Goal: Task Accomplishment & Management: Use online tool/utility

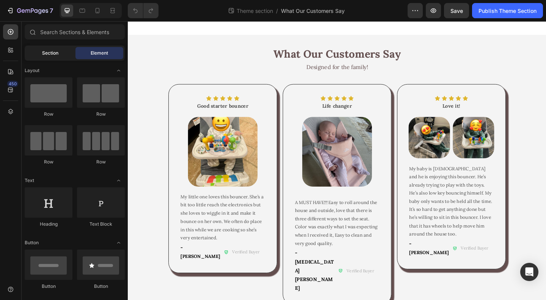
click at [44, 56] on span "Section" at bounding box center [50, 53] width 16 height 7
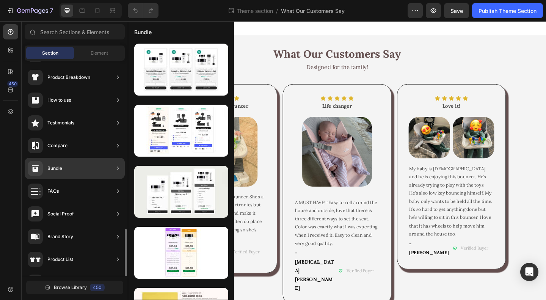
scroll to position [190, 0]
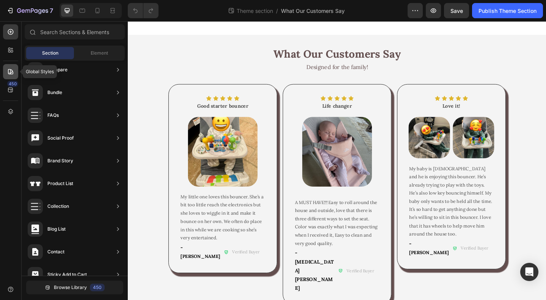
click at [10, 72] on icon at bounding box center [11, 72] width 8 height 8
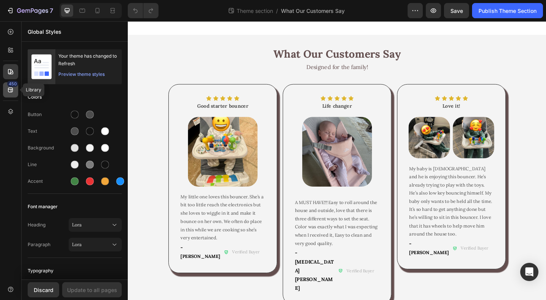
click at [12, 87] on icon at bounding box center [11, 90] width 8 height 8
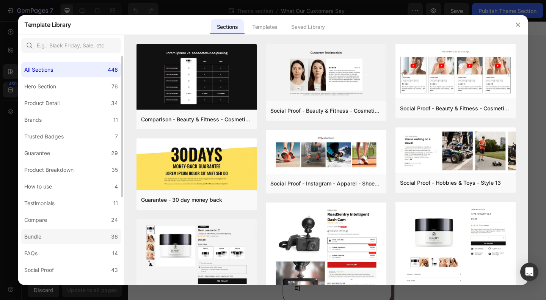
scroll to position [143, 0]
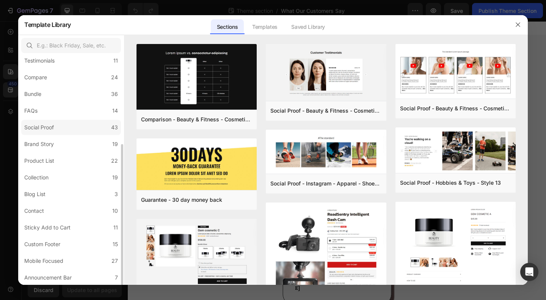
click at [62, 126] on label "Social Proof 43" at bounding box center [71, 127] width 100 height 15
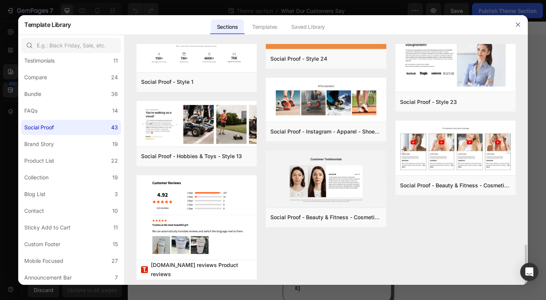
scroll to position [1072, 0]
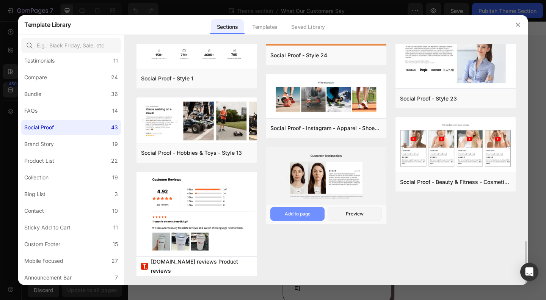
click at [299, 215] on div "Add to page" at bounding box center [298, 214] width 26 height 7
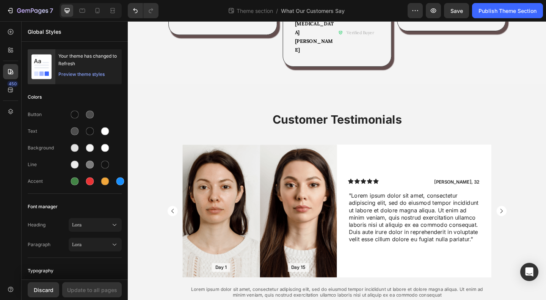
scroll to position [262, 0]
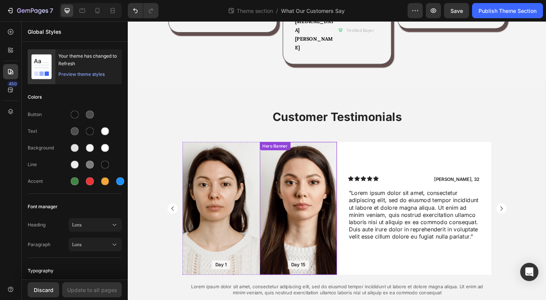
click at [322, 227] on div "Background Image" at bounding box center [314, 224] width 84 height 145
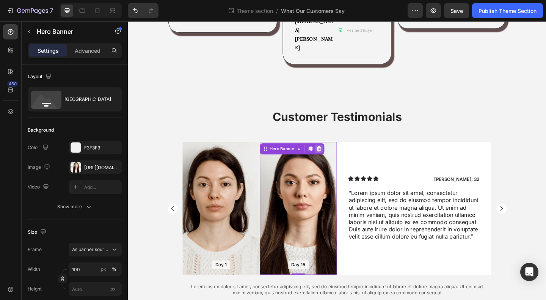
click at [333, 157] on icon at bounding box center [335, 159] width 5 height 5
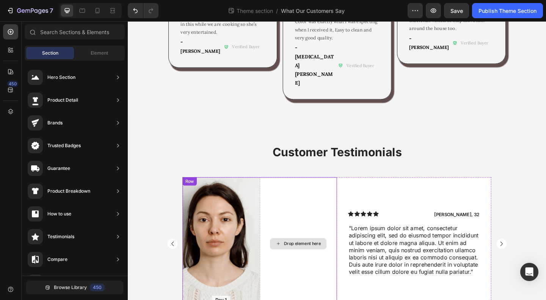
scroll to position [186, 0]
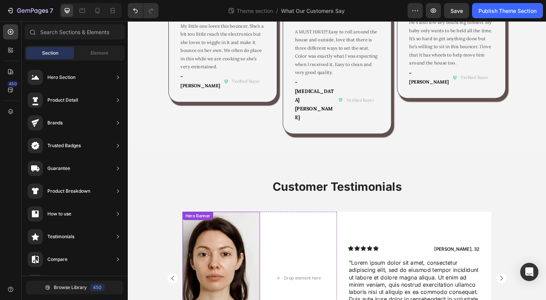
click at [247, 228] on div "Background Image" at bounding box center [229, 300] width 84 height 145
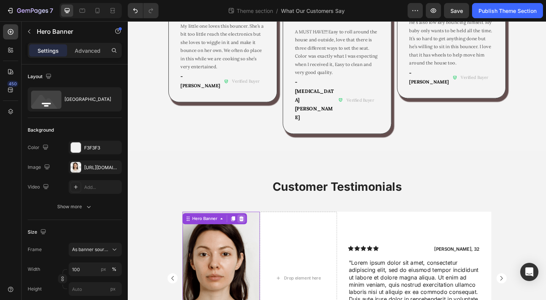
click at [251, 231] on div at bounding box center [251, 235] width 9 height 9
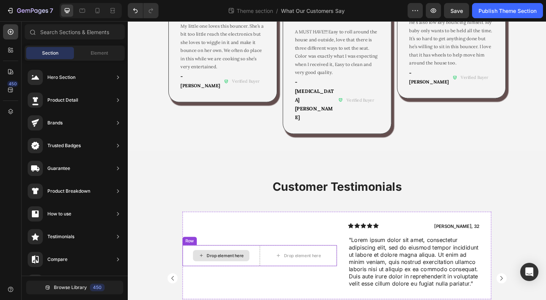
click at [272, 265] on div "Drop element here" at bounding box center [314, 276] width 84 height 23
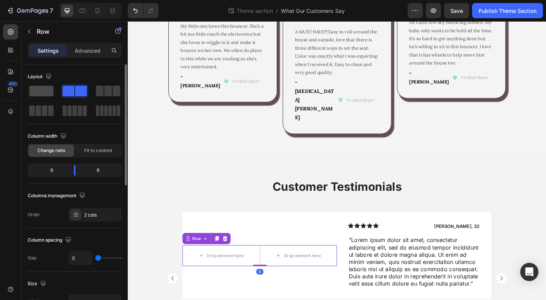
click at [42, 91] on span at bounding box center [41, 91] width 24 height 11
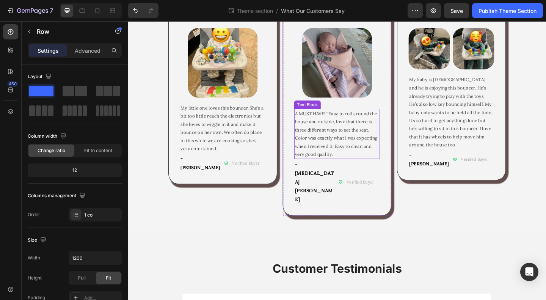
scroll to position [0, 0]
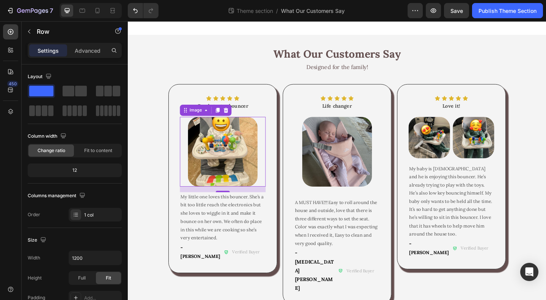
click at [232, 154] on img at bounding box center [231, 163] width 76 height 76
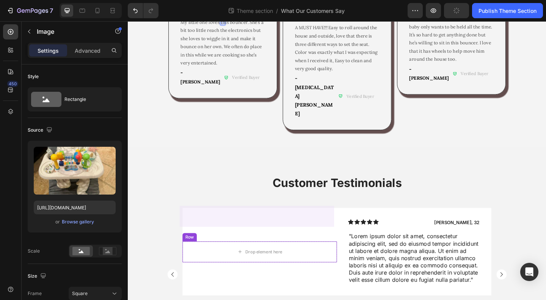
scroll to position [262, 0]
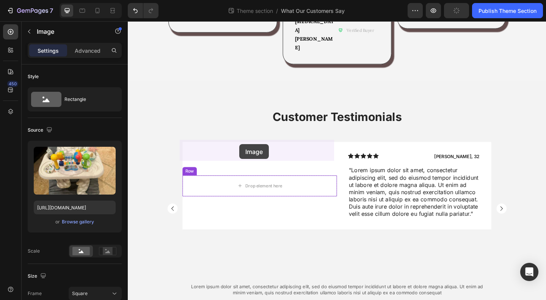
drag, startPoint x: 188, startPoint y: 116, endPoint x: 250, endPoint y: 156, distance: 73.2
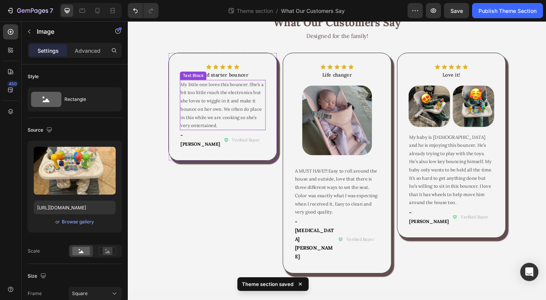
click at [235, 115] on span "My little one loves this bouncer. She’s a bit too little reach the electronics …" at bounding box center [230, 112] width 90 height 51
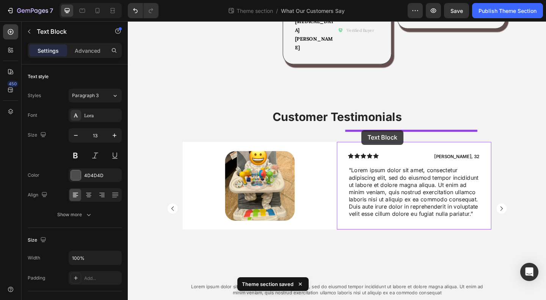
drag, startPoint x: 188, startPoint y: 77, endPoint x: 382, endPoint y: 140, distance: 204.2
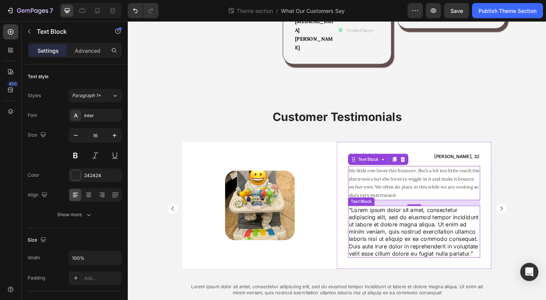
click at [427, 223] on p ""Lorem ipsum dolor sit amet, consectetur adipiscing elit, sed do eiusmod tempor…" at bounding box center [439, 250] width 142 height 55
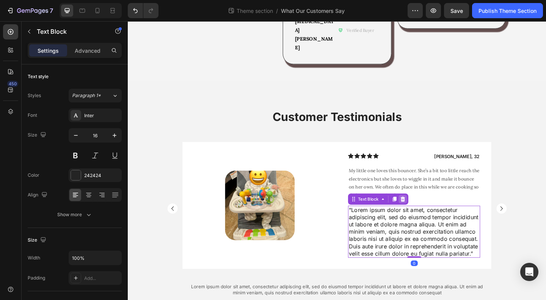
click at [425, 212] on icon at bounding box center [427, 214] width 5 height 5
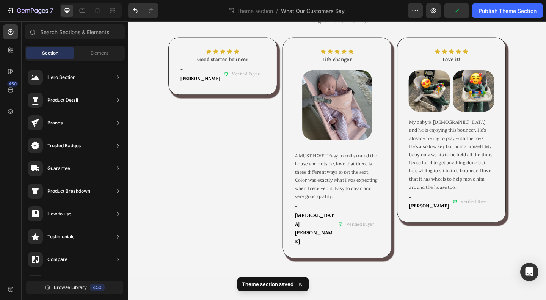
scroll to position [0, 0]
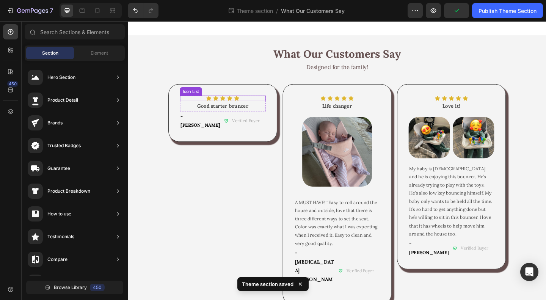
click at [257, 105] on div "Icon Icon Icon Icon Icon" at bounding box center [230, 105] width 93 height 6
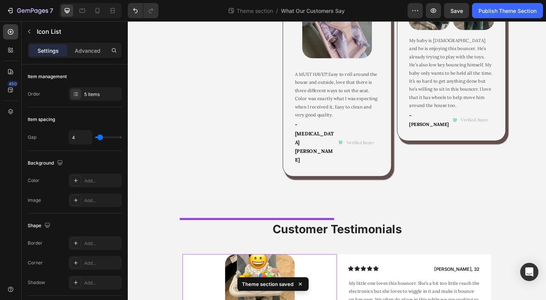
scroll to position [262, 0]
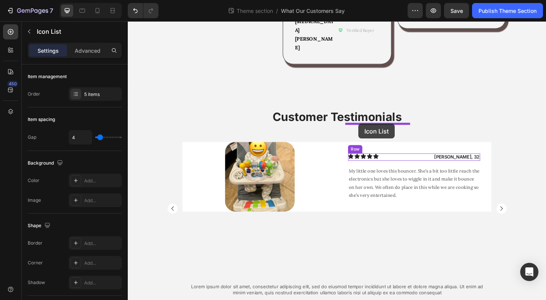
drag, startPoint x: 189, startPoint y: 93, endPoint x: 379, endPoint y: 133, distance: 193.8
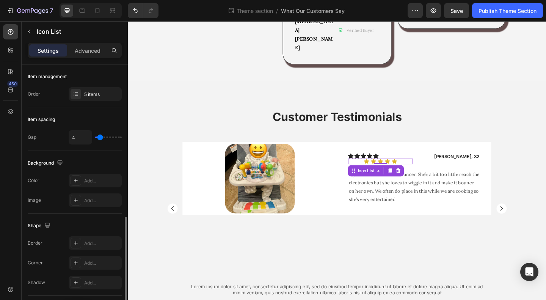
scroll to position [87, 0]
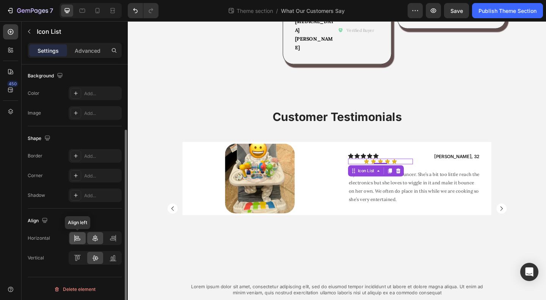
click at [77, 236] on icon at bounding box center [78, 238] width 8 height 8
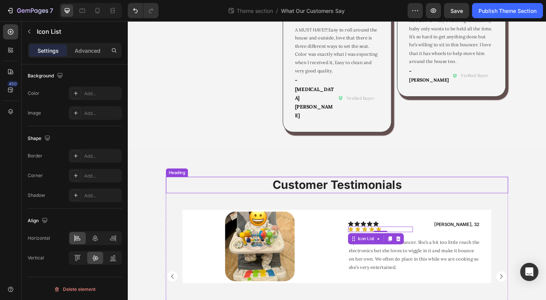
scroll to position [148, 0]
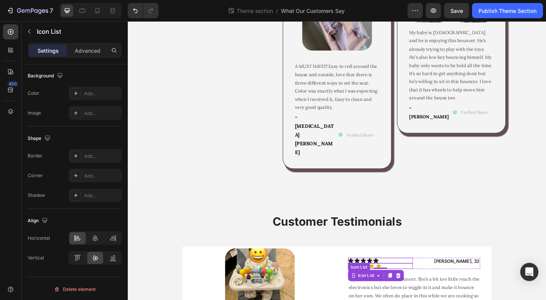
click at [412, 278] on div "Icon Icon Icon Icon Icon" at bounding box center [403, 281] width 71 height 6
click at [420, 289] on icon at bounding box center [422, 291] width 5 height 5
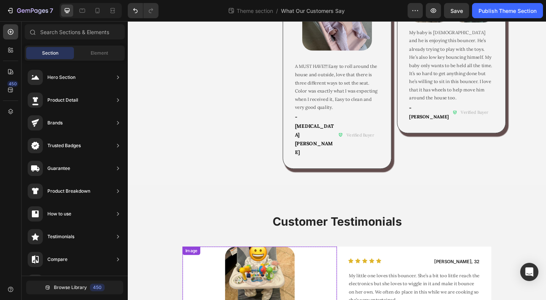
scroll to position [0, 0]
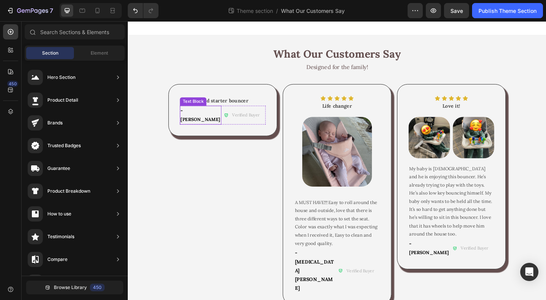
click at [210, 119] on p "- Vickey" at bounding box center [207, 123] width 44 height 19
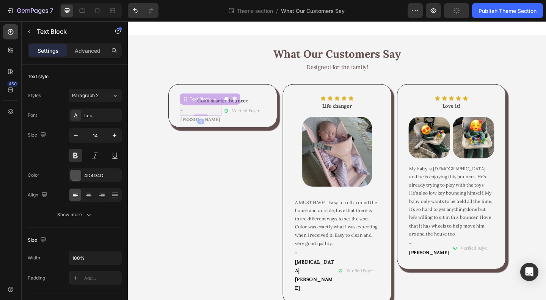
scroll to position [262, 0]
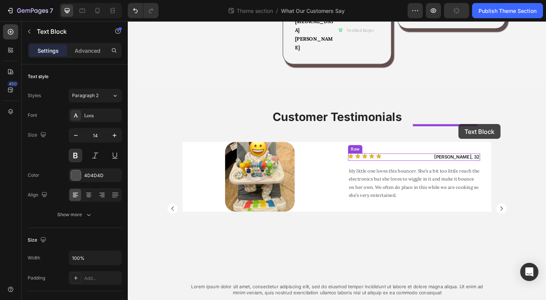
drag, startPoint x: 186, startPoint y: 105, endPoint x: 488, endPoint y: 133, distance: 302.9
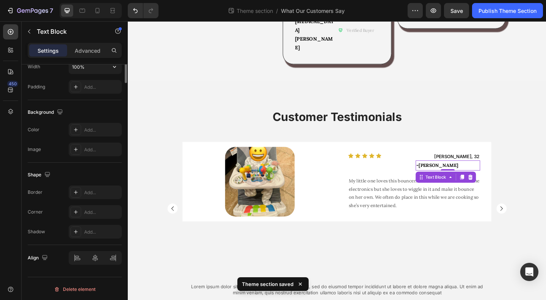
scroll to position [0, 0]
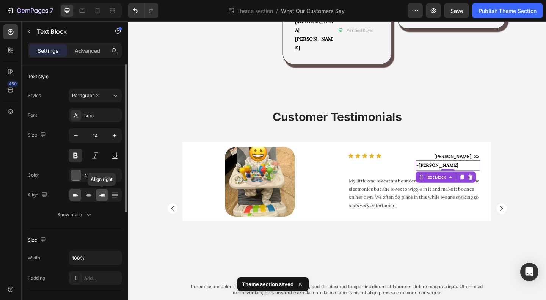
click at [104, 195] on icon at bounding box center [102, 195] width 8 height 8
click at [494, 165] on p "James, 32" at bounding box center [476, 168] width 69 height 6
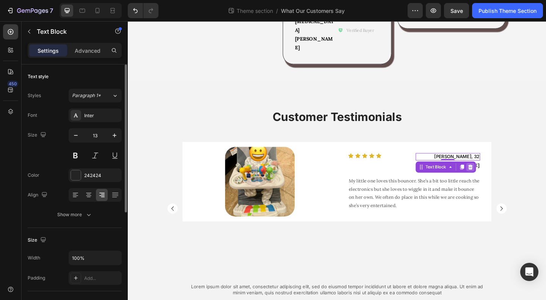
click at [498, 177] on icon at bounding box center [500, 179] width 5 height 5
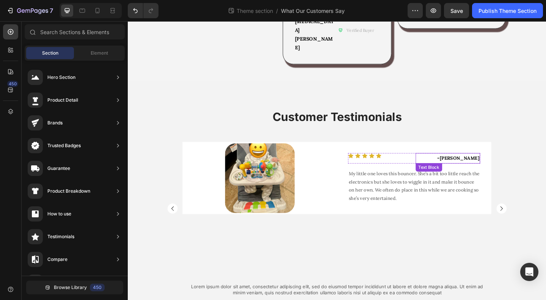
click at [445, 165] on p "- Vickey" at bounding box center [476, 169] width 69 height 9
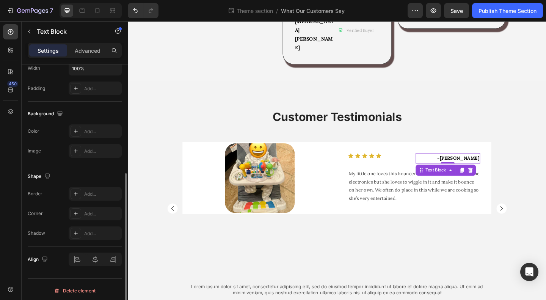
scroll to position [191, 0]
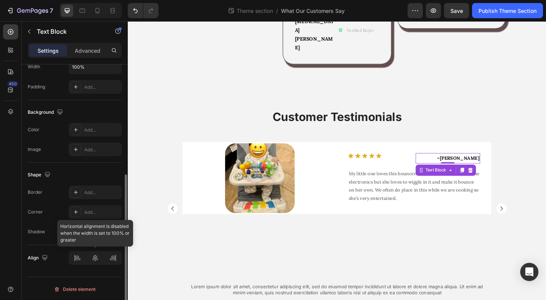
click at [94, 257] on div at bounding box center [95, 258] width 53 height 14
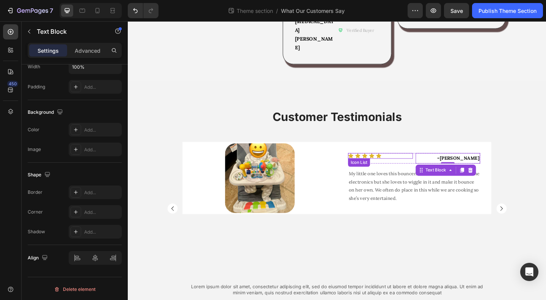
click at [435, 165] on div "Icon Icon Icon Icon Icon" at bounding box center [403, 168] width 71 height 6
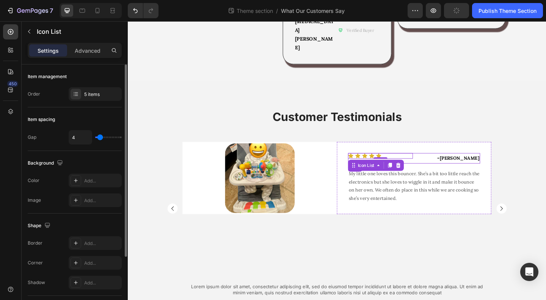
click at [435, 165] on div "Icon Icon Icon Icon Icon Icon List 0 - Vickey Text Block Row" at bounding box center [440, 170] width 144 height 11
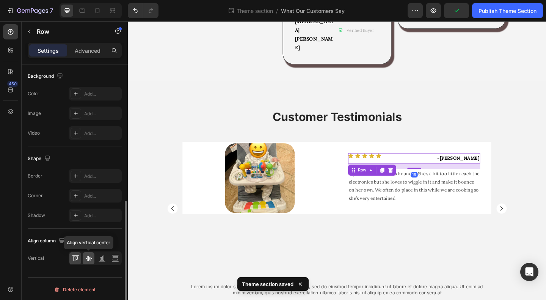
click at [90, 256] on icon at bounding box center [89, 259] width 8 height 8
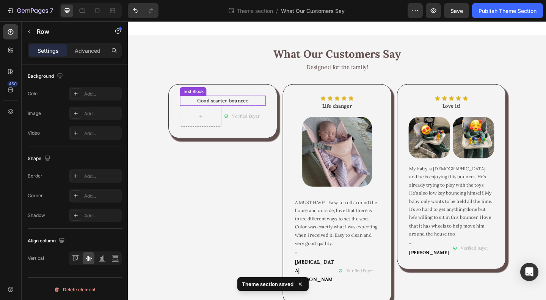
click at [212, 108] on strong "Good starter bouncer" at bounding box center [231, 107] width 56 height 7
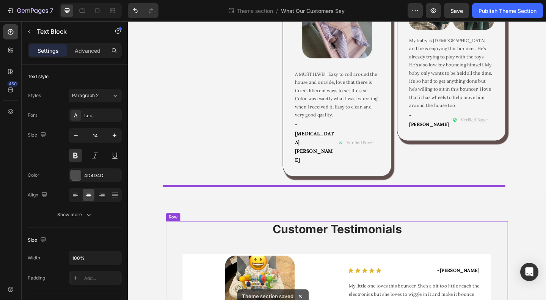
scroll to position [262, 0]
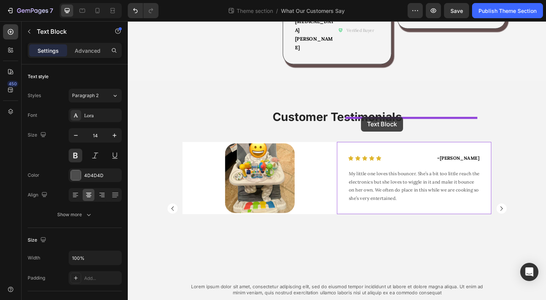
drag, startPoint x: 188, startPoint y: 94, endPoint x: 382, endPoint y: 125, distance: 196.4
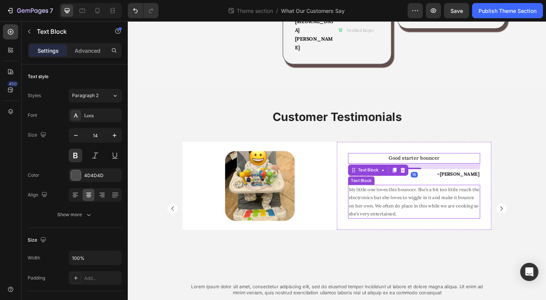
click at [432, 200] on p "My little one loves this bouncer. She’s a bit too little reach the electronics …" at bounding box center [439, 218] width 142 height 36
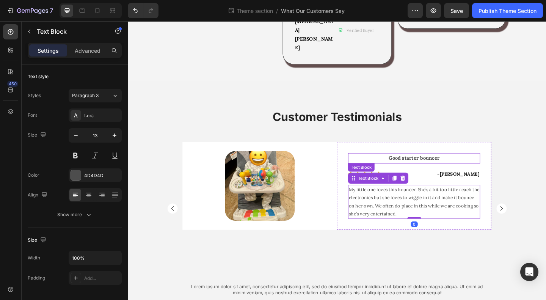
click at [442, 165] on p "Good starter bouncer" at bounding box center [439, 169] width 142 height 9
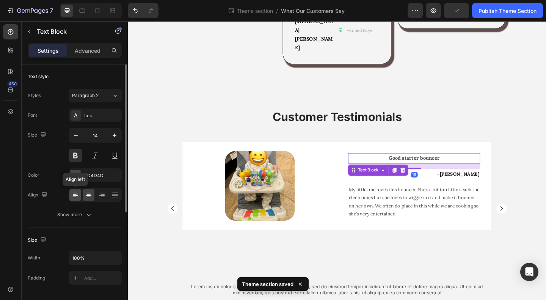
click at [80, 191] on div at bounding box center [75, 195] width 12 height 12
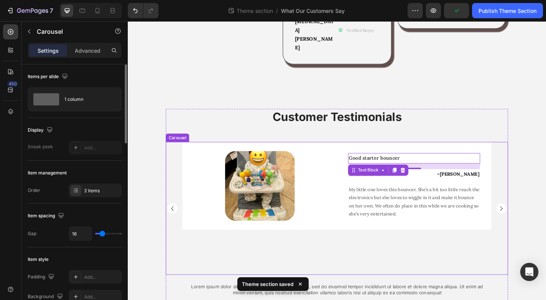
click at [480, 244] on div "Image Row Good starter bouncer Text Block 16 Icon Icon Icon Icon Icon Icon List…" at bounding box center [355, 224] width 336 height 145
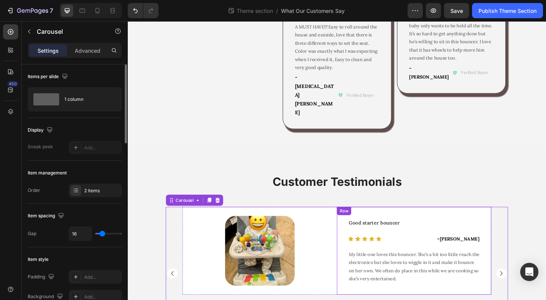
scroll to position [148, 0]
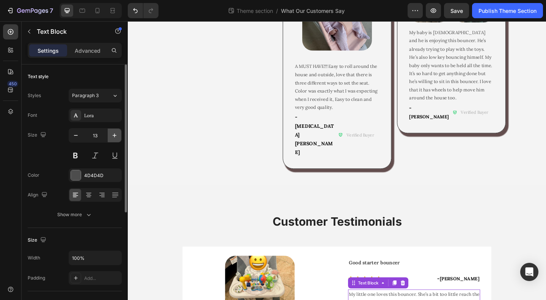
click at [111, 135] on icon "button" at bounding box center [115, 136] width 8 height 8
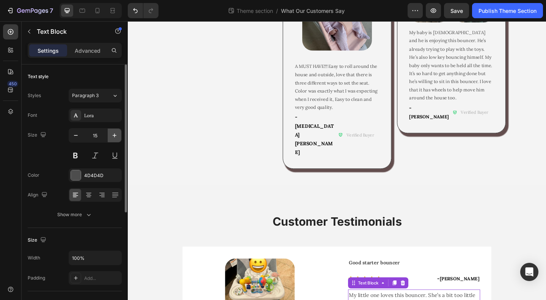
click at [115, 136] on icon "button" at bounding box center [115, 136] width 8 height 8
type input "16"
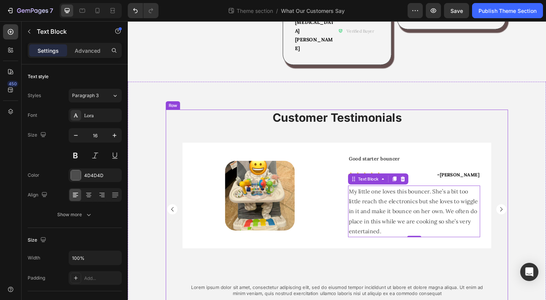
scroll to position [262, 0]
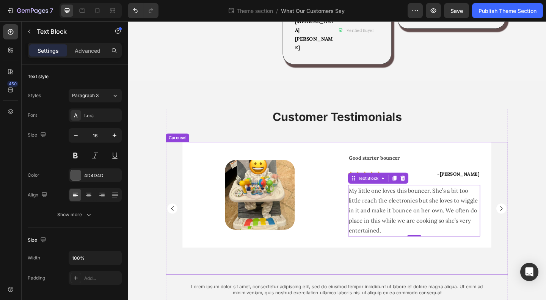
click at [502, 234] on div "Image Row Good starter bouncer Text Block Icon Icon Icon Icon Icon Icon List - …" at bounding box center [355, 224] width 336 height 145
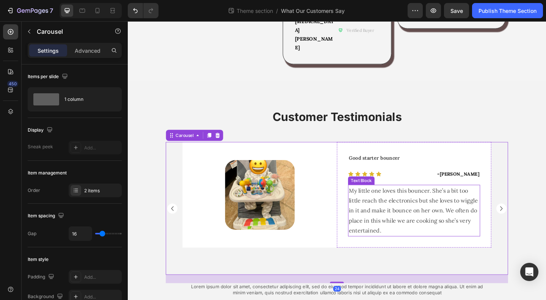
scroll to position [186, 0]
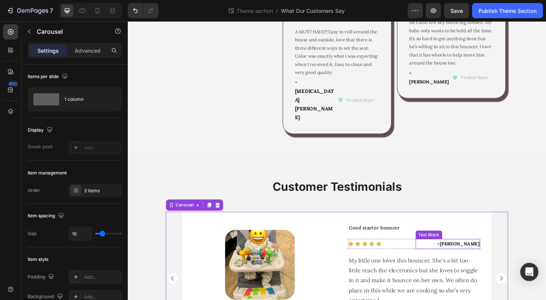
click at [462, 259] on p "- Vickey" at bounding box center [476, 263] width 69 height 9
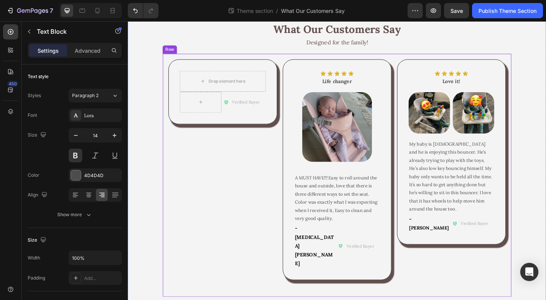
scroll to position [0, 0]
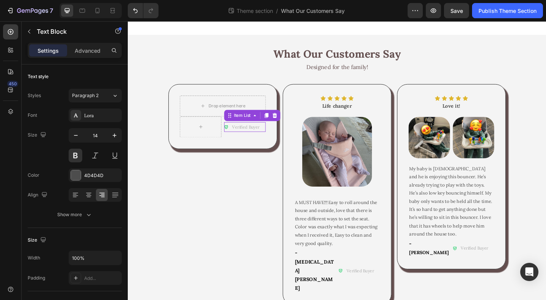
click at [235, 139] on div "Verified Buyer" at bounding box center [253, 136] width 40 height 11
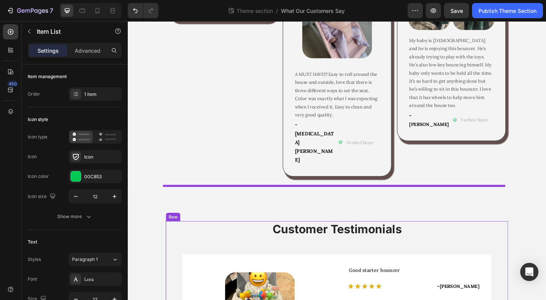
scroll to position [262, 0]
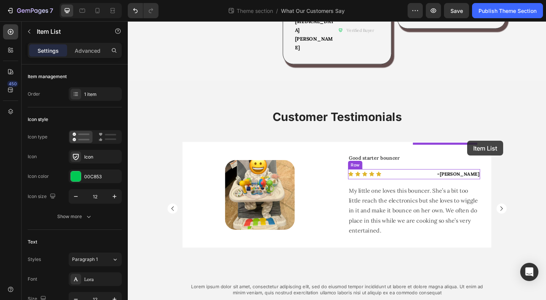
drag, startPoint x: 236, startPoint y: 125, endPoint x: 497, endPoint y: 151, distance: 262.3
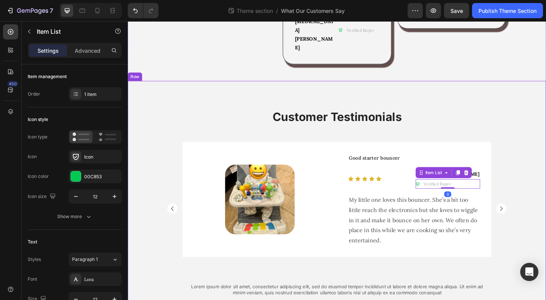
click at [541, 185] on div "Customer Testimonials Heading Image Row Good starter bouncer Text Block Icon Ic…" at bounding box center [355, 224] width 455 height 216
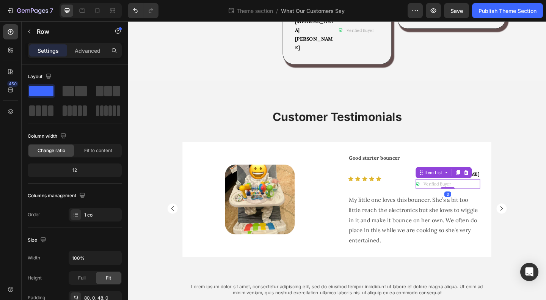
click at [491, 193] on div "Verified Buyer" at bounding box center [476, 198] width 71 height 11
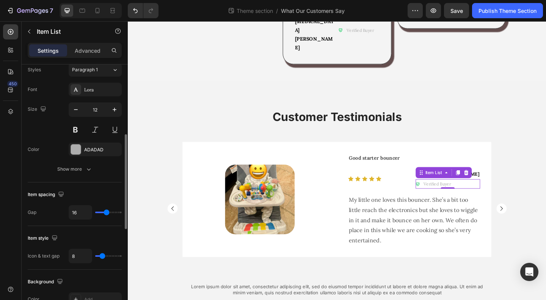
scroll to position [379, 0]
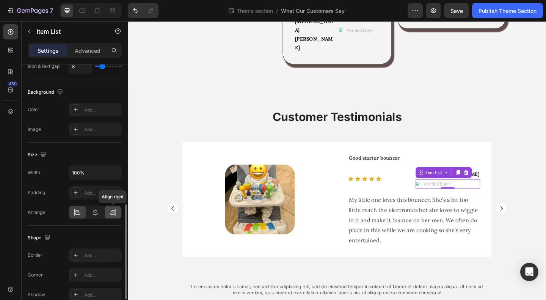
click at [112, 209] on icon at bounding box center [113, 213] width 8 height 8
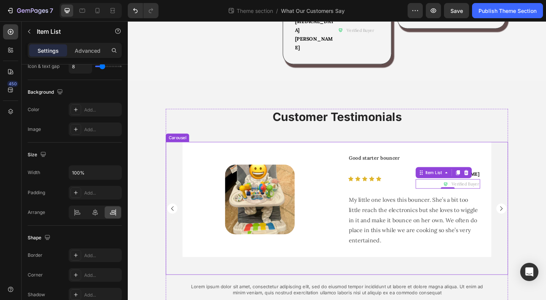
click at [538, 218] on div "Image Row Good starter bouncer Text Block Icon Icon Icon Icon Icon Icon List - …" at bounding box center [355, 224] width 372 height 145
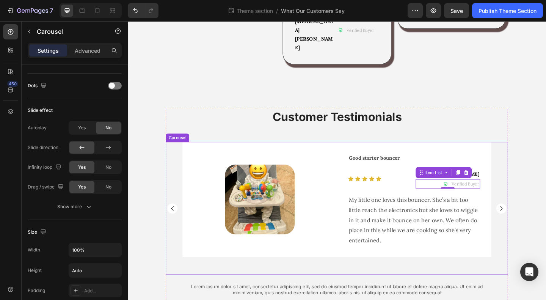
scroll to position [0, 0]
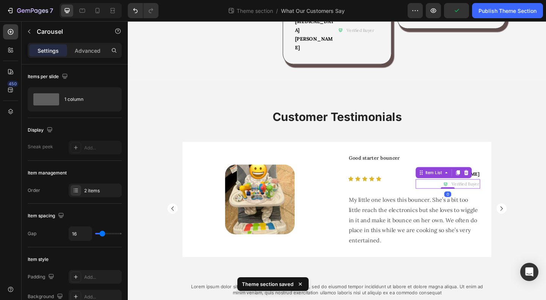
click at [457, 193] on div "Verified Buyer" at bounding box center [476, 198] width 71 height 11
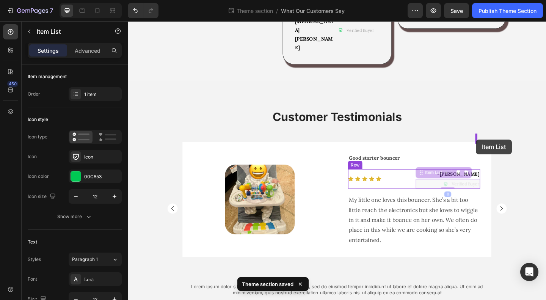
drag, startPoint x: 444, startPoint y: 147, endPoint x: 507, endPoint y: 150, distance: 63.0
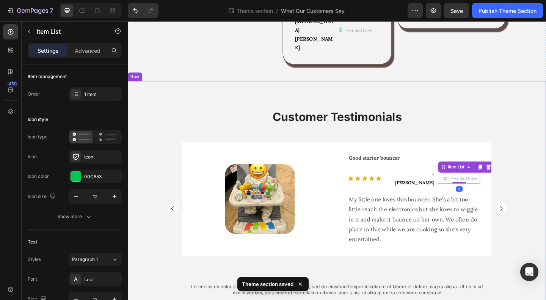
click at [546, 203] on div "Customer Testimonials Heading Image Row Good starter bouncer Text Block Icon Ic…" at bounding box center [355, 224] width 455 height 216
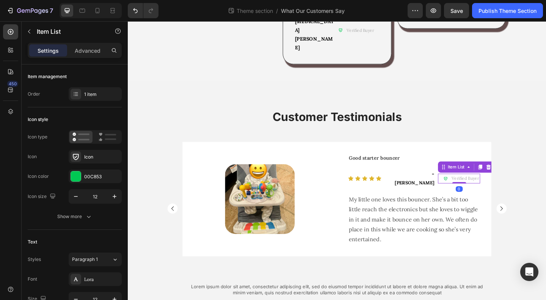
click at [466, 187] on div "Verified Buyer" at bounding box center [488, 192] width 46 height 11
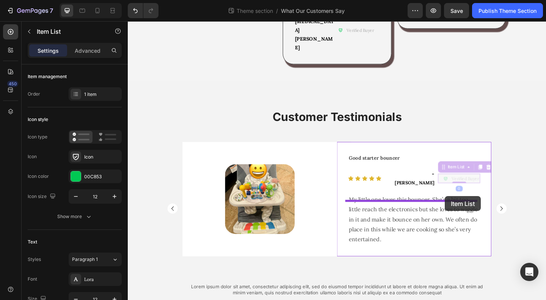
drag, startPoint x: 470, startPoint y: 137, endPoint x: 473, endPoint y: 212, distance: 74.4
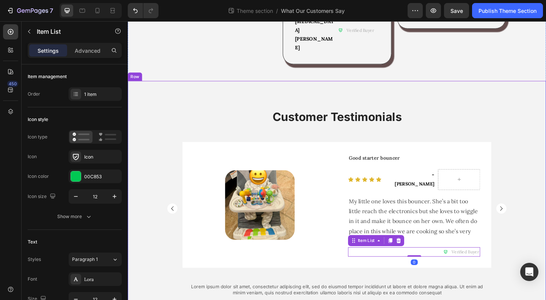
click at [546, 241] on div "Customer Testimonials Heading Image Row Good starter bouncer Text Block Icon Ic…" at bounding box center [355, 224] width 455 height 216
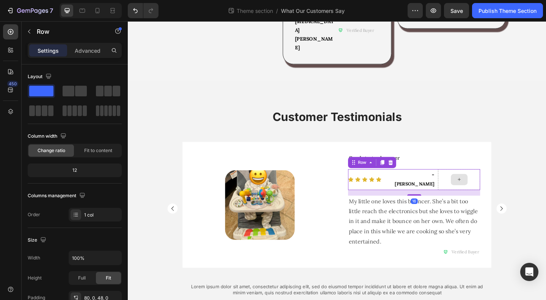
click at [466, 182] on div at bounding box center [488, 193] width 46 height 23
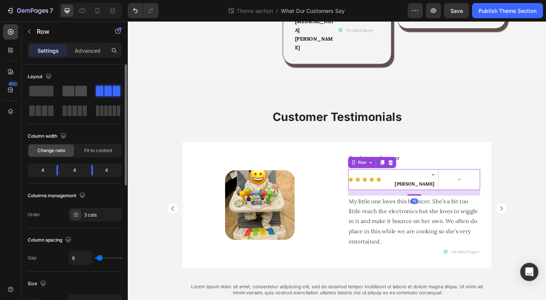
click at [71, 92] on span at bounding box center [69, 91] width 12 height 11
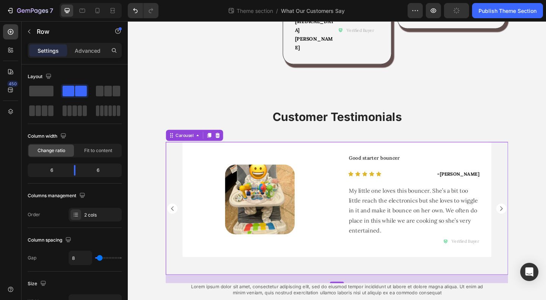
click at [536, 194] on div "Image Row Good starter bouncer Text Block Icon Icon Icon Icon Icon Icon List - …" at bounding box center [355, 224] width 372 height 145
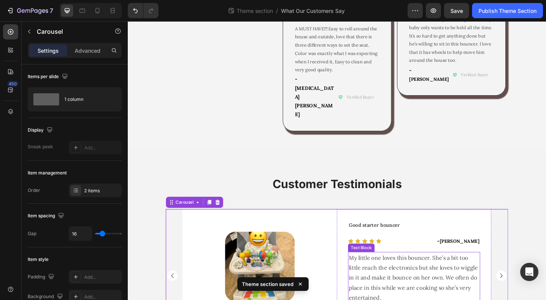
scroll to position [186, 0]
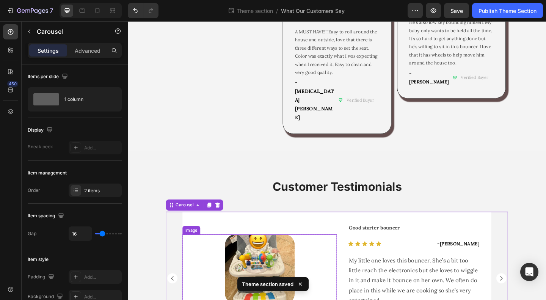
click at [348, 290] on div at bounding box center [271, 291] width 168 height 76
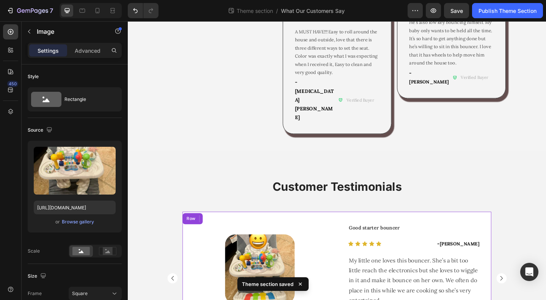
click at [350, 300] on div "Image 0 Row" at bounding box center [271, 290] width 168 height 125
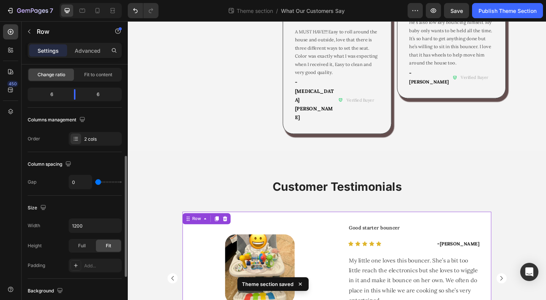
scroll to position [114, 0]
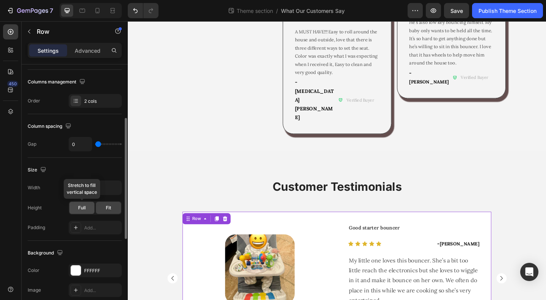
click at [84, 209] on span "Full" at bounding box center [82, 207] width 8 height 7
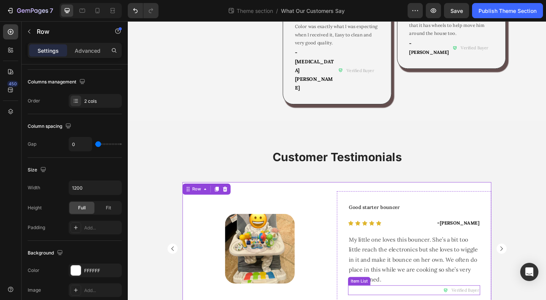
scroll to position [262, 0]
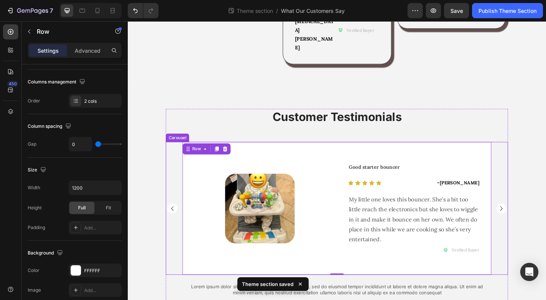
click at [532, 219] on rect "Carousel Next Arrow" at bounding box center [534, 224] width 11 height 11
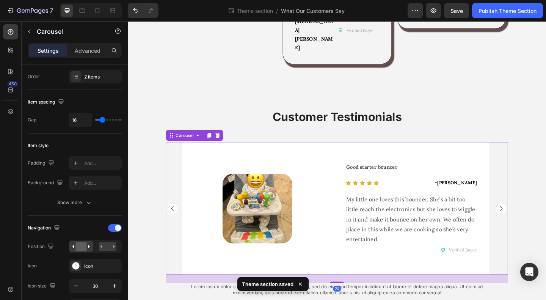
scroll to position [0, 0]
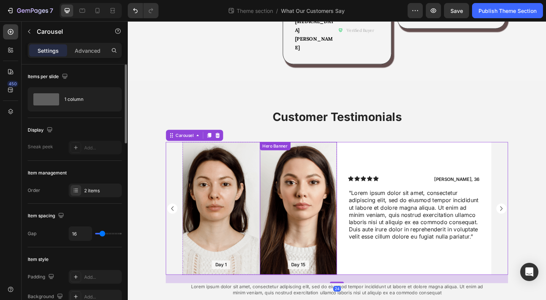
click at [310, 181] on div "Background Image" at bounding box center [314, 224] width 84 height 145
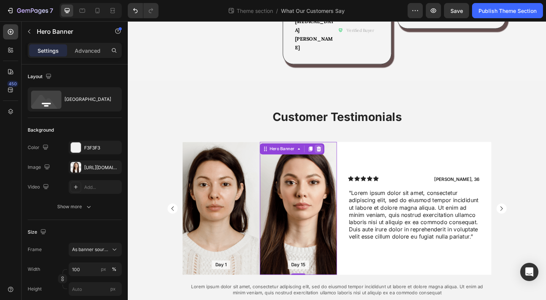
click at [333, 157] on icon at bounding box center [336, 160] width 6 height 6
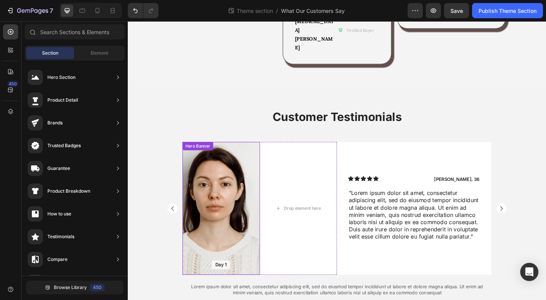
click at [230, 191] on div "Background Image" at bounding box center [229, 224] width 84 height 145
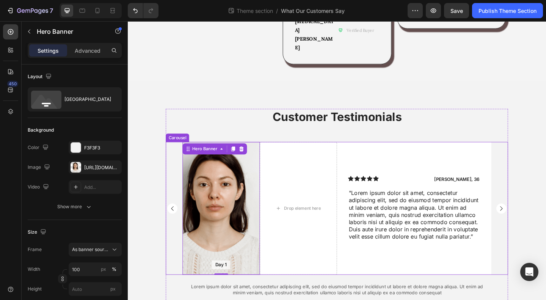
click at [173, 219] on rect "Carousel Back Arrow" at bounding box center [176, 224] width 11 height 11
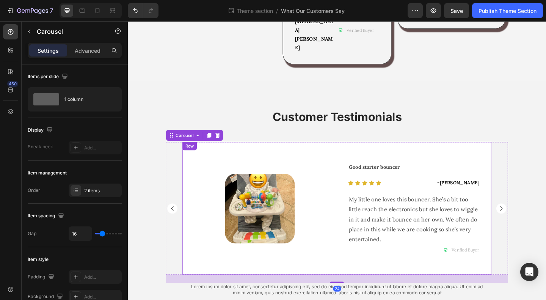
click at [236, 245] on div "Image Row" at bounding box center [271, 224] width 168 height 145
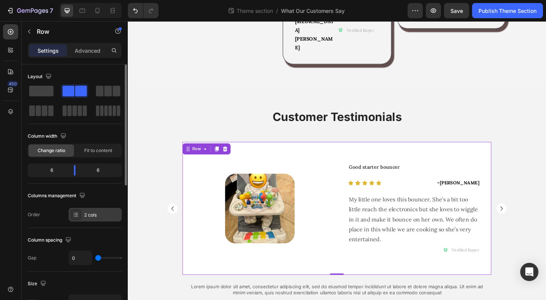
click at [90, 208] on div "2 cols" at bounding box center [95, 215] width 53 height 14
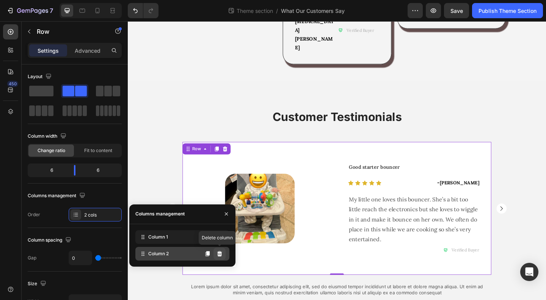
click at [222, 255] on icon at bounding box center [219, 253] width 5 height 5
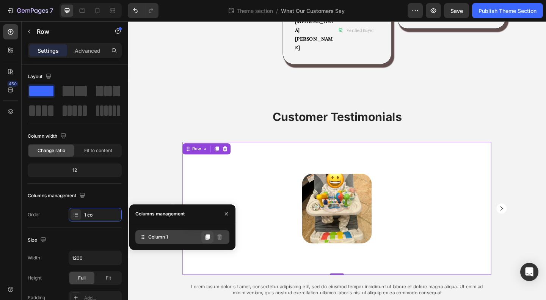
click at [209, 237] on icon at bounding box center [208, 236] width 4 height 5
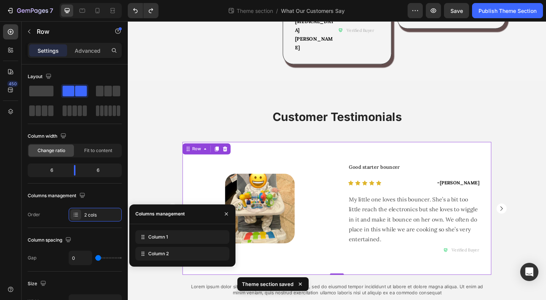
click at [362, 251] on div "Good starter bouncer Text Block Icon Icon Icon Icon Icon Icon List - Vickey Tex…" at bounding box center [439, 224] width 168 height 145
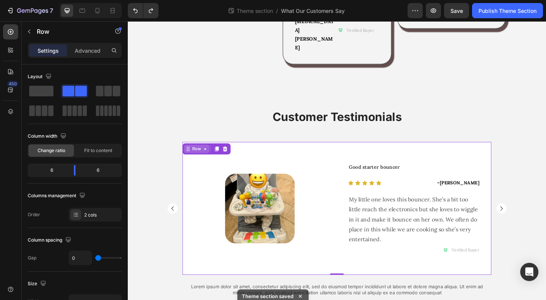
click at [200, 157] on div "Row" at bounding box center [202, 160] width 13 height 7
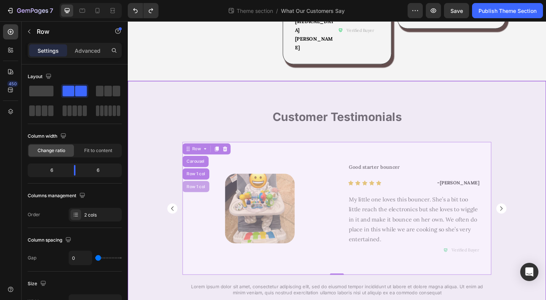
click at [200, 199] on div "Row 1 col" at bounding box center [201, 201] width 23 height 5
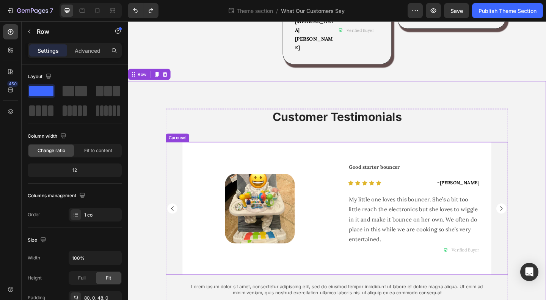
click at [534, 219] on rect "Carousel Next Arrow" at bounding box center [534, 224] width 11 height 11
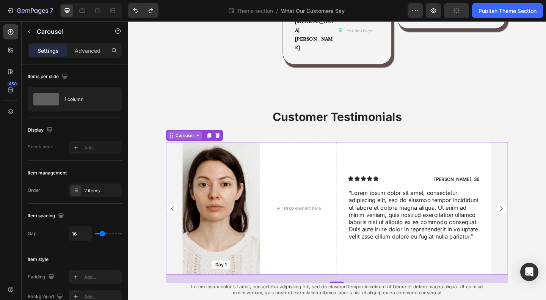
click at [185, 142] on div "Carousel" at bounding box center [189, 145] width 22 height 7
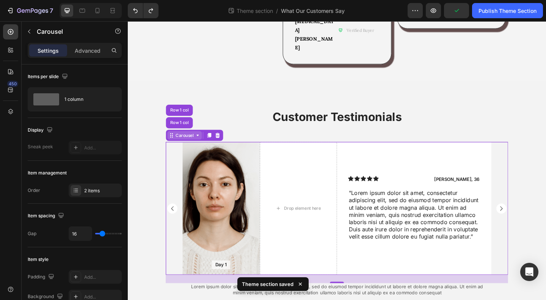
click at [186, 142] on div "Carousel" at bounding box center [189, 145] width 22 height 7
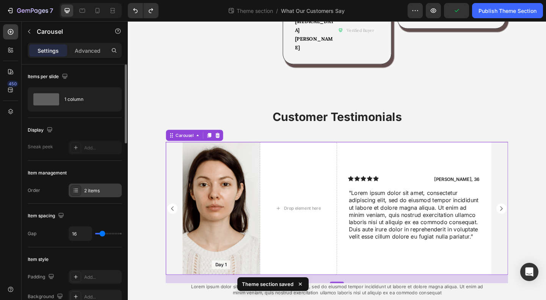
click at [92, 187] on div "2 items" at bounding box center [102, 190] width 36 height 7
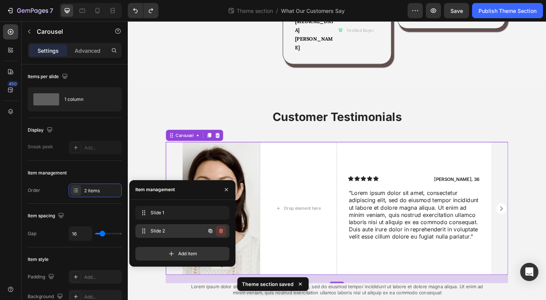
click at [221, 231] on icon "button" at bounding box center [221, 231] width 6 height 6
click at [218, 231] on div "Delete" at bounding box center [216, 231] width 14 height 7
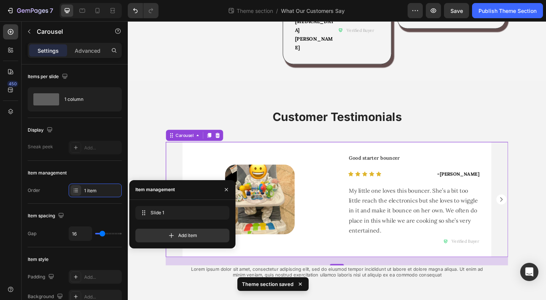
scroll to position [242, 0]
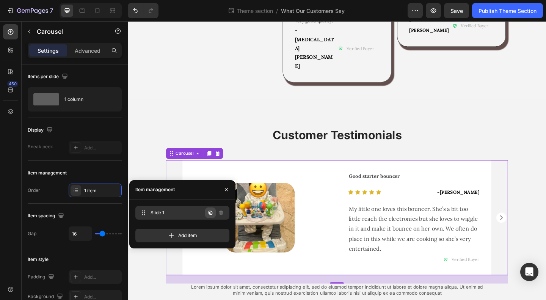
click at [210, 211] on icon "button" at bounding box center [211, 213] width 4 height 4
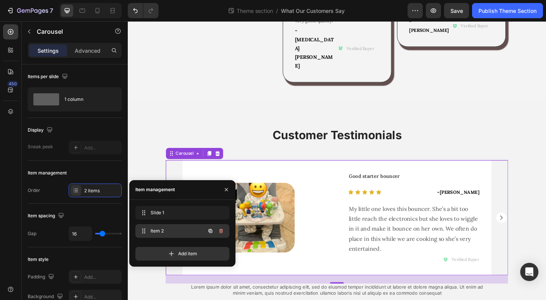
click at [182, 229] on span "Item 2" at bounding box center [172, 231] width 43 height 7
click at [175, 230] on span "Item 2" at bounding box center [177, 231] width 56 height 7
click at [170, 232] on span "Item 2" at bounding box center [172, 231] width 43 height 7
click at [337, 247] on div "Image Row" at bounding box center [271, 234] width 168 height 125
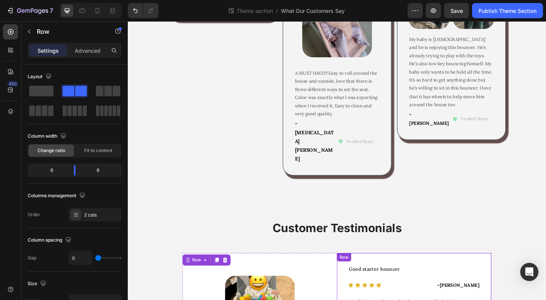
scroll to position [14, 0]
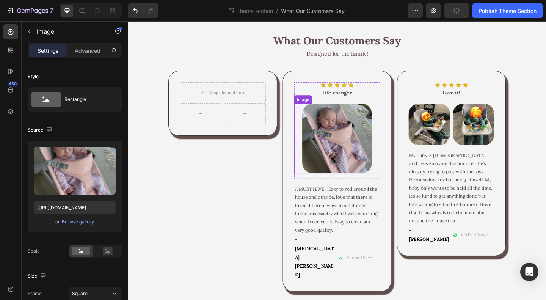
click at [349, 140] on img at bounding box center [355, 149] width 76 height 76
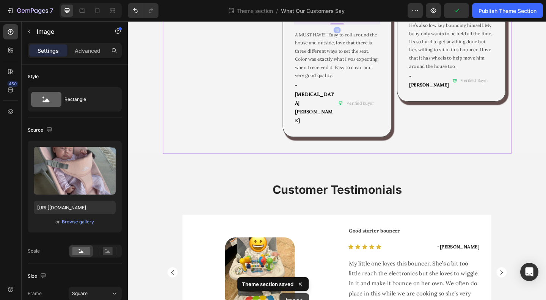
scroll to position [242, 0]
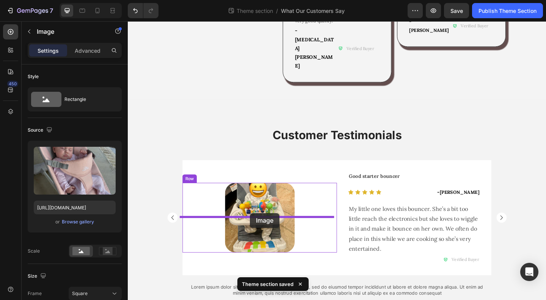
drag, startPoint x: 314, startPoint y: 65, endPoint x: 261, endPoint y: 230, distance: 173.3
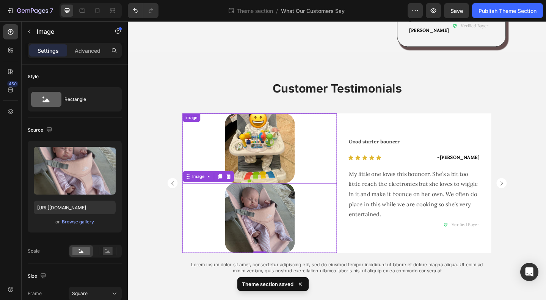
click at [260, 147] on img at bounding box center [272, 159] width 76 height 76
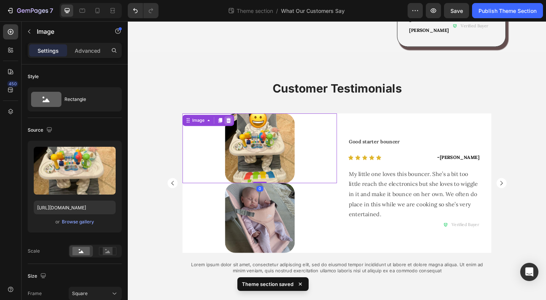
click at [238, 124] on div at bounding box center [237, 128] width 9 height 9
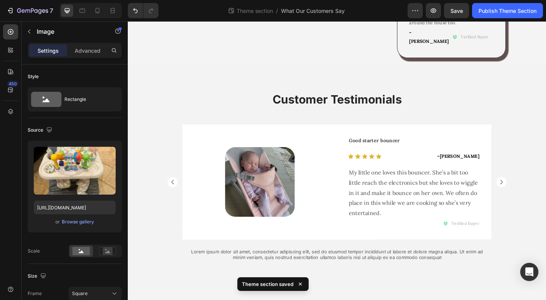
scroll to position [220, 0]
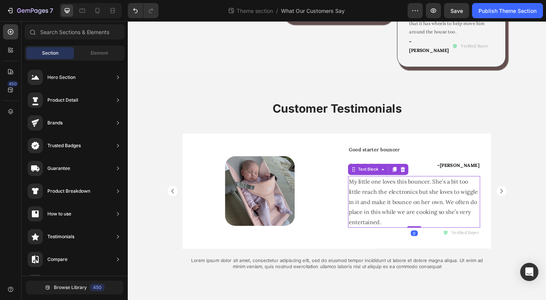
click at [423, 217] on span "My little one loves this bouncer. She’s a bit too little reach the electronics …" at bounding box center [438, 217] width 140 height 51
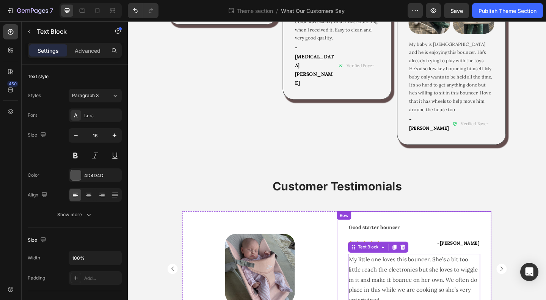
scroll to position [0, 0]
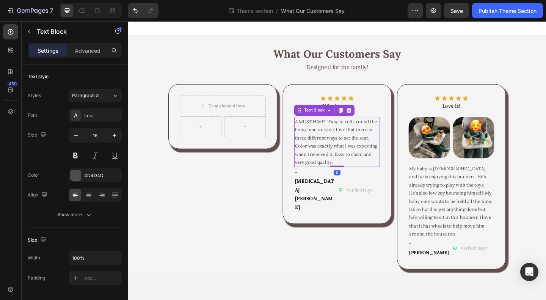
click at [363, 152] on p "A MUST HAVE!!! Easy to roll around the house and outside, love that there is th…" at bounding box center [356, 152] width 92 height 53
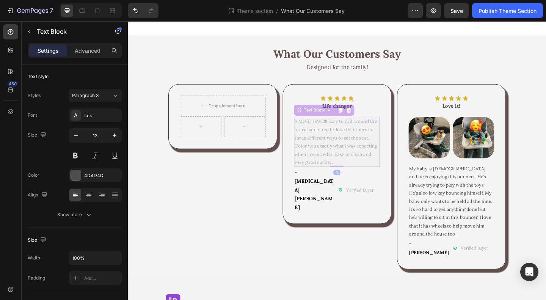
scroll to position [220, 0]
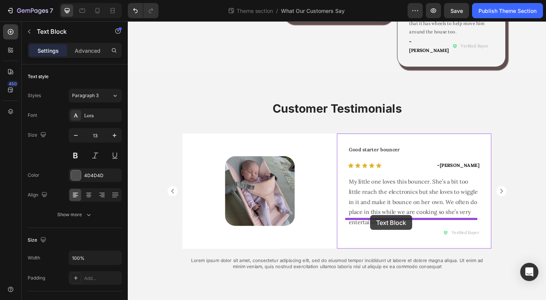
drag, startPoint x: 313, startPoint y: 118, endPoint x: 391, endPoint y: 232, distance: 139.1
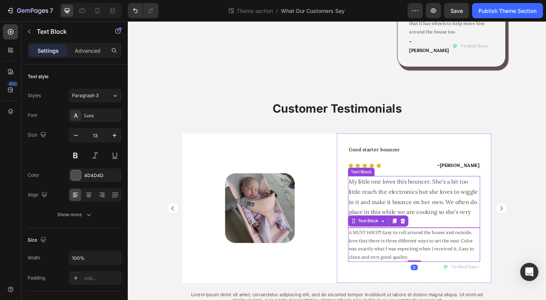
click at [438, 203] on p "My little one loves this bouncer. She’s a bit too little reach the electronics …" at bounding box center [439, 217] width 142 height 55
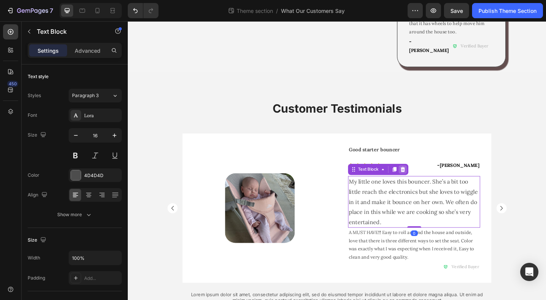
click at [425, 180] on icon at bounding box center [427, 182] width 5 height 5
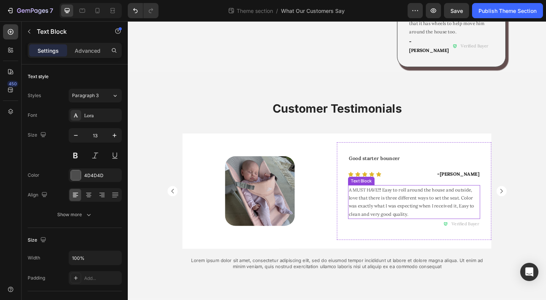
click at [419, 210] on p "A MUST HAVE!!! Easy to roll around the house and outside, love that there is th…" at bounding box center [439, 218] width 142 height 36
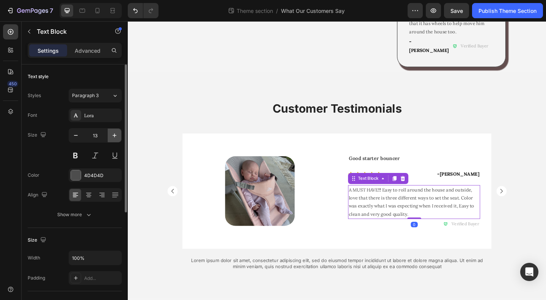
click at [114, 135] on icon "button" at bounding box center [115, 136] width 8 height 8
type input "16"
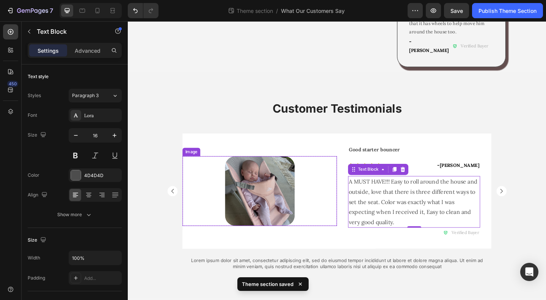
click at [339, 212] on div at bounding box center [271, 206] width 168 height 76
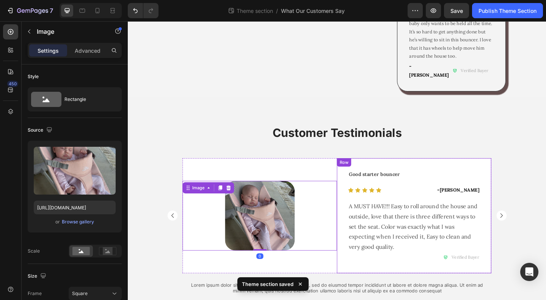
scroll to position [182, 0]
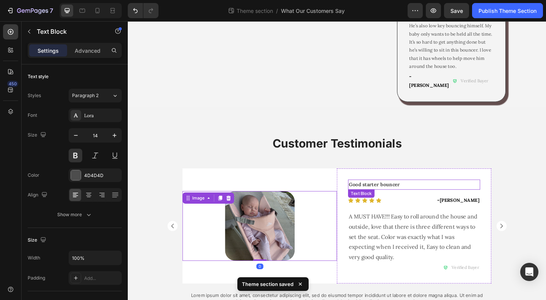
click at [413, 195] on strong "Good starter bouncer" at bounding box center [396, 198] width 56 height 7
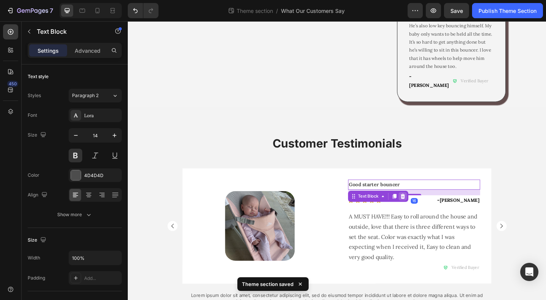
click at [425, 209] on icon at bounding box center [427, 211] width 5 height 5
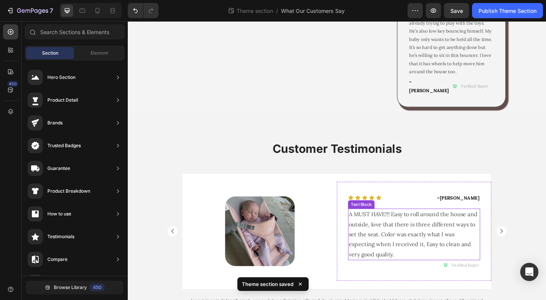
scroll to position [0, 0]
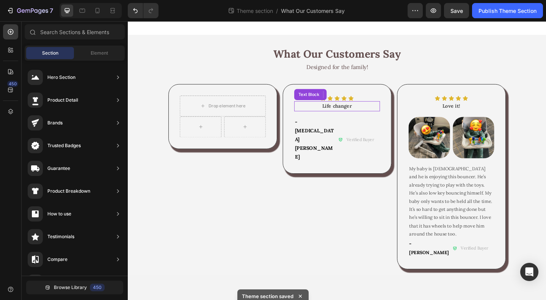
click at [353, 115] on strong "Life changer" at bounding box center [355, 113] width 32 height 7
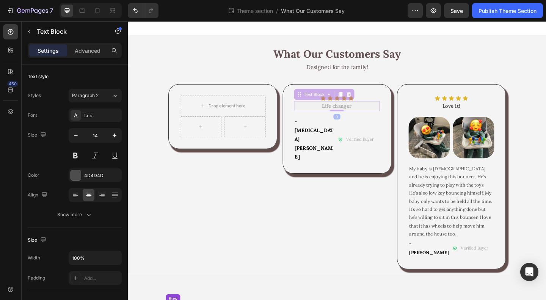
scroll to position [220, 0]
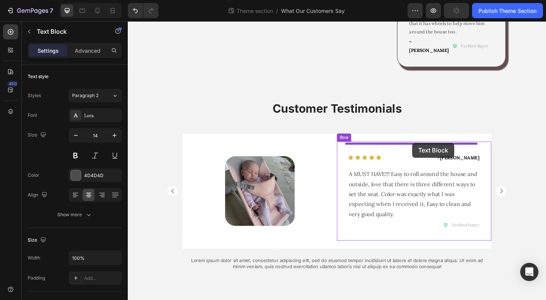
drag, startPoint x: 313, startPoint y: 100, endPoint x: 437, endPoint y: 154, distance: 135.2
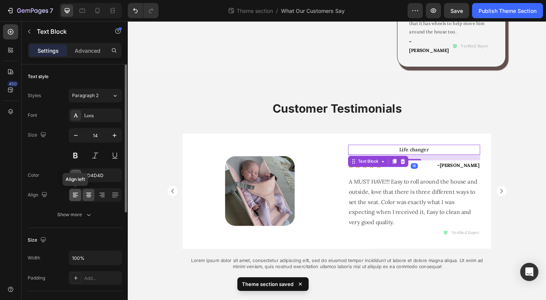
click at [80, 194] on div at bounding box center [75, 195] width 12 height 12
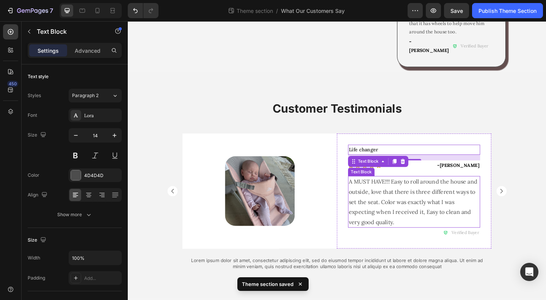
click at [431, 222] on p "A MUST HAVE!!! Easy to roll around the house and outside, love that there is th…" at bounding box center [439, 217] width 142 height 55
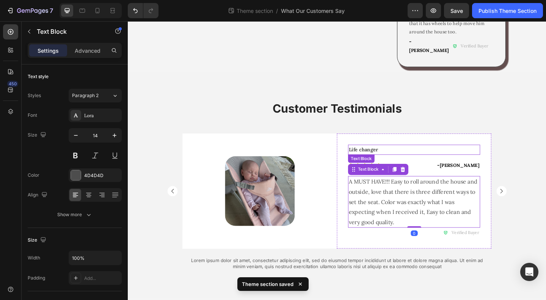
click at [404, 156] on p "Life changer" at bounding box center [439, 160] width 142 height 9
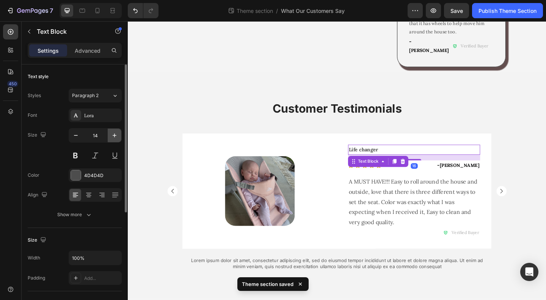
click at [116, 133] on icon "button" at bounding box center [115, 136] width 8 height 8
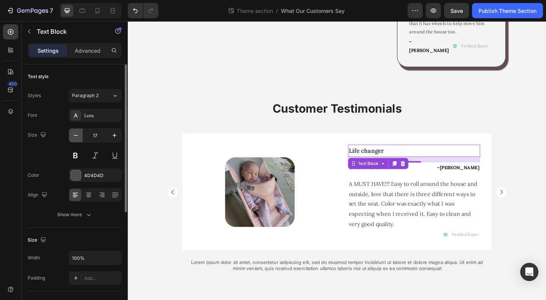
click at [77, 134] on icon "button" at bounding box center [76, 136] width 8 height 8
type input "16"
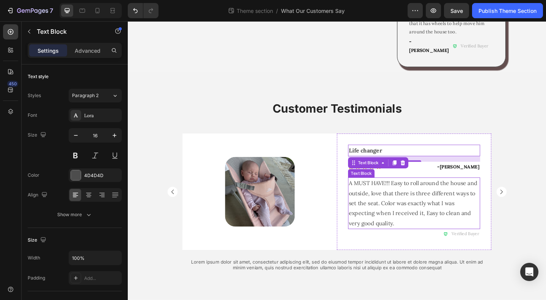
click at [461, 208] on p "A MUST HAVE!!! Easy to roll around the house and outside, love that there is th…" at bounding box center [439, 219] width 142 height 55
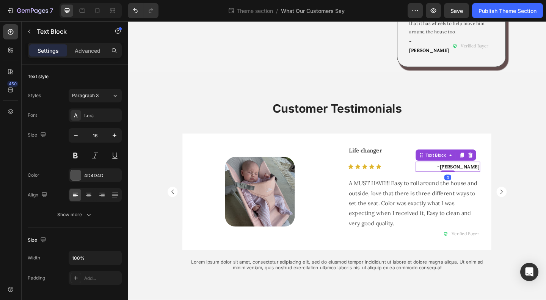
click at [499, 176] on span "[PERSON_NAME]" at bounding box center [488, 179] width 43 height 6
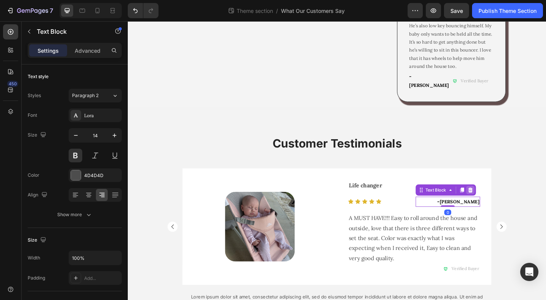
click at [501, 200] on div at bounding box center [500, 204] width 9 height 9
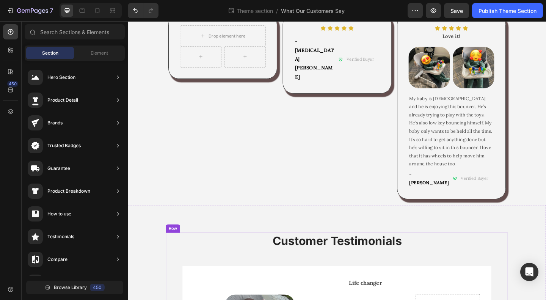
scroll to position [0, 0]
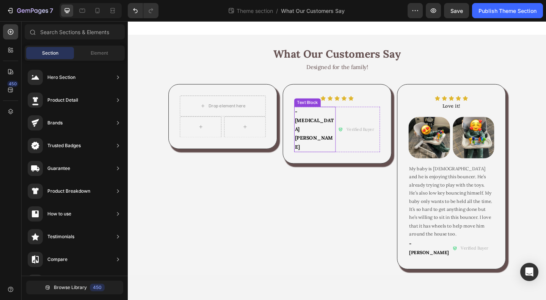
click at [333, 119] on strong "- [MEDICAL_DATA][PERSON_NAME]" at bounding box center [331, 138] width 42 height 45
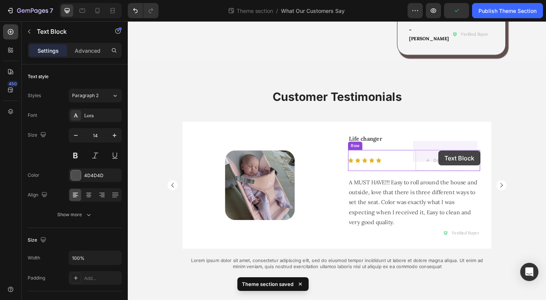
drag, startPoint x: 312, startPoint y: 108, endPoint x: 466, endPoint y: 162, distance: 162.9
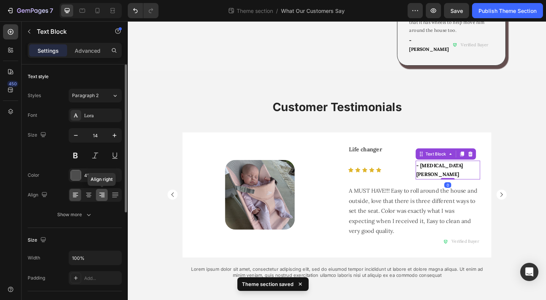
click at [104, 195] on icon at bounding box center [101, 195] width 5 height 1
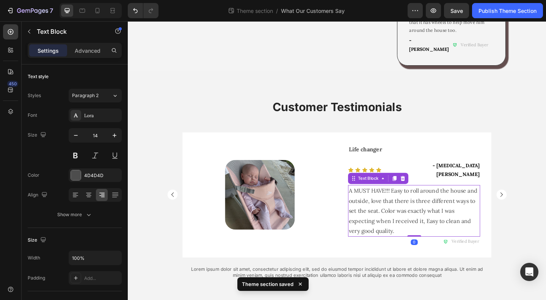
click at [451, 214] on p "A MUST HAVE!!! Easy to roll around the house and outside, love that there is th…" at bounding box center [439, 227] width 142 height 55
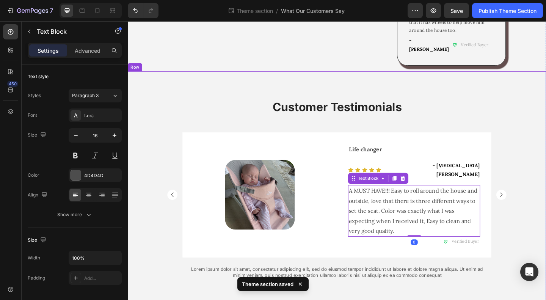
click at [546, 240] on div "Customer Testimonials Heading Image Row Good starter bouncer Text Block Icon Ic…" at bounding box center [355, 210] width 455 height 208
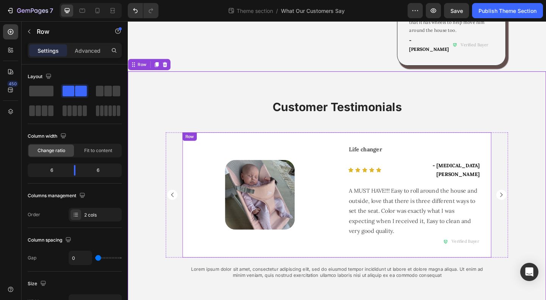
click at [198, 250] on div "Image Row" at bounding box center [271, 210] width 168 height 136
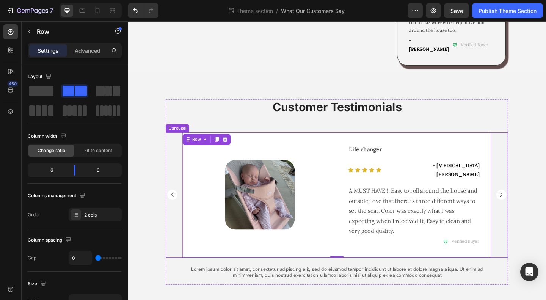
click at [175, 249] on div "Image Row Good starter bouncer Text Block Icon Icon Icon Icon Icon Icon List - …" at bounding box center [355, 210] width 372 height 136
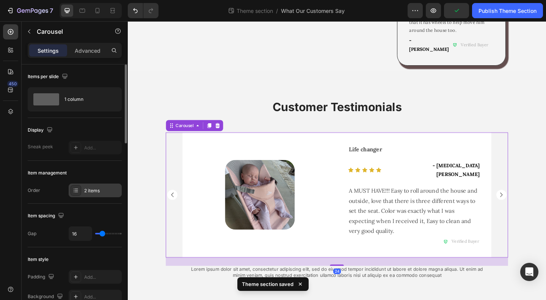
click at [87, 190] on div "2 items" at bounding box center [102, 190] width 36 height 7
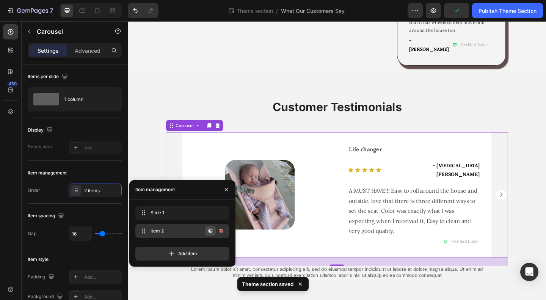
click at [208, 228] on icon "button" at bounding box center [210, 231] width 6 height 6
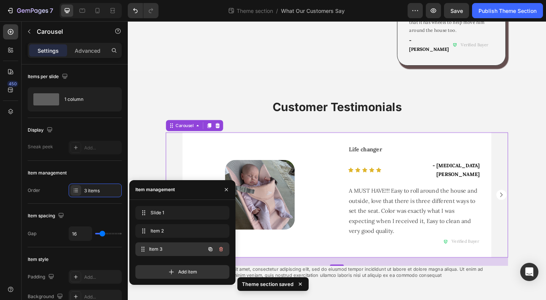
click at [179, 253] on div "Item 3 Item 3" at bounding box center [171, 249] width 67 height 11
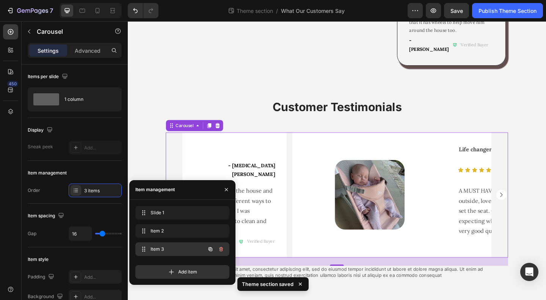
click at [172, 248] on span "Item 3" at bounding box center [172, 249] width 43 height 7
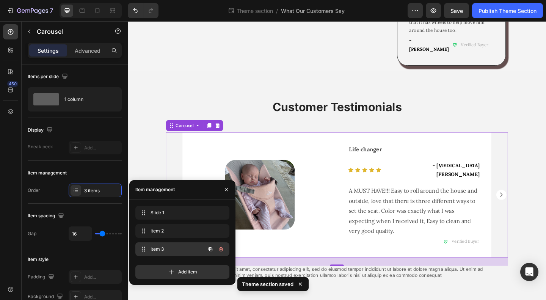
click at [163, 251] on span "Item 3" at bounding box center [172, 249] width 43 height 7
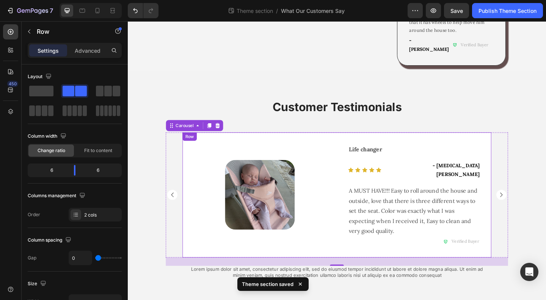
click at [303, 247] on div "Image Row" at bounding box center [271, 210] width 168 height 136
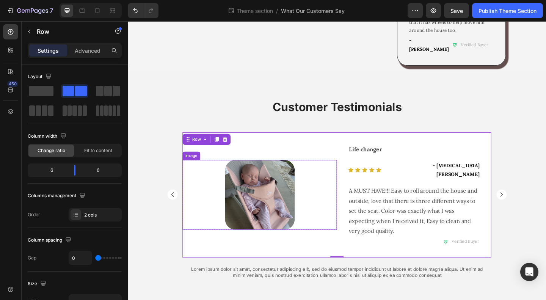
click at [262, 183] on img at bounding box center [272, 210] width 76 height 76
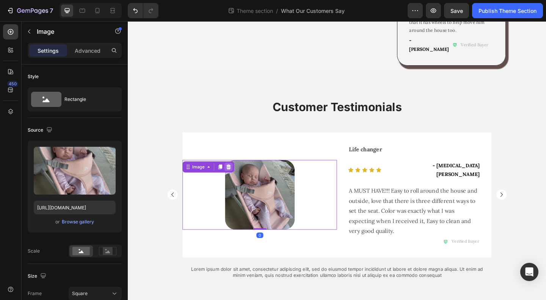
click at [235, 177] on icon at bounding box center [237, 179] width 5 height 5
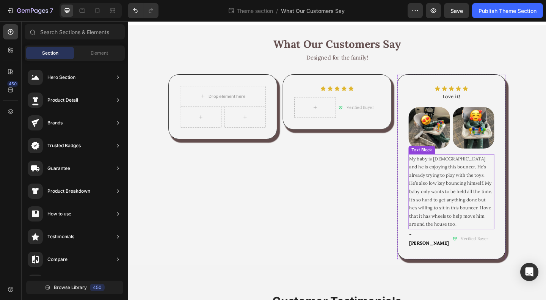
scroll to position [0, 0]
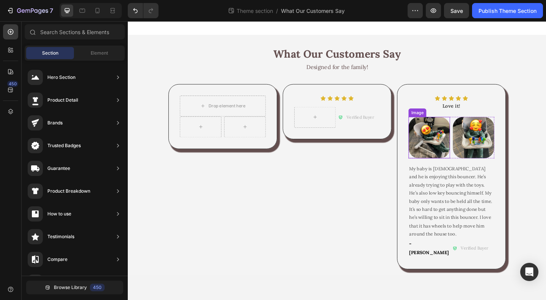
click at [449, 146] on img at bounding box center [455, 147] width 45 height 45
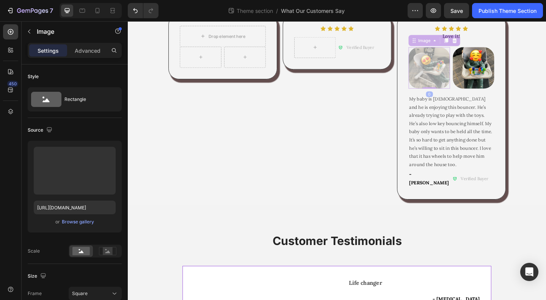
scroll to position [222, 0]
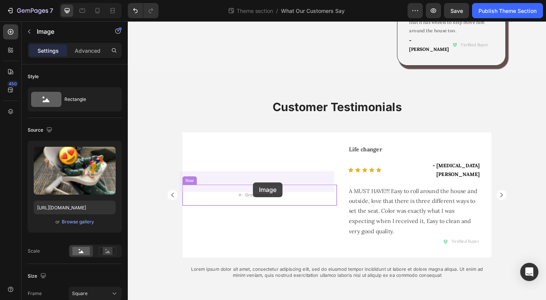
drag, startPoint x: 438, startPoint y: 43, endPoint x: 262, endPoint y: 196, distance: 233.4
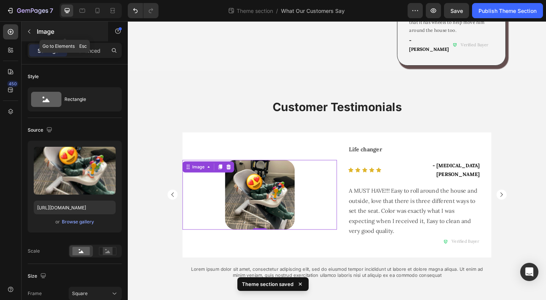
click at [34, 29] on button "button" at bounding box center [29, 31] width 12 height 12
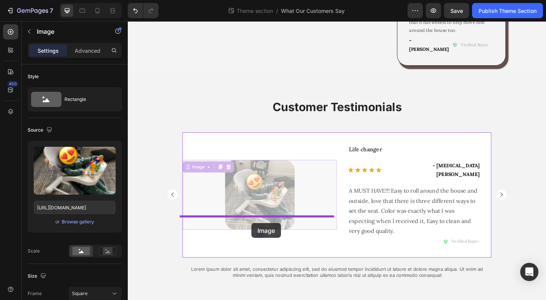
drag, startPoint x: 255, startPoint y: 180, endPoint x: 262, endPoint y: 241, distance: 61.5
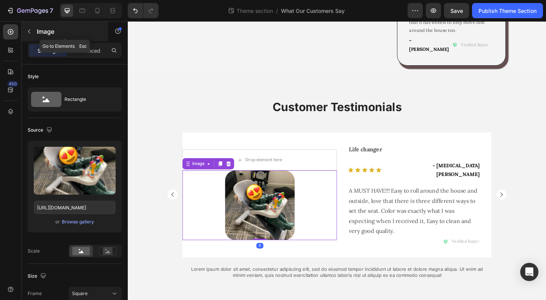
click at [42, 28] on p "Image" at bounding box center [69, 31] width 64 height 9
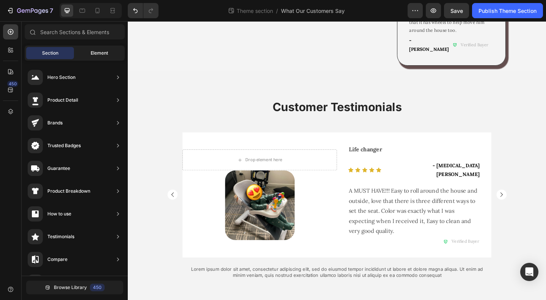
click at [92, 55] on span "Element" at bounding box center [99, 53] width 17 height 7
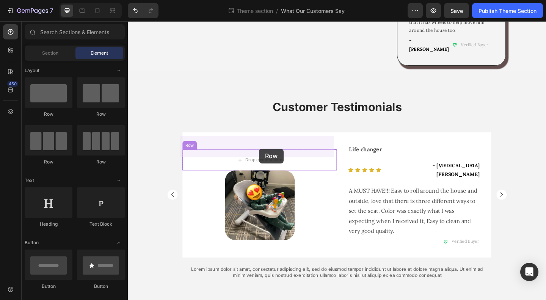
drag, startPoint x: 227, startPoint y: 119, endPoint x: 270, endPoint y: 160, distance: 59.6
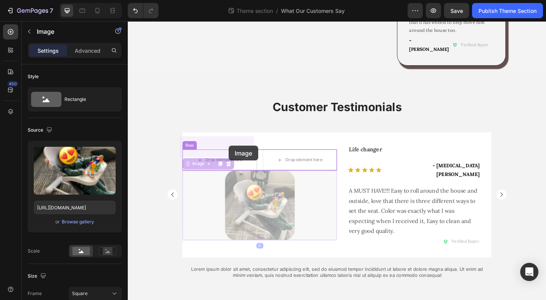
drag, startPoint x: 264, startPoint y: 208, endPoint x: 237, endPoint y: 157, distance: 57.8
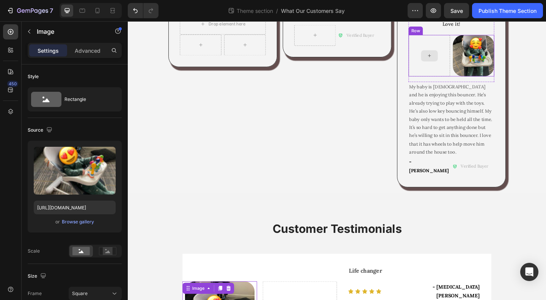
scroll to position [0, 0]
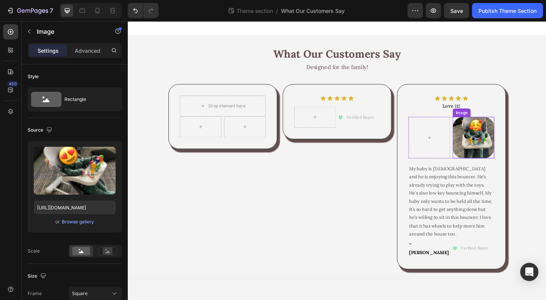
click at [503, 154] on img at bounding box center [503, 147] width 45 height 45
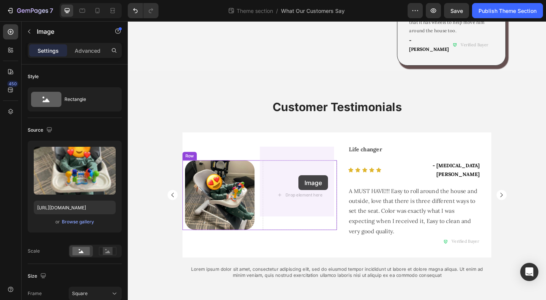
drag, startPoint x: 486, startPoint y: 116, endPoint x: 314, endPoint y: 189, distance: 186.5
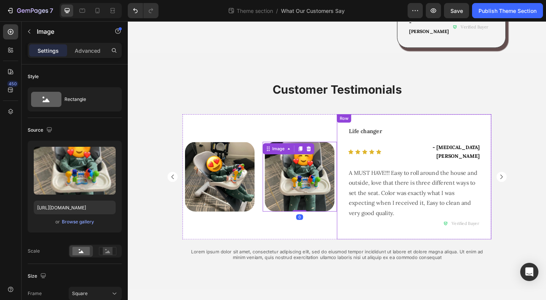
scroll to position [164, 0]
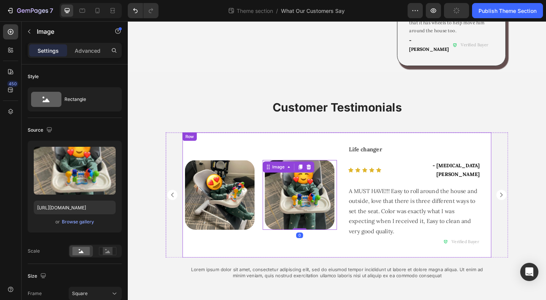
click at [335, 255] on div "Image Image 0 Row Row" at bounding box center [271, 210] width 168 height 136
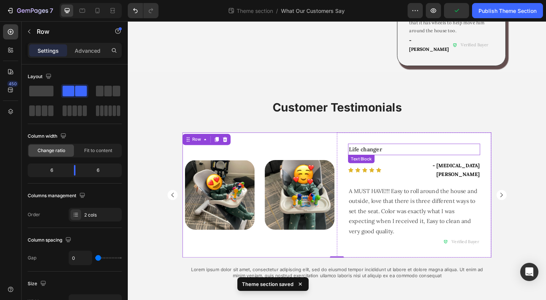
click at [403, 155] on p "Life changer" at bounding box center [439, 160] width 142 height 11
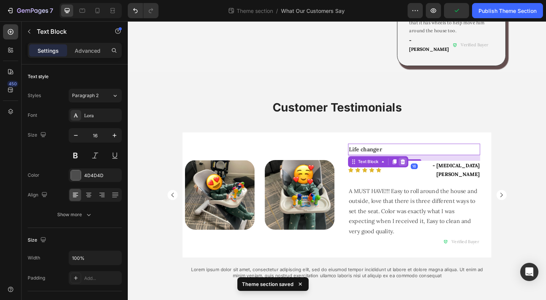
click at [425, 171] on icon at bounding box center [427, 173] width 5 height 5
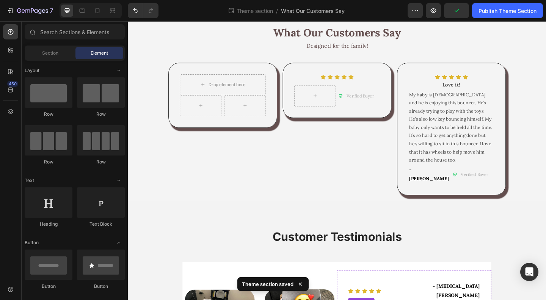
scroll to position [0, 0]
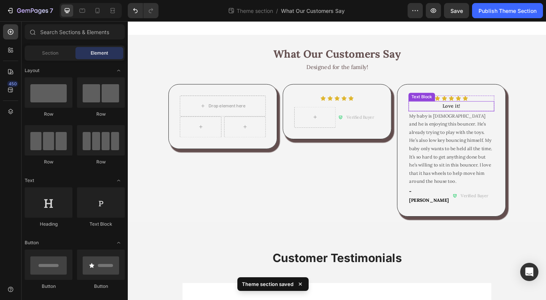
click at [475, 112] on strong "Love it!" at bounding box center [479, 113] width 19 height 7
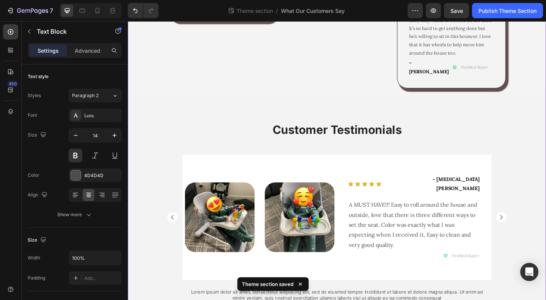
scroll to position [164, 0]
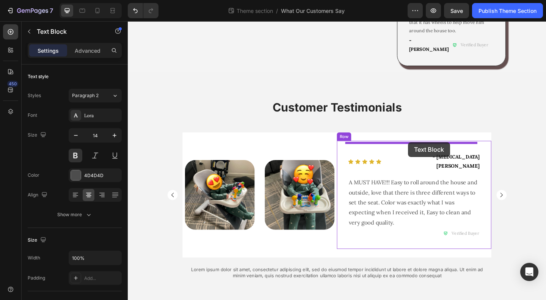
drag, startPoint x: 438, startPoint y: 102, endPoint x: 433, endPoint y: 153, distance: 51.5
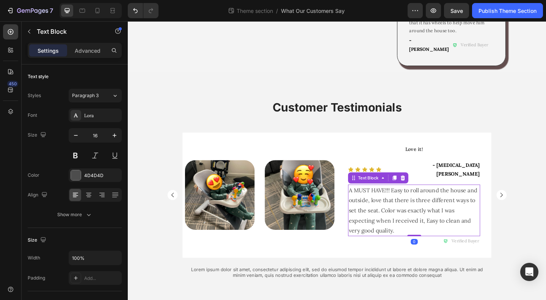
click at [438, 202] on p "A MUST HAVE!!! Easy to roll around the house and outside, love that there is th…" at bounding box center [439, 227] width 142 height 55
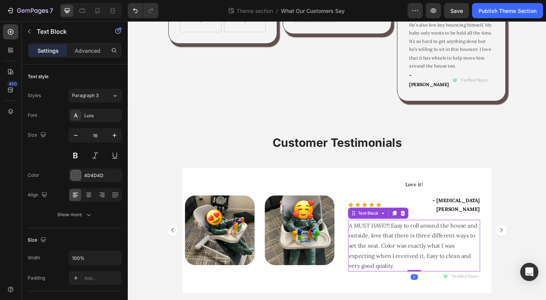
scroll to position [0, 0]
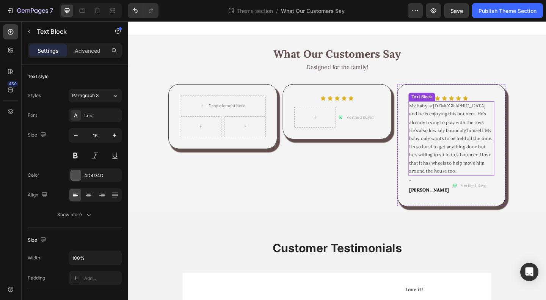
click at [473, 157] on span "My baby is [DEMOGRAPHIC_DATA] and he is enjoying this bouncer. He’s already try…" at bounding box center [479, 148] width 90 height 77
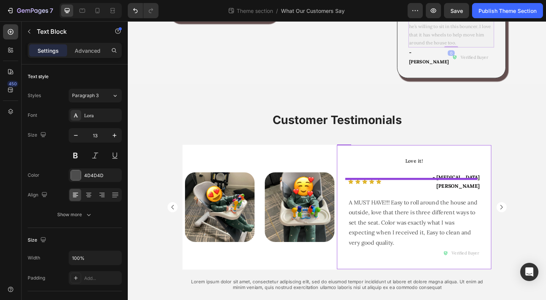
scroll to position [153, 0]
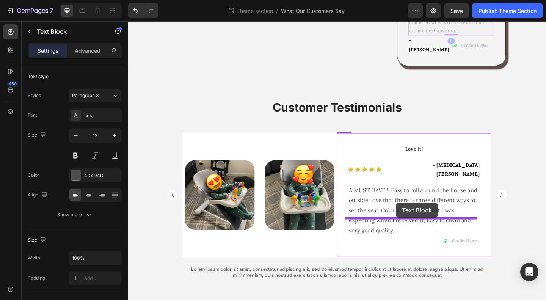
drag, startPoint x: 437, startPoint y: 101, endPoint x: 420, endPoint y: 219, distance: 118.9
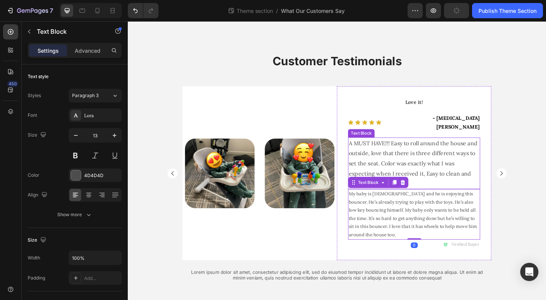
click at [448, 153] on p "A MUST HAVE!!! Easy to roll around the house and outside, love that there is th…" at bounding box center [439, 175] width 142 height 55
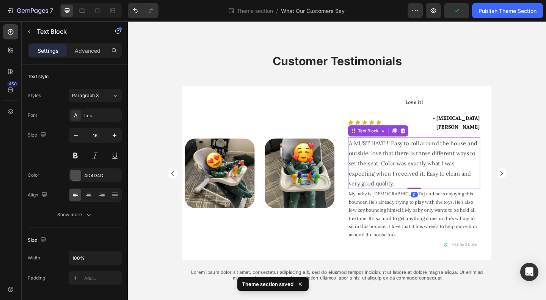
click at [429, 134] on div "Text Block" at bounding box center [401, 140] width 66 height 12
click at [425, 138] on icon at bounding box center [427, 140] width 5 height 5
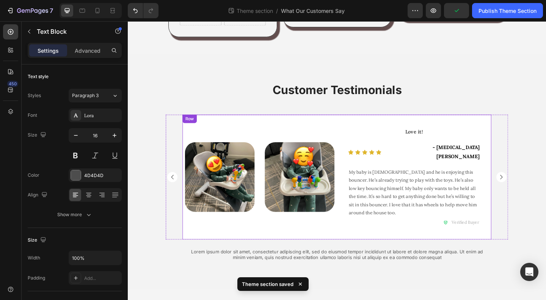
scroll to position [112, 0]
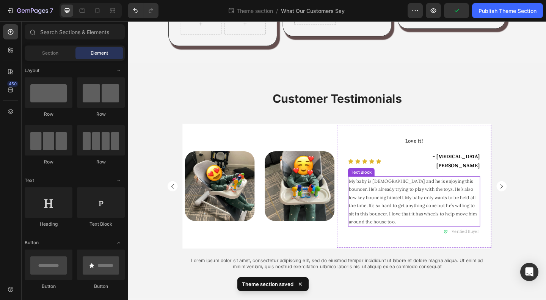
click at [420, 197] on span "My baby is [DEMOGRAPHIC_DATA] and he is enjoying this bouncer. He’s already try…" at bounding box center [438, 217] width 140 height 51
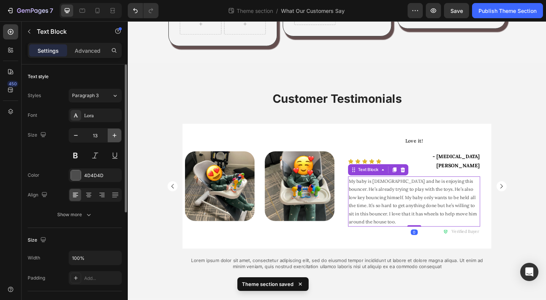
click at [115, 137] on icon "button" at bounding box center [115, 136] width 8 height 8
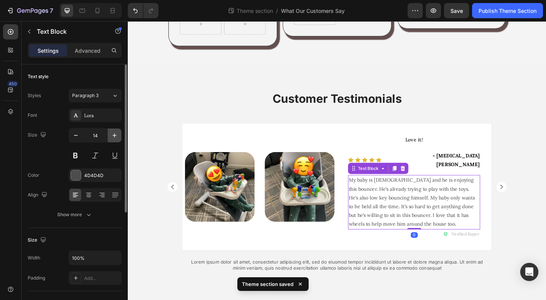
click at [115, 137] on icon "button" at bounding box center [115, 136] width 8 height 8
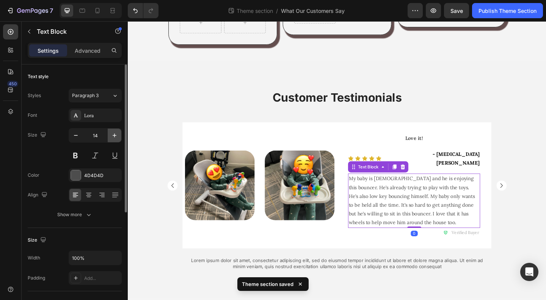
click at [115, 137] on icon "button" at bounding box center [115, 136] width 8 height 8
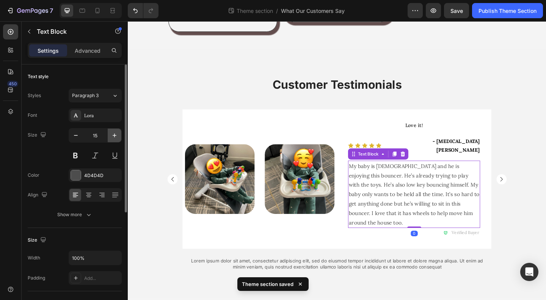
type input "16"
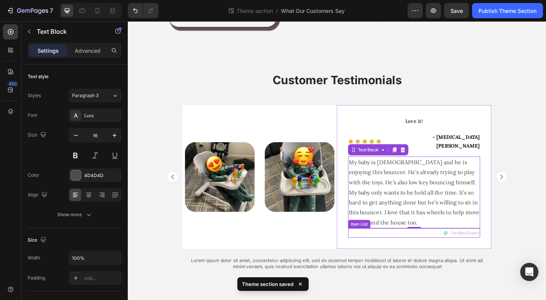
click at [377, 246] on div "Verified Buyer" at bounding box center [440, 251] width 144 height 11
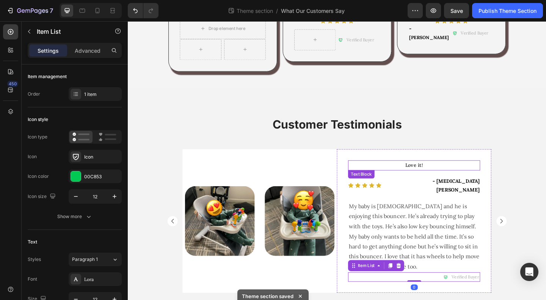
scroll to position [57, 0]
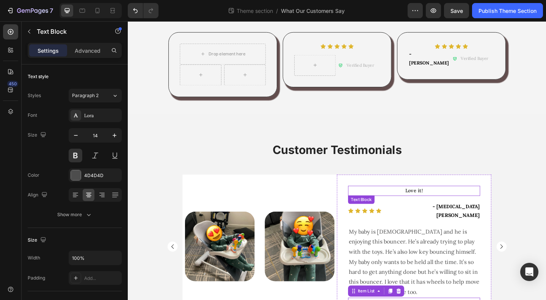
click at [461, 206] on p "Love it!" at bounding box center [439, 205] width 142 height 9
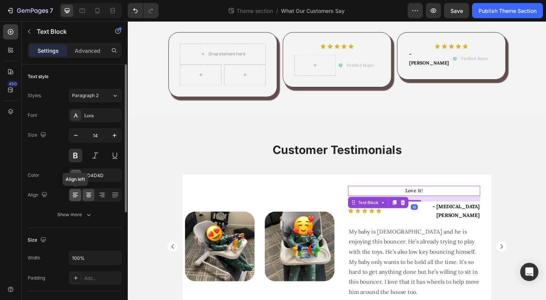
click at [77, 193] on icon at bounding box center [75, 193] width 5 height 1
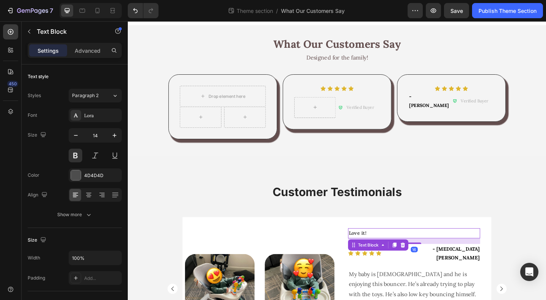
scroll to position [0, 0]
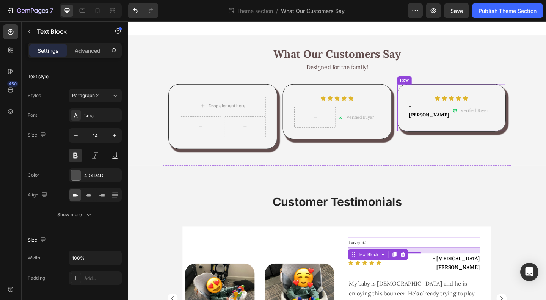
click at [438, 120] on span "[PERSON_NAME]" at bounding box center [455, 123] width 43 height 6
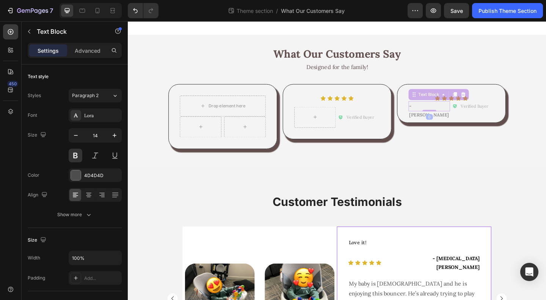
scroll to position [132, 0]
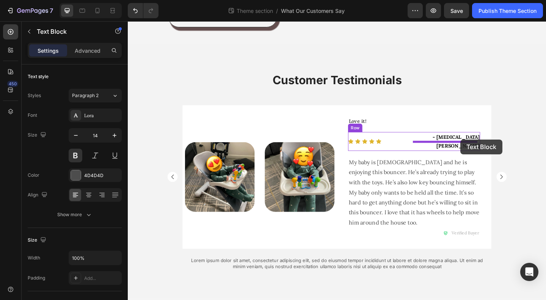
drag, startPoint x: 437, startPoint y: 101, endPoint x: 490, endPoint y: 150, distance: 71.9
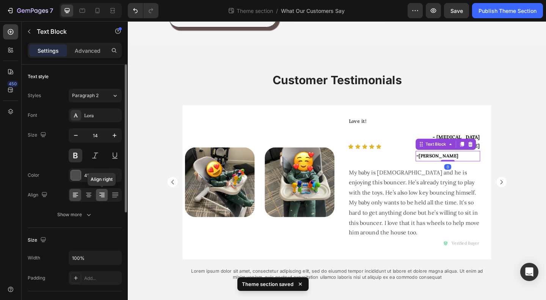
click at [102, 196] on icon at bounding box center [102, 195] width 8 height 8
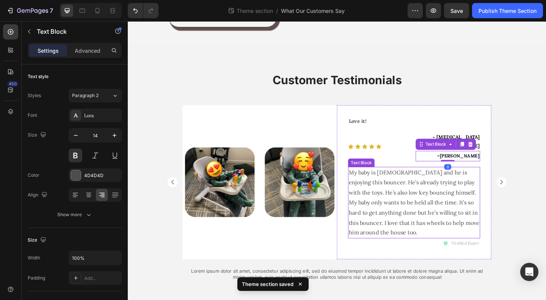
click at [477, 225] on p "My baby is [DEMOGRAPHIC_DATA] and he is enjoying this bouncer. He’s already try…" at bounding box center [439, 218] width 142 height 77
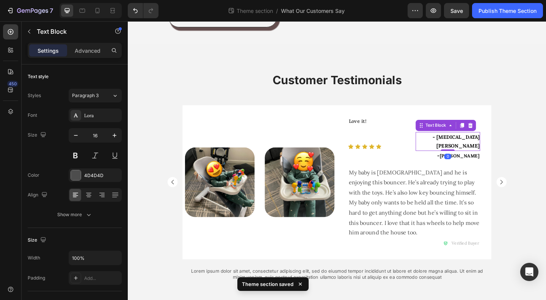
click at [490, 146] on strong "- [MEDICAL_DATA][PERSON_NAME]" at bounding box center [485, 151] width 51 height 16
click at [499, 135] on icon at bounding box center [500, 134] width 5 height 5
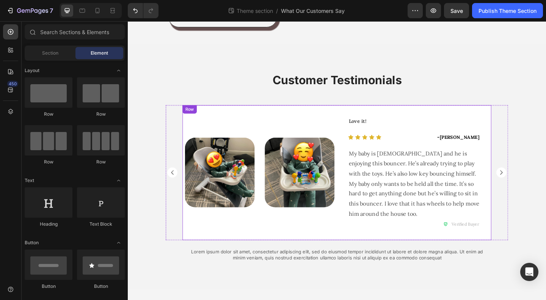
click at [341, 247] on div "Image Image Row Row" at bounding box center [271, 185] width 168 height 147
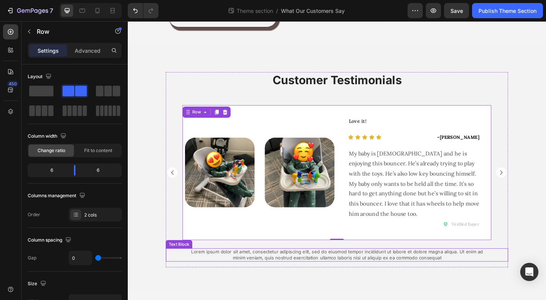
click at [402, 273] on p "Lorem ipsum dolor sit amet, consectetur adipiscing elit, sed do eiusmod tempor …" at bounding box center [355, 275] width 328 height 13
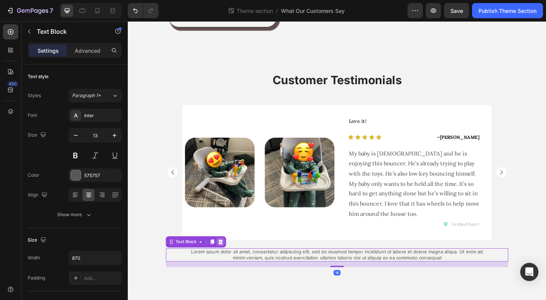
click at [226, 261] on icon at bounding box center [228, 260] width 5 height 5
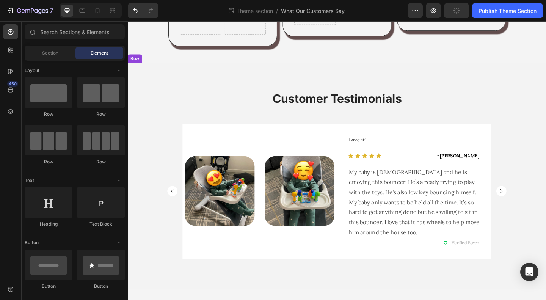
click at [546, 247] on div "Customer Testimonials Heading Image Row Good starter bouncer Text Block Icon Ic…" at bounding box center [355, 196] width 455 height 198
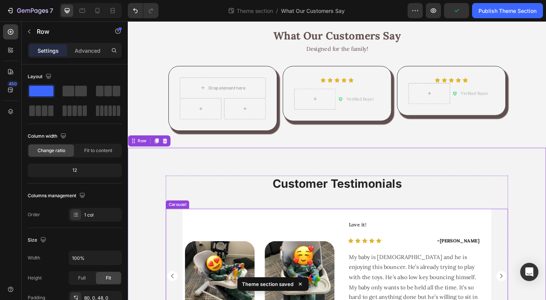
scroll to position [0, 0]
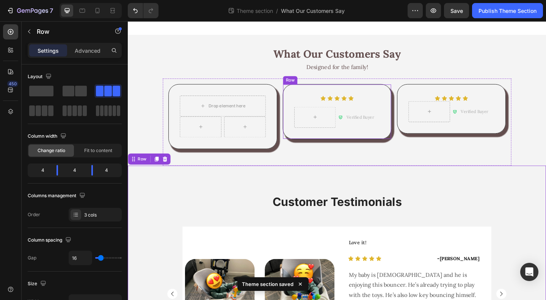
click at [290, 113] on div "Drop element here Row Row Row Row Icon Icon Icon Icon Icon Icon List Row Verifi…" at bounding box center [355, 130] width 379 height 95
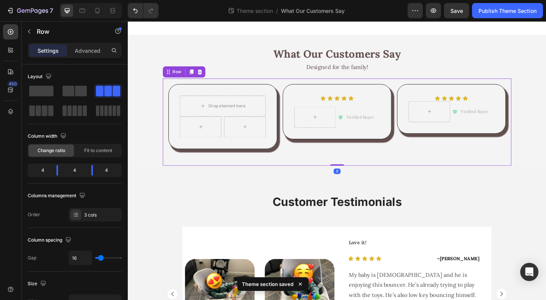
click at [199, 80] on div "Row" at bounding box center [189, 76] width 46 height 12
click at [202, 79] on div at bounding box center [205, 76] width 9 height 9
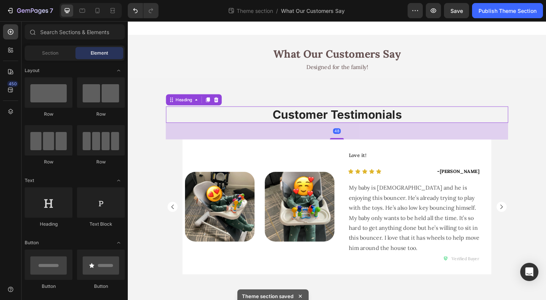
click at [382, 121] on h2 "Customer Testimonials" at bounding box center [355, 123] width 372 height 18
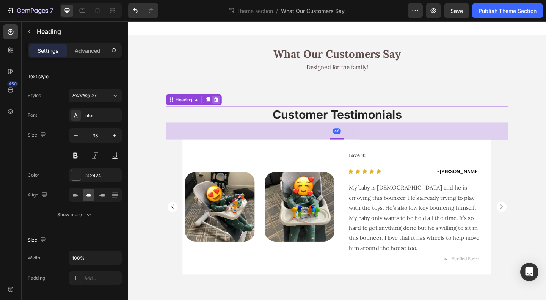
click at [222, 108] on icon at bounding box center [224, 106] width 5 height 5
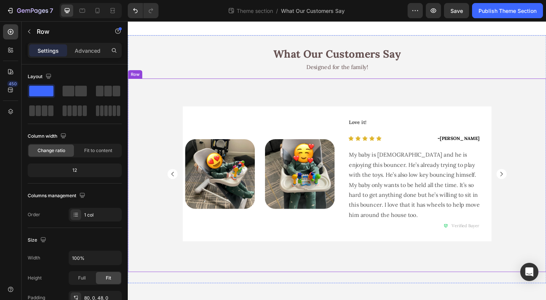
click at [365, 99] on div "Image Row Good starter bouncer Text Block Icon Icon Icon Icon Icon Icon List - …" at bounding box center [355, 188] width 455 height 211
click at [76, 53] on p "Advanced" at bounding box center [88, 51] width 26 height 8
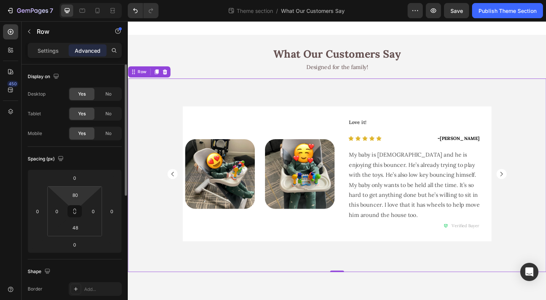
click at [75, 200] on input "80" at bounding box center [75, 194] width 15 height 11
click at [74, 194] on input "80" at bounding box center [75, 194] width 15 height 11
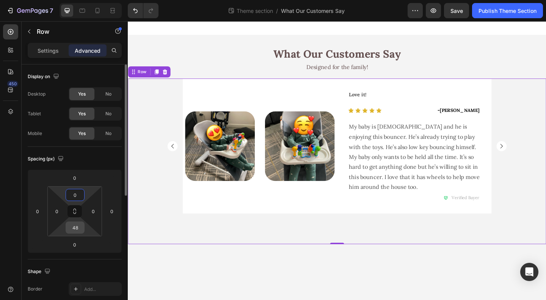
type input "0"
click at [77, 226] on input "48" at bounding box center [75, 227] width 15 height 11
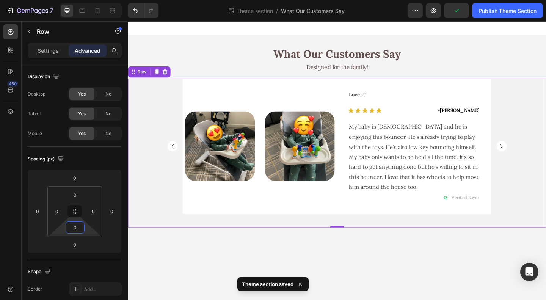
type input "0"
click at [148, 104] on div "Image Row Good starter bouncer Text Block Icon Icon Icon Icon Icon Icon List - …" at bounding box center [355, 164] width 455 height 162
click at [532, 161] on rect "Carousel Next Arrow" at bounding box center [534, 156] width 11 height 11
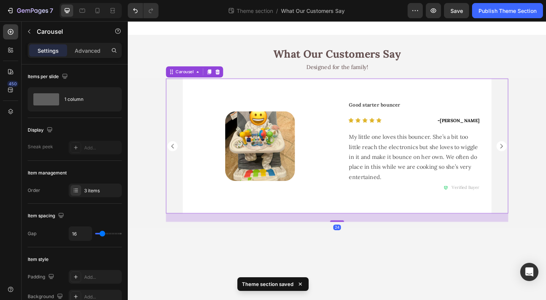
click at [535, 159] on rect "Carousel Next Arrow" at bounding box center [534, 156] width 11 height 11
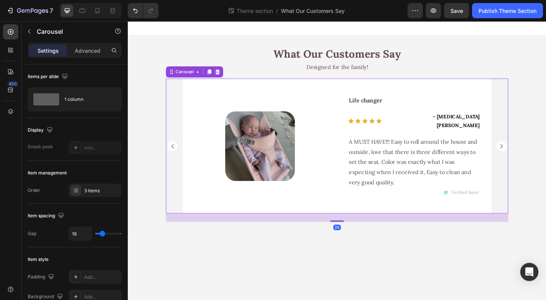
click at [535, 159] on rect "Carousel Next Arrow" at bounding box center [534, 156] width 11 height 11
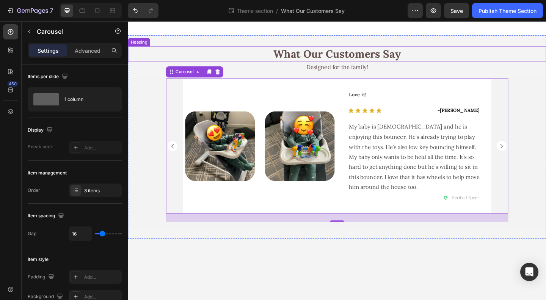
click at [158, 55] on h2 "What Our Customers Say" at bounding box center [355, 57] width 455 height 16
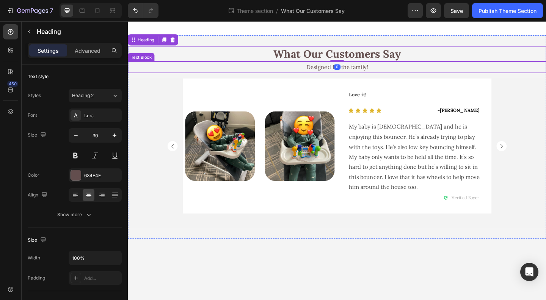
click at [150, 74] on p "Designed for the family!" at bounding box center [356, 71] width 454 height 11
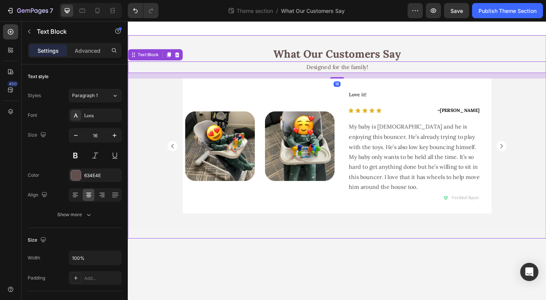
click at [213, 39] on div "What Our Customers Say Heading Designed for the family! Text Block 16 Image Row…" at bounding box center [355, 146] width 455 height 221
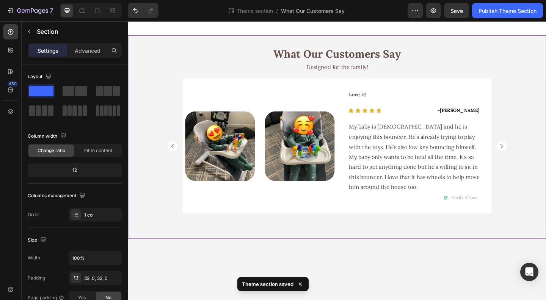
click at [157, 39] on div "What Our Customers Say Heading Designed for the family! Text Block Image Row Go…" at bounding box center [355, 146] width 455 height 221
click at [39, 27] on p "Section" at bounding box center [71, 31] width 68 height 9
click at [192, 47] on div "What Our Customers Say Heading Designed for the family! Text Block Image Row Go…" at bounding box center [355, 146] width 455 height 221
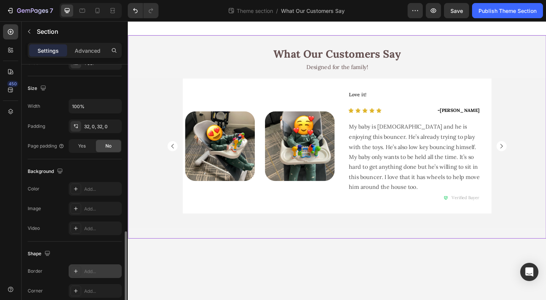
scroll to position [204, 0]
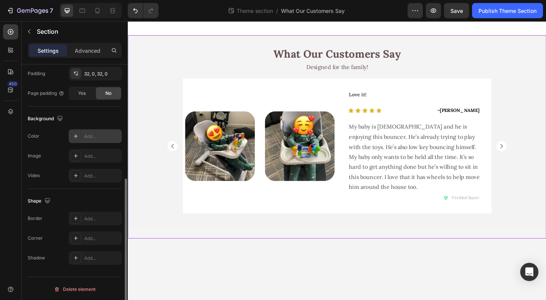
click at [89, 133] on div "Add..." at bounding box center [102, 136] width 36 height 7
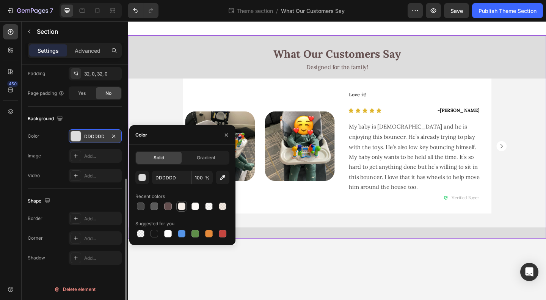
click at [180, 207] on div at bounding box center [182, 207] width 8 height 8
type input "F6EFE9"
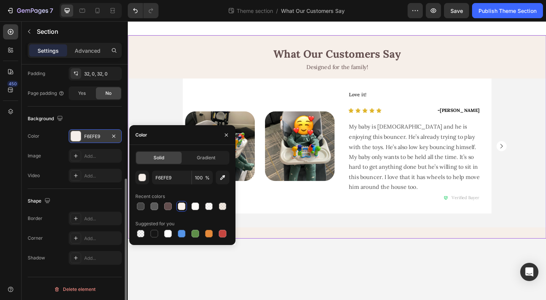
click at [273, 298] on body "What Our Customers Say Heading Designed for the family! Text Block Image Row Go…" at bounding box center [355, 172] width 455 height 303
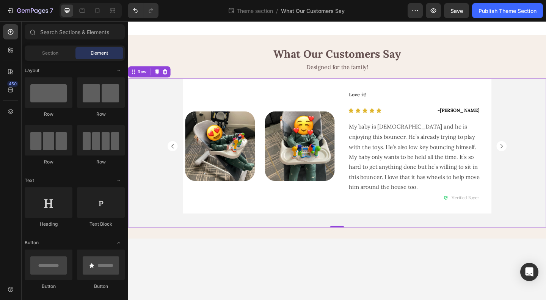
click at [160, 112] on div "Image Row Good starter bouncer Text Block Icon Icon Icon Icon Icon Icon List - …" at bounding box center [355, 164] width 455 height 162
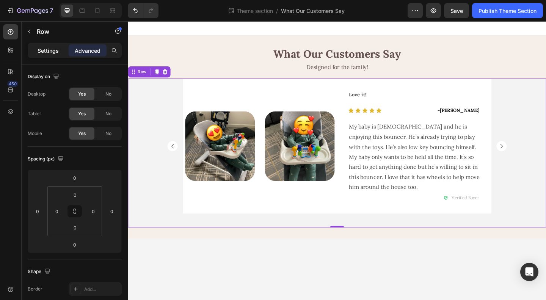
click at [51, 49] on p "Settings" at bounding box center [48, 51] width 21 height 8
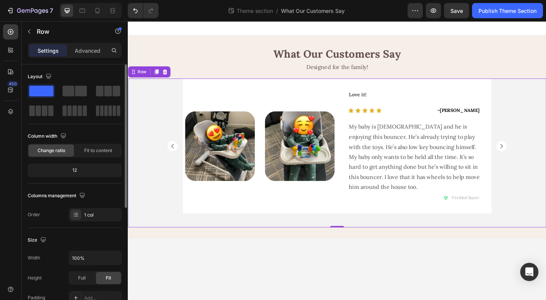
scroll to position [152, 0]
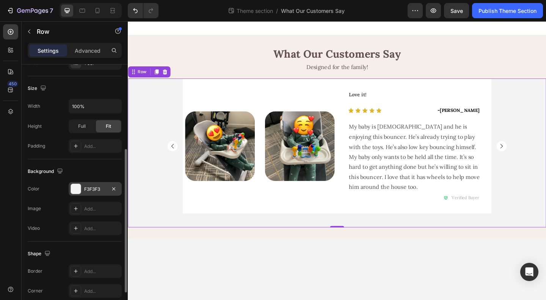
click at [91, 188] on div "F3F3F3" at bounding box center [95, 189] width 22 height 7
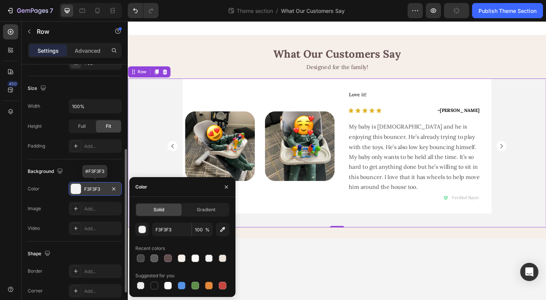
click at [91, 188] on div "F3F3F3" at bounding box center [95, 189] width 22 height 7
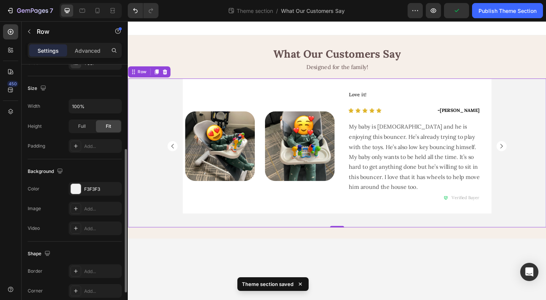
click at [89, 165] on div "Background" at bounding box center [75, 171] width 94 height 12
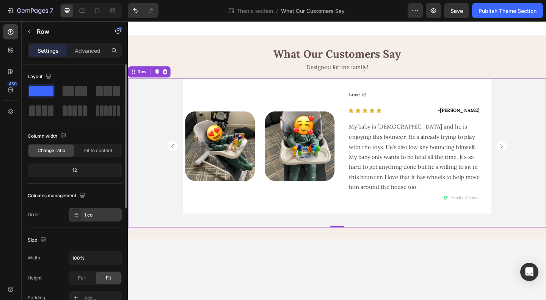
scroll to position [114, 0]
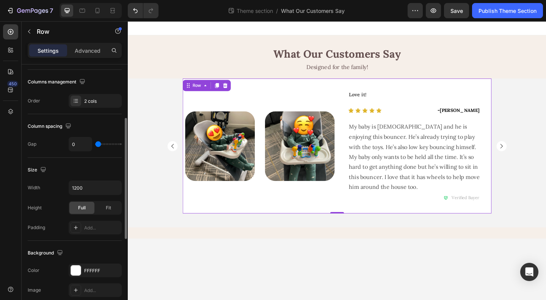
click at [238, 204] on div "Image Image Row Row" at bounding box center [271, 156] width 168 height 147
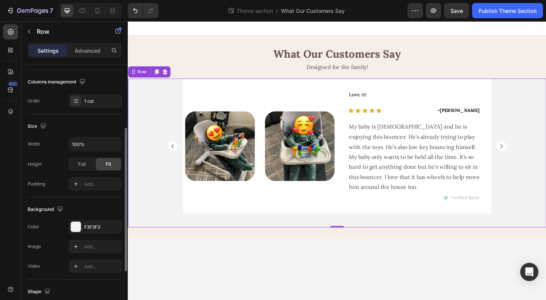
click at [159, 228] on div "Image Row Good starter bouncer Text Block Icon Icon Icon Icon Icon Icon List - …" at bounding box center [355, 164] width 455 height 162
click at [96, 226] on div "F3F3F3" at bounding box center [95, 227] width 22 height 7
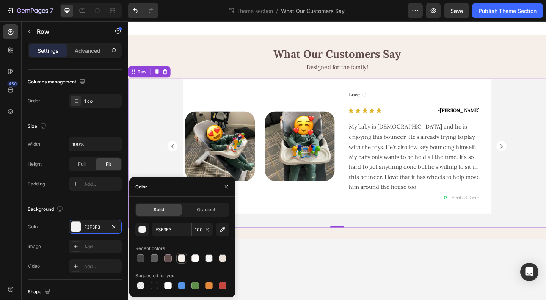
click at [181, 259] on div at bounding box center [182, 259] width 8 height 8
type input "F6EFE9"
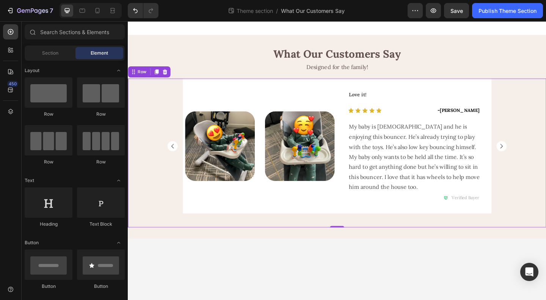
click at [343, 296] on body "What Our Customers Say Heading Designed for the family! Text Block Image Row Go…" at bounding box center [355, 172] width 455 height 303
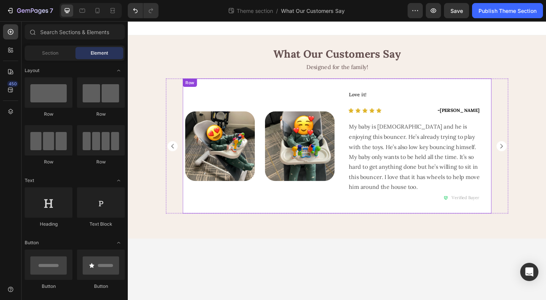
click at [299, 97] on div "Image Image Row Row" at bounding box center [271, 156] width 168 height 147
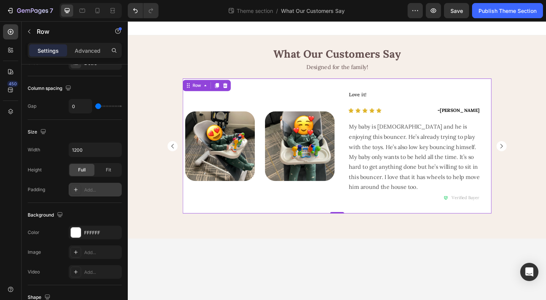
scroll to position [266, 0]
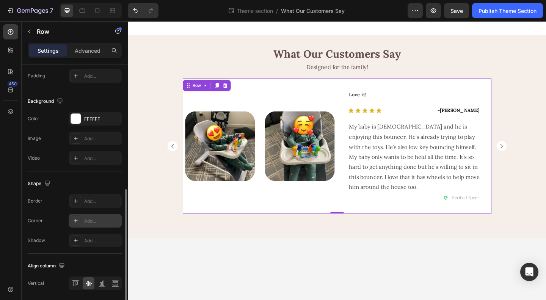
click at [88, 219] on div "Add..." at bounding box center [102, 221] width 36 height 7
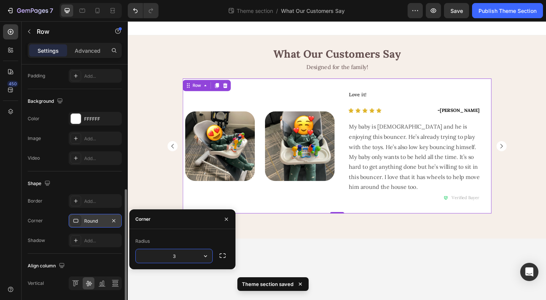
type input "30"
click at [323, 268] on body "What Our Customers Say Heading Designed for the family! Text Block Image Row Go…" at bounding box center [355, 172] width 455 height 303
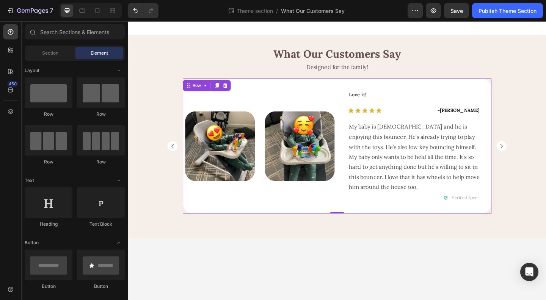
click at [311, 93] on div "Image Image Row Row" at bounding box center [271, 156] width 168 height 147
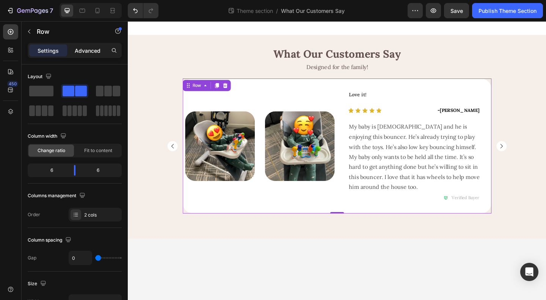
click at [85, 53] on p "Advanced" at bounding box center [88, 51] width 26 height 8
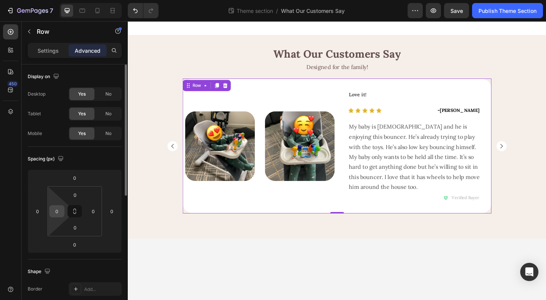
click at [55, 211] on input "0" at bounding box center [56, 211] width 11 height 11
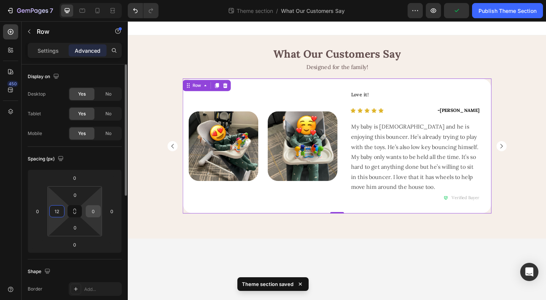
type input "12"
click at [92, 210] on input "0" at bounding box center [93, 211] width 11 height 11
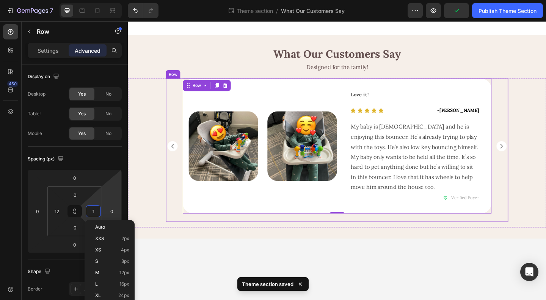
type input "12"
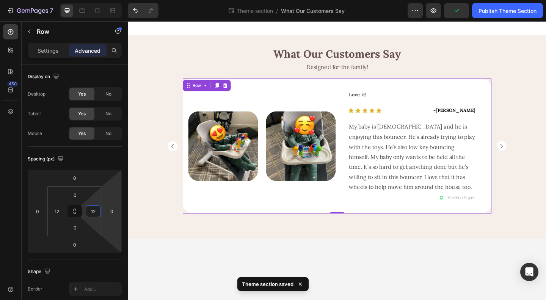
click at [419, 267] on body "What Our Customers Say Heading Designed for the family! Text Block Image Row Go…" at bounding box center [355, 172] width 455 height 303
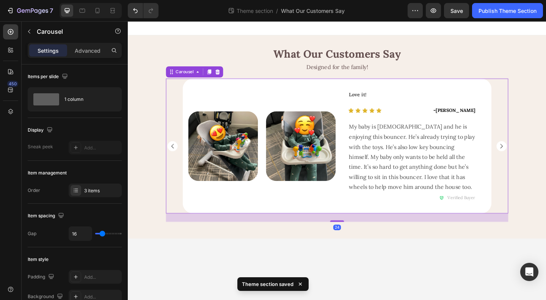
click at [535, 158] on rect "Carousel Next Arrow" at bounding box center [534, 156] width 11 height 11
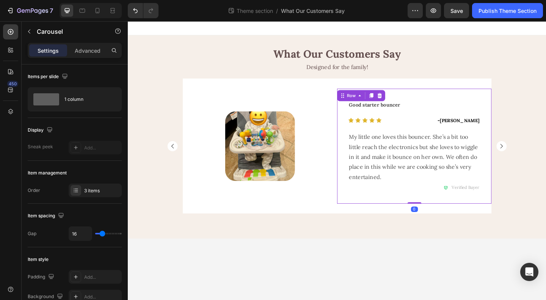
click at [405, 99] on div "Good starter bouncer Text Block Icon Icon Icon Icon Icon Icon List - Vickey Tex…" at bounding box center [439, 156] width 168 height 125
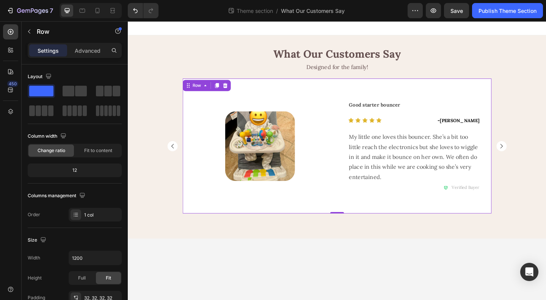
click at [389, 86] on div "Good starter bouncer Text Block Icon Icon Icon Icon Icon Icon List - Vickey Tex…" at bounding box center [439, 156] width 168 height 147
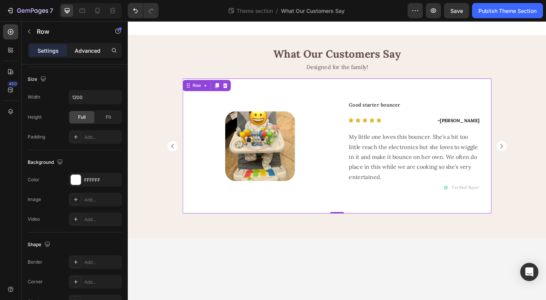
click at [88, 50] on p "Advanced" at bounding box center [88, 51] width 26 height 8
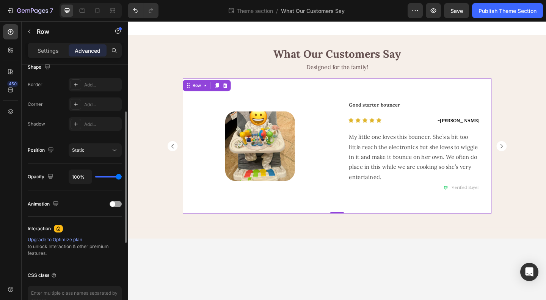
scroll to position [0, 0]
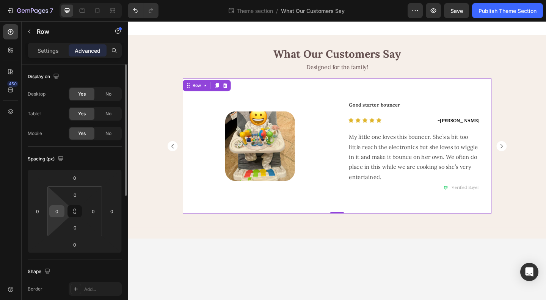
click at [55, 211] on input "0" at bounding box center [56, 211] width 11 height 11
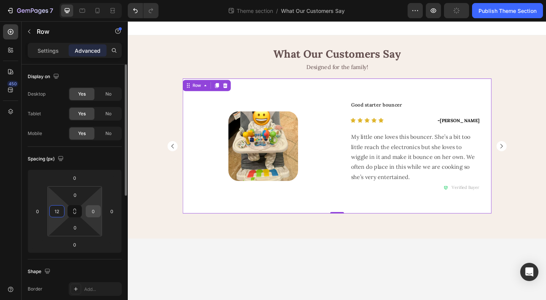
type input "12"
click at [93, 210] on input "0" at bounding box center [93, 211] width 11 height 11
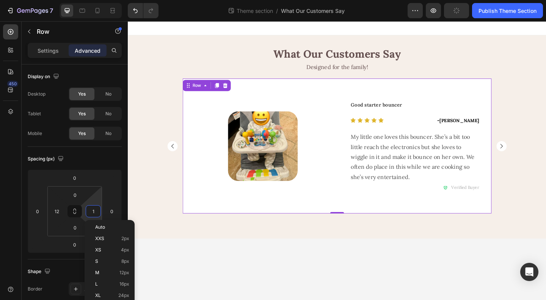
type input "12"
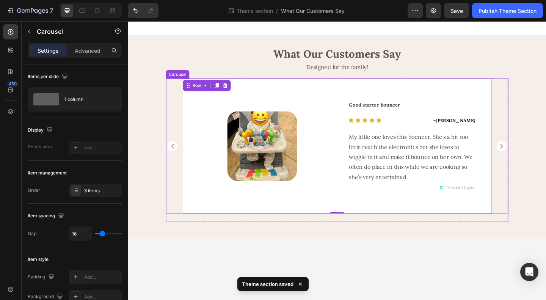
click at [179, 157] on rect "Carousel Back Arrow" at bounding box center [176, 156] width 11 height 11
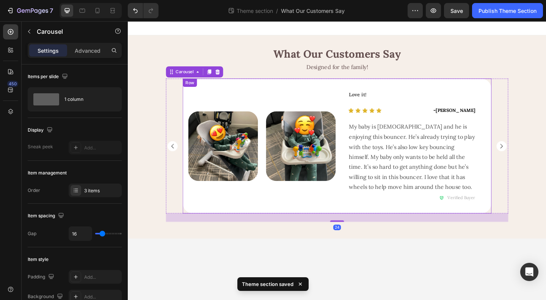
click at [343, 218] on div "Image Image Row Row" at bounding box center [273, 156] width 163 height 147
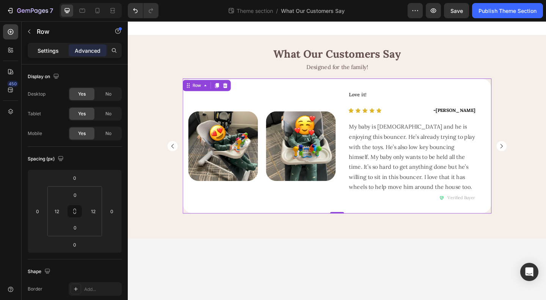
click at [46, 53] on p "Settings" at bounding box center [48, 51] width 21 height 8
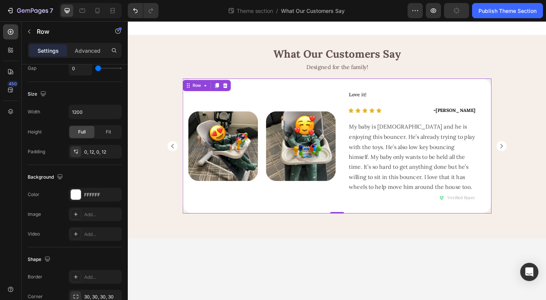
scroll to position [291, 0]
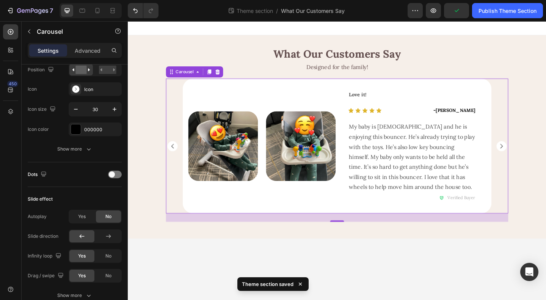
click at [538, 156] on rect "Carousel Next Arrow" at bounding box center [534, 156] width 11 height 11
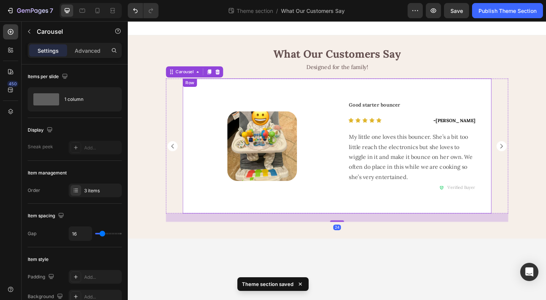
click at [255, 220] on div "Image Row" at bounding box center [273, 156] width 163 height 147
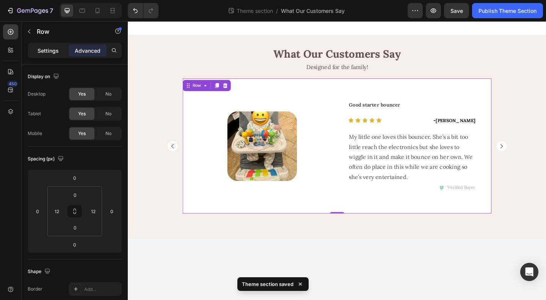
click at [45, 50] on p "Settings" at bounding box center [48, 51] width 21 height 8
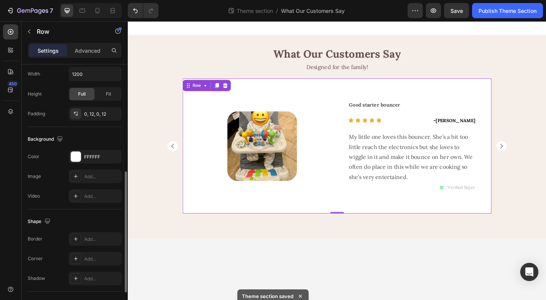
scroll to position [266, 0]
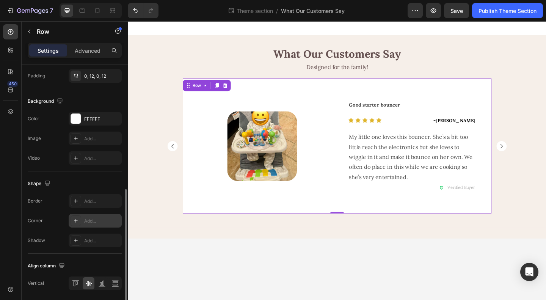
click at [86, 220] on div "Add..." at bounding box center [102, 221] width 36 height 7
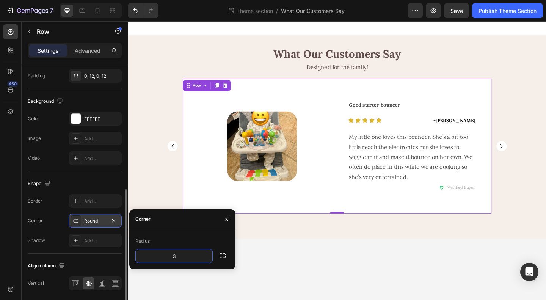
type input "30"
click at [106, 180] on div "Shape" at bounding box center [75, 184] width 94 height 12
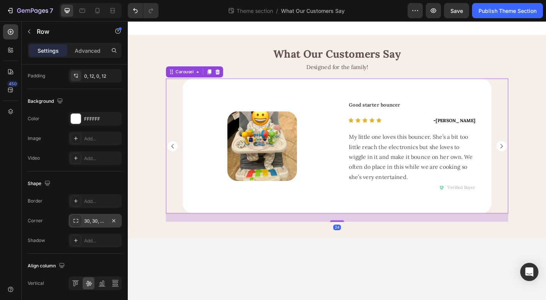
click at [533, 158] on rect "Carousel Next Arrow" at bounding box center [534, 156] width 11 height 11
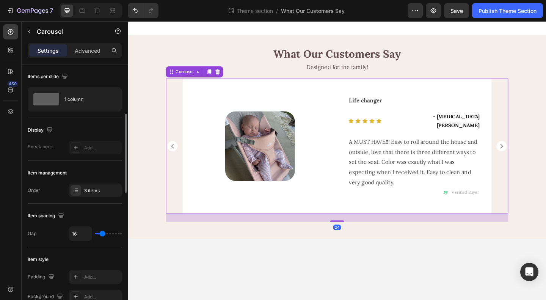
scroll to position [190, 0]
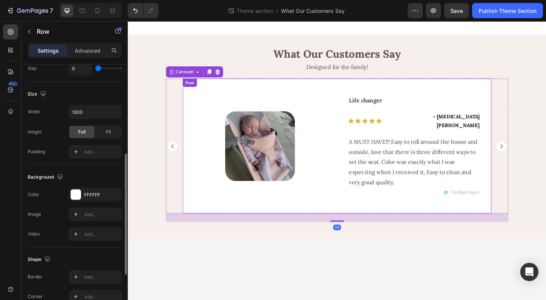
click at [234, 218] on div "Image Row" at bounding box center [271, 156] width 168 height 147
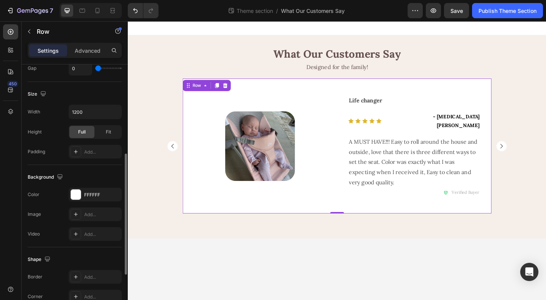
scroll to position [291, 0]
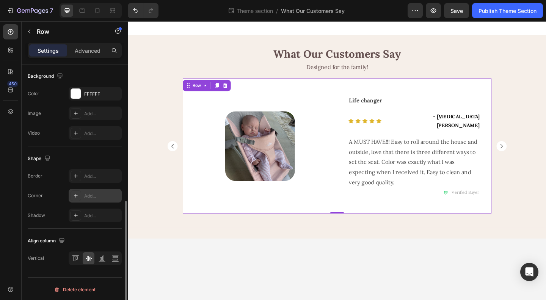
click at [88, 195] on div "Add..." at bounding box center [102, 196] width 36 height 7
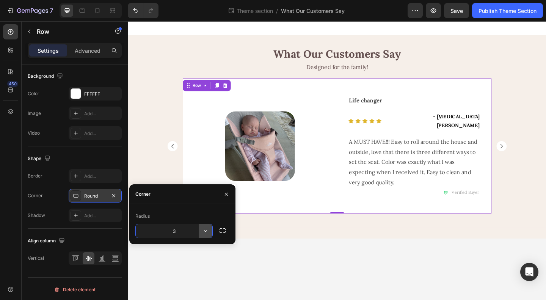
type input "30"
click at [94, 154] on div "Shape" at bounding box center [75, 158] width 94 height 12
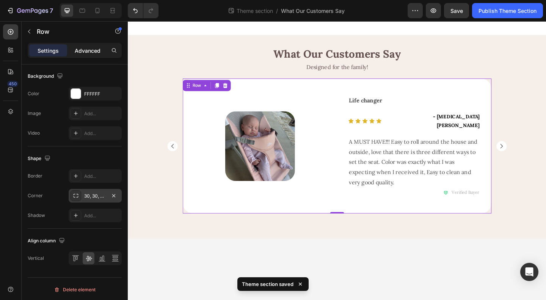
click at [90, 44] on div "Advanced" at bounding box center [88, 50] width 38 height 12
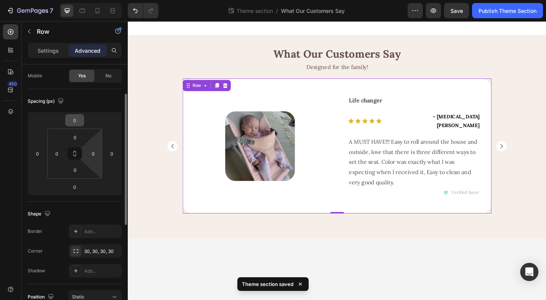
scroll to position [0, 0]
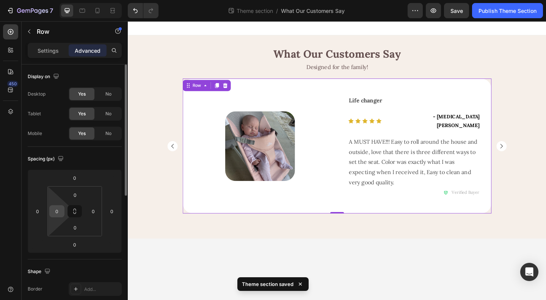
click at [54, 208] on input "0" at bounding box center [56, 211] width 11 height 11
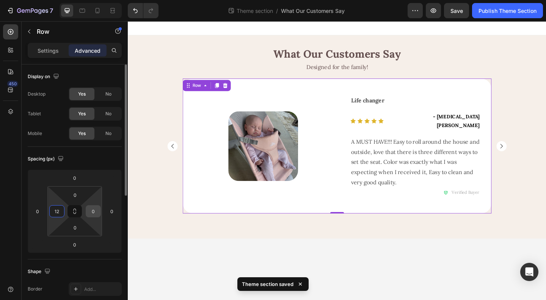
type input "12"
click at [96, 212] on input "0" at bounding box center [93, 211] width 11 height 11
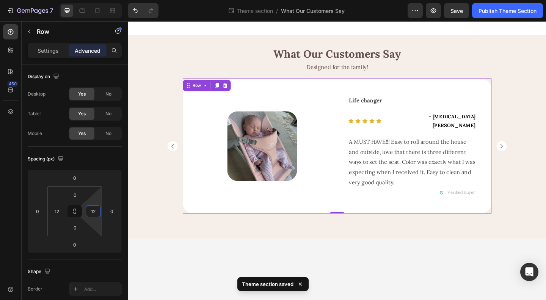
type input "12"
click at [304, 218] on div "Image Row" at bounding box center [273, 156] width 163 height 147
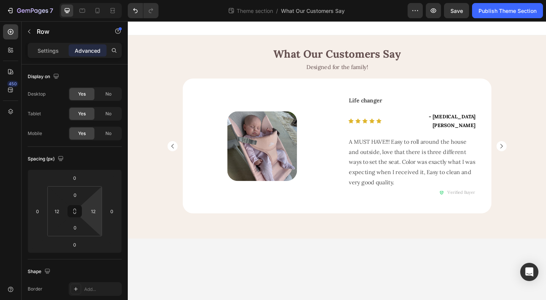
click at [415, 295] on body "What Our Customers Say Heading Designed for the family! Text Block Image Row Go…" at bounding box center [355, 172] width 455 height 303
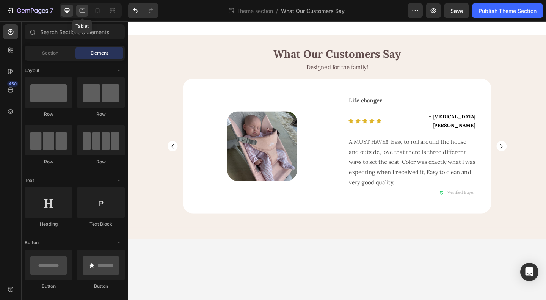
click at [82, 9] on icon at bounding box center [83, 11] width 8 height 8
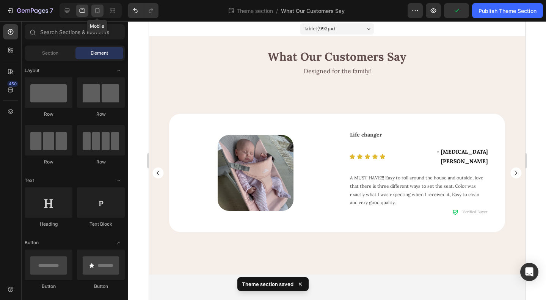
click at [97, 12] on icon at bounding box center [98, 10] width 4 height 5
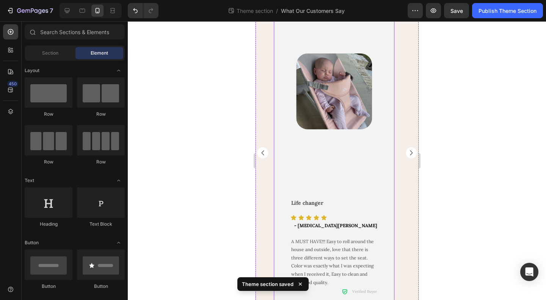
scroll to position [114, 0]
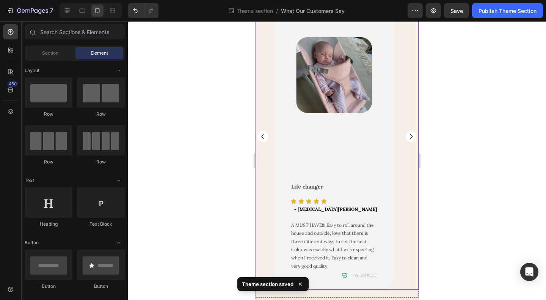
click at [406, 135] on rect "Carousel Next Arrow" at bounding box center [410, 136] width 11 height 11
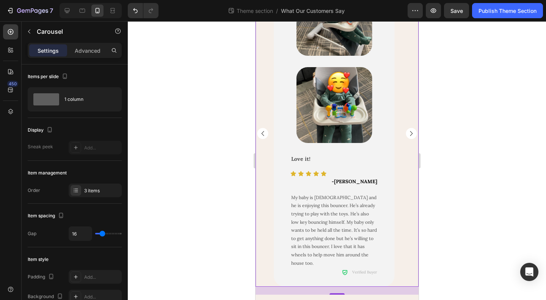
scroll to position [121, 0]
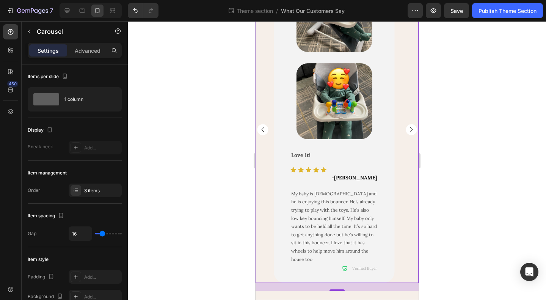
click at [405, 132] on rect "Carousel Next Arrow" at bounding box center [410, 129] width 11 height 11
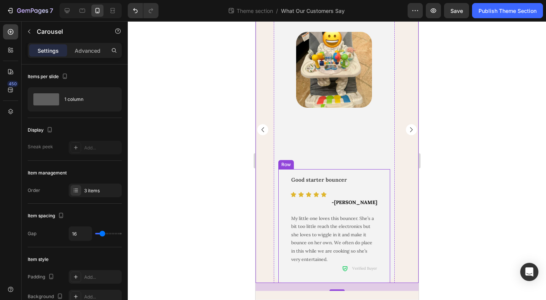
scroll to position [0, 0]
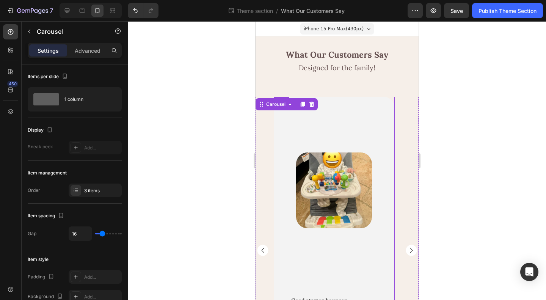
click at [344, 248] on div "Image Row" at bounding box center [334, 193] width 112 height 193
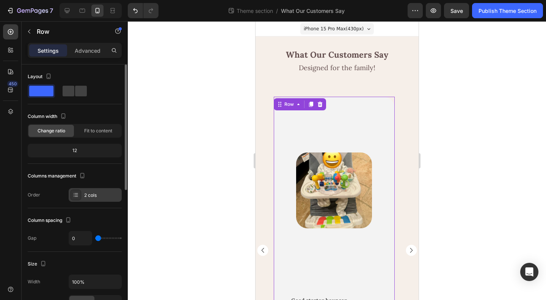
scroll to position [114, 0]
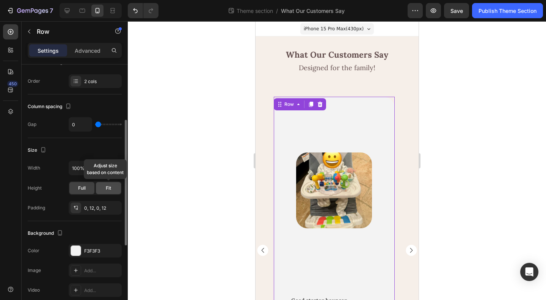
click at [105, 187] on div "Fit" at bounding box center [108, 188] width 25 height 12
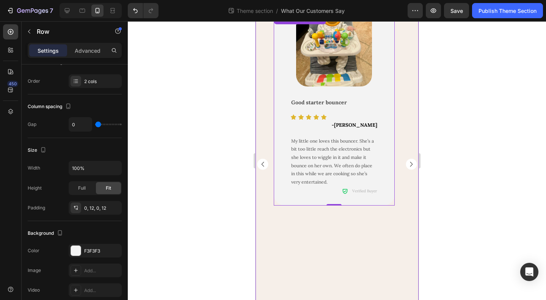
scroll to position [44, 0]
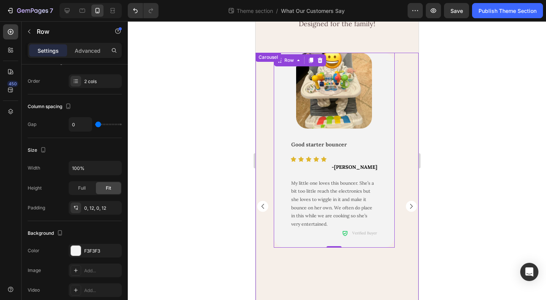
click at [405, 204] on rect "Carousel Next Arrow" at bounding box center [410, 206] width 11 height 11
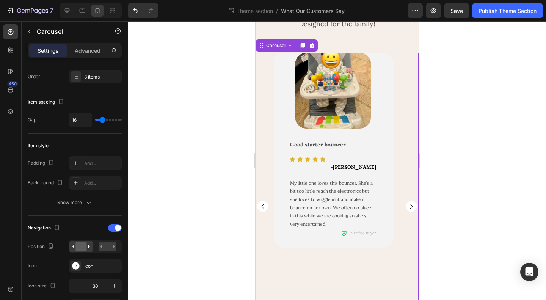
scroll to position [0, 0]
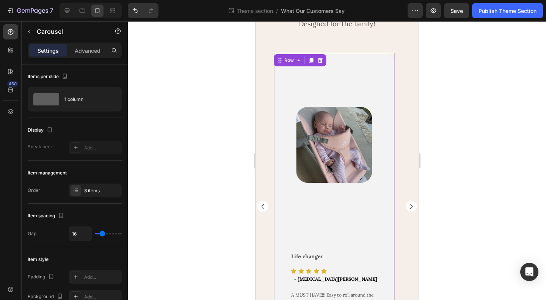
drag, startPoint x: 291, startPoint y: 202, endPoint x: 469, endPoint y: 221, distance: 179.3
click at [291, 202] on div "Image Row" at bounding box center [334, 149] width 112 height 193
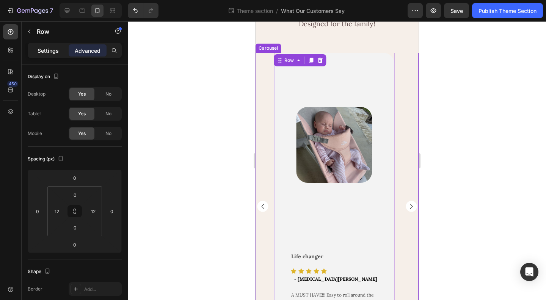
click at [46, 50] on p "Settings" at bounding box center [48, 51] width 21 height 8
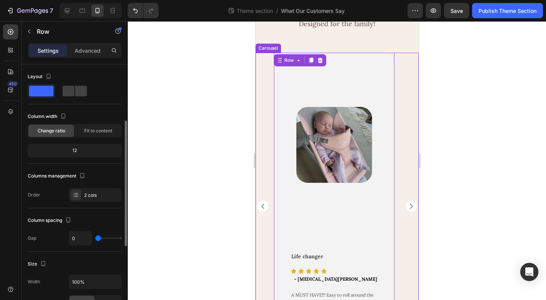
scroll to position [114, 0]
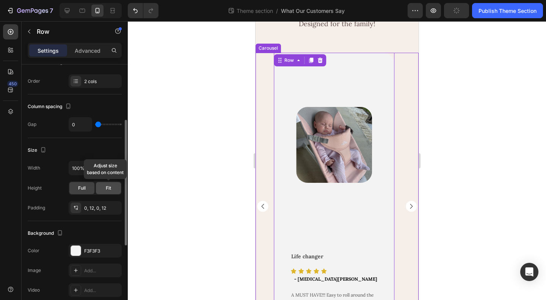
click at [108, 185] on span "Fit" at bounding box center [108, 188] width 5 height 7
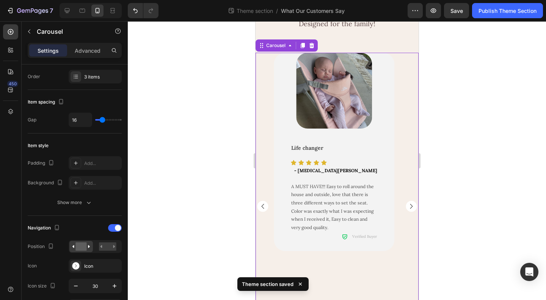
click at [405, 205] on rect "Carousel Next Arrow" at bounding box center [410, 206] width 11 height 11
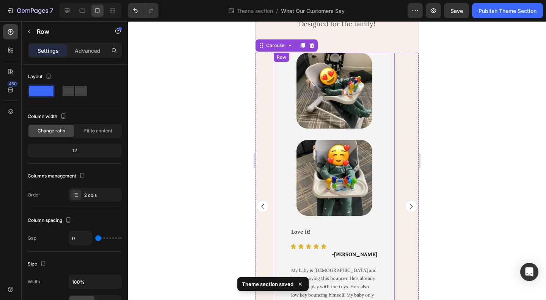
click at [277, 218] on div "Image Image Row Row Love it! Text Block Icon Icon Icon Icon Icon Icon List - As…" at bounding box center [333, 206] width 121 height 307
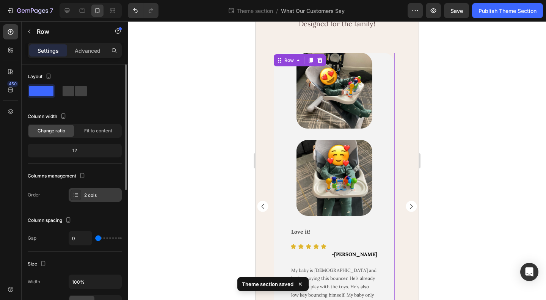
scroll to position [114, 0]
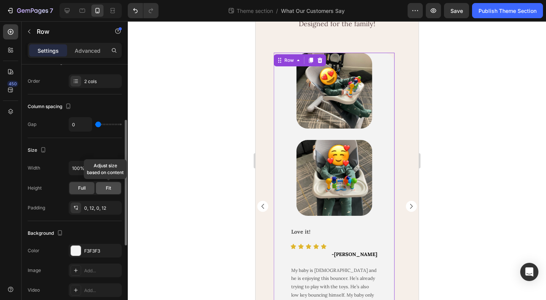
click at [106, 189] on span "Fit" at bounding box center [108, 188] width 5 height 7
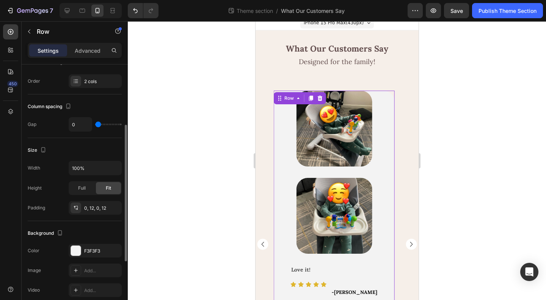
scroll to position [0, 0]
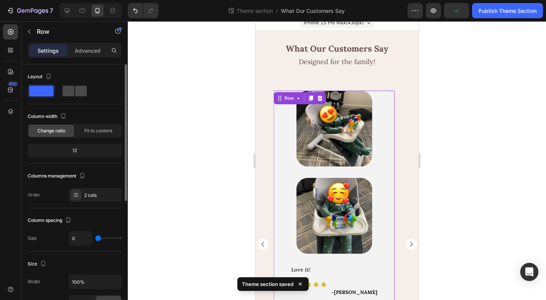
click at [75, 92] on span at bounding box center [81, 91] width 12 height 11
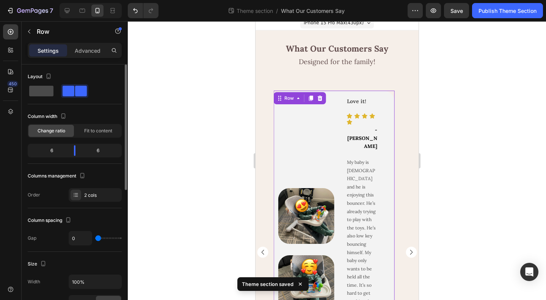
click at [44, 87] on span at bounding box center [41, 91] width 24 height 11
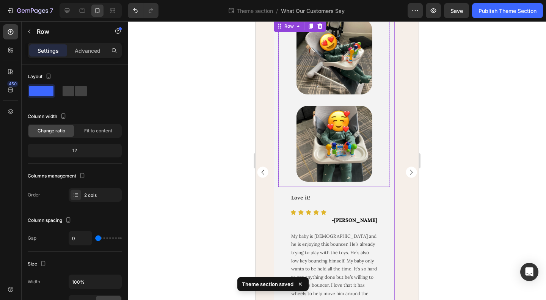
scroll to position [120, 0]
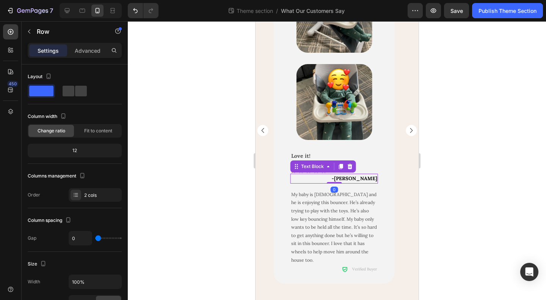
click at [340, 179] on p "- Ashley Xiong" at bounding box center [334, 178] width 86 height 8
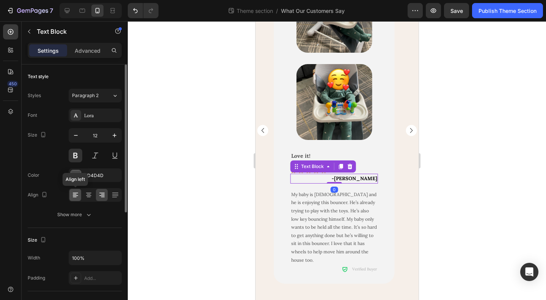
click at [75, 198] on div at bounding box center [75, 195] width 12 height 12
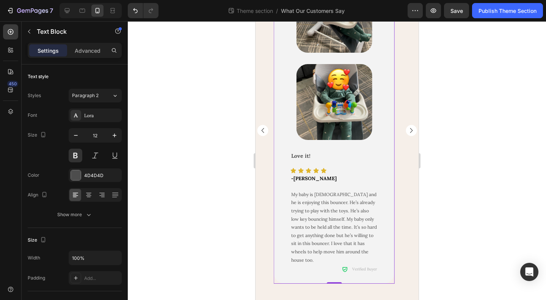
click at [273, 229] on div "Image Image Row Row Love it! Text Block Icon Icon Icon Icon Icon Icon List - As…" at bounding box center [333, 130] width 121 height 307
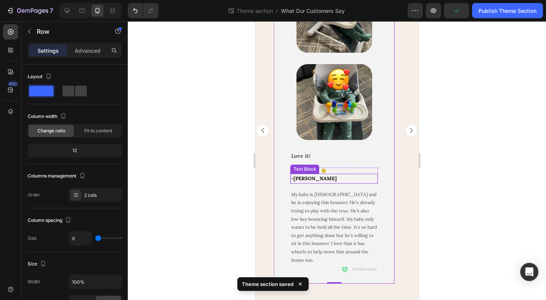
click at [321, 178] on span "Ashley Xiong" at bounding box center [314, 178] width 43 height 6
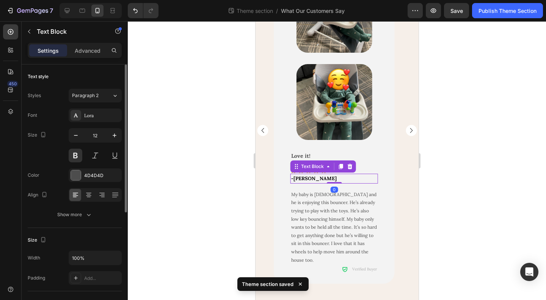
click at [94, 193] on div at bounding box center [95, 195] width 53 height 14
click at [101, 195] on icon at bounding box center [101, 195] width 5 height 1
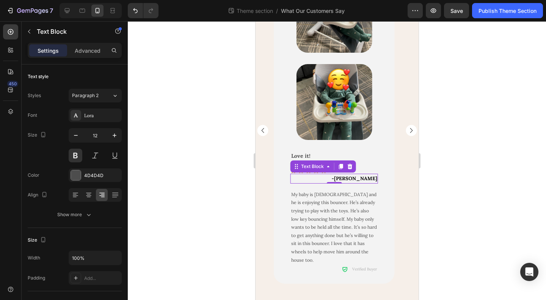
click at [321, 177] on p "- Ashley Xiong" at bounding box center [334, 178] width 86 height 8
click at [342, 169] on div "Icon Icon Icon Icon Icon" at bounding box center [334, 171] width 88 height 6
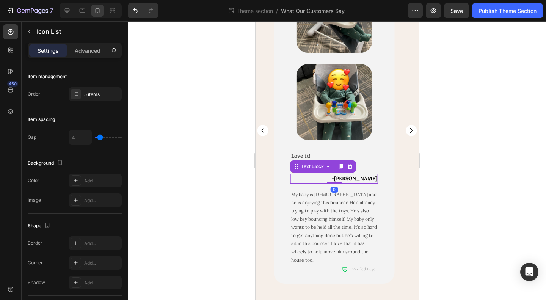
click at [342, 174] on div "- Ashley Xiong" at bounding box center [334, 179] width 88 height 10
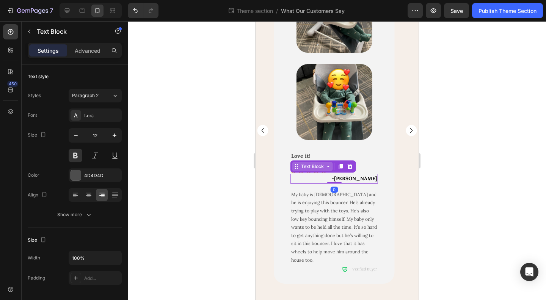
click at [321, 166] on div "Text Block" at bounding box center [312, 166] width 26 height 7
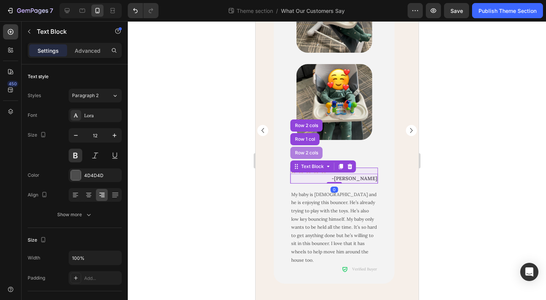
click at [310, 151] on div "Row 2 cols" at bounding box center [306, 153] width 26 height 5
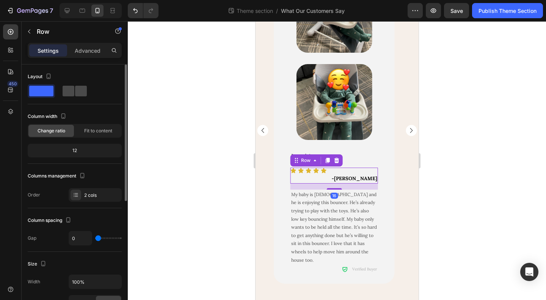
click at [75, 91] on div at bounding box center [75, 91] width 24 height 11
type input "8"
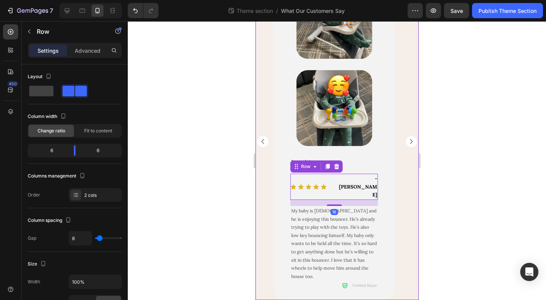
click at [404, 198] on div "Image Row Good starter bouncer Text Block Icon Icon Icon Icon Icon Icon List - …" at bounding box center [336, 141] width 163 height 317
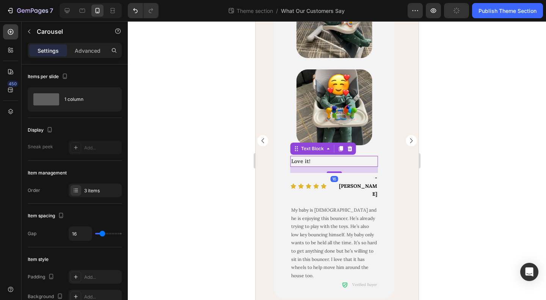
scroll to position [114, 0]
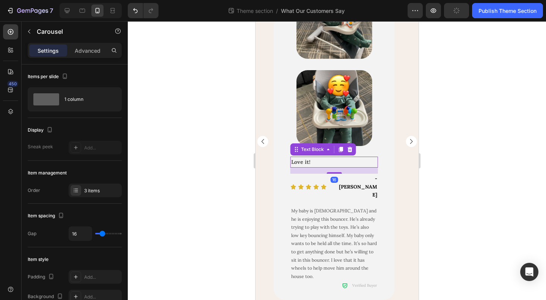
click at [291, 160] on strong "Love it!" at bounding box center [300, 162] width 19 height 7
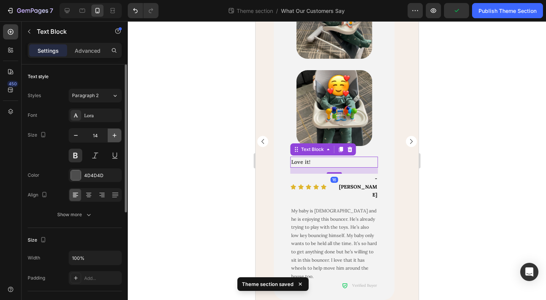
click at [112, 137] on icon "button" at bounding box center [115, 136] width 8 height 8
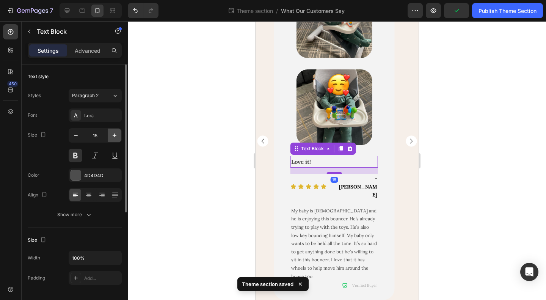
click at [112, 137] on icon "button" at bounding box center [115, 136] width 8 height 8
type input "16"
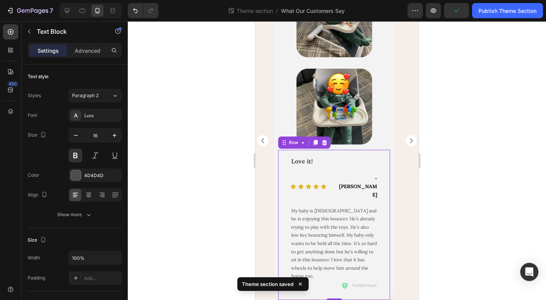
click at [385, 221] on div "Love it! Text Block Icon Icon Icon Icon Icon Icon List - Ashley Xiong Text Bloc…" at bounding box center [334, 225] width 112 height 150
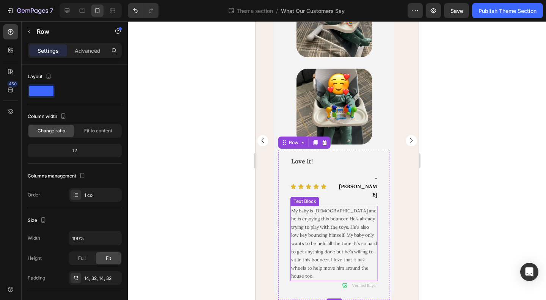
click at [333, 220] on span "My baby is 4 months old and he is enjoying this bouncer. He’s already trying to…" at bounding box center [334, 243] width 86 height 71
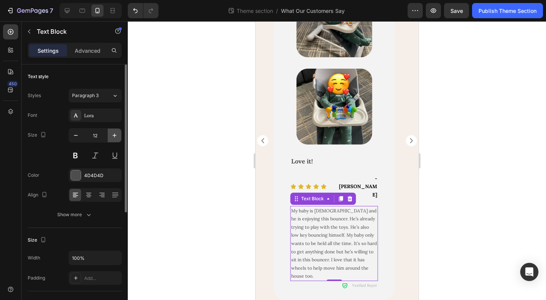
click at [114, 137] on icon "button" at bounding box center [115, 136] width 8 height 8
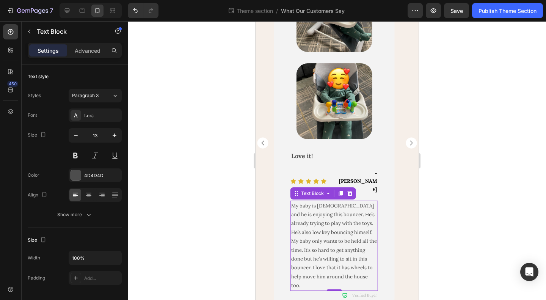
type input "14"
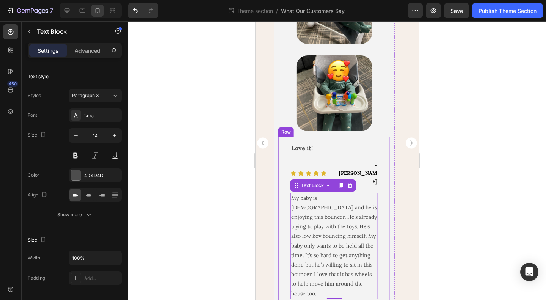
click at [393, 212] on div "Image Image Row Row Love it! Text Block Icon Icon Icon Icon Icon Icon List - As…" at bounding box center [333, 143] width 121 height 350
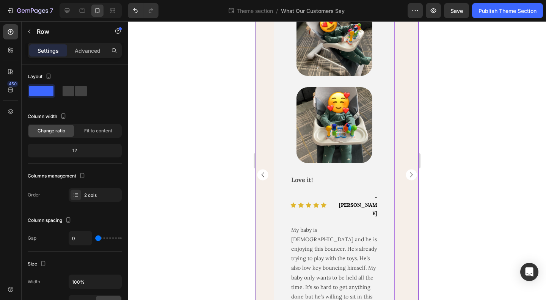
scroll to position [53, 0]
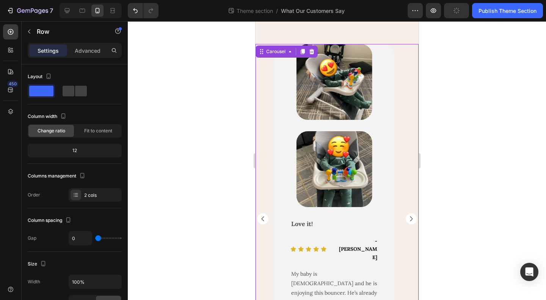
click at [259, 214] on rect "Carousel Back Arrow" at bounding box center [262, 219] width 11 height 11
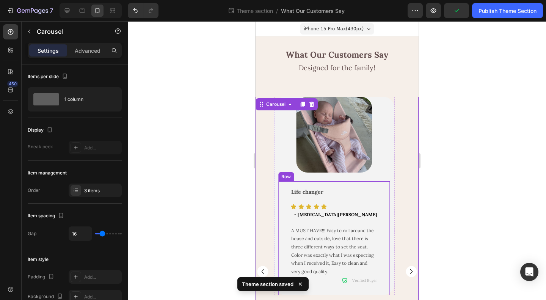
scroll to position [0, 0]
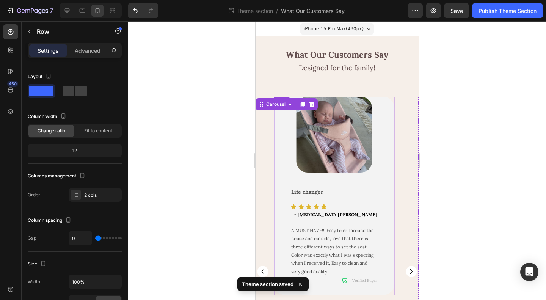
click at [276, 196] on div "Image Row Life changer Text Block Icon Icon Icon Icon Icon Icon List - Alli Smi…" at bounding box center [333, 196] width 121 height 198
click at [83, 57] on div "Settings Advanced" at bounding box center [75, 50] width 94 height 15
click at [85, 53] on p "Advanced" at bounding box center [88, 51] width 26 height 8
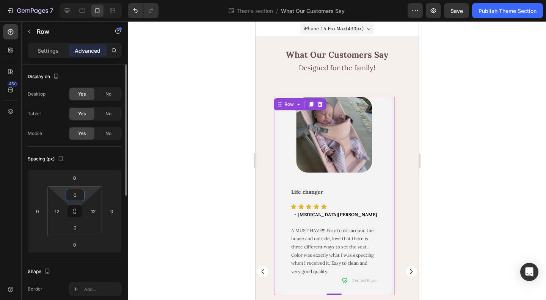
click at [78, 195] on input "0" at bounding box center [75, 194] width 15 height 11
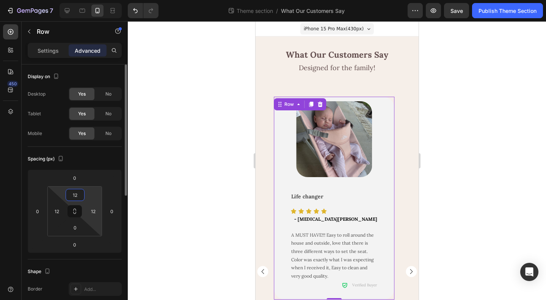
scroll to position [76, 0]
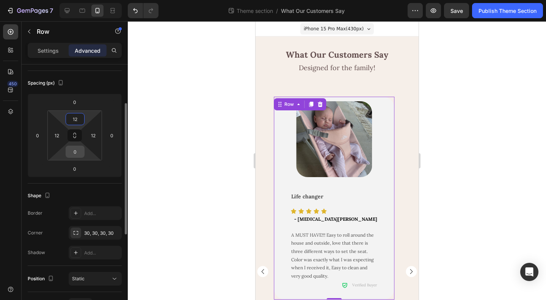
type input "12"
click at [71, 149] on input "0" at bounding box center [75, 151] width 15 height 11
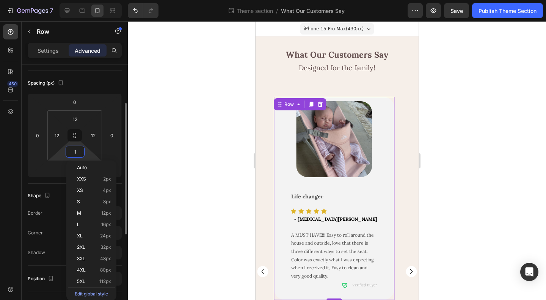
type input "12"
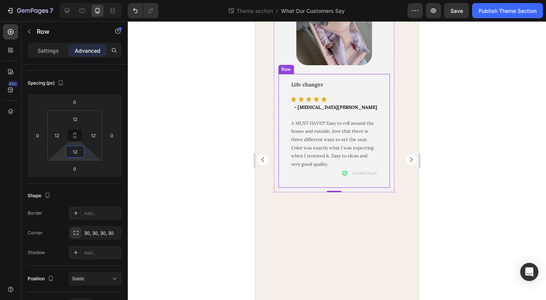
scroll to position [114, 0]
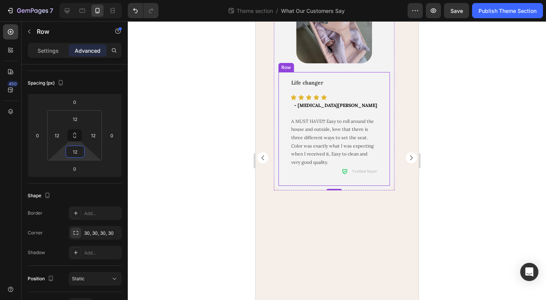
click at [352, 211] on div "Image Row Life changer Text Block Icon Icon Icon Icon Icon Icon List - Alli Smi…" at bounding box center [333, 158] width 121 height 350
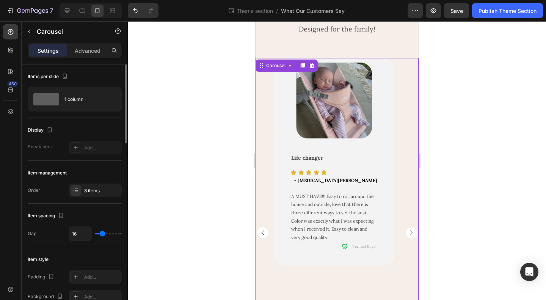
scroll to position [38, 0]
click at [406, 228] on rect "Carousel Next Arrow" at bounding box center [410, 233] width 11 height 11
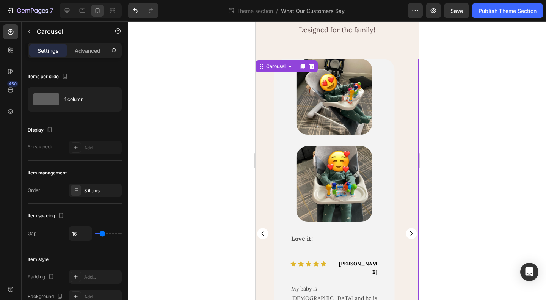
click at [406, 228] on rect "Carousel Next Arrow" at bounding box center [410, 233] width 11 height 11
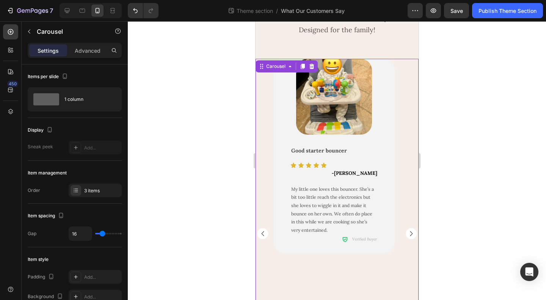
click at [406, 228] on rect "Carousel Next Arrow" at bounding box center [410, 233] width 11 height 11
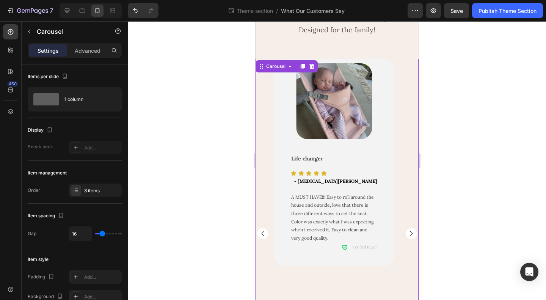
click at [410, 231] on icon "Carousel Next Arrow" at bounding box center [411, 233] width 3 height 5
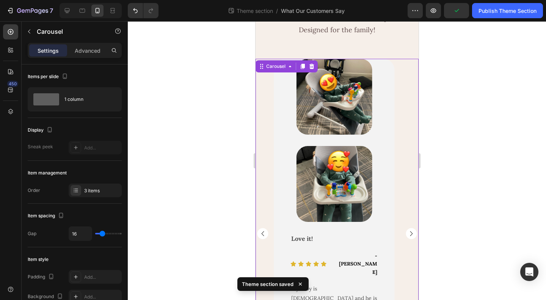
click at [266, 228] on rect "Carousel Back Arrow" at bounding box center [262, 233] width 11 height 11
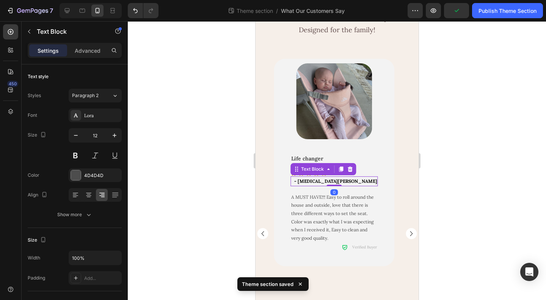
click at [340, 180] on p "- [MEDICAL_DATA][PERSON_NAME]" at bounding box center [334, 181] width 86 height 8
click at [342, 178] on p "- [MEDICAL_DATA][PERSON_NAME]" at bounding box center [334, 181] width 86 height 8
click at [357, 173] on div "Icon Icon Icon Icon Icon" at bounding box center [334, 173] width 88 height 6
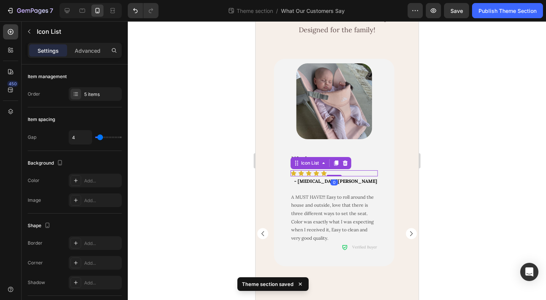
click at [350, 176] on div "Icon Icon Icon Icon Icon" at bounding box center [334, 173] width 88 height 6
click at [346, 177] on div "- [MEDICAL_DATA][PERSON_NAME]" at bounding box center [334, 181] width 88 height 10
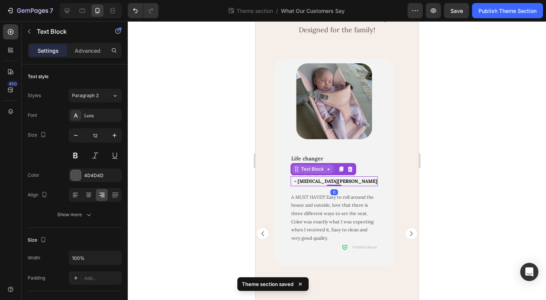
click at [320, 171] on div "Text Block" at bounding box center [312, 169] width 26 height 7
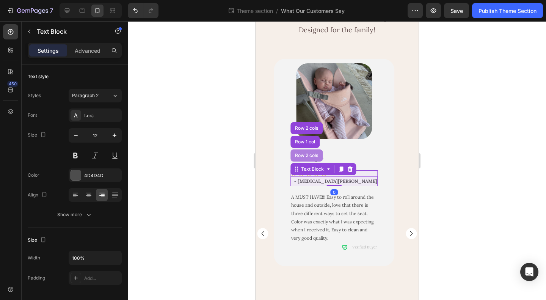
click at [311, 156] on div "Row 2 cols" at bounding box center [306, 155] width 26 height 5
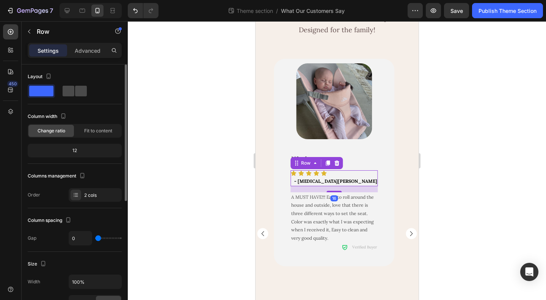
click at [75, 90] on span at bounding box center [81, 91] width 12 height 11
type input "8"
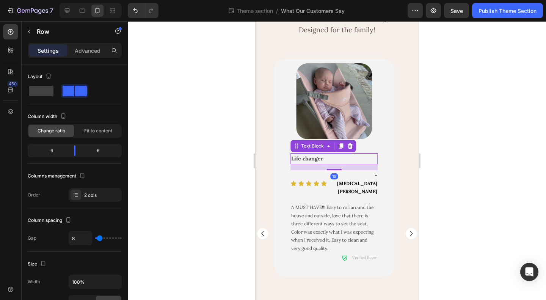
click at [373, 159] on p "Life changer" at bounding box center [334, 158] width 86 height 9
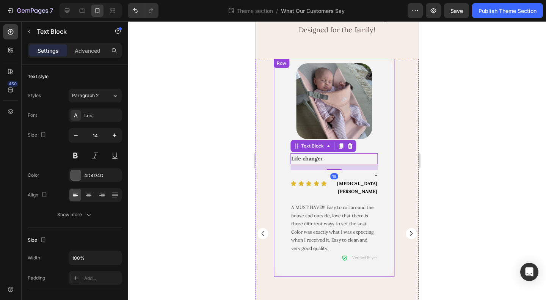
click at [398, 217] on div "Image Row Good starter bouncer Text Block Icon Icon Icon Icon Icon Icon List - …" at bounding box center [336, 234] width 163 height 350
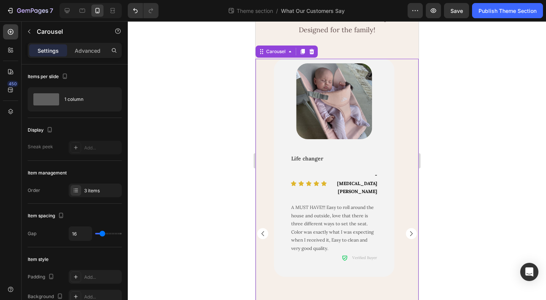
click at [264, 228] on rect "Carousel Back Arrow" at bounding box center [262, 233] width 11 height 11
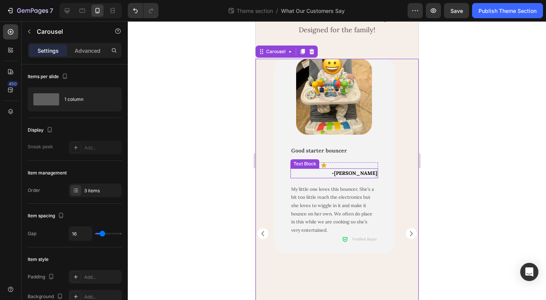
click at [338, 169] on p "- Vickey" at bounding box center [334, 173] width 86 height 8
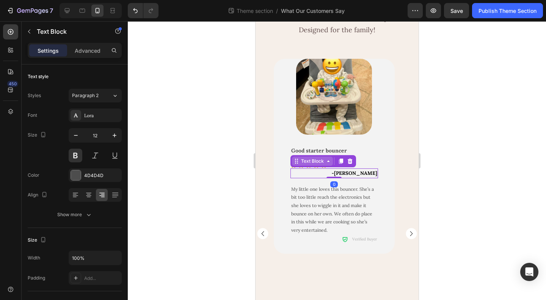
click at [326, 160] on icon at bounding box center [328, 161] width 6 height 6
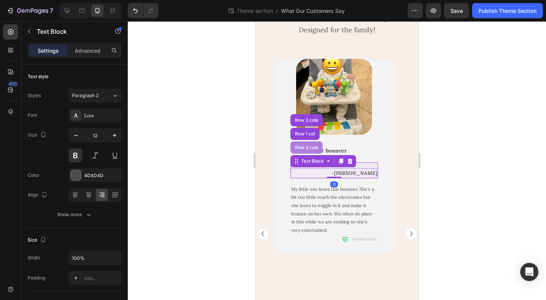
click at [303, 152] on div "Row 2 cols" at bounding box center [306, 147] width 32 height 12
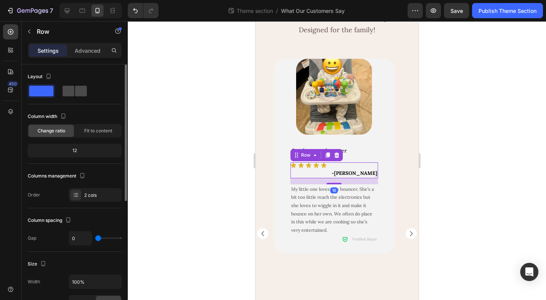
click at [75, 90] on span at bounding box center [81, 91] width 12 height 11
type input "8"
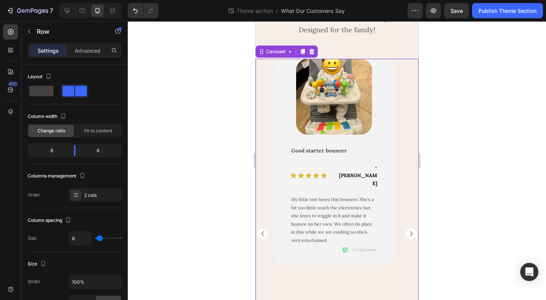
click at [399, 177] on div "Image Row Good starter bouncer Text Block Icon Icon Icon Icon Icon Icon List - …" at bounding box center [336, 234] width 163 height 350
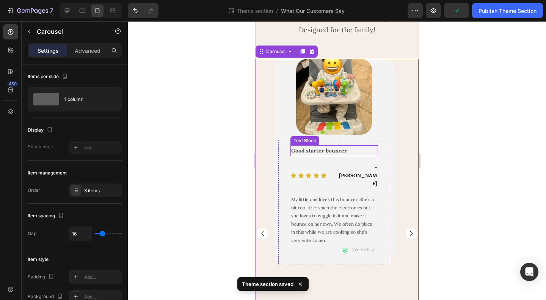
click at [320, 150] on strong "Good starter bouncer" at bounding box center [319, 150] width 56 height 7
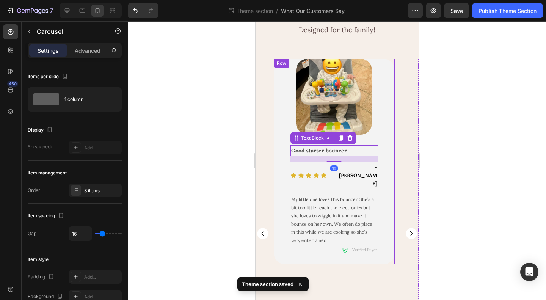
click at [394, 183] on div "Image Row Good starter bouncer Text Block 16 Icon Icon Icon Icon Icon Icon List…" at bounding box center [336, 234] width 163 height 350
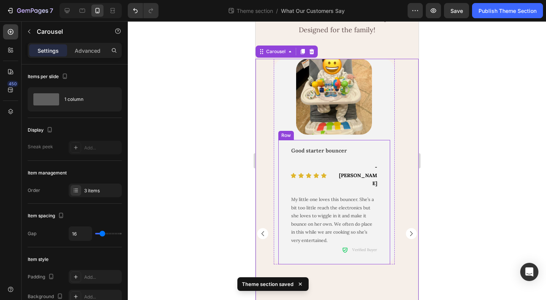
click at [281, 144] on div "Good starter bouncer Text Block Icon Icon Icon Icon Icon Icon List - Vickey Tex…" at bounding box center [334, 202] width 112 height 124
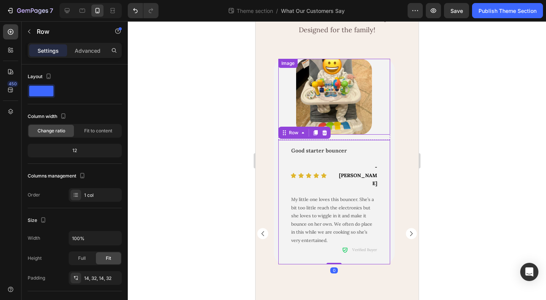
click at [278, 126] on div at bounding box center [334, 97] width 112 height 76
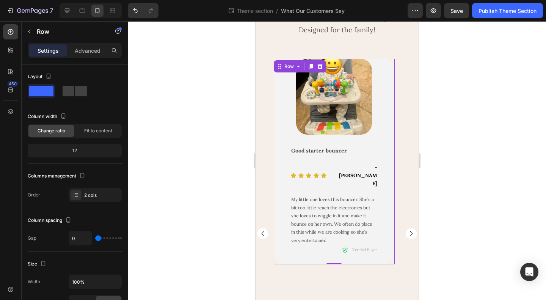
click at [277, 137] on div "Image Row Good starter bouncer Text Block Icon Icon Icon Icon Icon Icon List - …" at bounding box center [333, 162] width 121 height 206
click at [84, 56] on div "Advanced" at bounding box center [88, 50] width 38 height 12
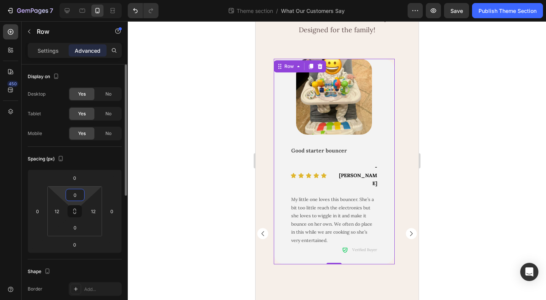
click at [76, 196] on input "0" at bounding box center [75, 194] width 15 height 11
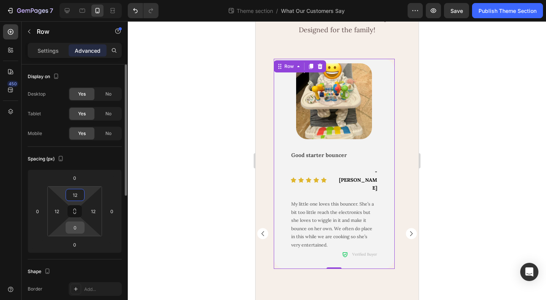
type input "12"
click at [70, 224] on input "0" at bounding box center [75, 227] width 15 height 11
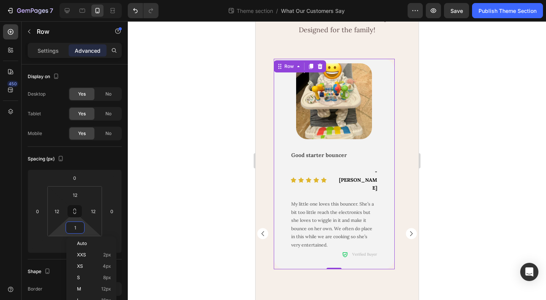
type input "12"
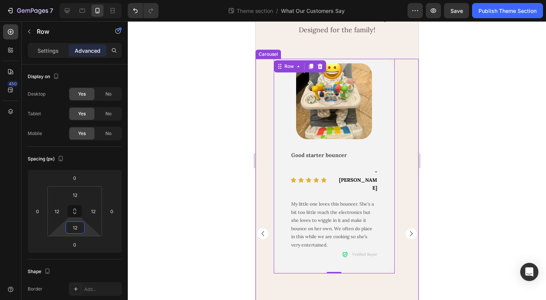
click at [373, 272] on div "Image Row Good starter bouncer Text Block Icon Icon Icon Icon Icon Icon List - …" at bounding box center [333, 234] width 121 height 350
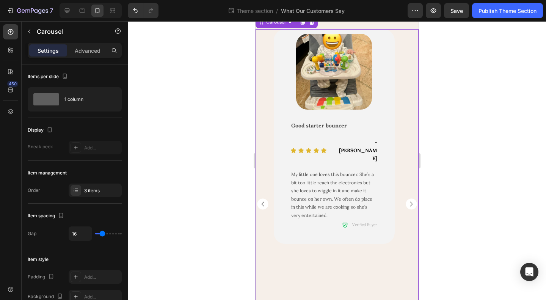
scroll to position [0, 0]
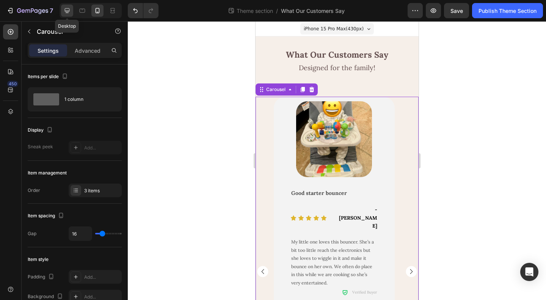
click at [68, 9] on icon at bounding box center [67, 10] width 5 height 5
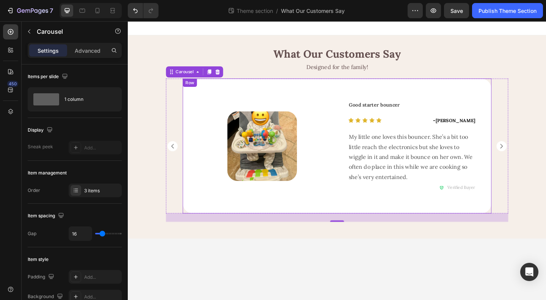
click at [327, 213] on div "Image Row" at bounding box center [273, 156] width 163 height 147
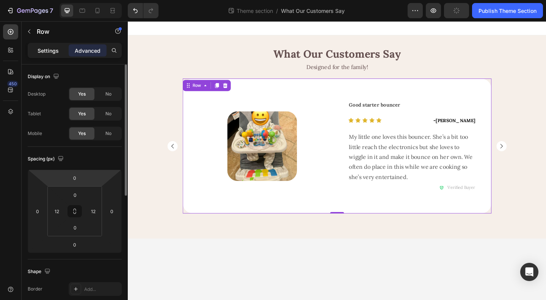
click at [43, 51] on p "Settings" at bounding box center [48, 51] width 21 height 8
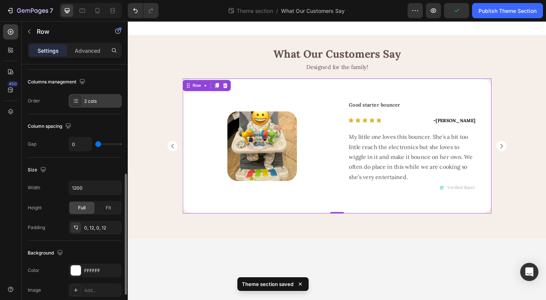
scroll to position [152, 0]
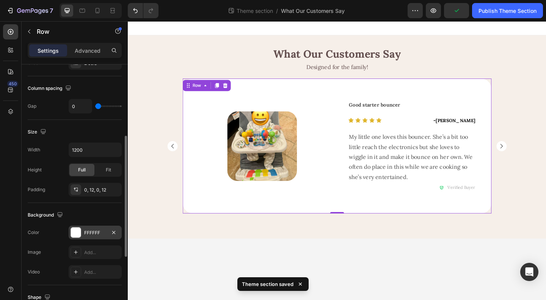
click at [93, 229] on div "FFFFFF" at bounding box center [95, 232] width 22 height 7
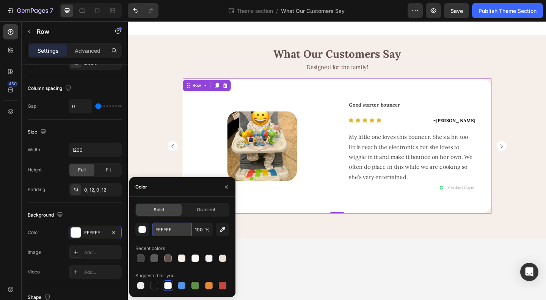
click at [164, 230] on input "FFFFFF" at bounding box center [171, 230] width 39 height 14
paste input "CF9"
type input "FFFCF9"
click at [112, 129] on div "Size" at bounding box center [75, 132] width 94 height 12
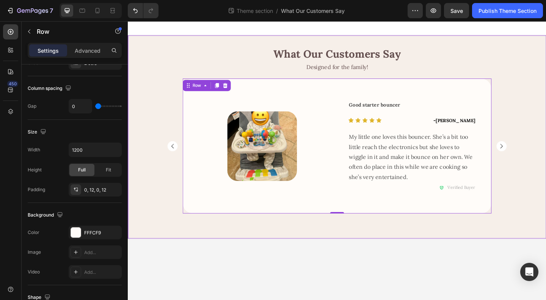
click at [426, 257] on div "What Our Customers Say Heading Designed for the family! Text Block Image Row Go…" at bounding box center [355, 146] width 455 height 221
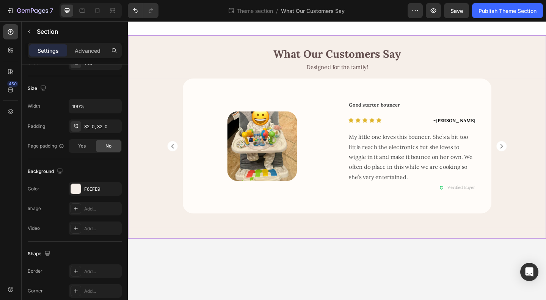
scroll to position [0, 0]
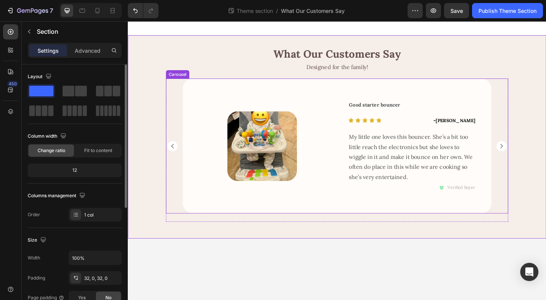
click at [535, 156] on icon "Carousel Next Arrow" at bounding box center [534, 156] width 3 height 5
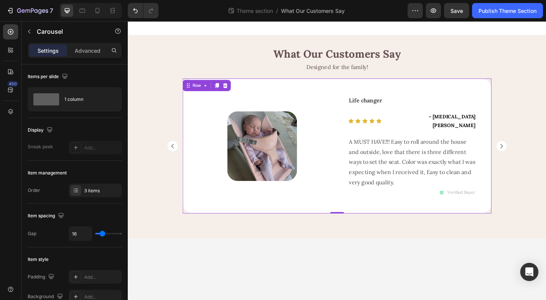
click at [251, 216] on div "Image Row" at bounding box center [273, 156] width 163 height 147
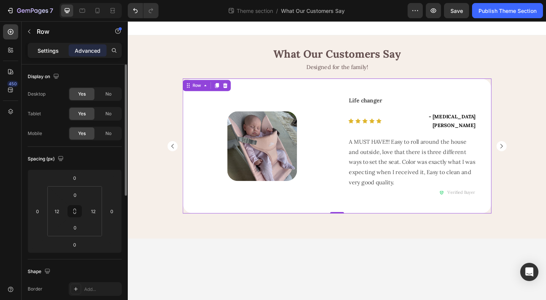
click at [46, 56] on div "Settings" at bounding box center [48, 50] width 38 height 12
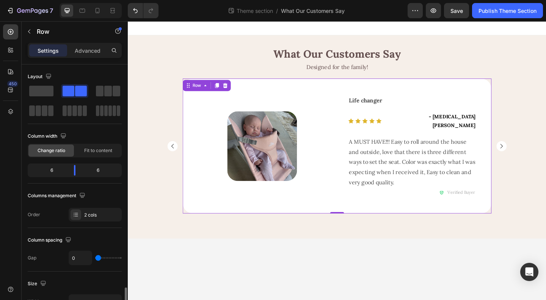
scroll to position [152, 0]
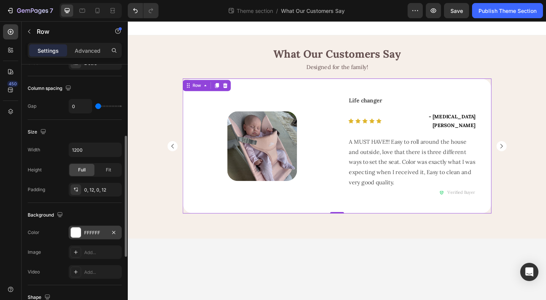
click at [93, 229] on div "FFFFFF" at bounding box center [95, 232] width 22 height 7
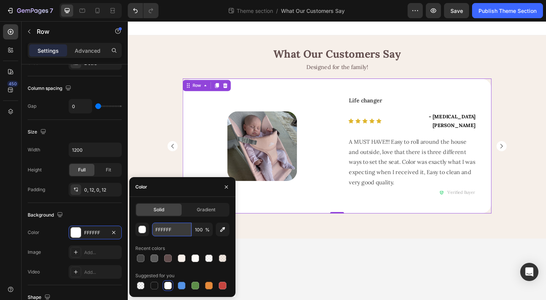
click at [162, 229] on input "FFFFFF" at bounding box center [171, 230] width 39 height 14
paste input "CF9"
type input "FFFCF9"
click at [101, 206] on div "Background The changes might be hidden by the video. Color FFFFFF Image Add... …" at bounding box center [75, 244] width 94 height 82
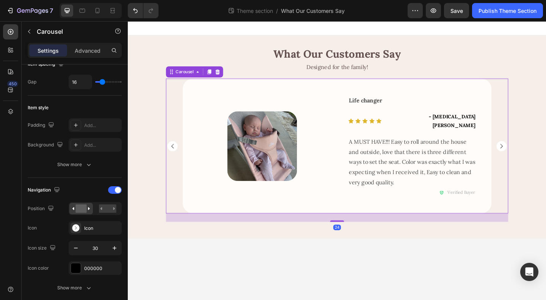
click at [537, 158] on rect "Carousel Next Arrow" at bounding box center [534, 156] width 11 height 11
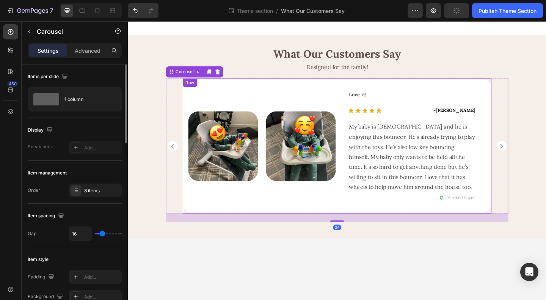
click at [321, 209] on div "Image Image Row Row" at bounding box center [273, 156] width 163 height 147
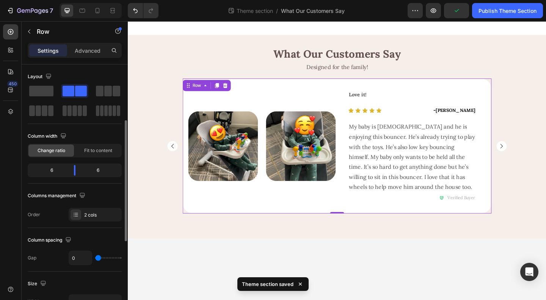
scroll to position [190, 0]
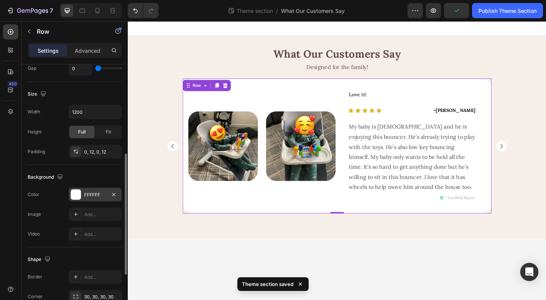
click at [88, 192] on div "FFFFFF" at bounding box center [95, 195] width 22 height 7
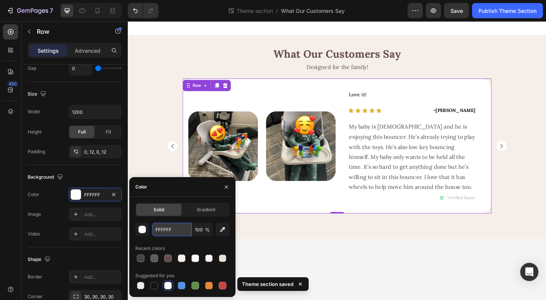
click at [167, 225] on input "FFFFFF" at bounding box center [171, 230] width 39 height 14
paste input "CF9"
type input "FFFCF9"
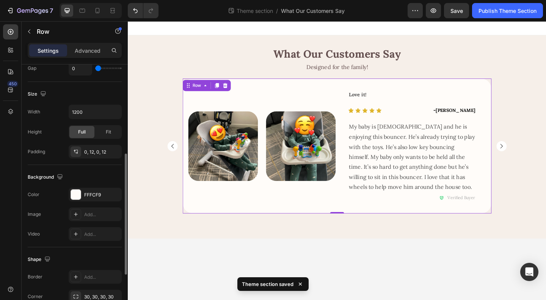
click at [112, 167] on div "Background The changes might be hidden by the video. Color FFFCF9 Image Add... …" at bounding box center [75, 206] width 94 height 82
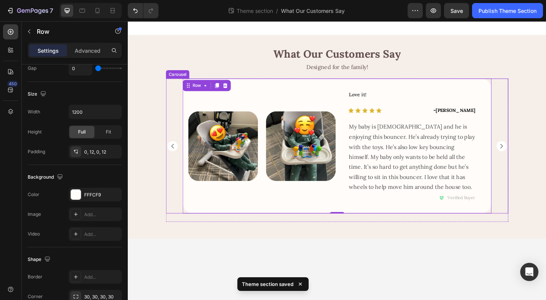
click at [533, 157] on rect "Carousel Next Arrow" at bounding box center [534, 156] width 11 height 11
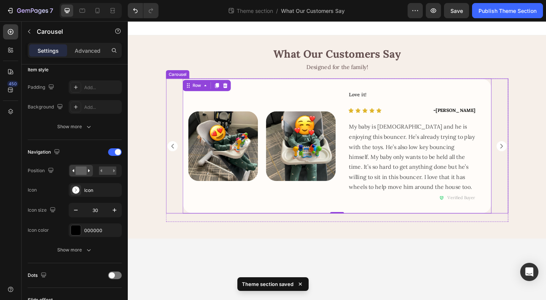
scroll to position [0, 0]
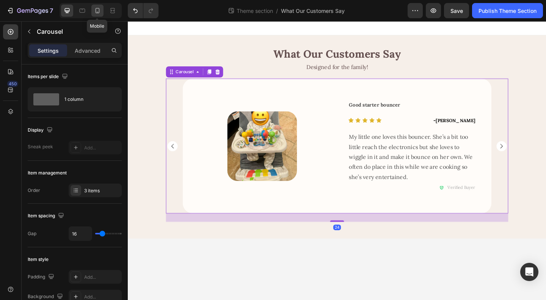
click at [96, 9] on icon at bounding box center [98, 10] width 4 height 5
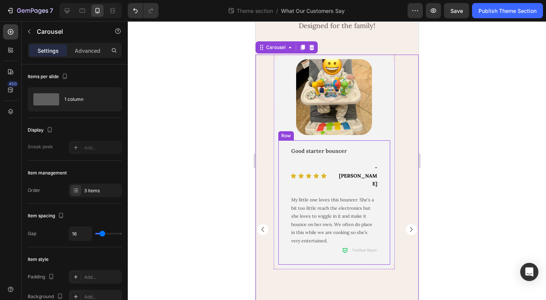
scroll to position [49, 0]
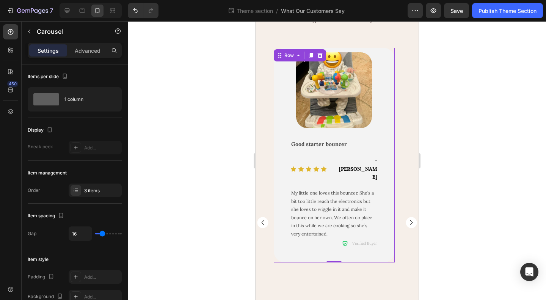
click at [275, 143] on div "Image Row Good starter bouncer Text Block Icon Icon Icon Icon Icon Icon List - …" at bounding box center [333, 155] width 121 height 215
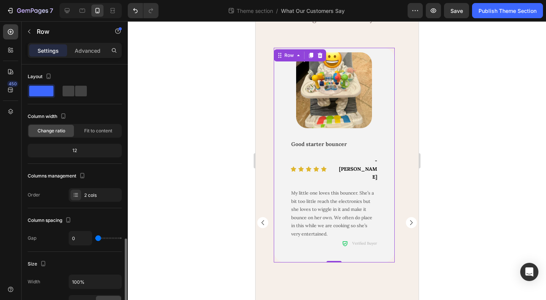
scroll to position [114, 0]
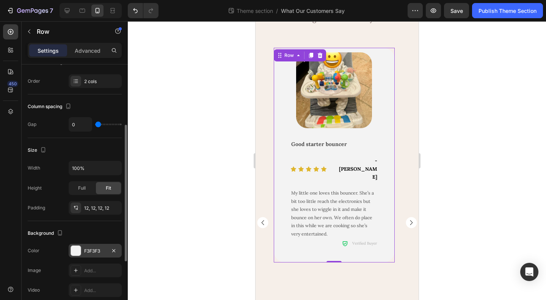
click at [88, 249] on div "F3F3F3" at bounding box center [95, 251] width 22 height 7
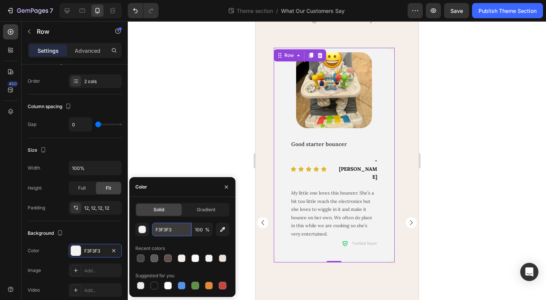
click at [165, 231] on input "F3F3F3" at bounding box center [171, 230] width 39 height 14
paste input "FFCF9"
type input "FFFCF9"
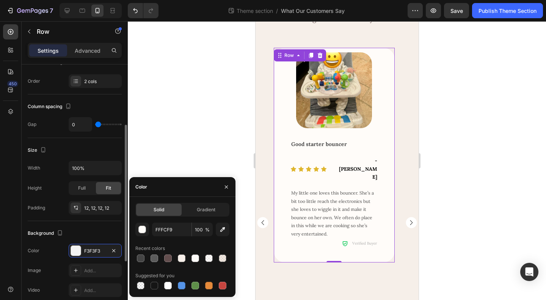
click at [99, 150] on div "Size" at bounding box center [75, 150] width 94 height 12
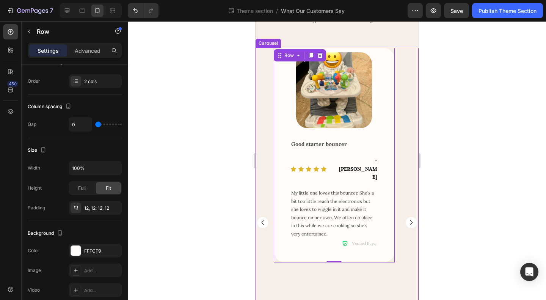
click at [405, 217] on rect "Carousel Next Arrow" at bounding box center [410, 222] width 11 height 11
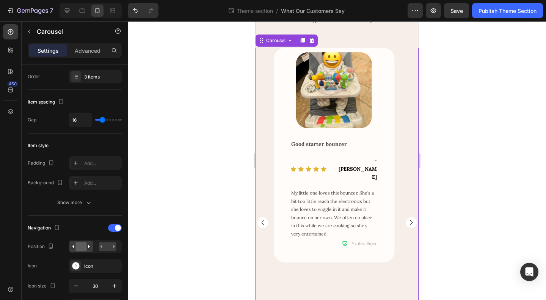
scroll to position [0, 0]
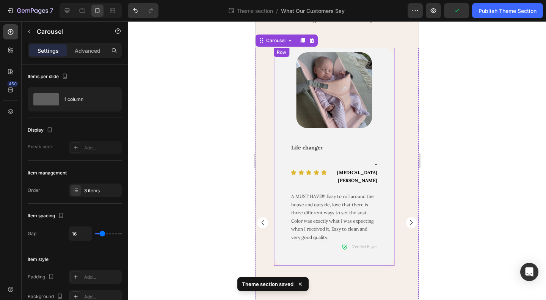
click at [277, 225] on div "Image Row Life changer Text Block Icon Icon Icon Icon Icon Icon List - Alli Smi…" at bounding box center [333, 157] width 121 height 218
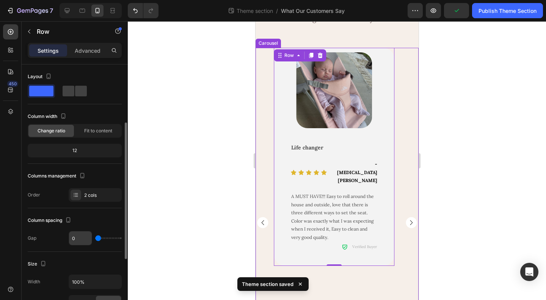
scroll to position [114, 0]
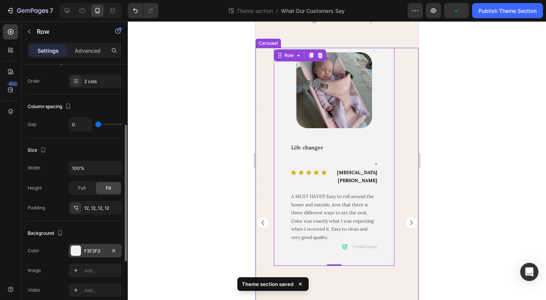
click at [83, 245] on div "F3F3F3" at bounding box center [95, 251] width 53 height 14
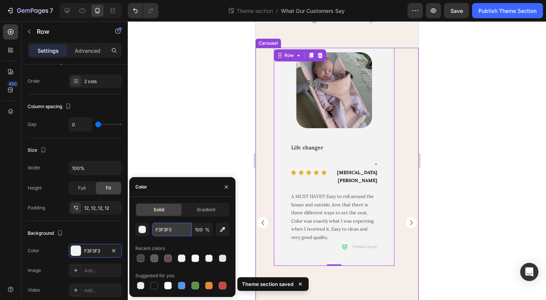
click at [166, 230] on input "F3F3F3" at bounding box center [171, 230] width 39 height 14
paste input "FFCF9"
type input "FFFCF9"
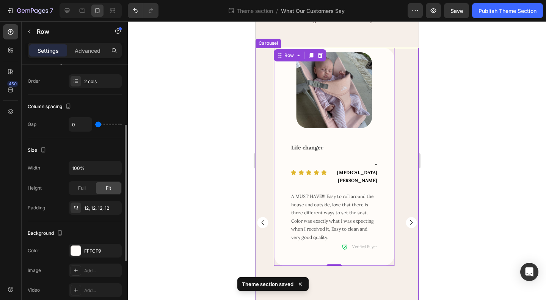
click at [96, 236] on div "Background" at bounding box center [75, 233] width 94 height 12
click at [405, 217] on rect "Carousel Next Arrow" at bounding box center [410, 222] width 11 height 11
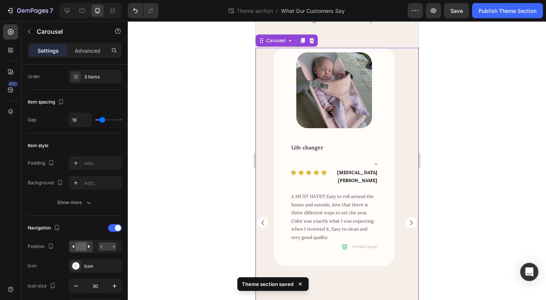
scroll to position [0, 0]
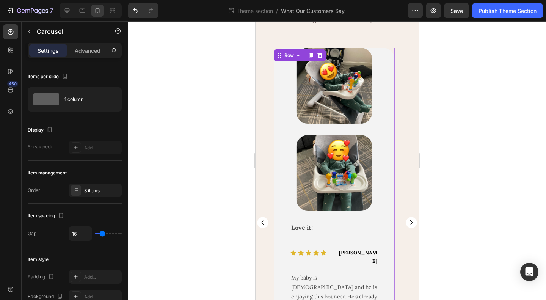
drag, startPoint x: 275, startPoint y: 204, endPoint x: 511, endPoint y: 226, distance: 236.2
click at [275, 204] on div "Image Image Row Row Love it! Text Block Icon Icon Icon Icon Icon Icon List - As…" at bounding box center [333, 223] width 121 height 350
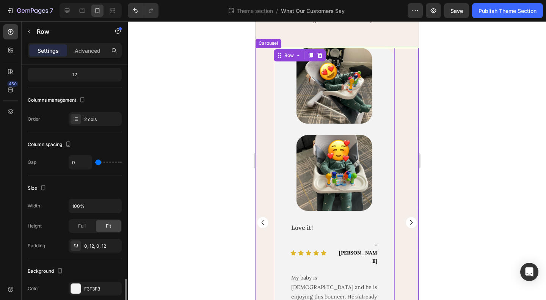
scroll to position [190, 0]
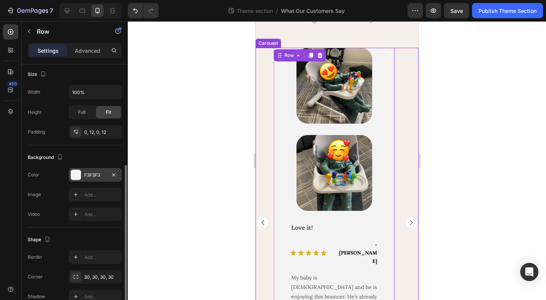
click at [97, 173] on div "F3F3F3" at bounding box center [95, 175] width 22 height 7
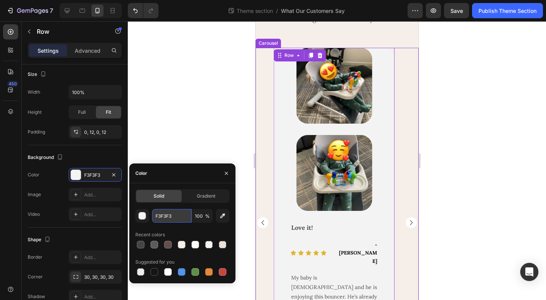
click at [164, 217] on input "F3F3F3" at bounding box center [171, 216] width 39 height 14
paste input "FFCF9"
type input "FFFCF9"
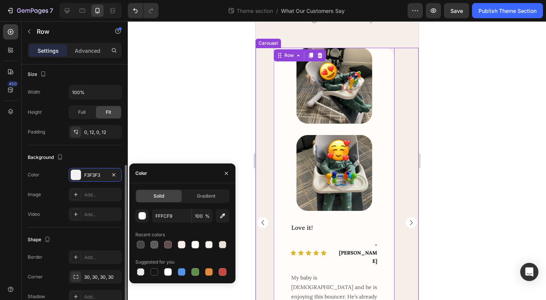
click at [110, 155] on div "Background" at bounding box center [75, 157] width 94 height 12
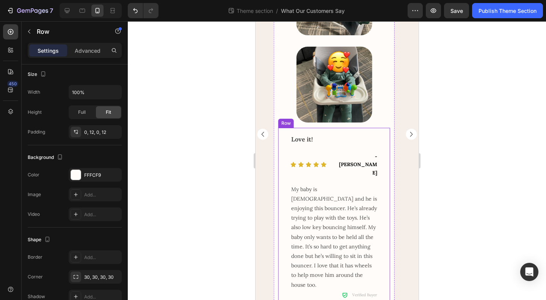
scroll to position [0, 0]
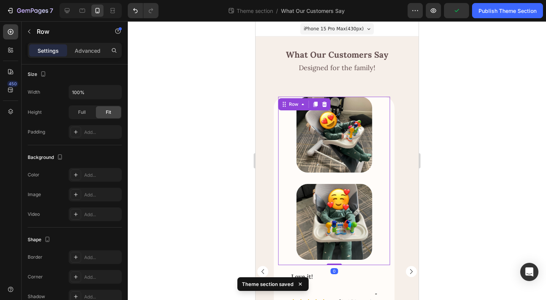
click at [291, 173] on div "Image" at bounding box center [334, 137] width 112 height 81
click at [296, 105] on div "Row" at bounding box center [293, 104] width 13 height 7
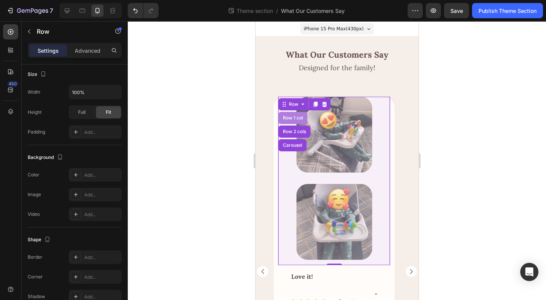
click at [300, 120] on div "Row 1 col" at bounding box center [292, 118] width 29 height 12
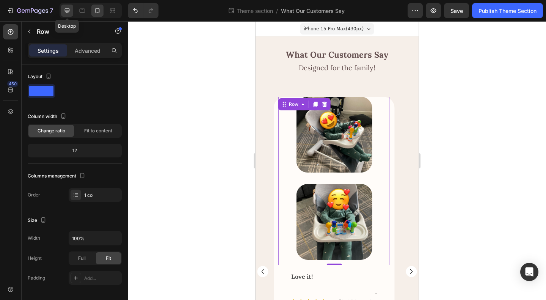
click at [63, 11] on icon at bounding box center [67, 11] width 8 height 8
type input "1200"
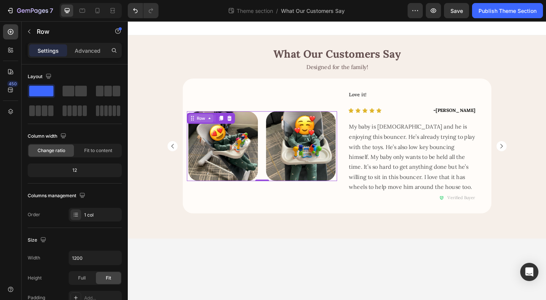
click at [217, 129] on icon at bounding box center [217, 127] width 6 height 6
click at [212, 129] on div "Row" at bounding box center [207, 126] width 13 height 7
click at [75, 93] on div at bounding box center [75, 91] width 24 height 11
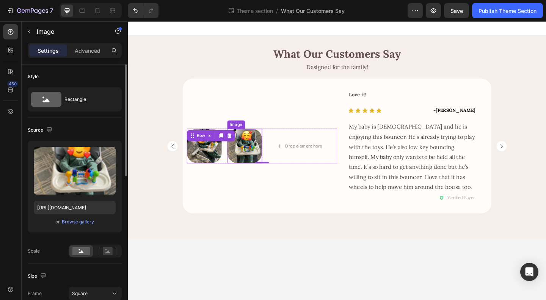
click at [255, 160] on img at bounding box center [255, 157] width 38 height 38
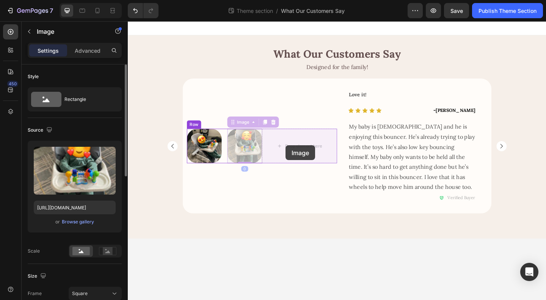
drag, startPoint x: 240, startPoint y: 131, endPoint x: 300, endPoint y: 156, distance: 64.4
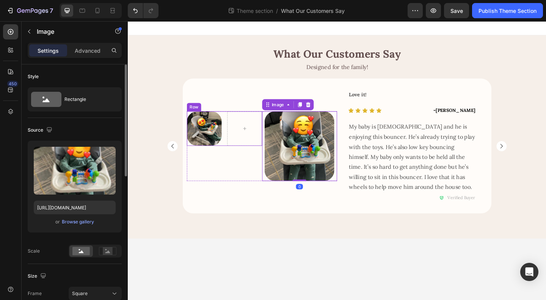
click at [234, 150] on div "Image Row" at bounding box center [233, 138] width 82 height 38
click at [307, 164] on img at bounding box center [315, 157] width 76 height 76
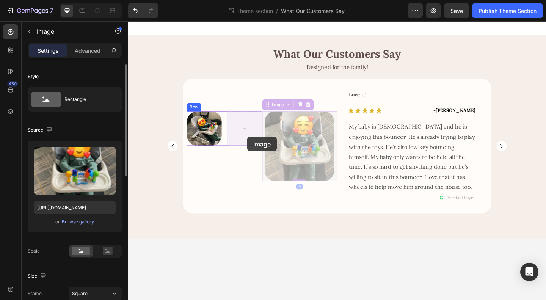
drag, startPoint x: 302, startPoint y: 167, endPoint x: 257, endPoint y: 146, distance: 49.7
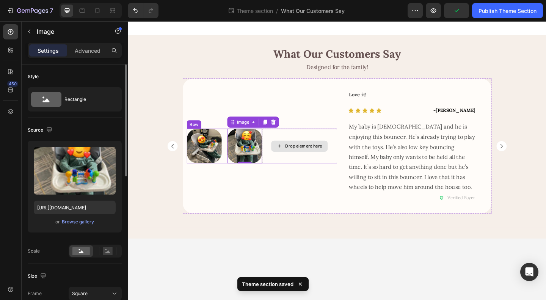
click at [284, 170] on div "Drop element here" at bounding box center [315, 157] width 82 height 38
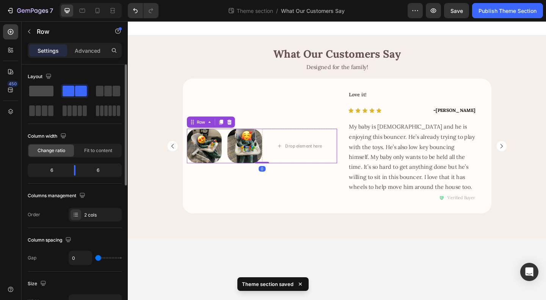
click at [45, 88] on span at bounding box center [41, 91] width 24 height 11
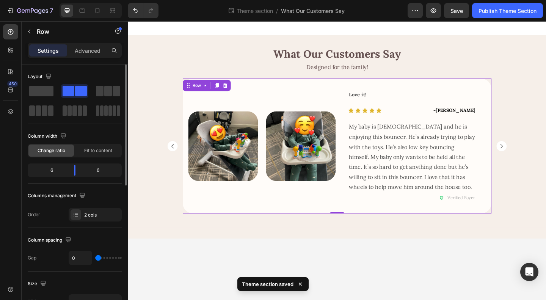
click at [273, 211] on div "Image Image Row Row" at bounding box center [273, 156] width 163 height 147
click at [275, 187] on div "Image Image Row" at bounding box center [273, 157] width 163 height 76
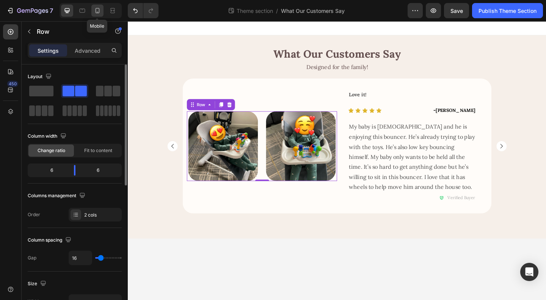
click at [96, 11] on icon at bounding box center [98, 10] width 4 height 5
type input "100%"
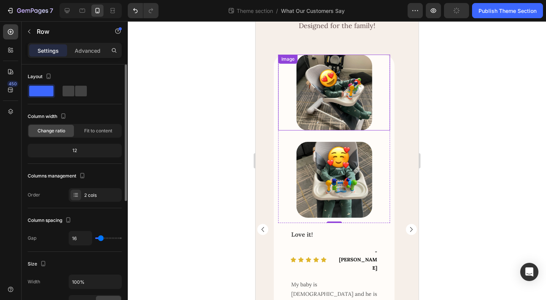
scroll to position [49, 0]
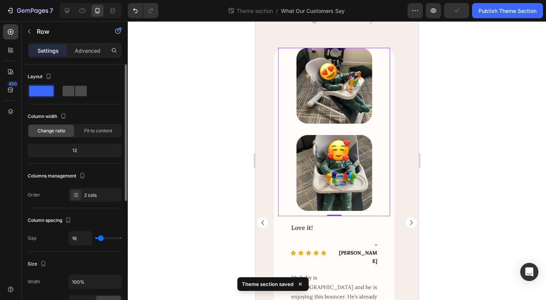
click at [75, 88] on span at bounding box center [81, 91] width 12 height 11
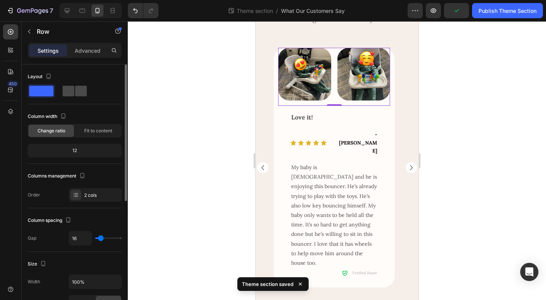
scroll to position [27, 0]
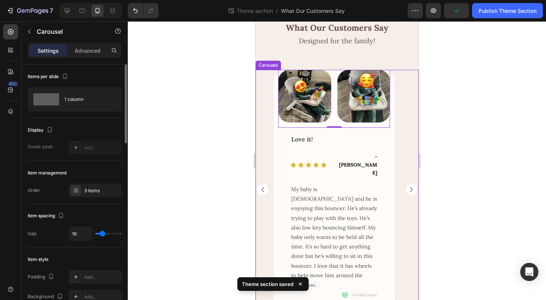
click at [401, 230] on div "Image Row Good starter bouncer Text Block Icon Icon Icon Icon Icon Icon List - …" at bounding box center [336, 190] width 163 height 240
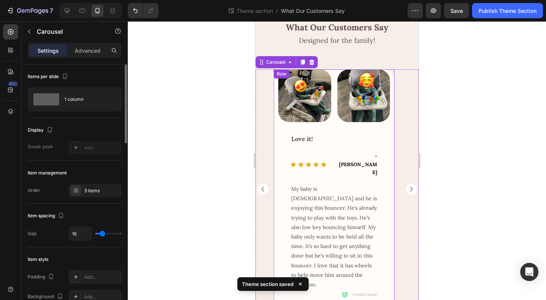
scroll to position [0, 0]
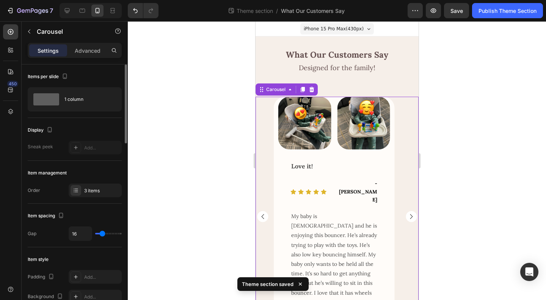
click at [473, 229] on div at bounding box center [337, 160] width 418 height 279
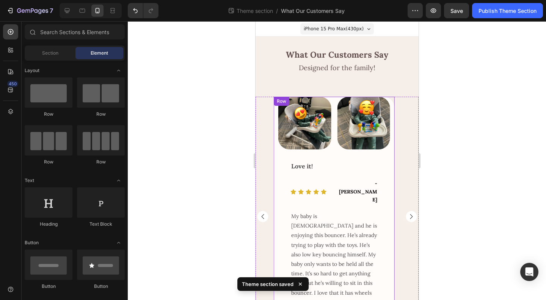
click at [276, 188] on div "Image Image Row Row Love it! Text Block Icon Icon Icon Icon Icon Icon List - As…" at bounding box center [333, 217] width 121 height 240
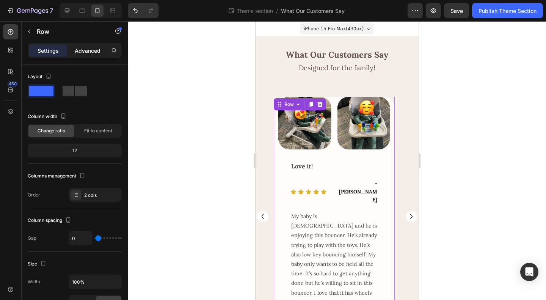
click at [80, 49] on p "Advanced" at bounding box center [88, 51] width 26 height 8
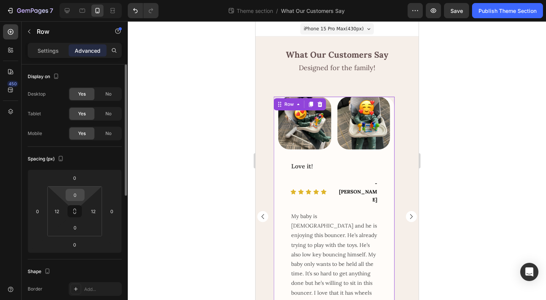
click at [71, 193] on input "0" at bounding box center [75, 194] width 15 height 11
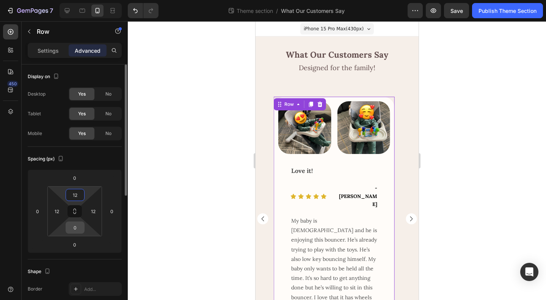
type input "12"
click at [73, 229] on input "0" at bounding box center [75, 227] width 15 height 11
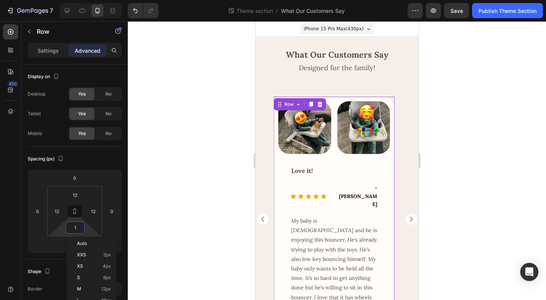
type input "12"
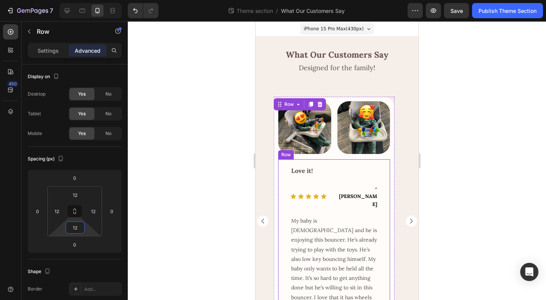
click at [267, 251] on div "Image Row Good starter bouncer Text Block Icon Icon Icon Icon Icon Icon List - …" at bounding box center [336, 221] width 163 height 249
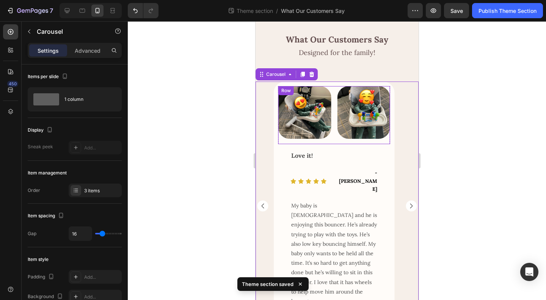
scroll to position [36, 0]
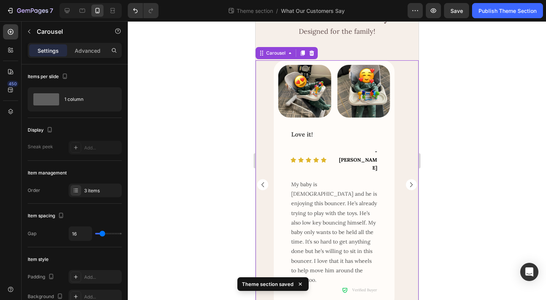
click at [405, 179] on rect "Carousel Next Arrow" at bounding box center [410, 184] width 11 height 11
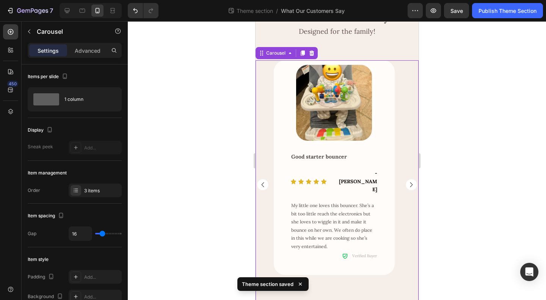
click at [405, 179] on rect "Carousel Next Arrow" at bounding box center [410, 184] width 11 height 11
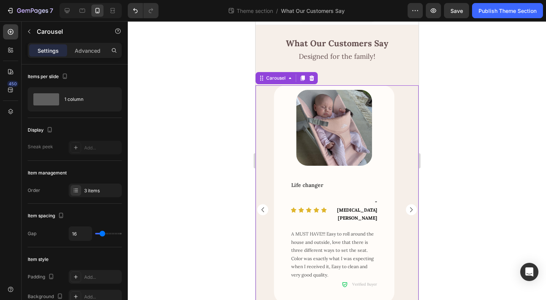
scroll to position [0, 0]
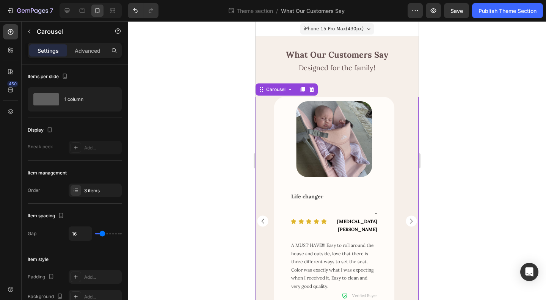
click at [405, 216] on rect "Carousel Next Arrow" at bounding box center [410, 221] width 11 height 11
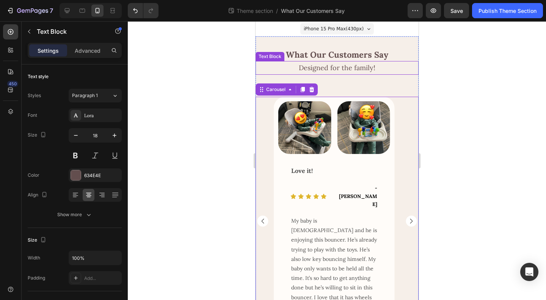
click at [355, 69] on p "Designed for the family!" at bounding box center [337, 68] width 162 height 12
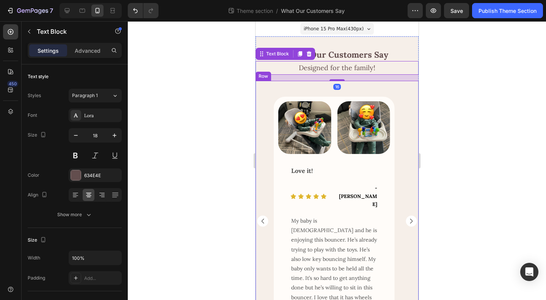
click at [361, 84] on div "Image Row Good starter bouncer Text Block Icon Icon Icon Icon Icon Icon List - …" at bounding box center [336, 221] width 163 height 281
click at [341, 71] on p "Designed for the family!" at bounding box center [337, 68] width 162 height 12
drag, startPoint x: 335, startPoint y: 80, endPoint x: 347, endPoint y: 53, distance: 30.2
click at [343, 55] on div "What Our Customers Say Heading Designed for the family! Text Block 16 Image Row…" at bounding box center [336, 206] width 163 height 314
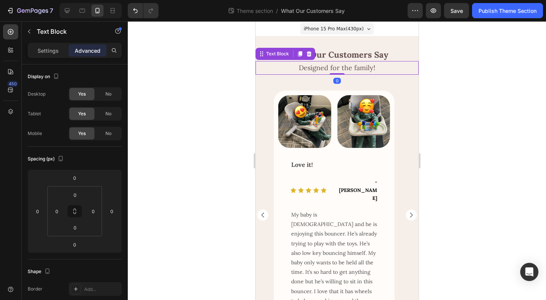
click at [456, 117] on div at bounding box center [337, 160] width 418 height 279
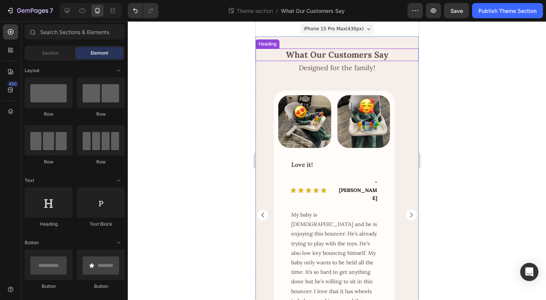
click at [326, 57] on strong "What Our Customers Say" at bounding box center [337, 54] width 102 height 11
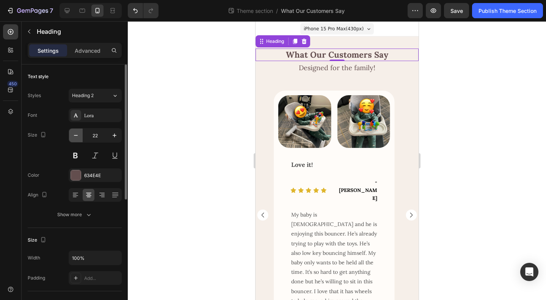
click at [75, 133] on icon "button" at bounding box center [76, 136] width 8 height 8
type input "20"
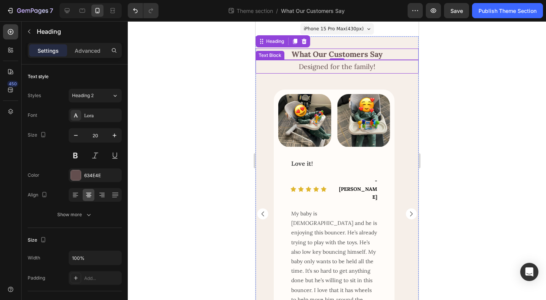
click at [325, 66] on p "Designed for the family!" at bounding box center [337, 67] width 162 height 12
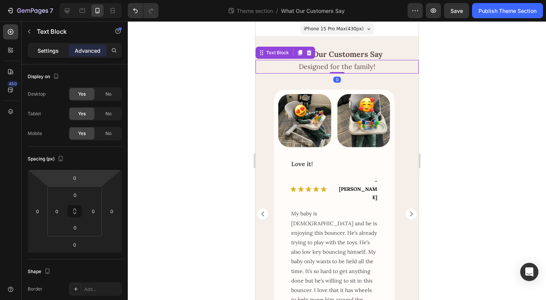
click at [53, 52] on p "Settings" at bounding box center [48, 51] width 21 height 8
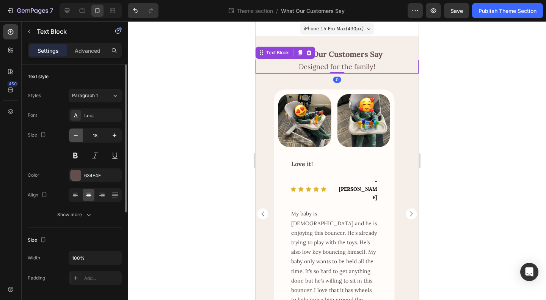
click at [76, 134] on icon "button" at bounding box center [76, 136] width 8 height 8
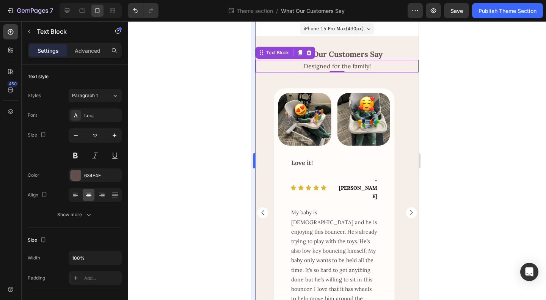
type input "16"
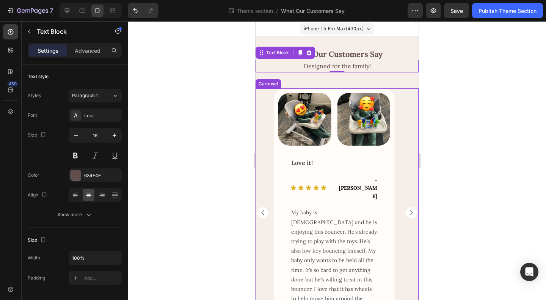
click at [260, 90] on div "Image Row Good starter bouncer Text Block Icon Icon Icon Icon Icon Icon List - …" at bounding box center [336, 212] width 163 height 249
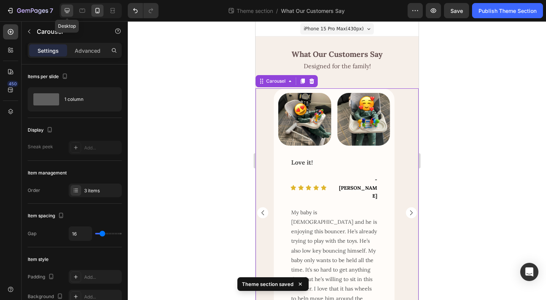
click at [70, 8] on icon at bounding box center [67, 11] width 8 height 8
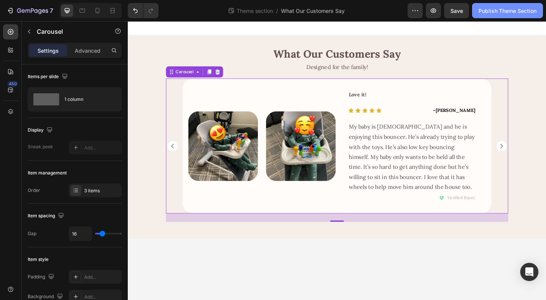
click at [498, 10] on div "Publish Theme Section" at bounding box center [508, 11] width 58 height 8
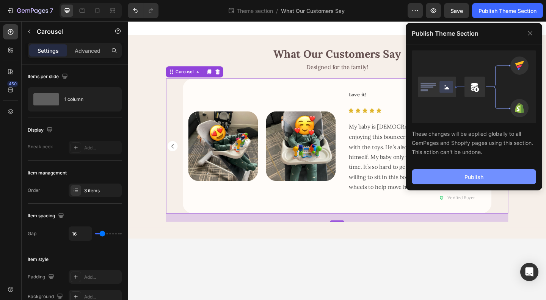
click at [472, 179] on div "Publish" at bounding box center [474, 177] width 19 height 8
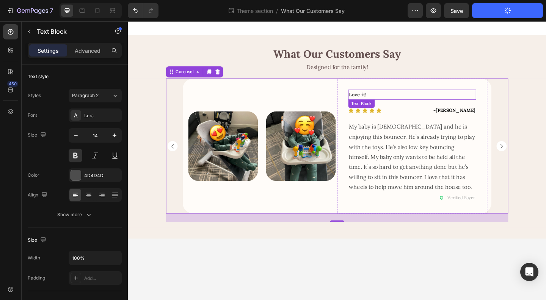
click at [405, 101] on p "Love it!" at bounding box center [437, 100] width 138 height 9
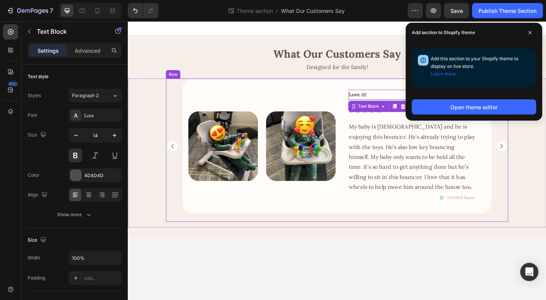
click at [416, 233] on div "Image Row Good starter bouncer Text Block Icon Icon Icon Icon Icon Icon List - …" at bounding box center [355, 161] width 372 height 156
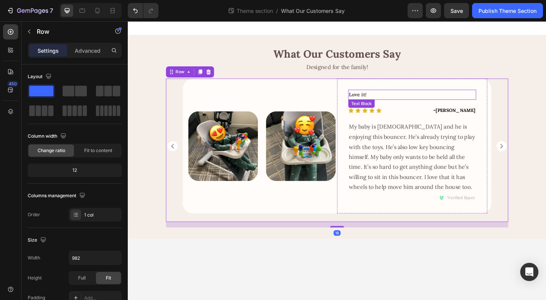
click at [373, 99] on strong "Love it!" at bounding box center [377, 100] width 19 height 7
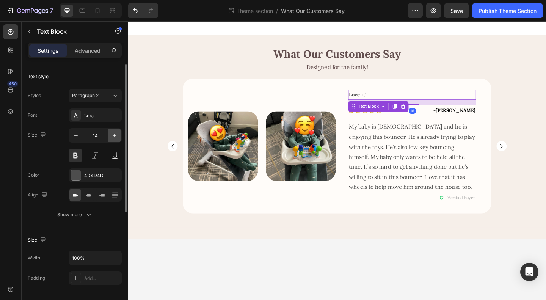
click at [112, 136] on icon "button" at bounding box center [115, 136] width 8 height 8
type input "16"
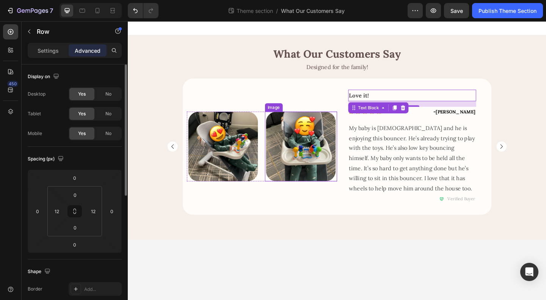
click at [350, 206] on div "Image Image Row Row" at bounding box center [273, 157] width 163 height 148
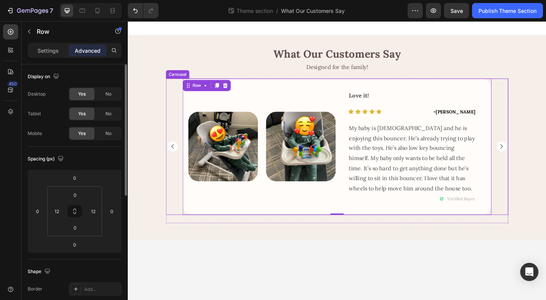
click at [532, 162] on rect "Carousel Next Arrow" at bounding box center [534, 157] width 11 height 11
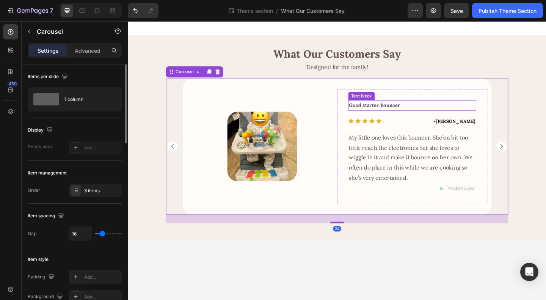
click at [402, 115] on strong "Good starter bouncer" at bounding box center [396, 112] width 56 height 7
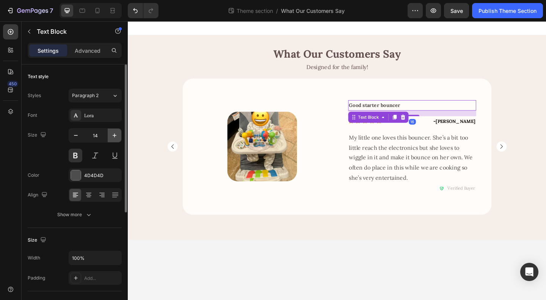
click at [111, 135] on icon "button" at bounding box center [115, 136] width 8 height 8
type input "16"
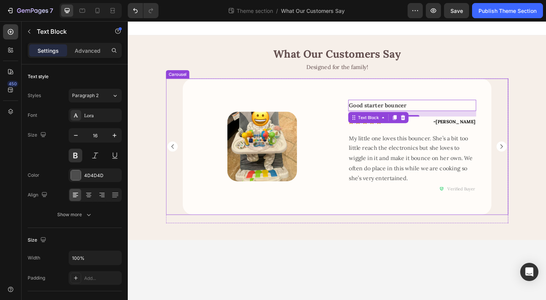
click at [528, 156] on div "Image Row Good starter bouncer Text Block 16 Icon Icon Icon Icon Icon Icon List…" at bounding box center [355, 157] width 372 height 148
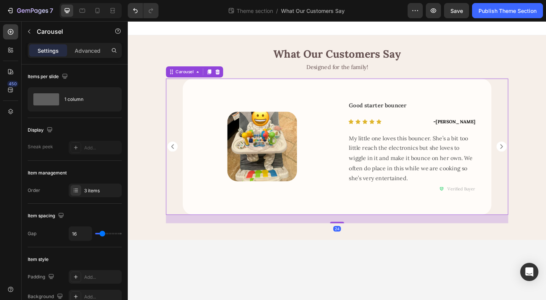
click at [533, 157] on rect "Carousel Next Arrow" at bounding box center [534, 157] width 11 height 11
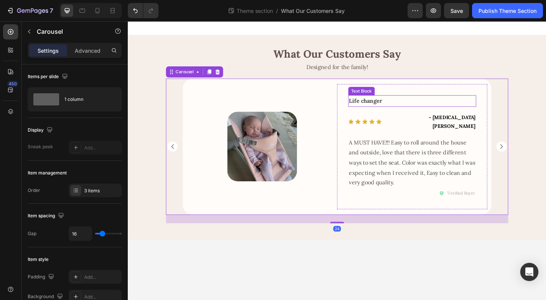
click at [396, 112] on strong "Life changer" at bounding box center [386, 108] width 36 height 8
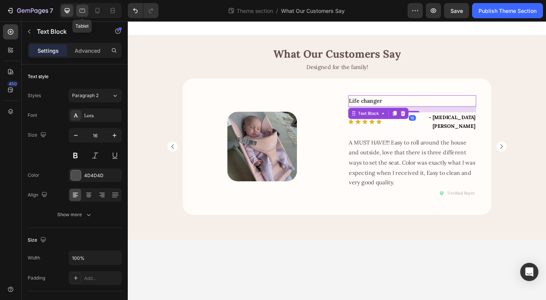
click at [83, 12] on icon at bounding box center [83, 11] width 8 height 8
type input "14"
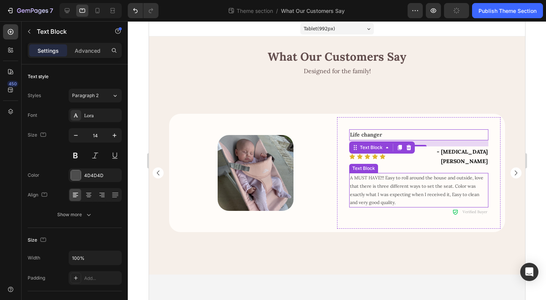
click at [402, 184] on p "A MUST HAVE!!! Easy to roll around the house and outside, love that there is th…" at bounding box center [419, 190] width 138 height 33
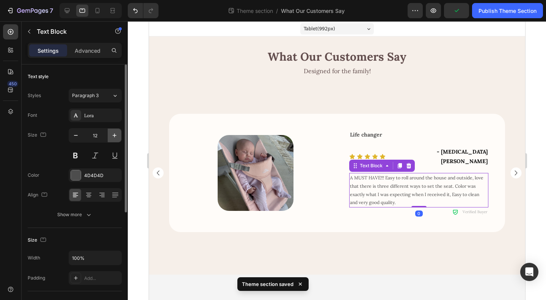
click at [111, 134] on icon "button" at bounding box center [115, 136] width 8 height 8
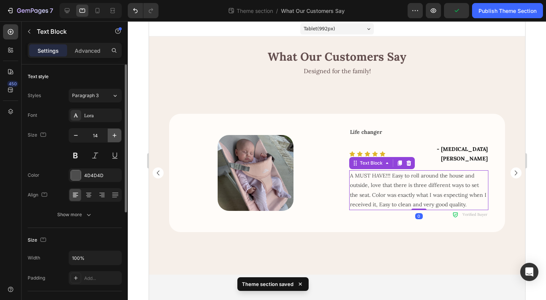
click at [113, 134] on icon "button" at bounding box center [115, 136] width 8 height 8
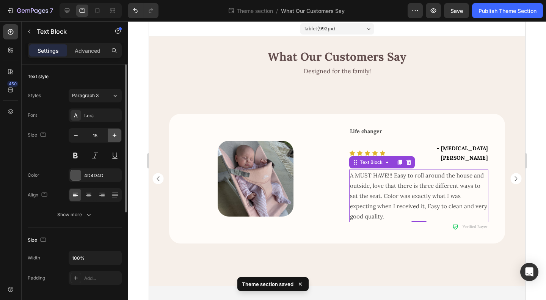
click at [113, 134] on icon "button" at bounding box center [115, 136] width 8 height 8
type input "16"
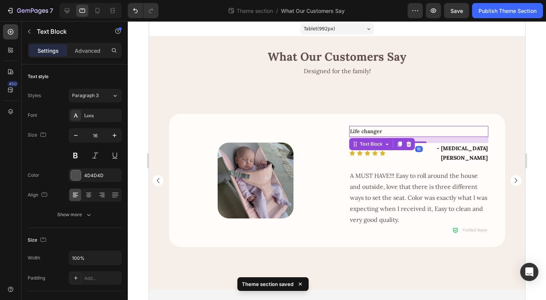
click at [379, 133] on strong "Life changer" at bounding box center [366, 131] width 32 height 7
click at [114, 132] on icon "button" at bounding box center [115, 136] width 8 height 8
type input "16"
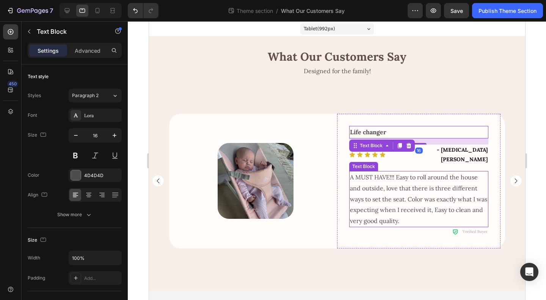
click at [423, 200] on p "A MUST HAVE!!! Easy to roll around the house and outside, love that there is th…" at bounding box center [419, 199] width 138 height 55
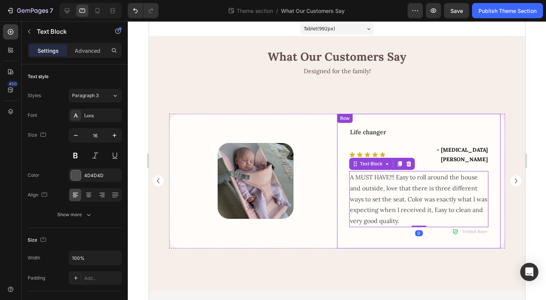
click at [460, 115] on div "Life changer Text Block Icon Icon Icon Icon Icon Icon List - Alli Smith Text Bl…" at bounding box center [418, 181] width 163 height 135
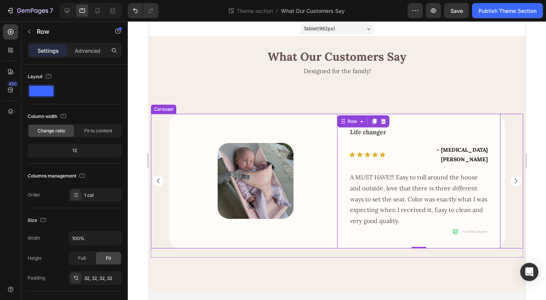
click at [516, 176] on rect "Carousel Next Arrow" at bounding box center [515, 181] width 11 height 11
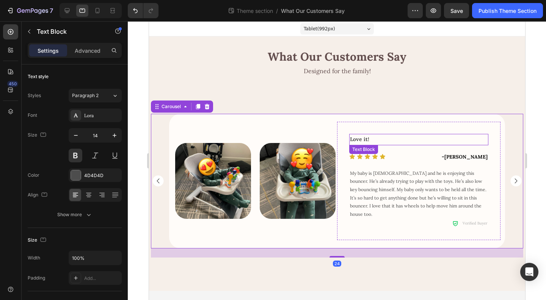
click at [364, 138] on strong "Love it!" at bounding box center [359, 139] width 19 height 7
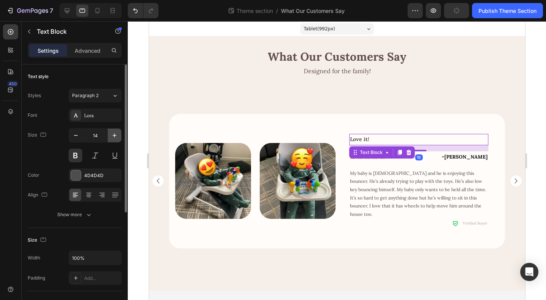
click at [108, 134] on button "button" at bounding box center [115, 136] width 14 height 14
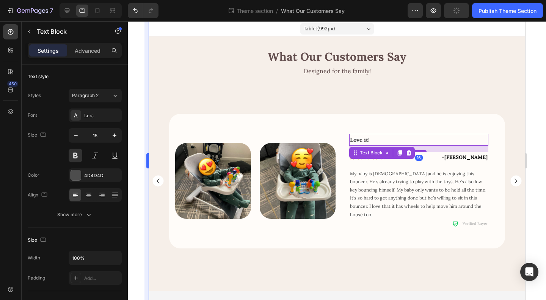
type input "16"
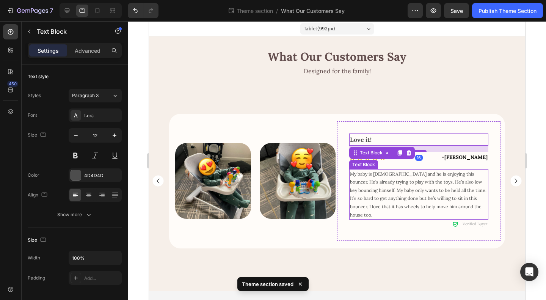
click at [442, 192] on p "My baby is [DEMOGRAPHIC_DATA] and he is enjoying this bouncer. He’s already try…" at bounding box center [419, 194] width 138 height 49
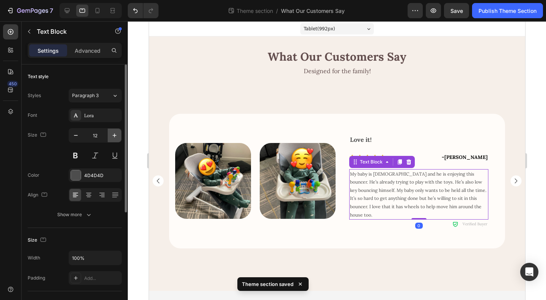
click at [116, 135] on icon "button" at bounding box center [115, 136] width 8 height 8
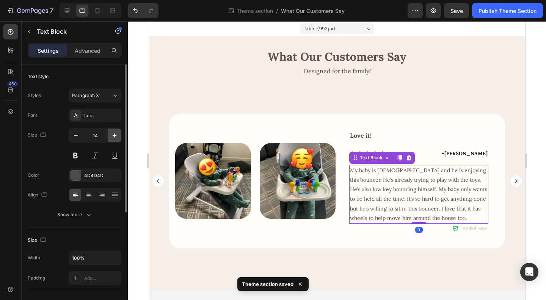
click at [116, 135] on icon "button" at bounding box center [115, 136] width 8 height 8
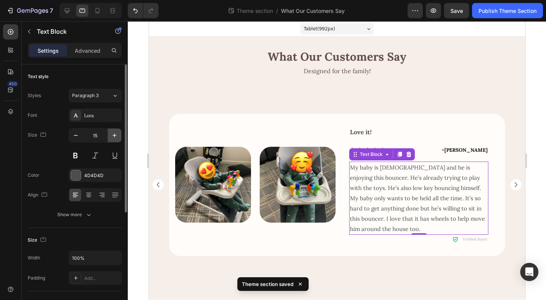
click at [115, 135] on icon "button" at bounding box center [115, 136] width 8 height 8
type input "16"
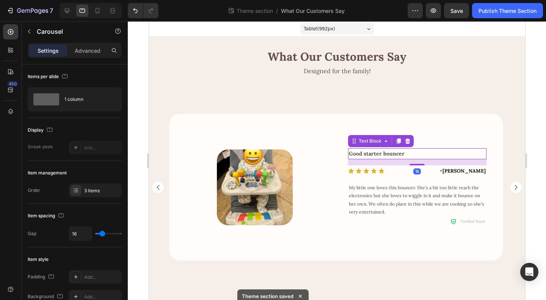
click at [380, 156] on strong "Good starter bouncer" at bounding box center [377, 153] width 56 height 7
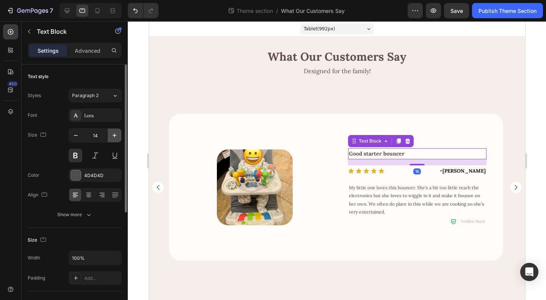
click at [114, 138] on icon "button" at bounding box center [115, 136] width 8 height 8
type input "16"
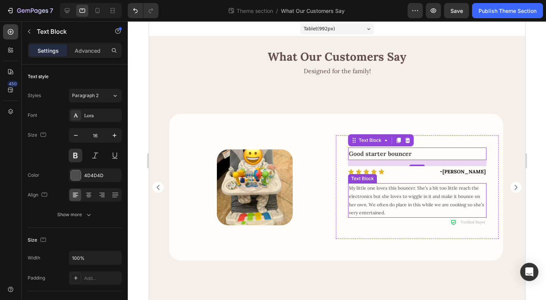
click at [415, 197] on span "My little one loves this bouncer. She’s a bit too little reach the electronics …" at bounding box center [416, 200] width 135 height 30
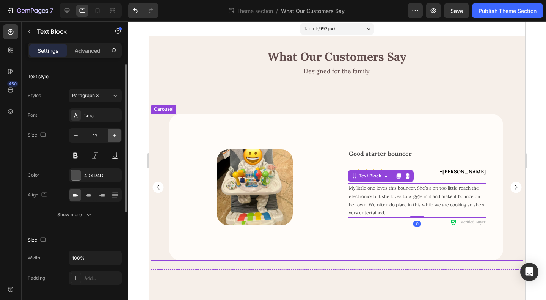
click at [116, 133] on icon "button" at bounding box center [115, 136] width 8 height 8
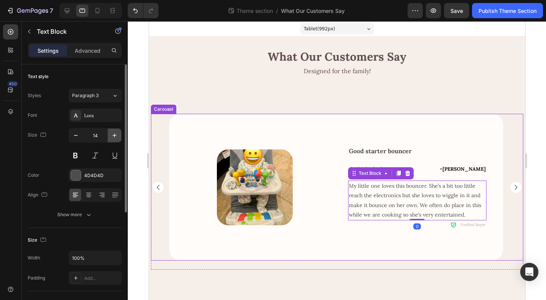
click at [116, 134] on icon "button" at bounding box center [115, 136] width 8 height 8
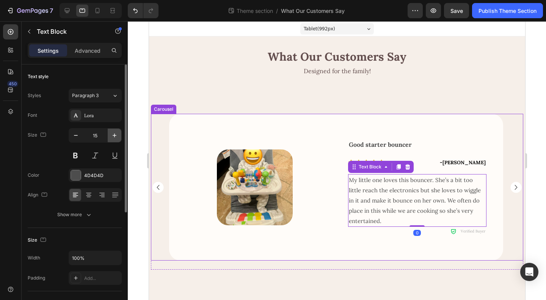
click at [116, 134] on icon "button" at bounding box center [115, 136] width 8 height 8
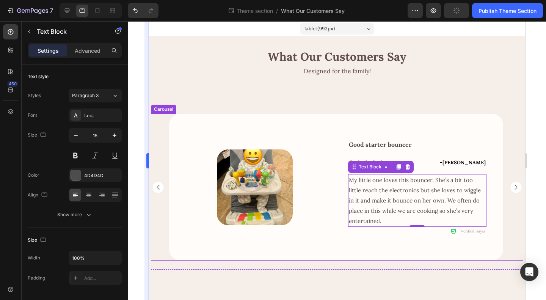
type input "16"
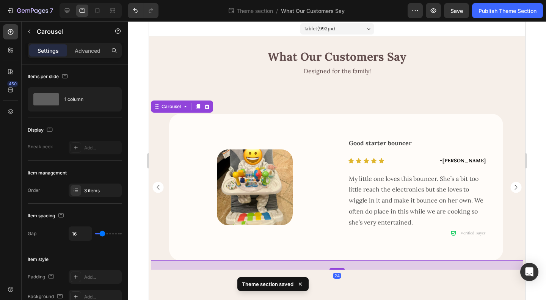
click at [510, 187] on rect "Carousel Next Arrow" at bounding box center [515, 187] width 11 height 11
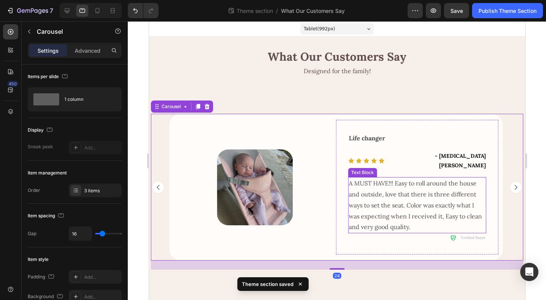
click at [426, 195] on p "A MUST HAVE!!! Easy to roll around the house and outside, love that there is th…" at bounding box center [417, 205] width 137 height 55
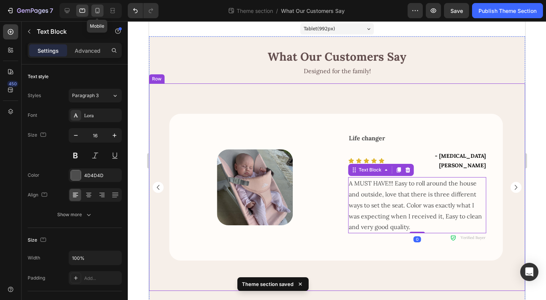
click at [96, 11] on icon at bounding box center [98, 10] width 4 height 5
type input "12"
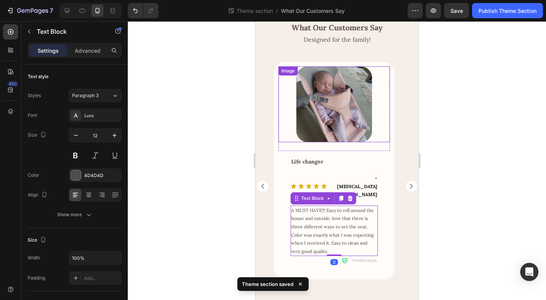
scroll to position [28, 0]
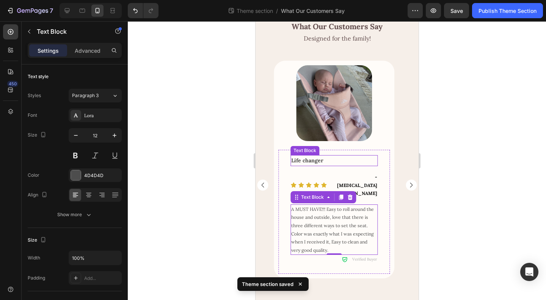
click at [317, 160] on strong "Life changer" at bounding box center [307, 160] width 32 height 7
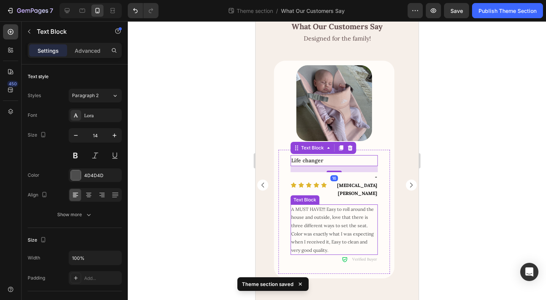
click at [343, 211] on p "A MUST HAVE!!! Easy to roll around the house and outside, love that there is th…" at bounding box center [334, 229] width 86 height 49
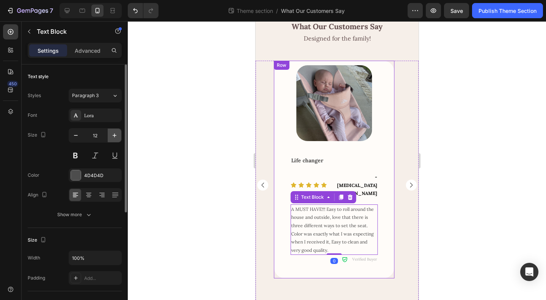
click at [116, 135] on icon "button" at bounding box center [115, 136] width 8 height 8
type input "14"
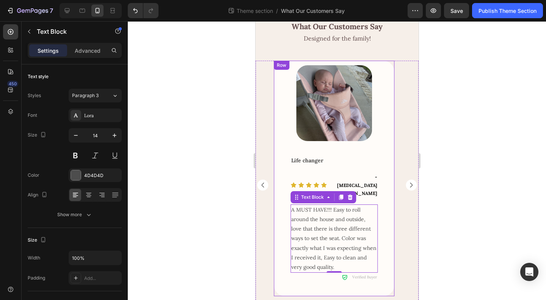
click at [385, 178] on div "Life changer Text Block Icon Icon Icon Icon Icon Icon List - Alli Smith Text Bl…" at bounding box center [334, 221] width 112 height 142
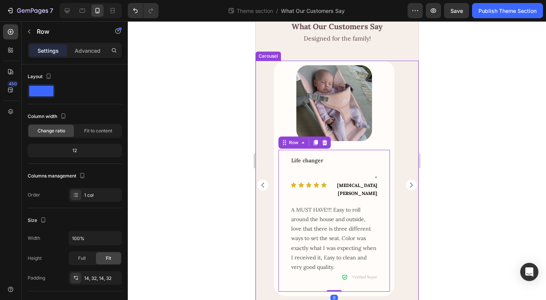
click at [405, 179] on rect "Carousel Next Arrow" at bounding box center [410, 184] width 11 height 11
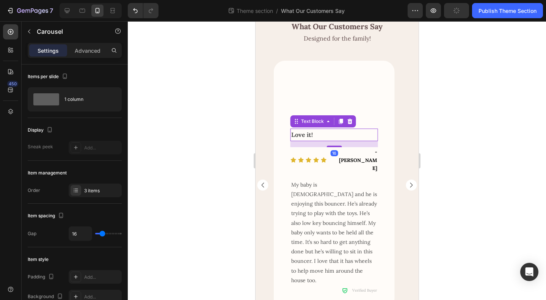
click at [307, 136] on strong "Love it!" at bounding box center [302, 135] width 22 height 8
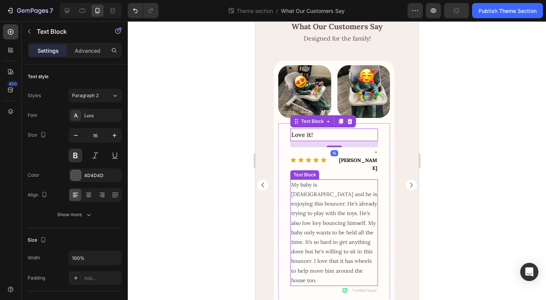
click at [321, 216] on span "My baby is [DEMOGRAPHIC_DATA] and he is enjoying this bouncer. He’s already try…" at bounding box center [334, 232] width 86 height 102
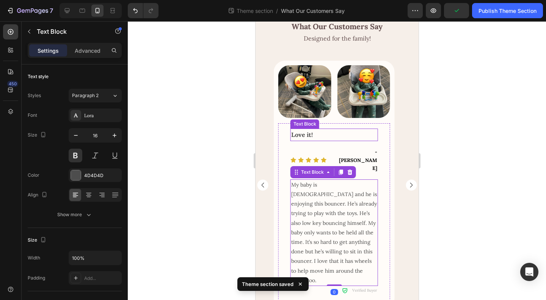
click at [304, 134] on strong "Love it!" at bounding box center [302, 135] width 22 height 8
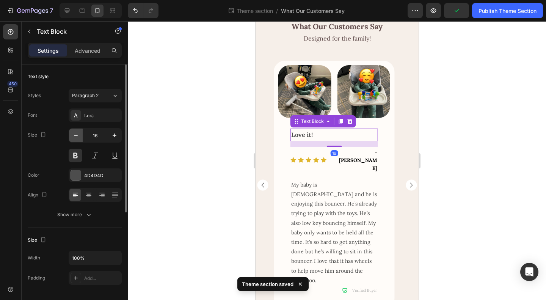
click at [74, 134] on icon "button" at bounding box center [76, 136] width 8 height 8
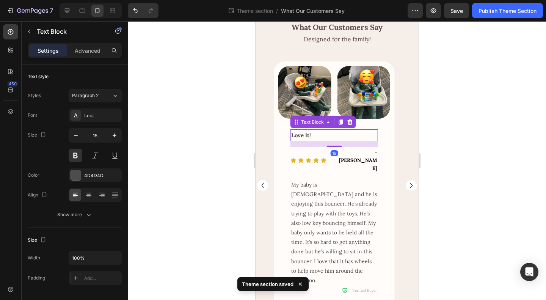
type input "14"
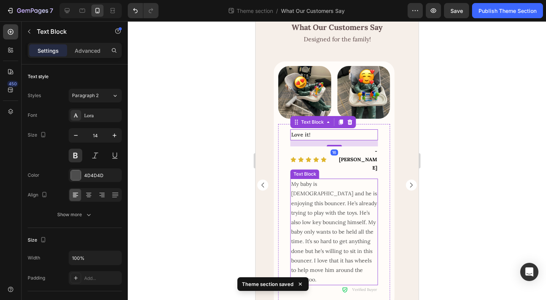
scroll to position [26, 0]
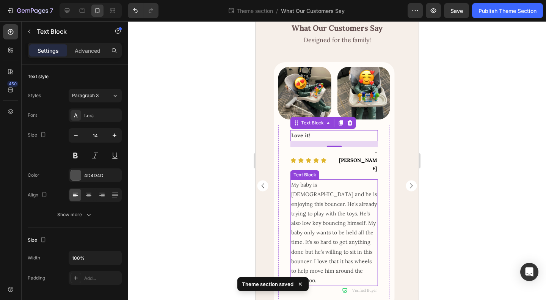
click at [349, 216] on span "My baby is [DEMOGRAPHIC_DATA] and he is enjoying this bouncer. He’s already try…" at bounding box center [334, 232] width 86 height 102
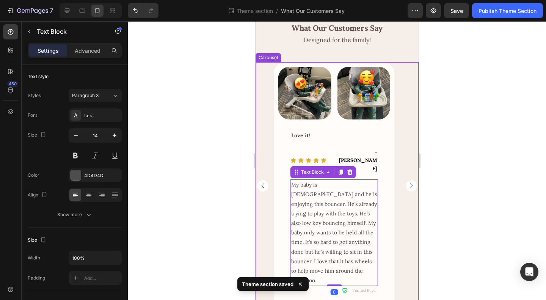
click at [405, 180] on icon "Carousel Next Arrow" at bounding box center [410, 185] width 11 height 11
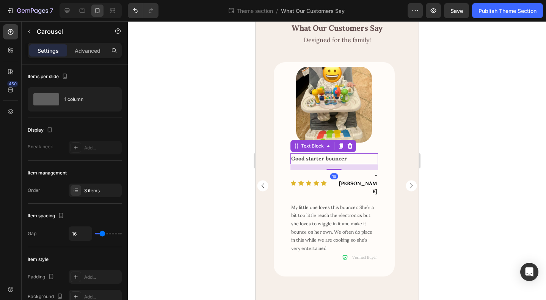
click at [319, 156] on strong "Good starter bouncer" at bounding box center [319, 158] width 56 height 7
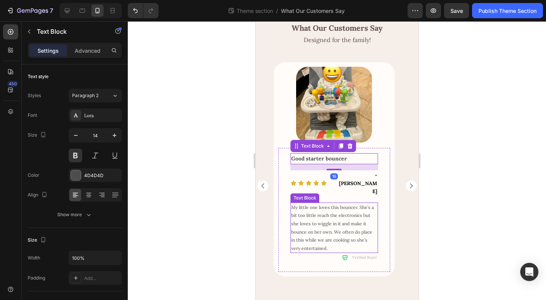
click at [313, 208] on span "My little one loves this bouncer. She’s a bit too little reach the electronics …" at bounding box center [332, 227] width 83 height 47
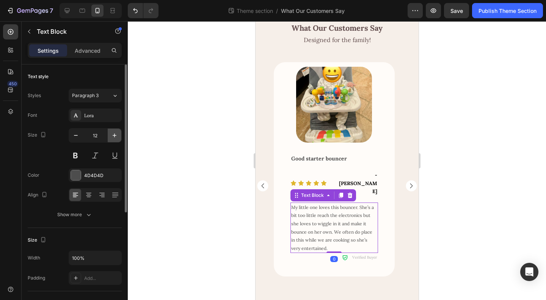
click at [116, 133] on icon "button" at bounding box center [115, 136] width 8 height 8
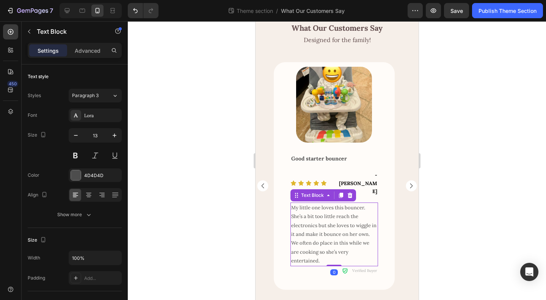
type input "14"
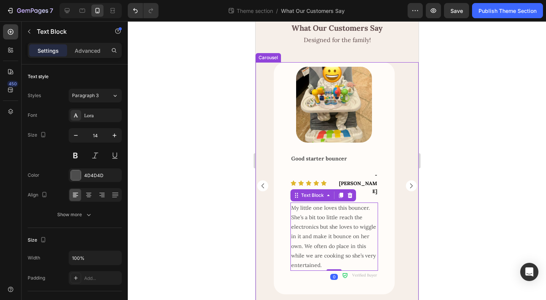
click at [407, 181] on rect "Carousel Next Arrow" at bounding box center [410, 186] width 11 height 11
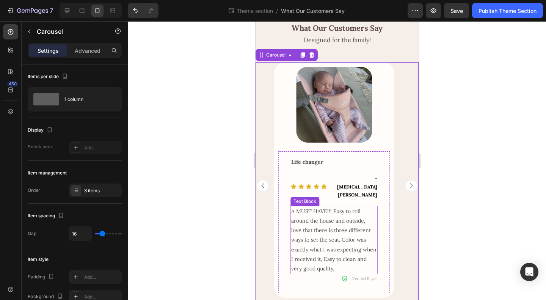
click at [333, 228] on p "A MUST HAVE!!! Easy to roll around the house and outside, love that there is th…" at bounding box center [334, 240] width 86 height 67
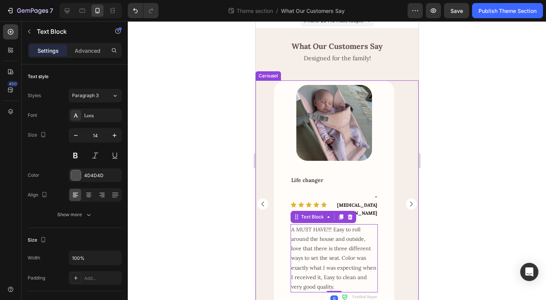
scroll to position [0, 0]
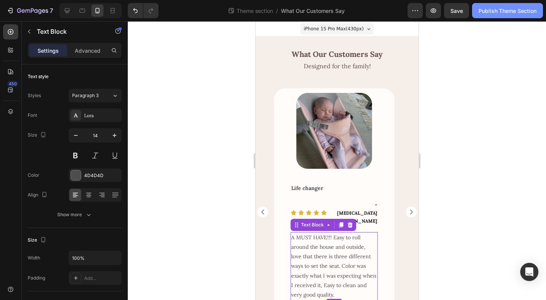
click at [500, 14] on div "Publish Theme Section" at bounding box center [508, 11] width 58 height 8
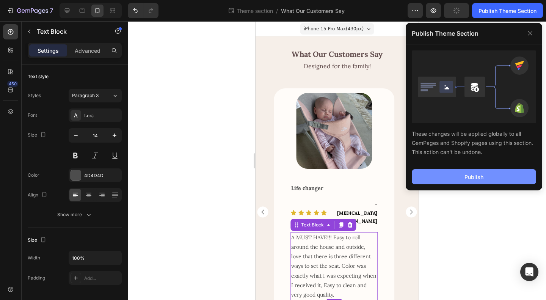
click at [474, 177] on div "Publish" at bounding box center [474, 177] width 19 height 8
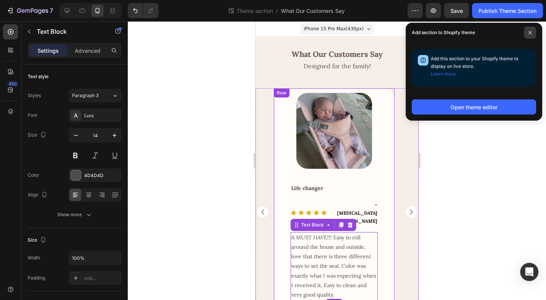
click at [530, 33] on icon at bounding box center [530, 33] width 4 height 4
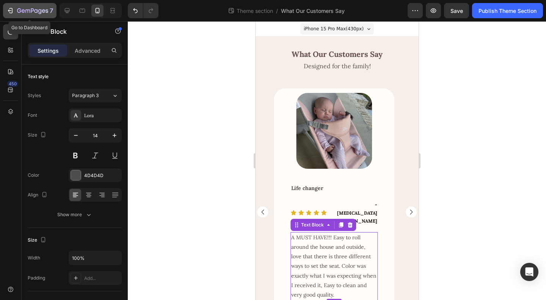
click at [27, 9] on icon "button" at bounding box center [32, 11] width 31 height 6
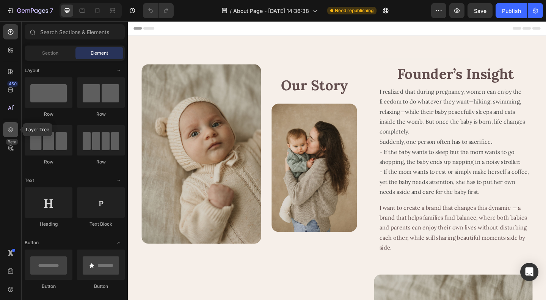
click at [10, 130] on icon at bounding box center [11, 130] width 8 height 8
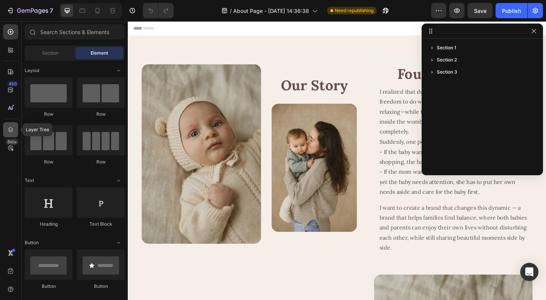
click at [10, 130] on icon at bounding box center [11, 130] width 8 height 8
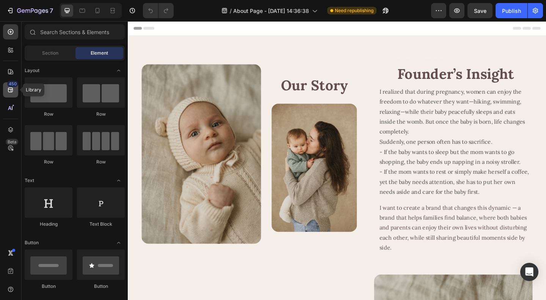
click at [8, 88] on icon at bounding box center [11, 90] width 8 height 8
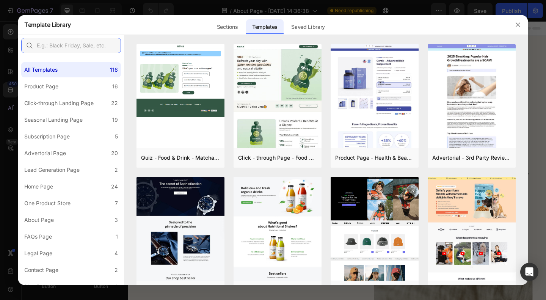
click at [72, 44] on input "text" at bounding box center [71, 45] width 100 height 15
click at [67, 140] on div "Subscription Page" at bounding box center [47, 136] width 46 height 9
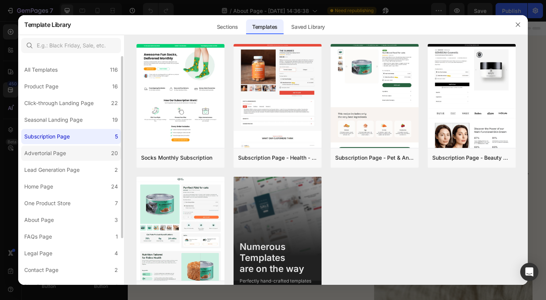
click at [62, 154] on div "Advertorial Page" at bounding box center [45, 153] width 42 height 9
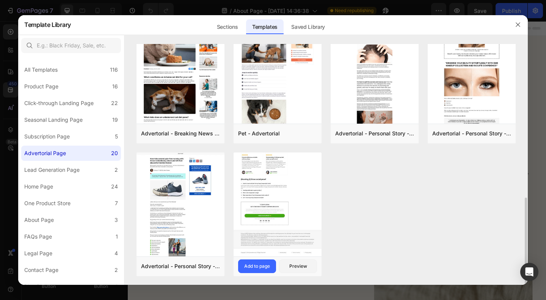
scroll to position [271, 0]
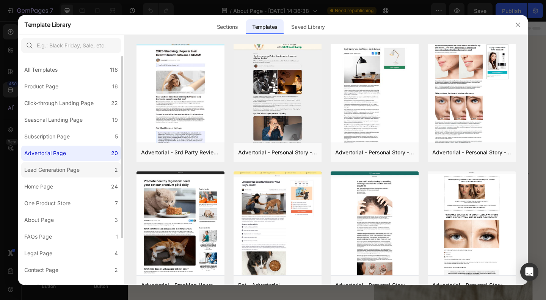
click at [60, 168] on div "Lead Generation Page" at bounding box center [51, 169] width 55 height 9
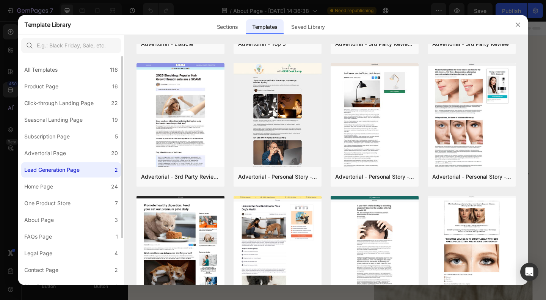
scroll to position [0, 0]
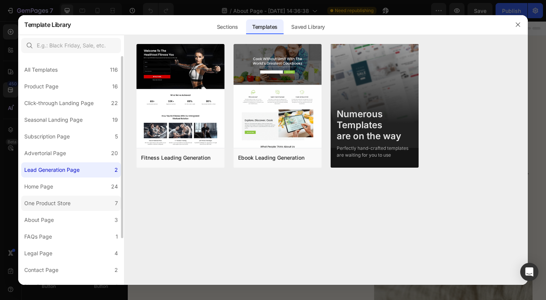
click at [63, 203] on div "One Product Store" at bounding box center [47, 203] width 46 height 9
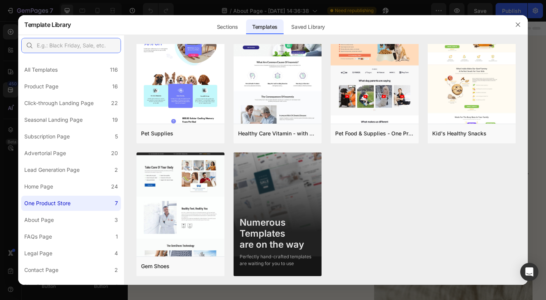
click at [74, 45] on input "text" at bounding box center [71, 45] width 100 height 15
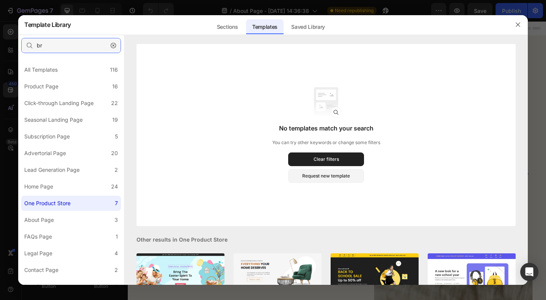
type input "b"
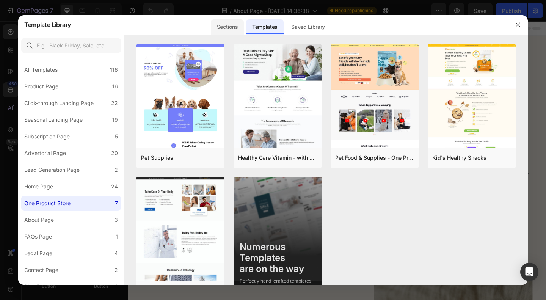
click at [220, 27] on div "Sections" at bounding box center [227, 26] width 33 height 15
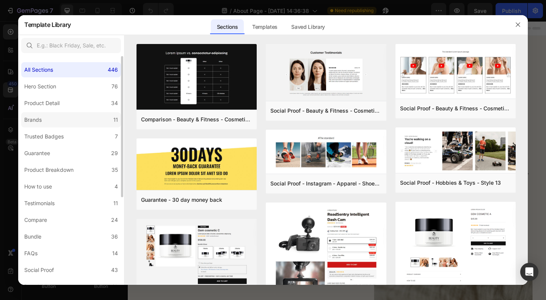
click at [85, 121] on label "Brands 11" at bounding box center [71, 119] width 100 height 15
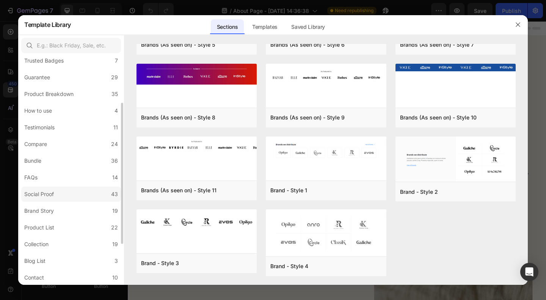
scroll to position [114, 0]
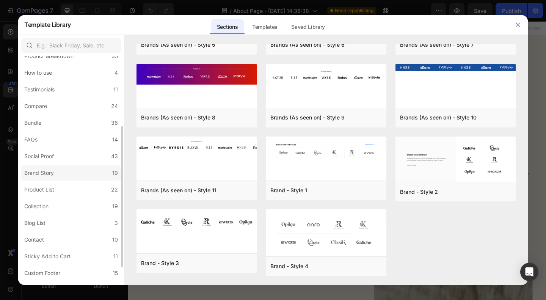
click at [57, 172] on label "Brand Story 19" at bounding box center [71, 172] width 100 height 15
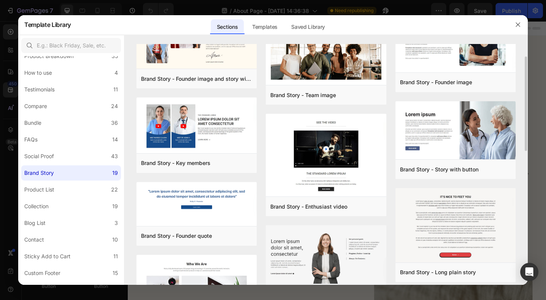
scroll to position [0, 0]
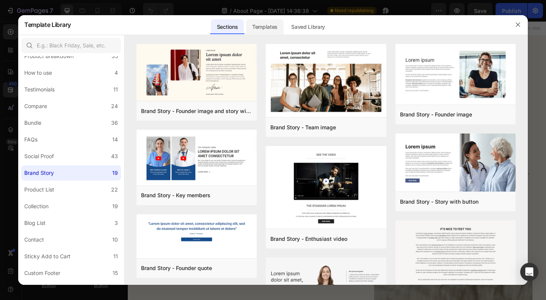
click at [266, 27] on div "Templates" at bounding box center [265, 26] width 38 height 15
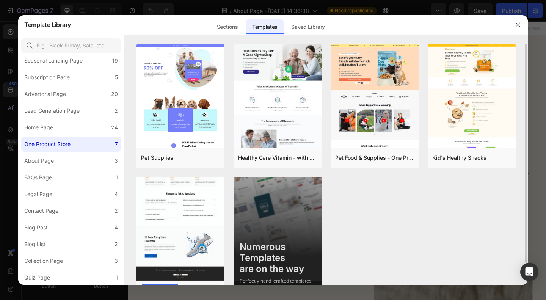
scroll to position [24, 0]
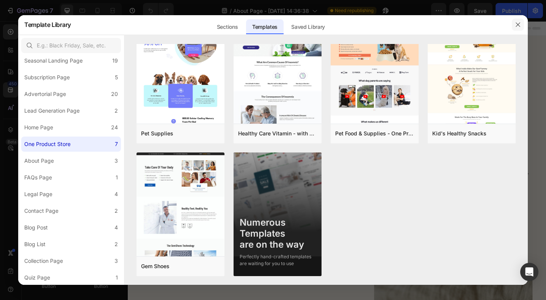
click at [517, 26] on icon "button" at bounding box center [518, 25] width 6 height 6
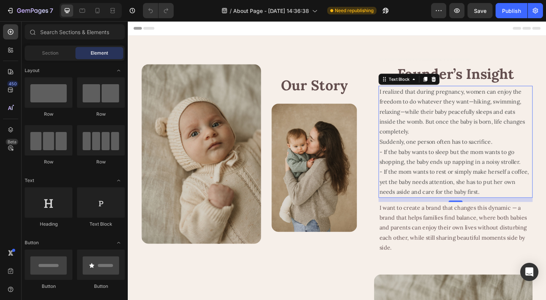
click at [456, 161] on p "I realized that during pregnancy, women can enjoy the freedom to do whatever th…" at bounding box center [484, 152] width 166 height 120
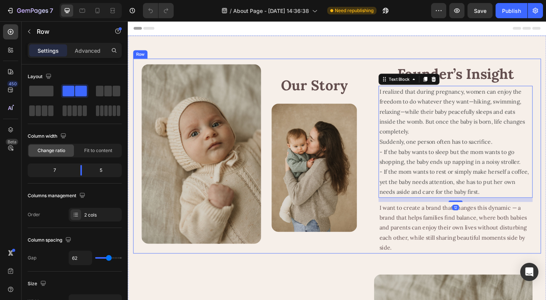
click at [385, 209] on div "Image Our Story Heading Image Row Text Block Founder’s Insight Heading I realiz…" at bounding box center [356, 168] width 444 height 212
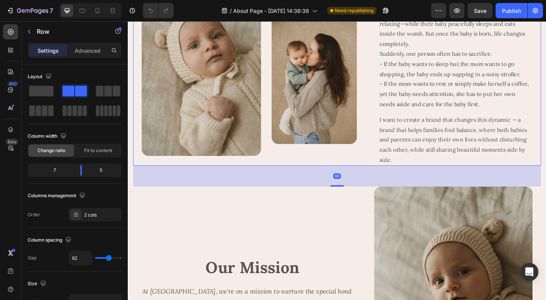
scroll to position [114, 0]
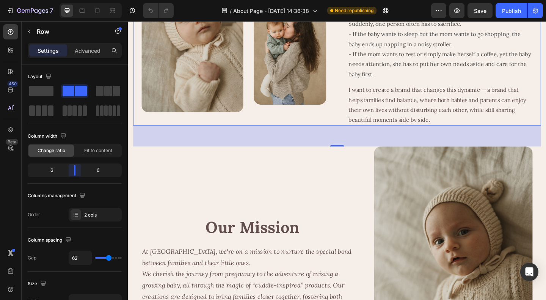
drag, startPoint x: 80, startPoint y: 168, endPoint x: 36, endPoint y: 168, distance: 43.6
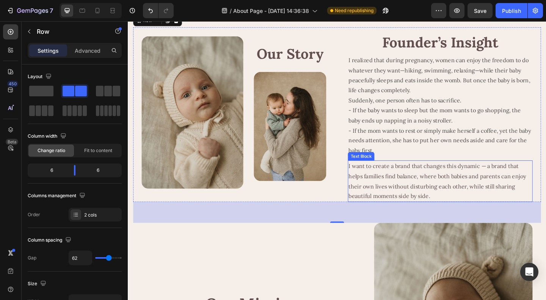
scroll to position [0, 0]
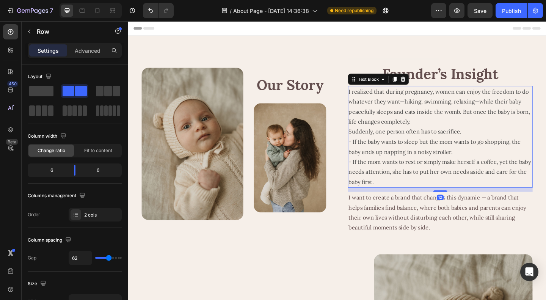
click at [445, 185] on p "I realized that during pregnancy, women can enjoy the freedom to do whatever th…" at bounding box center [468, 146] width 200 height 109
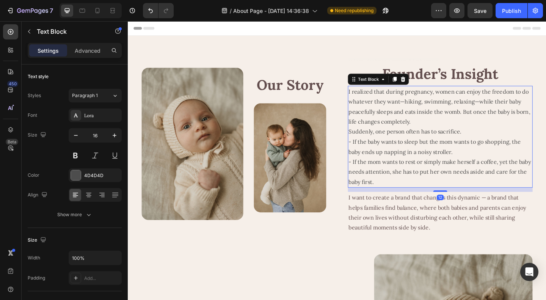
click at [438, 132] on p "I realized that during pregnancy, women can enjoy the freedom to do whatever th…" at bounding box center [468, 146] width 200 height 109
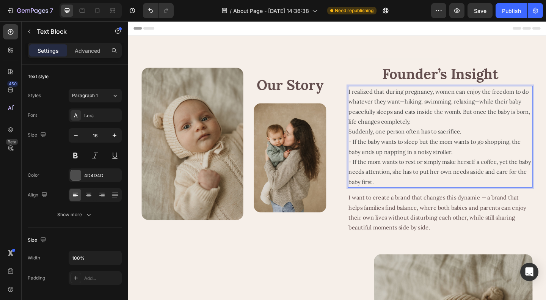
click at [465, 129] on p "I realized that during pregnancy, women can enjoy the freedom to do whatever th…" at bounding box center [468, 146] width 200 height 109
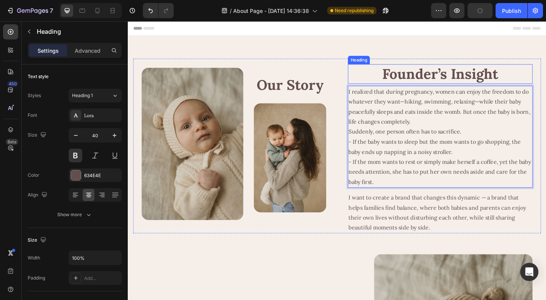
click at [468, 75] on h2 "Founder’s Insight" at bounding box center [467, 78] width 201 height 21
click at [480, 120] on p "I realized that during pregnancy, women can enjoy the freedom to do whatever th…" at bounding box center [468, 146] width 200 height 109
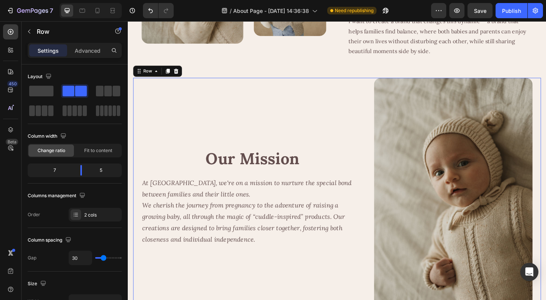
scroll to position [190, 0]
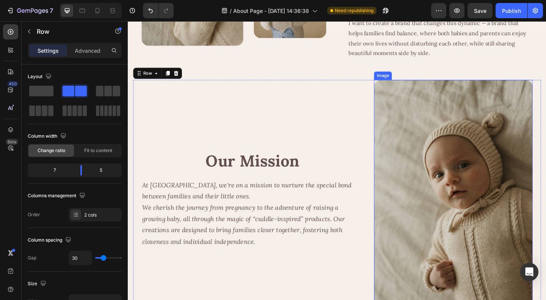
click at [452, 197] on img at bounding box center [482, 214] width 173 height 259
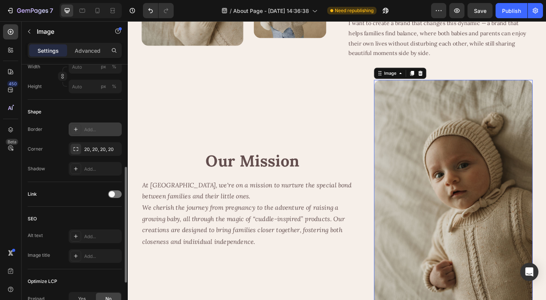
scroll to position [152, 0]
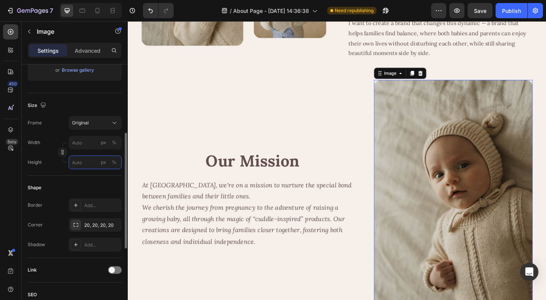
click at [80, 165] on input "px %" at bounding box center [95, 163] width 53 height 14
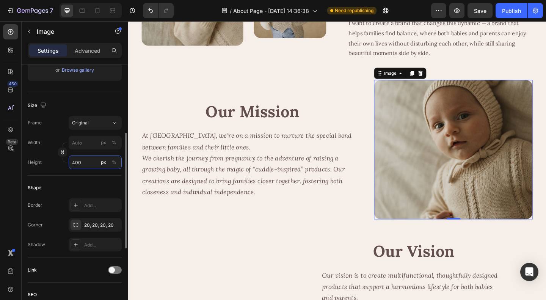
click at [75, 161] on input "400" at bounding box center [95, 163] width 53 height 14
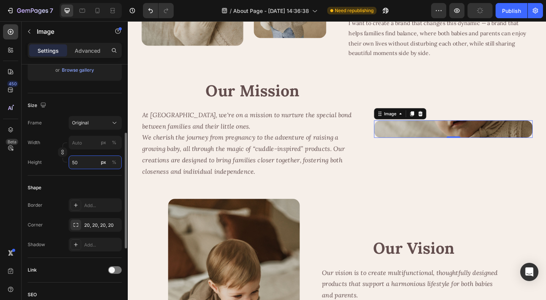
type input "500"
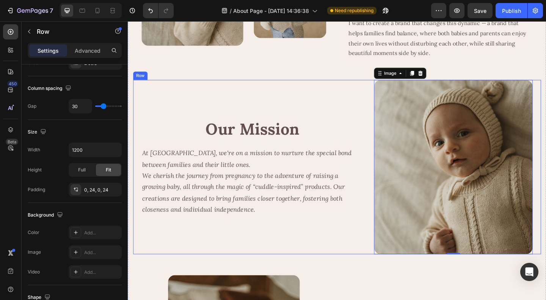
click at [360, 261] on div "Our Mission Heading At Cuddobaby, we're on a mission to nurture the special bon…" at bounding box center [264, 180] width 242 height 190
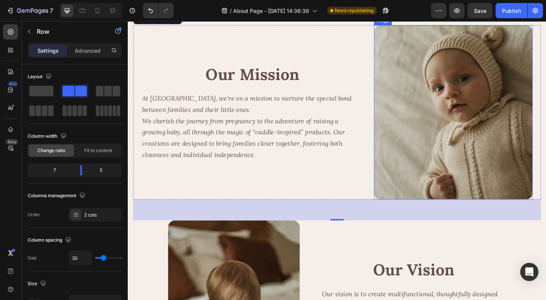
scroll to position [266, 0]
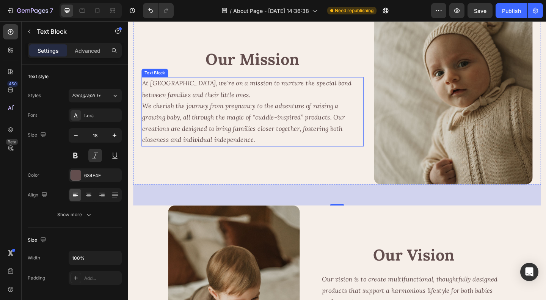
click at [240, 113] on p "At [GEOGRAPHIC_DATA], we're on a mission to nurture the special bond between fa…" at bounding box center [263, 120] width 240 height 74
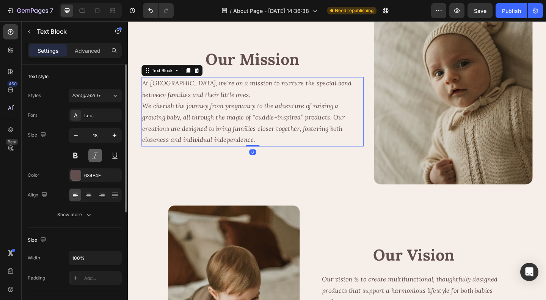
click at [93, 156] on button at bounding box center [95, 156] width 14 height 14
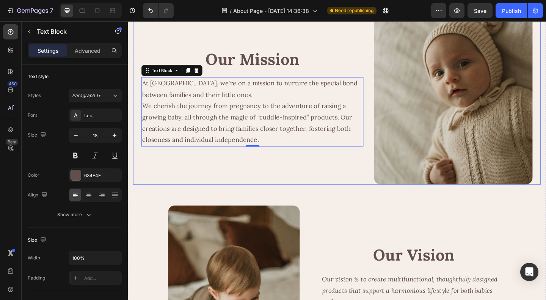
click at [319, 182] on div "Our Mission Heading At Cuddobaby, we're on a mission to nurture the special bon…" at bounding box center [264, 104] width 242 height 190
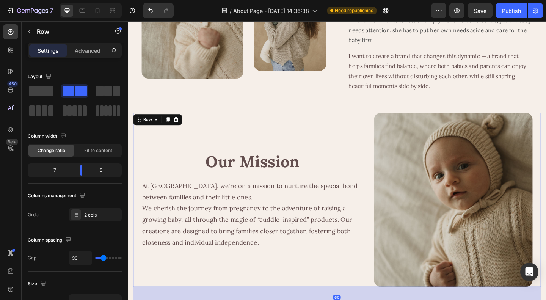
scroll to position [152, 0]
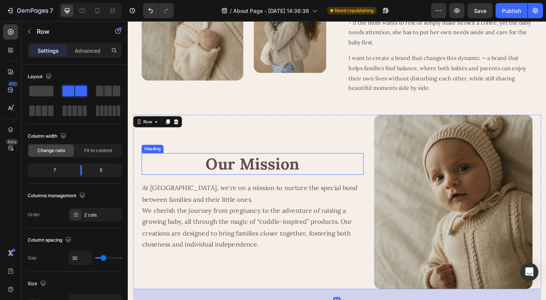
click at [278, 178] on p "Our Mission" at bounding box center [263, 176] width 240 height 22
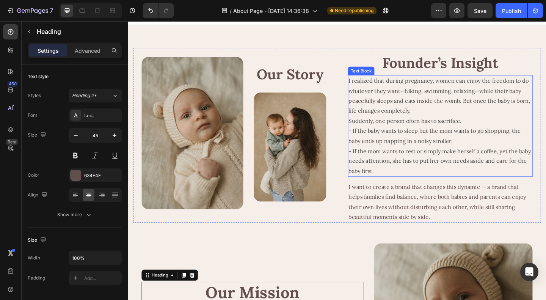
scroll to position [0, 0]
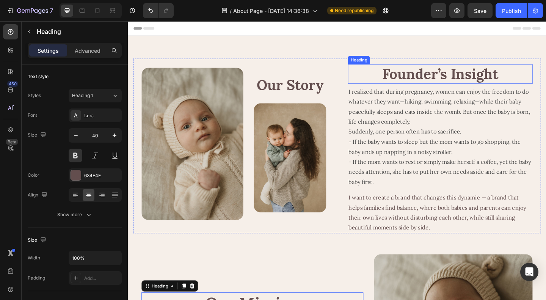
click at [446, 72] on h2 "Founder’s Insight" at bounding box center [467, 78] width 201 height 21
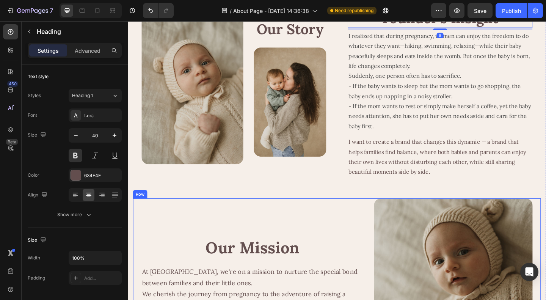
scroll to position [152, 0]
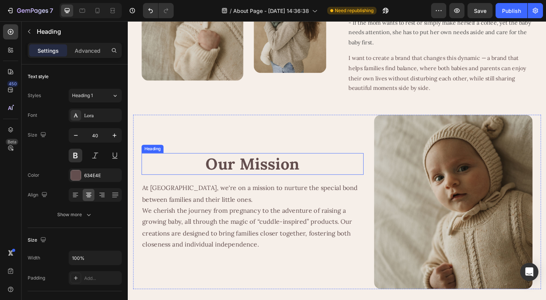
click at [264, 176] on p "Our Mission" at bounding box center [263, 176] width 240 height 22
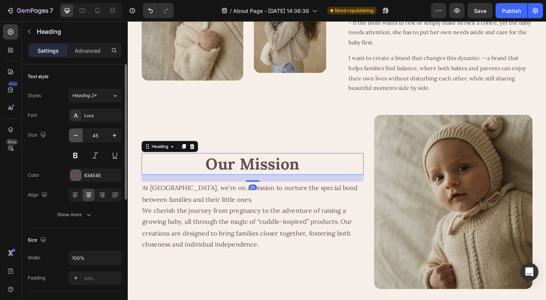
click at [73, 137] on icon "button" at bounding box center [76, 136] width 8 height 8
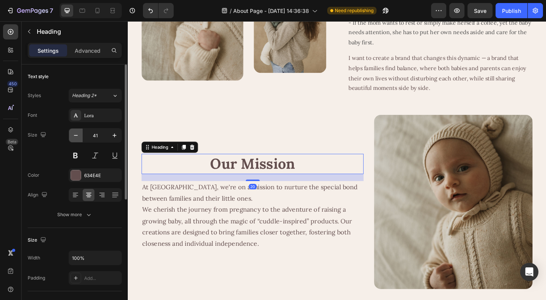
type input "40"
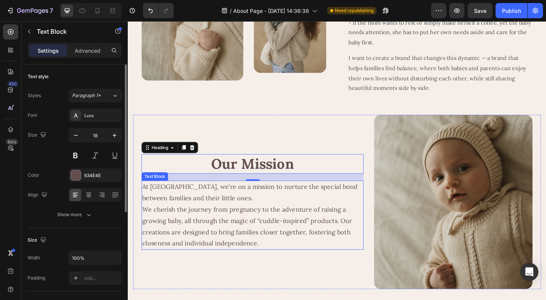
click at [298, 235] on p "At [GEOGRAPHIC_DATA], we're on a mission to nurture the special bond between fa…" at bounding box center [263, 232] width 240 height 74
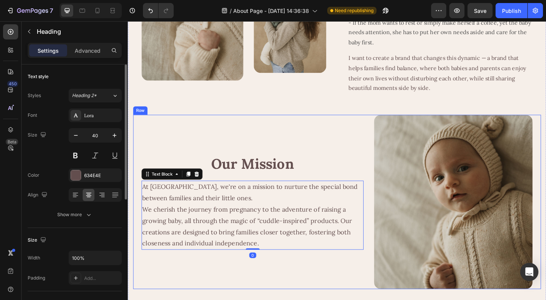
click at [269, 178] on p "Our Mission" at bounding box center [263, 177] width 240 height 20
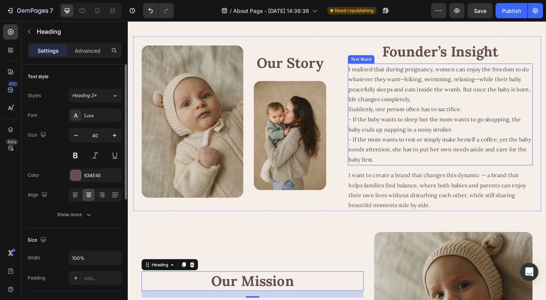
scroll to position [0, 0]
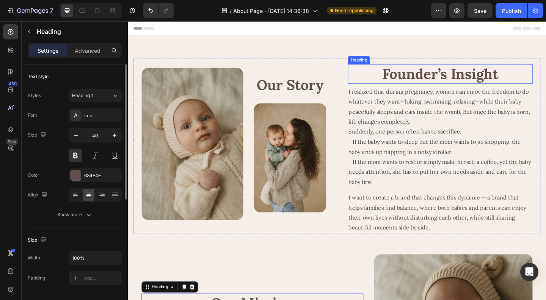
click at [465, 76] on h2 "Founder’s Insight" at bounding box center [467, 78] width 201 height 21
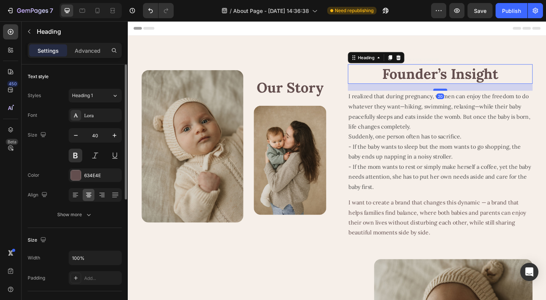
drag, startPoint x: 464, startPoint y: 90, endPoint x: 470, endPoint y: 95, distance: 7.5
click at [470, 95] on div at bounding box center [467, 95] width 15 height 2
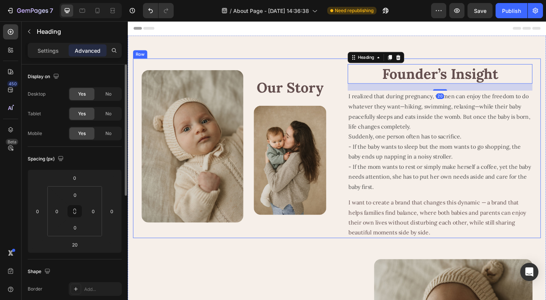
click at [358, 230] on div "Image Our Story Heading Image Row Text Block Founder’s Insight Heading 20 I rea…" at bounding box center [356, 159] width 444 height 195
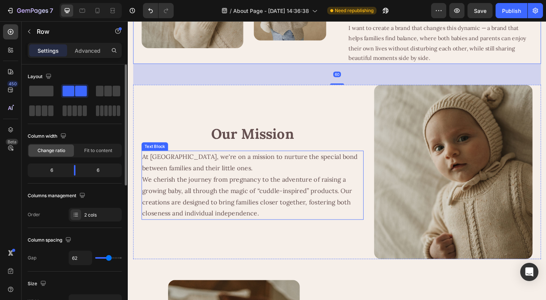
scroll to position [303, 0]
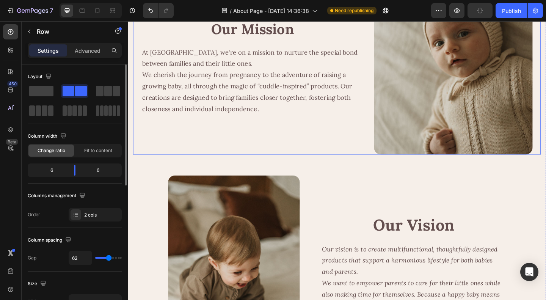
click at [338, 143] on div "Our Mission Heading At Cuddobaby, we're on a mission to nurture the special bon…" at bounding box center [264, 71] width 242 height 190
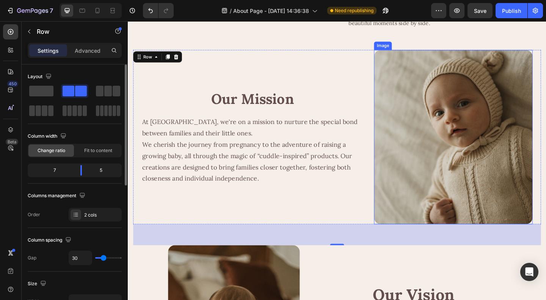
scroll to position [341, 0]
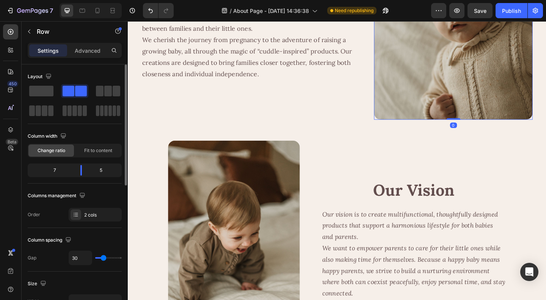
click at [446, 101] on img at bounding box center [482, 34] width 173 height 190
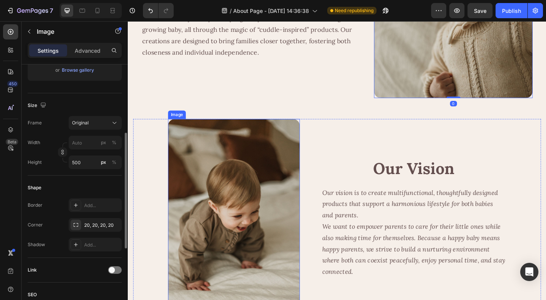
scroll to position [417, 0]
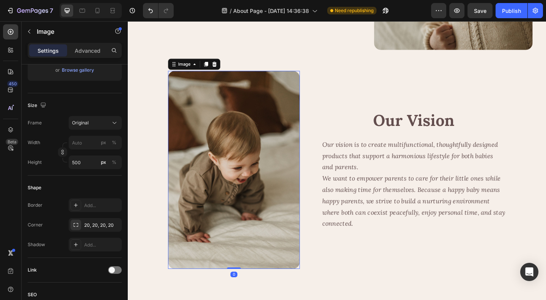
click at [264, 181] on img at bounding box center [242, 182] width 143 height 215
click at [85, 164] on input "px %" at bounding box center [95, 163] width 53 height 14
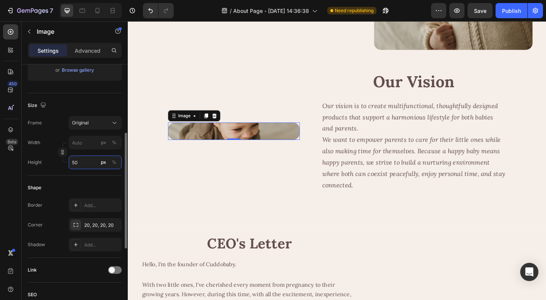
type input "500"
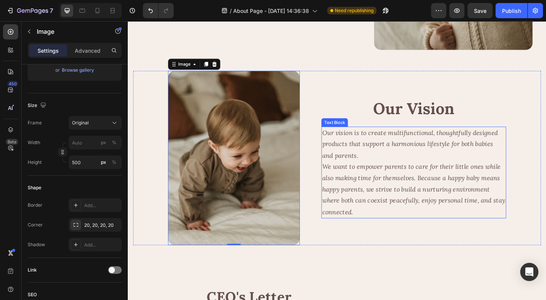
click at [546, 168] on div "Image 0 Our Vision Heading Our vision is to create multifunctional, thoughtfull…" at bounding box center [356, 170] width 444 height 190
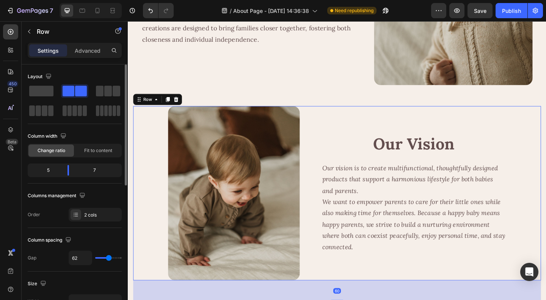
scroll to position [266, 0]
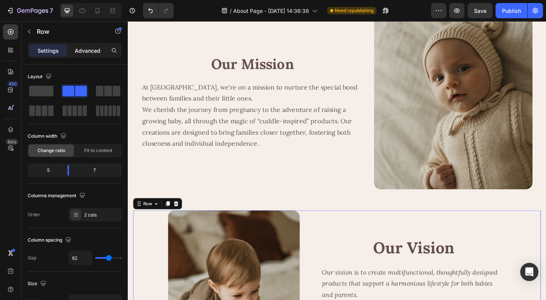
click at [86, 52] on p "Advanced" at bounding box center [88, 51] width 26 height 8
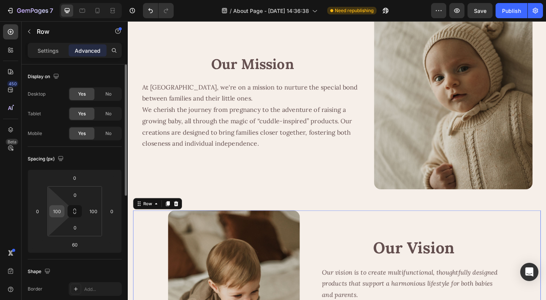
click at [62, 212] on input "100" at bounding box center [56, 211] width 11 height 11
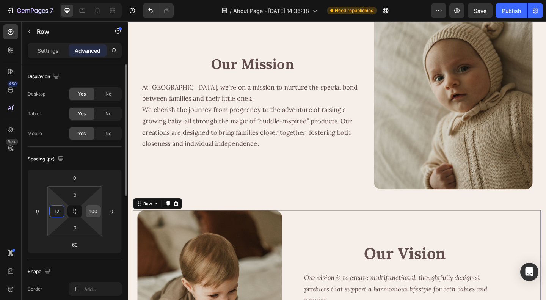
type input "12"
click at [94, 213] on input "100" at bounding box center [93, 211] width 11 height 11
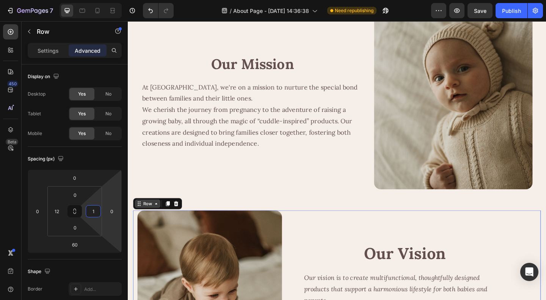
type input "12"
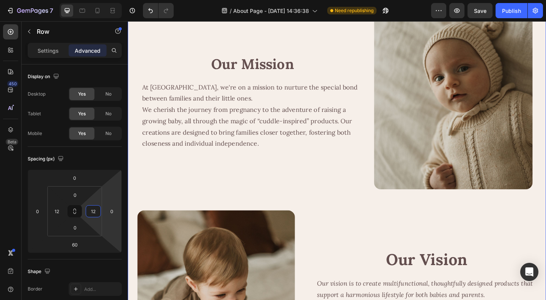
click at [306, 207] on div "Image Our Story Heading Image Row Text Block Founder’s Insight Heading I realiz…" at bounding box center [356, 117] width 444 height 643
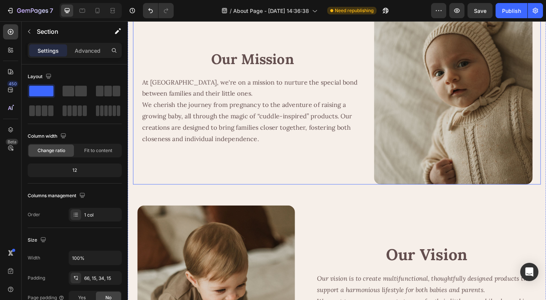
scroll to position [341, 0]
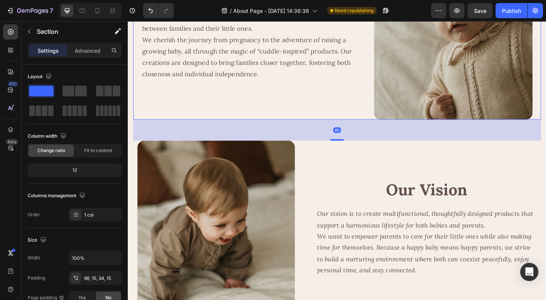
click at [267, 110] on div "Our Mission Heading At Cuddobaby, we're on a mission to nurture the special bon…" at bounding box center [264, 34] width 242 height 190
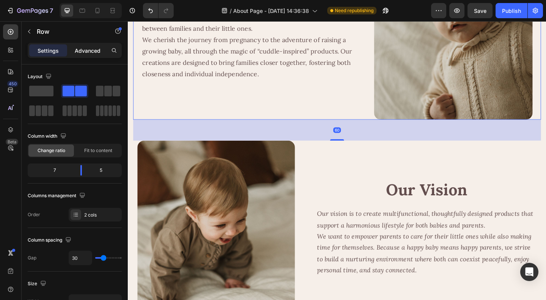
click at [97, 47] on p "Advanced" at bounding box center [88, 51] width 26 height 8
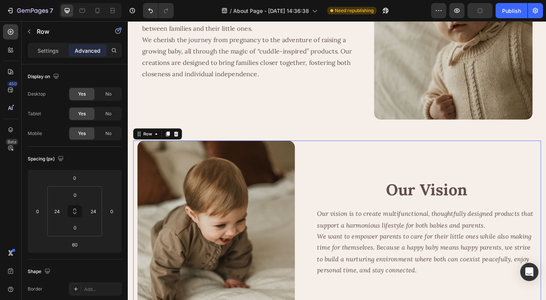
click at [315, 171] on div "Image Our Vision Heading Our vision is to create multifunctional, thoughtfully …" at bounding box center [356, 246] width 444 height 190
click at [63, 212] on div "12" at bounding box center [56, 211] width 15 height 12
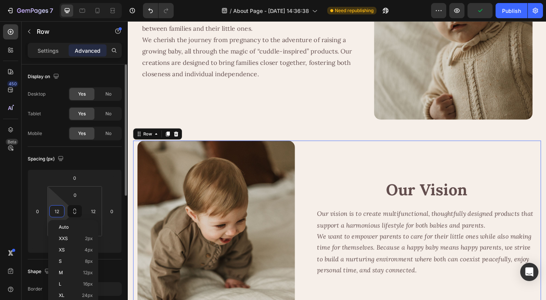
click at [57, 211] on input "12" at bounding box center [56, 211] width 11 height 11
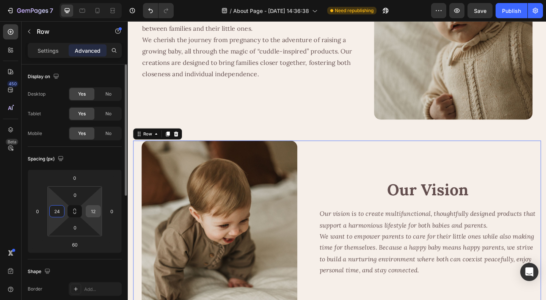
type input "24"
click at [97, 211] on input "12" at bounding box center [93, 211] width 11 height 11
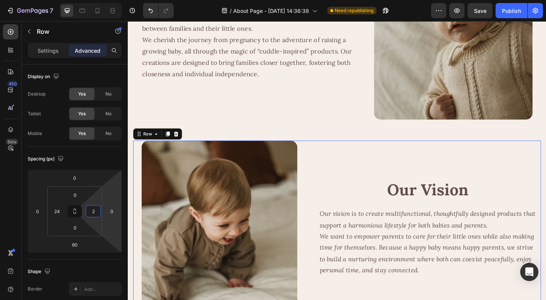
type input "24"
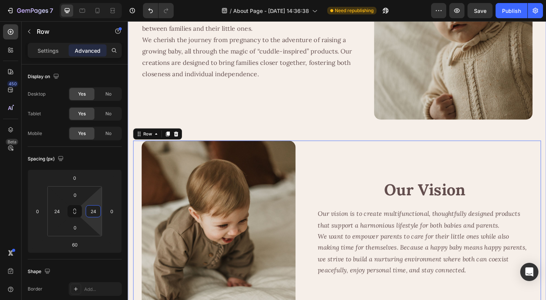
click at [357, 128] on div "Our Mission Heading At Cuddobaby, we're on a mission to nurture the special bon…" at bounding box center [356, 34] width 444 height 190
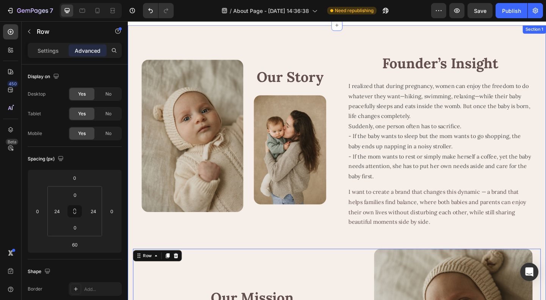
scroll to position [0, 0]
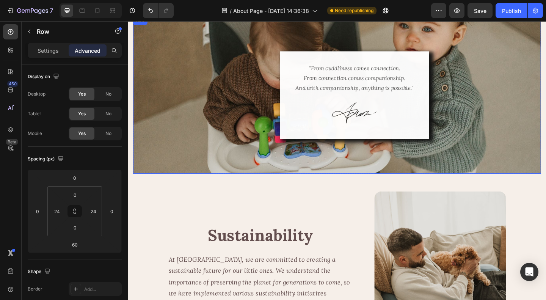
click at [239, 164] on div ""From cuddliness comes connection. From connection comes companionship. And wit…" at bounding box center [374, 101] width 406 height 171
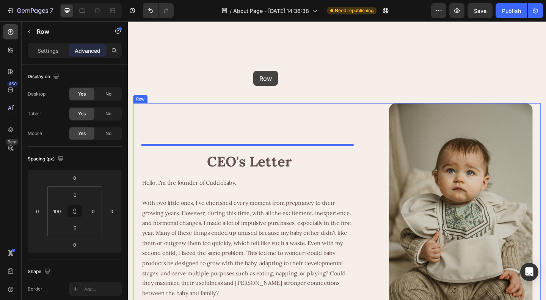
scroll to position [552, 0]
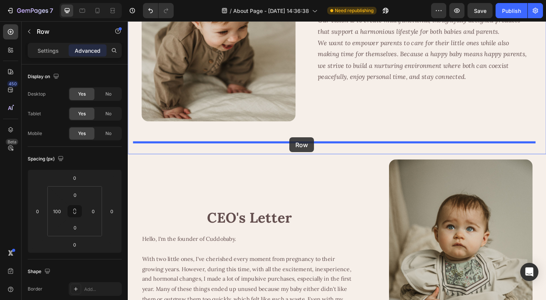
drag, startPoint x: 140, startPoint y: 227, endPoint x: 303, endPoint y: 148, distance: 181.5
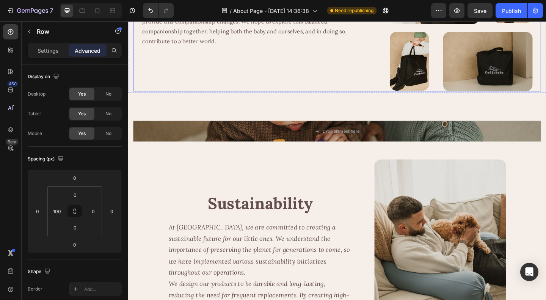
scroll to position [1121, 0]
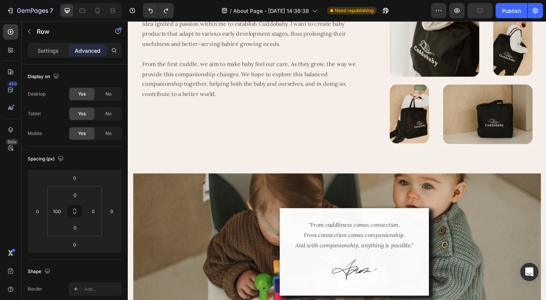
click at [268, 198] on div ""From cuddliness comes connection. From connection comes companionship. And wit…" at bounding box center [374, 272] width 406 height 171
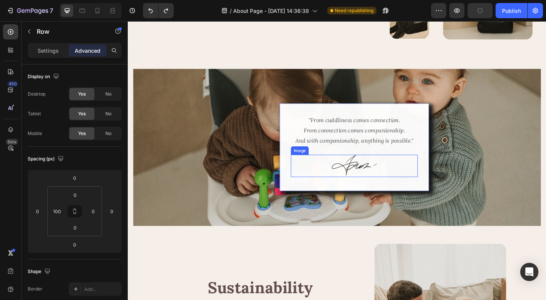
click at [307, 158] on div "Image" at bounding box center [314, 161] width 19 height 9
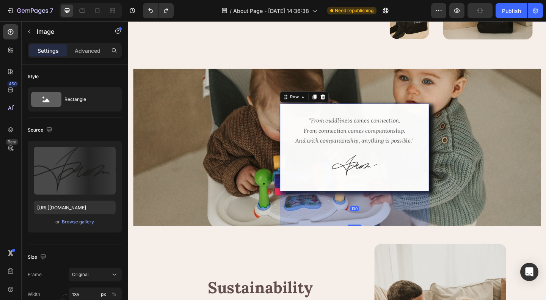
click at [293, 133] on div ""From cuddliness comes connection. From connection comes companionship. And wit…" at bounding box center [374, 158] width 162 height 95
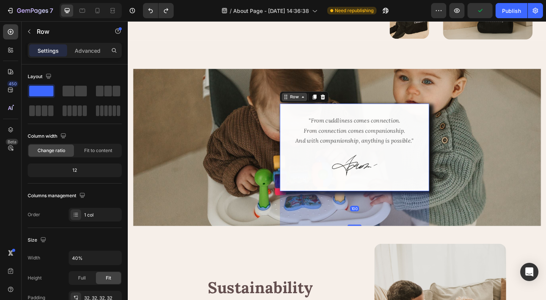
click at [311, 100] on div "Row" at bounding box center [309, 103] width 13 height 7
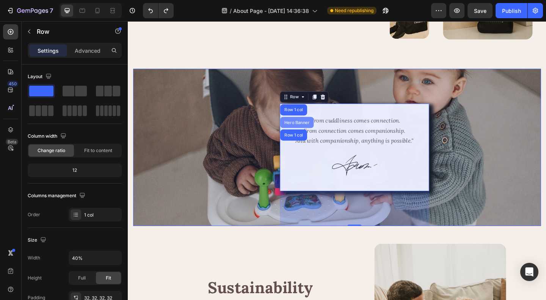
click at [309, 129] on div "Hero Banner" at bounding box center [312, 131] width 30 height 5
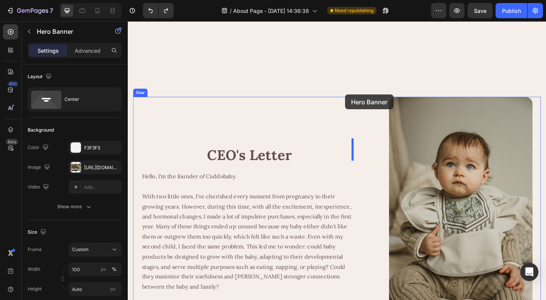
scroll to position [589, 0]
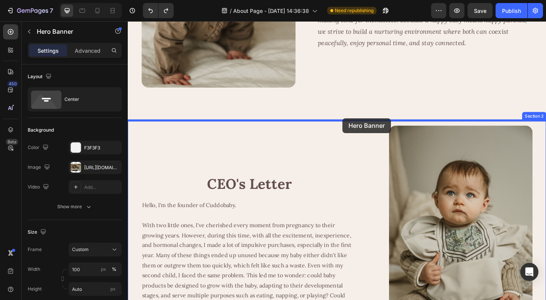
drag, startPoint x: 144, startPoint y: 175, endPoint x: 361, endPoint y: 127, distance: 222.6
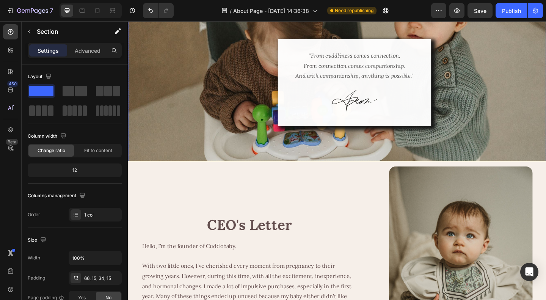
scroll to position [778, 0]
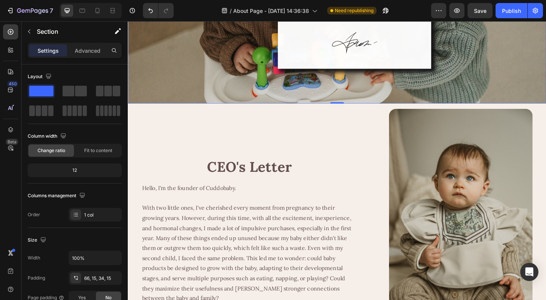
click at [429, 95] on div ""From cuddliness comes connection. From connection comes companionship. And wit…" at bounding box center [374, 24] width 417 height 171
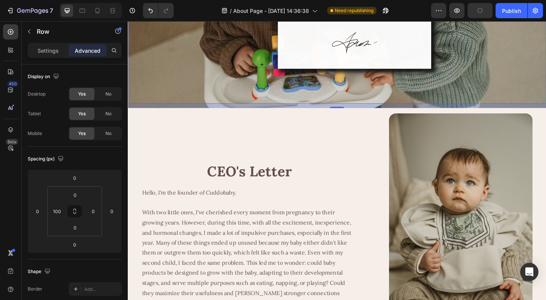
scroll to position [778, 0]
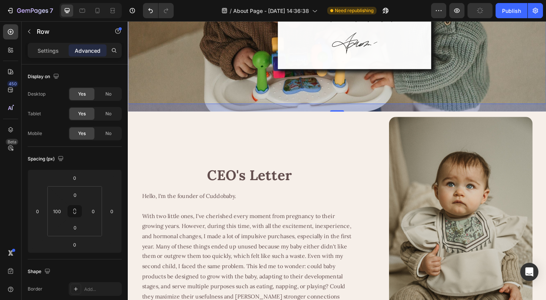
drag, startPoint x: 357, startPoint y: 109, endPoint x: 361, endPoint y: 118, distance: 9.5
click at [361, 111] on div "22" at bounding box center [355, 111] width 455 height 0
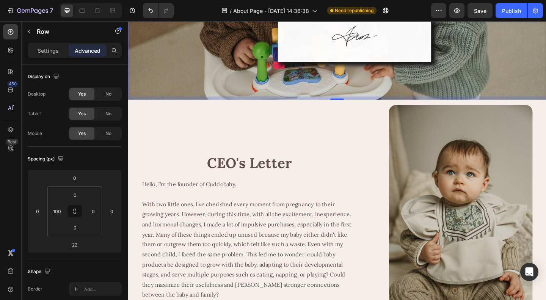
drag, startPoint x: 358, startPoint y: 118, endPoint x: 369, endPoint y: 112, distance: 12.6
click at [369, 112] on div ""From cuddliness comes connection. From connection comes companionship. And wit…" at bounding box center [355, 225] width 455 height 1948
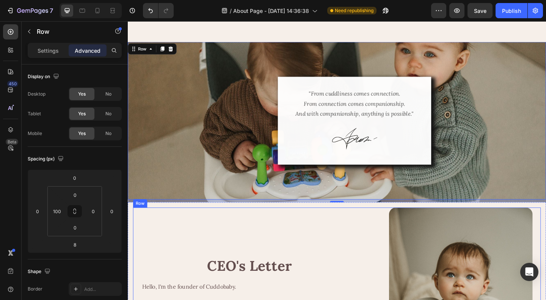
scroll to position [634, 0]
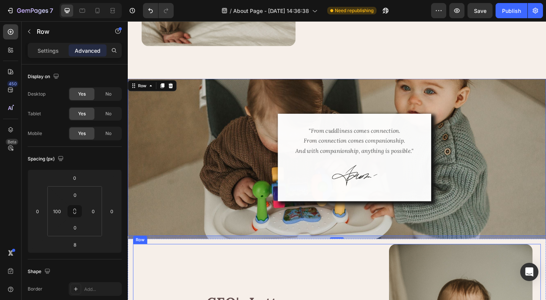
drag, startPoint x: 355, startPoint y: 258, endPoint x: 357, endPoint y: 267, distance: 8.4
click at [355, 257] on icon at bounding box center [355, 258] width 6 height 6
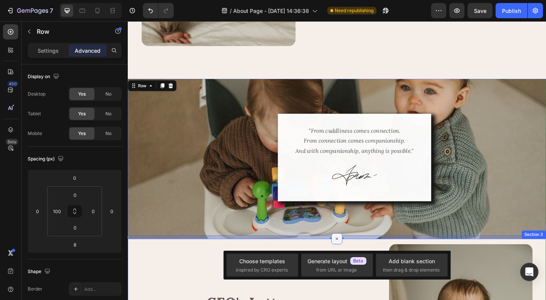
click at [354, 257] on icon at bounding box center [355, 258] width 9 height 9
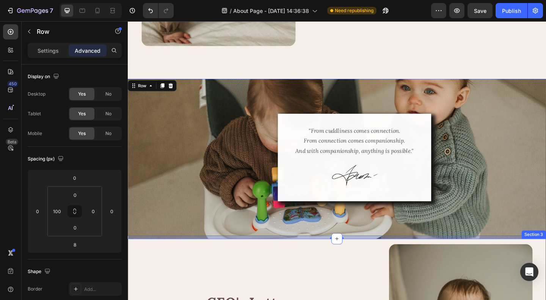
click at [330, 256] on div "8" at bounding box center [355, 256] width 455 height 3
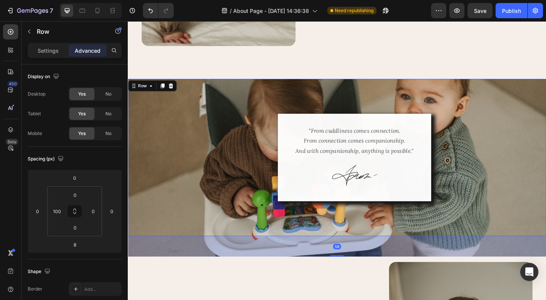
drag, startPoint x: 356, startPoint y: 258, endPoint x: 371, endPoint y: 277, distance: 24.4
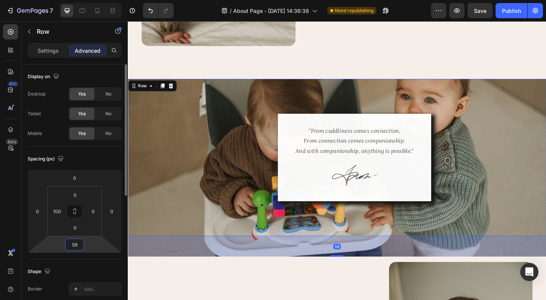
click at [73, 240] on input "59" at bounding box center [74, 244] width 15 height 11
type input "60"
click at [89, 157] on div "Spacing (px)" at bounding box center [75, 159] width 94 height 12
click at [56, 211] on input "100" at bounding box center [56, 211] width 11 height 11
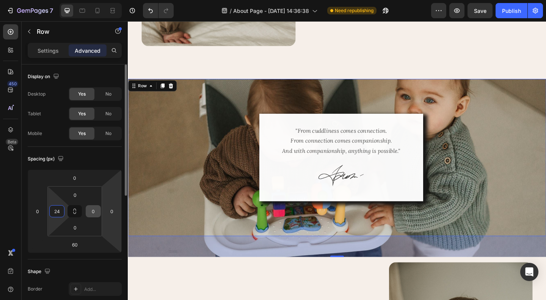
type input "24"
click at [96, 209] on input "0" at bounding box center [93, 211] width 11 height 11
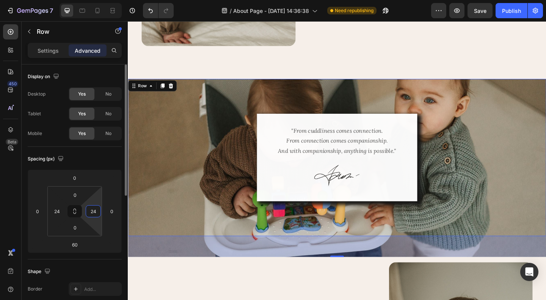
type input "24"
click at [105, 163] on div "Spacing (px)" at bounding box center [75, 159] width 94 height 12
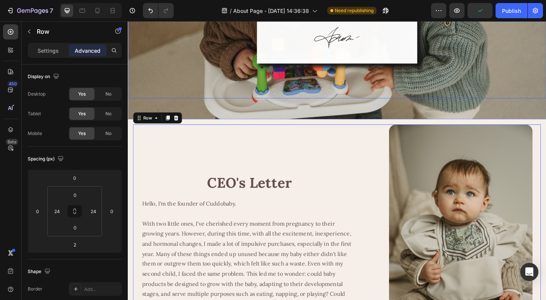
scroll to position [786, 0]
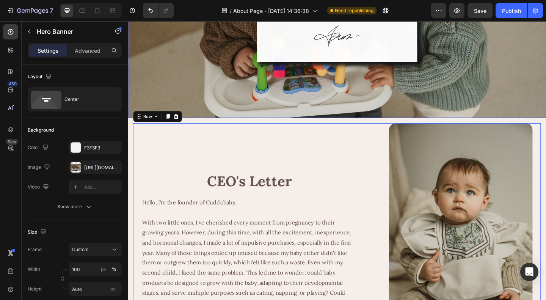
click at [375, 118] on div ""From cuddliness comes connection. From connection comes companionship. And wit…" at bounding box center [355, 29] width 455 height 194
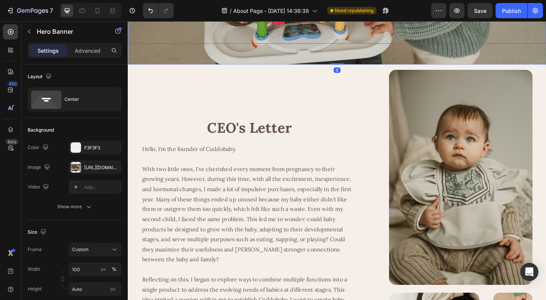
scroll to position [861, 0]
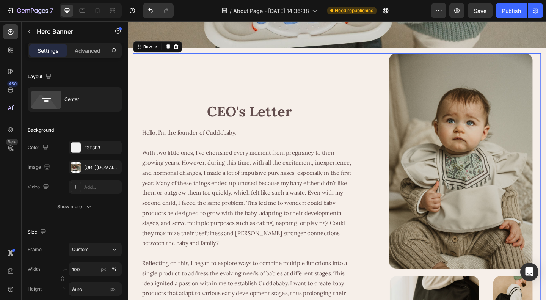
click at [393, 113] on div "CEO's Letter Heading Hello, I'm the founder of Cuddobaby. With two little ones,…" at bounding box center [356, 246] width 444 height 381
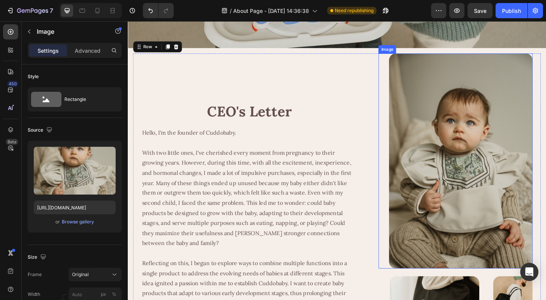
click at [453, 191] on img at bounding box center [490, 173] width 156 height 234
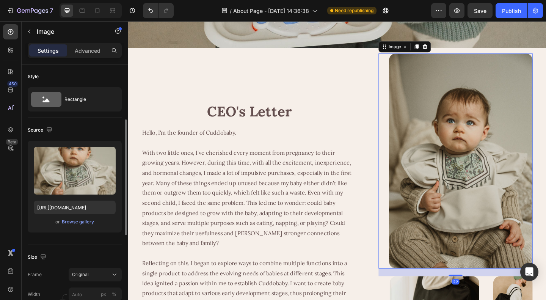
scroll to position [190, 0]
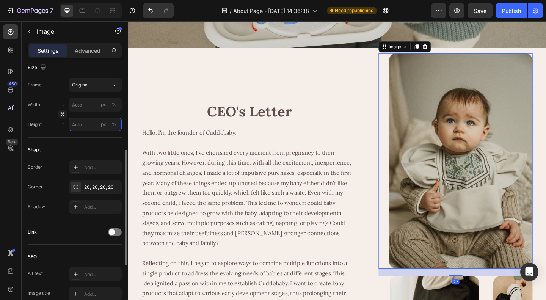
click at [80, 122] on input "px %" at bounding box center [95, 125] width 53 height 14
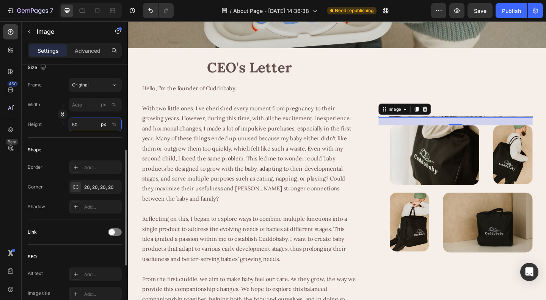
type input "500"
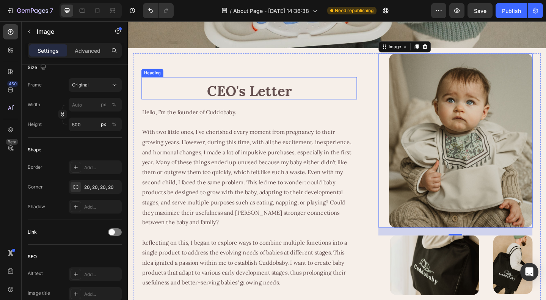
click at [370, 92] on h2 "CEO's Letter" at bounding box center [260, 97] width 234 height 18
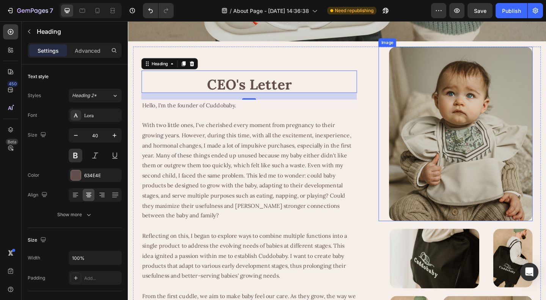
scroll to position [861, 0]
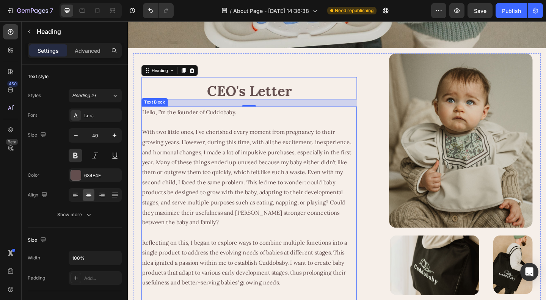
click at [224, 131] on p at bounding box center [259, 130] width 233 height 11
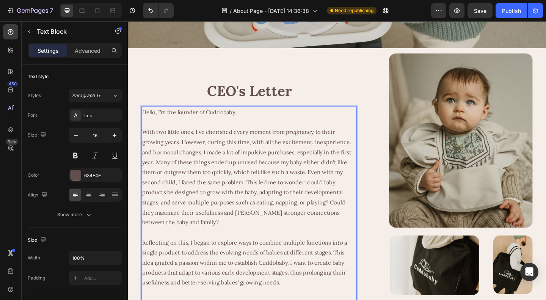
click at [178, 131] on p "Rich Text Editor. Editing area: main" at bounding box center [259, 130] width 233 height 11
click at [236, 183] on p "With two little ones, I've cherished every moment from pregnancy to their growi…" at bounding box center [259, 190] width 233 height 109
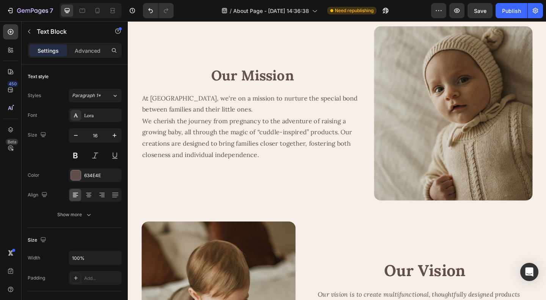
scroll to position [152, 0]
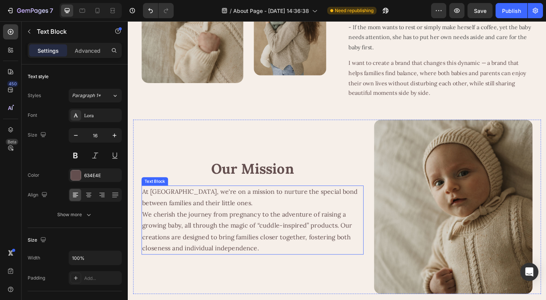
click at [303, 258] on p "At Cuddobaby, we're on a mission to nurture the special bond between families a…" at bounding box center [263, 238] width 240 height 74
click at [77, 136] on icon "button" at bounding box center [76, 136] width 8 height 8
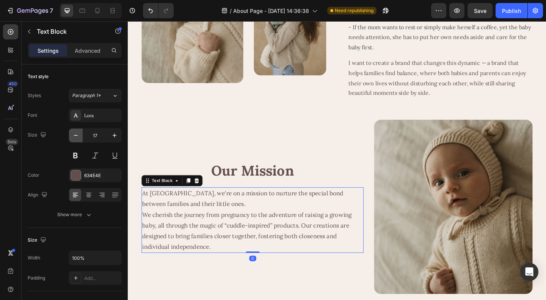
click at [77, 136] on icon "button" at bounding box center [76, 136] width 8 height 8
type input "16"
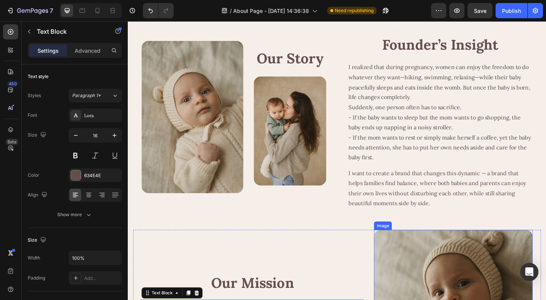
scroll to position [0, 0]
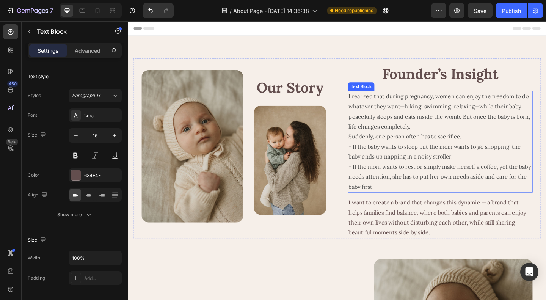
click at [451, 187] on p "I realized that during pregnancy, women can enjoy the freedom to do whatever th…" at bounding box center [468, 151] width 200 height 109
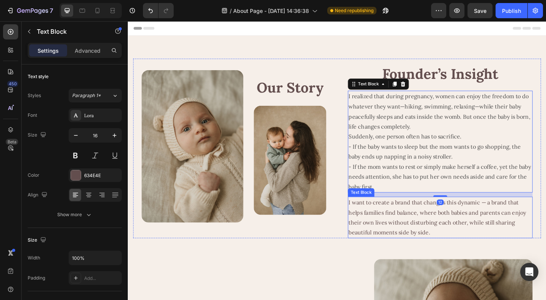
click at [425, 229] on p "I want to create a brand that changes this dynamic — a brand that helps familie…" at bounding box center [468, 235] width 200 height 44
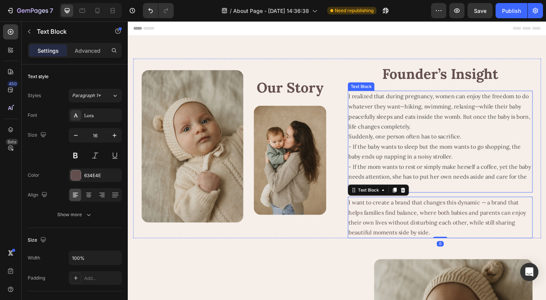
click at [459, 154] on p "I realized that during pregnancy, women can enjoy the freedom to do whatever th…" at bounding box center [468, 151] width 200 height 109
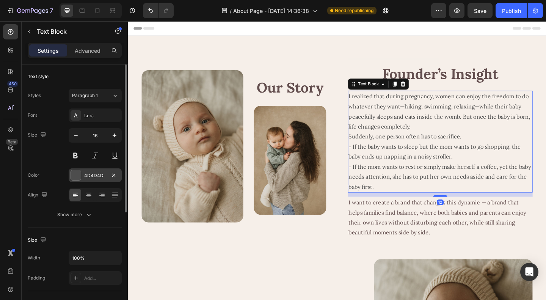
click at [79, 172] on div at bounding box center [76, 175] width 10 height 10
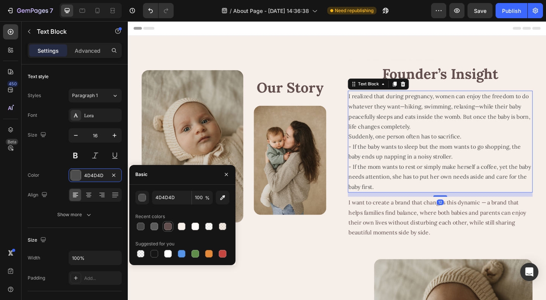
click at [168, 225] on div at bounding box center [168, 227] width 8 height 8
type input "634E4E"
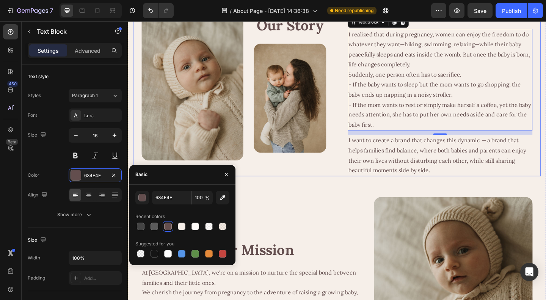
scroll to position [152, 0]
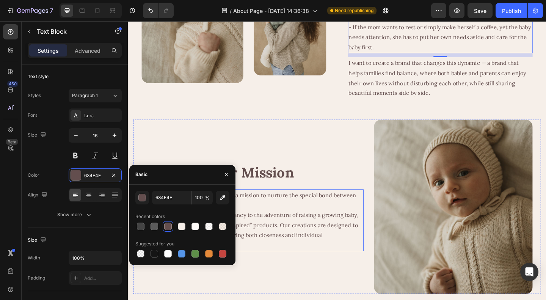
click at [333, 238] on p "At Cuddobaby, we're on a mission to nurture the special bond between families a…" at bounding box center [263, 238] width 240 height 66
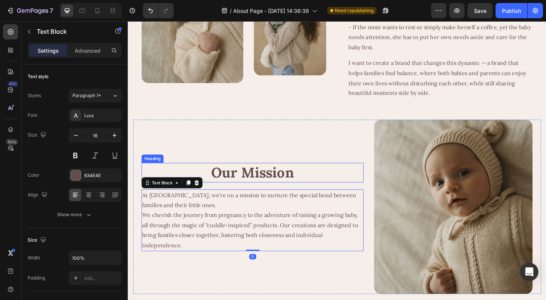
click at [270, 189] on p "Our Mission" at bounding box center [263, 186] width 240 height 20
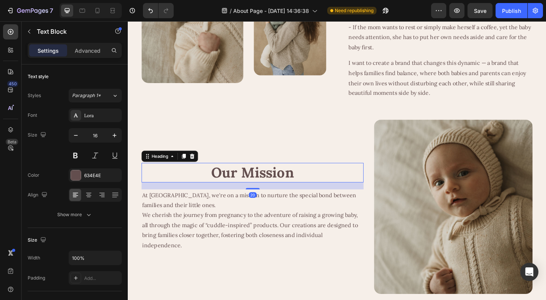
click at [269, 226] on p "At Cuddobaby, we're on a mission to nurture the special bond between families a…" at bounding box center [263, 238] width 240 height 66
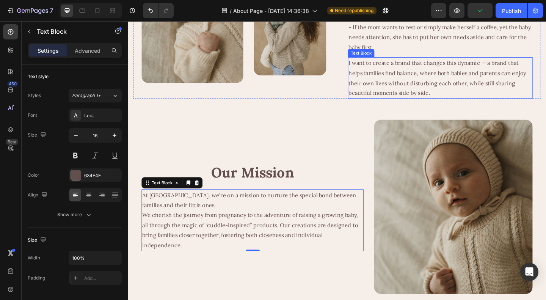
click at [415, 89] on p "I want to create a brand that changes this dynamic — a brand that helps familie…" at bounding box center [468, 83] width 200 height 44
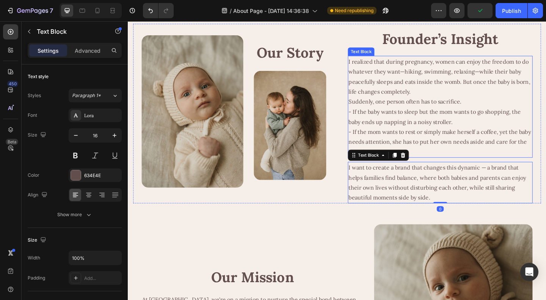
click at [442, 120] on p "I realized that during pregnancy, women can enjoy the freedom to do whatever th…" at bounding box center [468, 114] width 200 height 109
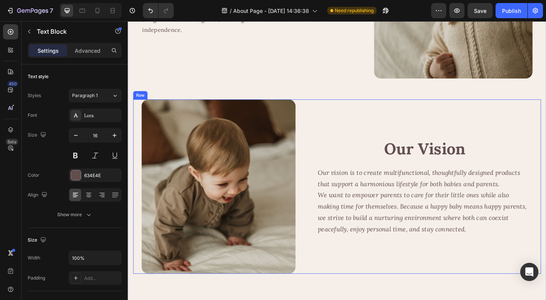
scroll to position [455, 0]
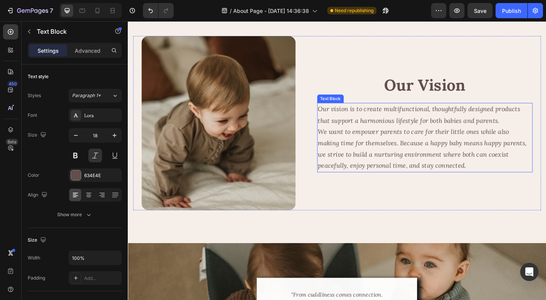
click at [404, 147] on p "Our vision is to create multifunctional, thoughtfully designed products that su…" at bounding box center [451, 148] width 233 height 74
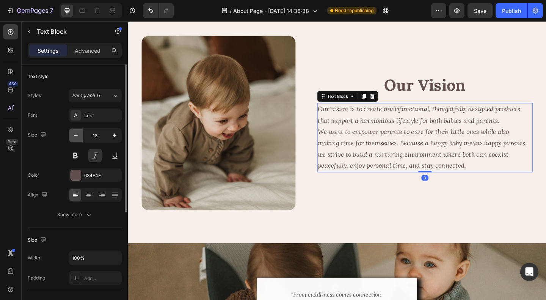
click at [74, 133] on icon "button" at bounding box center [76, 136] width 8 height 8
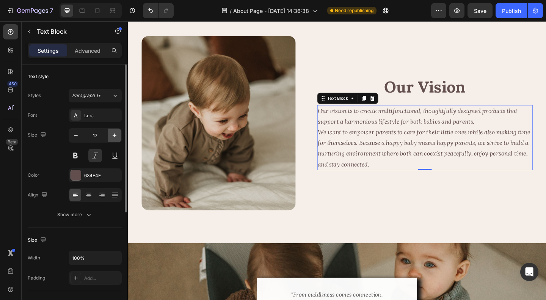
type input "16"
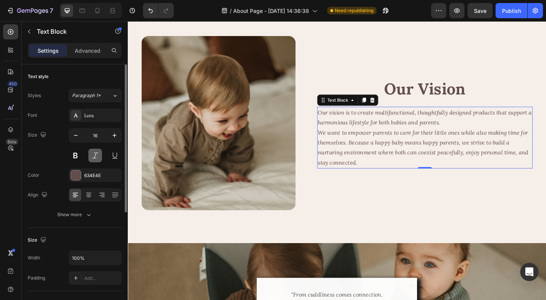
click at [94, 157] on button at bounding box center [95, 156] width 14 height 14
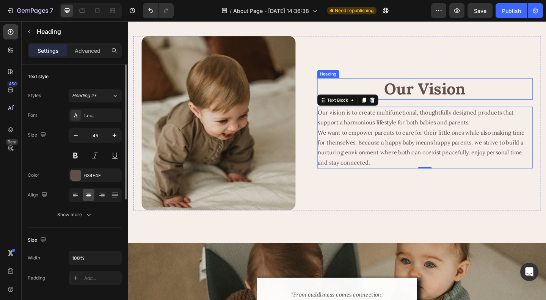
click at [462, 101] on h2 "Our Vision" at bounding box center [451, 95] width 234 height 24
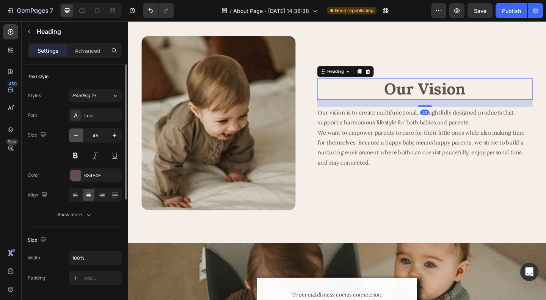
click at [75, 135] on icon "button" at bounding box center [76, 136] width 8 height 8
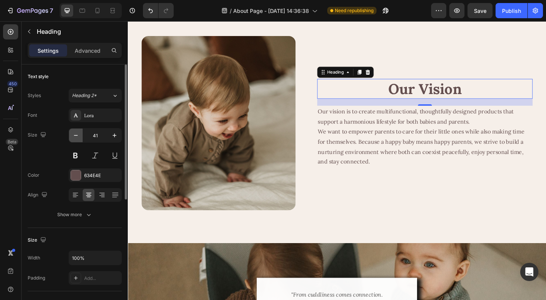
type input "40"
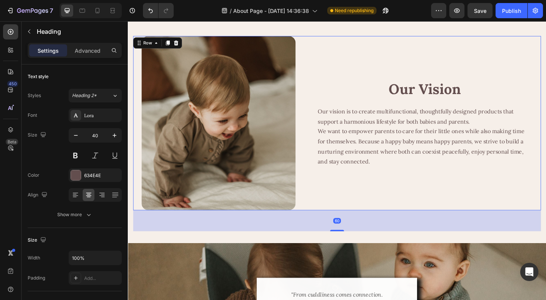
click at [413, 196] on div "Our Vision Heading Our vision is to create multifunctional, thoughtfully design…" at bounding box center [451, 132] width 234 height 190
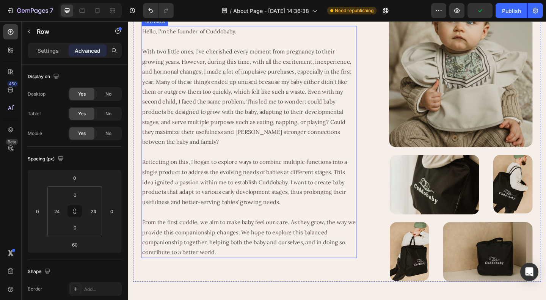
scroll to position [1062, 0]
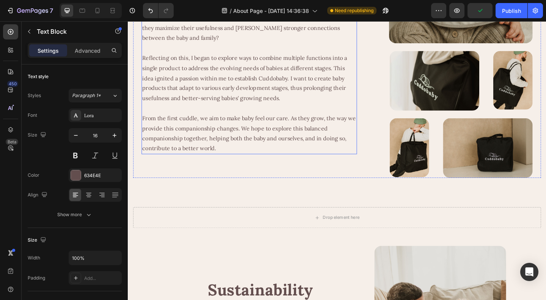
click at [251, 119] on p at bounding box center [259, 115] width 233 height 11
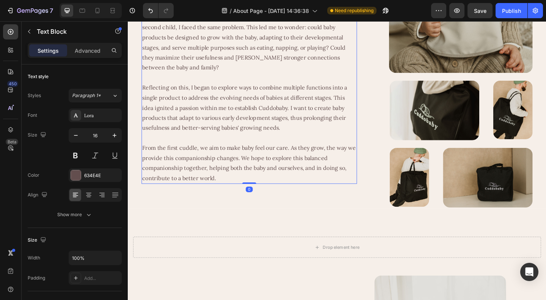
scroll to position [1176, 0]
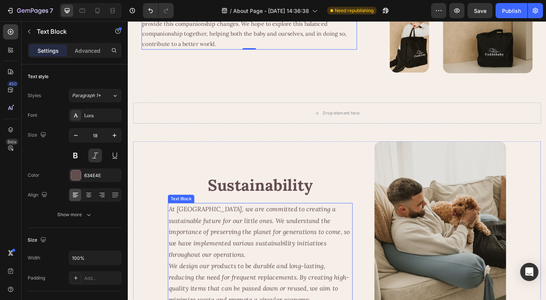
click at [261, 258] on p "At [GEOGRAPHIC_DATA], we are committed to creating a sustainable future for our…" at bounding box center [272, 250] width 200 height 61
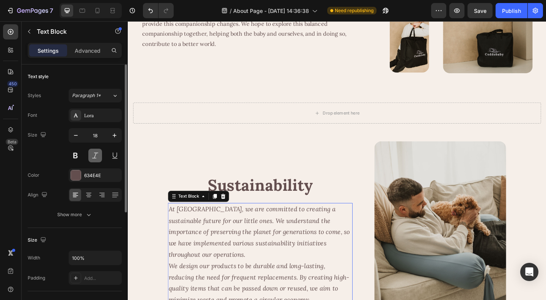
click at [99, 153] on button at bounding box center [95, 156] width 14 height 14
click at [72, 137] on icon "button" at bounding box center [76, 136] width 8 height 8
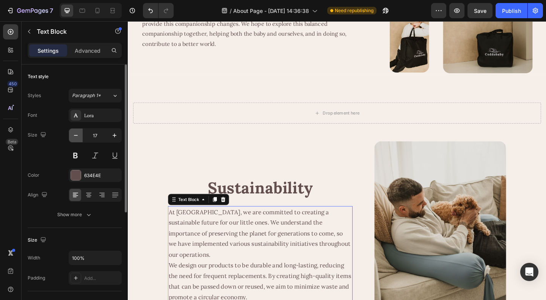
click at [72, 137] on icon "button" at bounding box center [76, 136] width 8 height 8
type input "16"
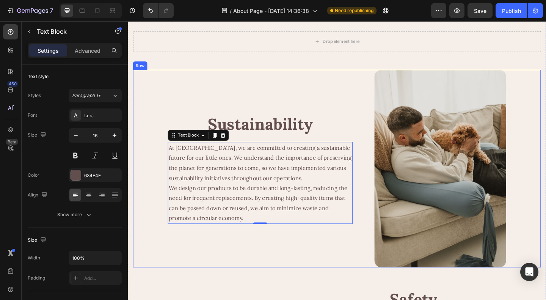
scroll to position [1252, 0]
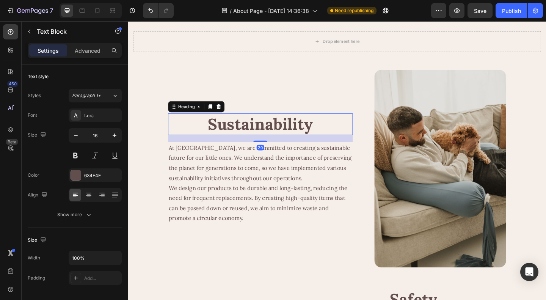
click at [277, 132] on h2 "Sustainability" at bounding box center [271, 133] width 201 height 24
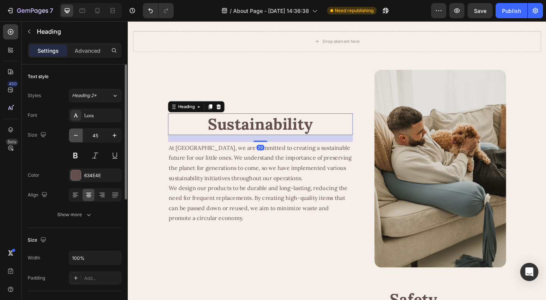
click at [76, 135] on icon "button" at bounding box center [76, 136] width 8 height 8
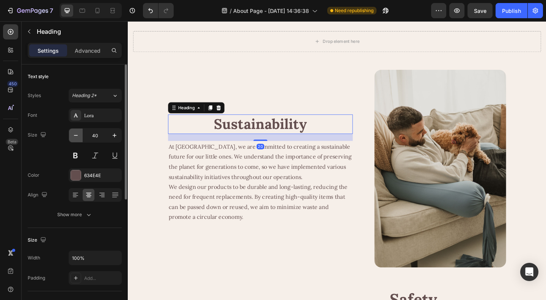
click at [76, 135] on icon "button" at bounding box center [76, 136] width 8 height 8
click at [118, 137] on icon "button" at bounding box center [115, 136] width 8 height 8
type input "40"
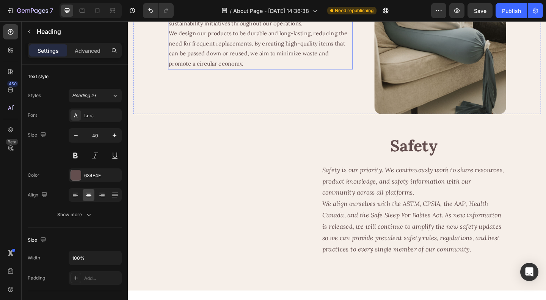
scroll to position [1517, 0]
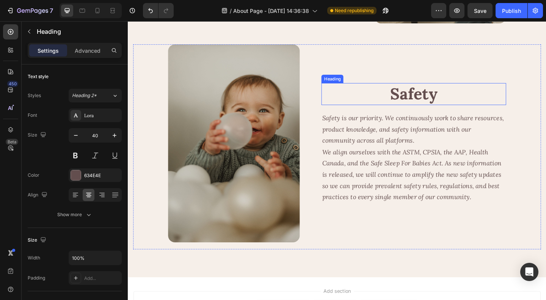
click at [447, 94] on h2 "Safety" at bounding box center [438, 100] width 201 height 24
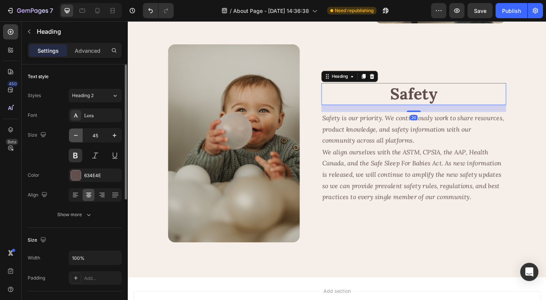
click at [73, 134] on icon "button" at bounding box center [76, 136] width 8 height 8
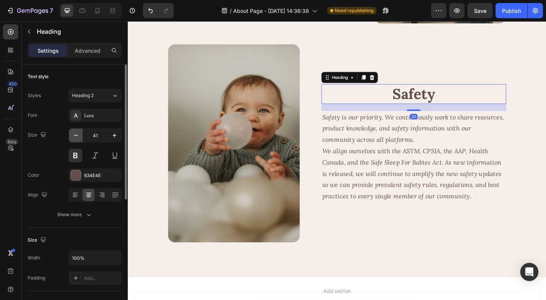
type input "40"
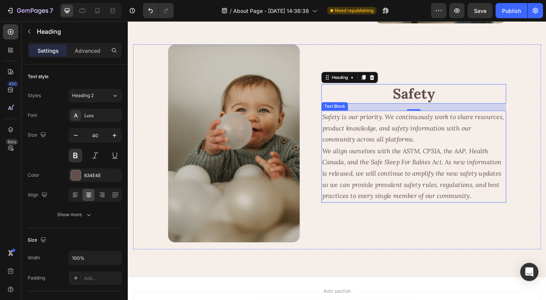
click at [391, 173] on p "We align ourselves with the ASTM, CPSIA, the AAP, Health Canada, and the Safe S…" at bounding box center [439, 186] width 200 height 61
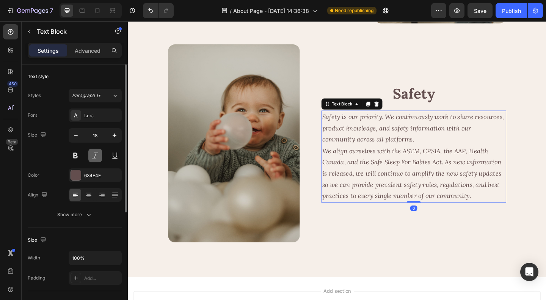
click at [98, 153] on button at bounding box center [95, 156] width 14 height 14
click at [76, 132] on icon "button" at bounding box center [76, 136] width 8 height 8
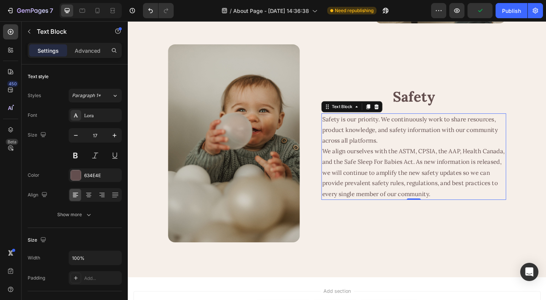
type input "16"
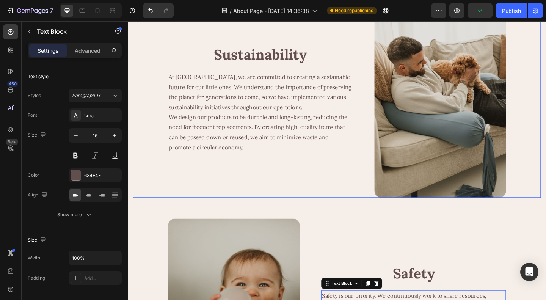
scroll to position [1479, 0]
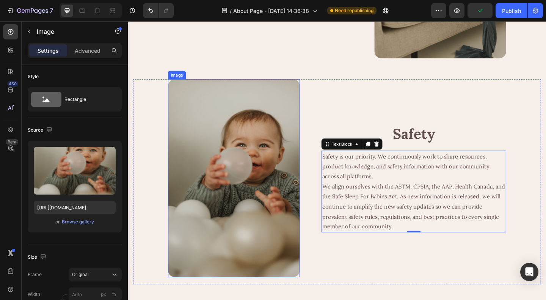
click at [246, 193] on img at bounding box center [242, 191] width 143 height 215
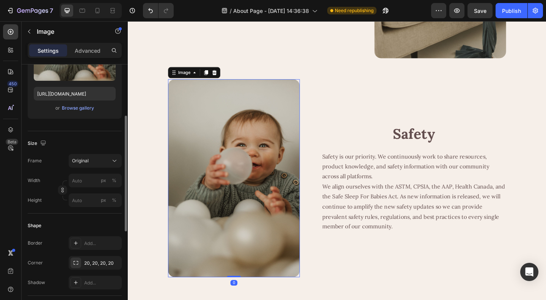
scroll to position [152, 0]
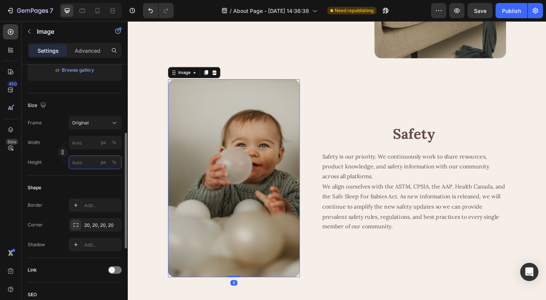
click at [86, 160] on input "px %" at bounding box center [95, 163] width 53 height 14
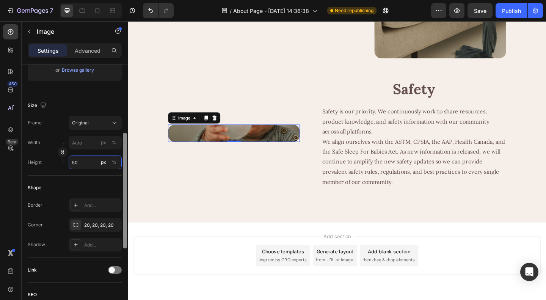
type input "500"
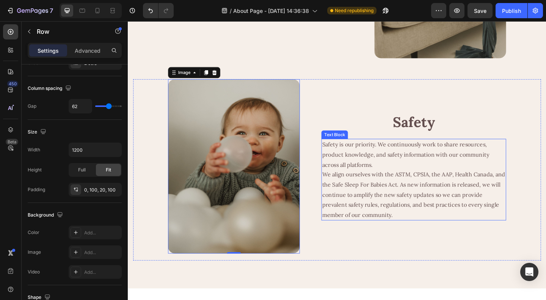
click at [478, 246] on div "Safety Heading Safety is our priority. We continuously work to share resources,…" at bounding box center [438, 179] width 201 height 190
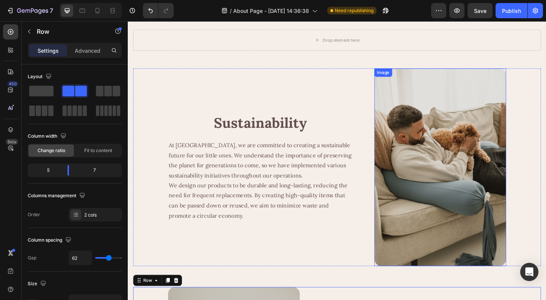
scroll to position [1214, 0]
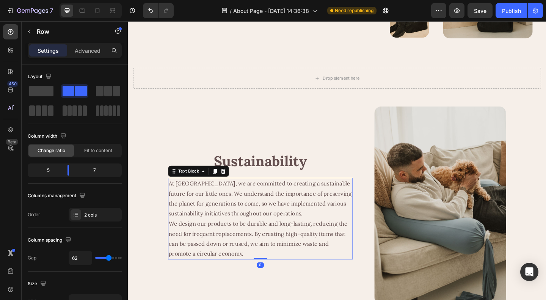
click at [256, 228] on p "At [GEOGRAPHIC_DATA], we are committed to creating a sustainable future for our…" at bounding box center [272, 214] width 200 height 44
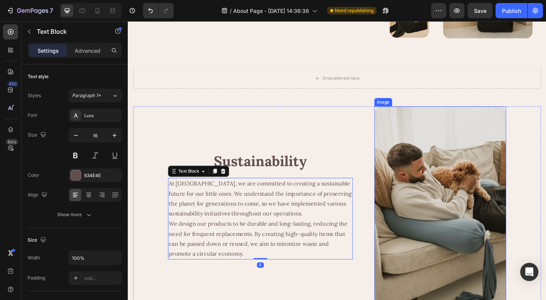
scroll to position [1290, 0]
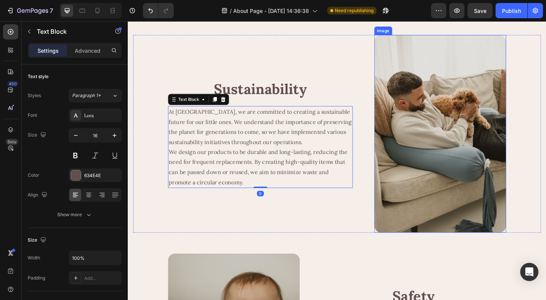
click at [453, 171] on img at bounding box center [467, 143] width 143 height 215
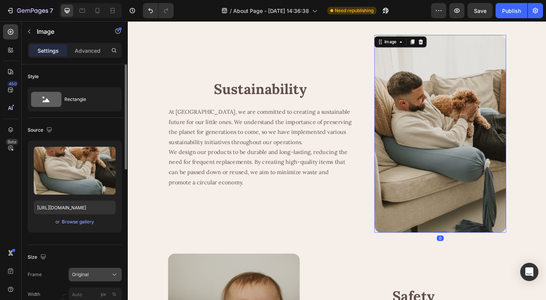
scroll to position [152, 0]
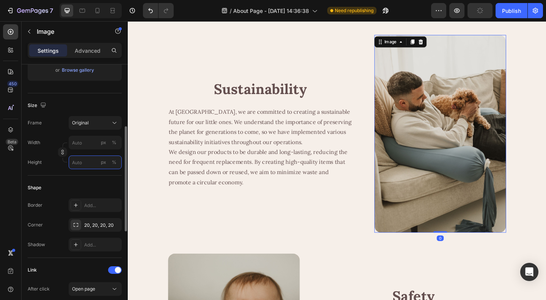
click at [78, 162] on input "px %" at bounding box center [95, 163] width 53 height 14
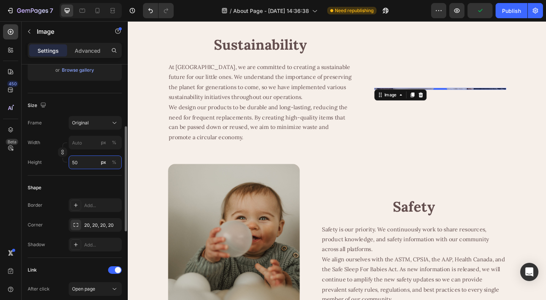
type input "500"
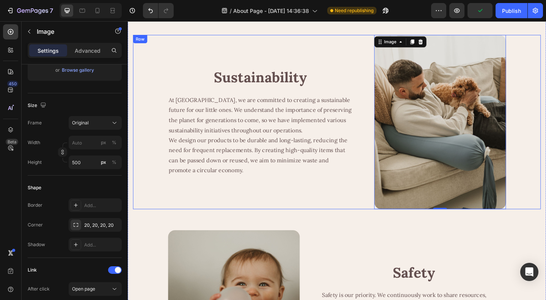
click at [366, 205] on div "Sustainability Heading At Cuddobaby, we are committed to creating a sustainable…" at bounding box center [271, 131] width 201 height 190
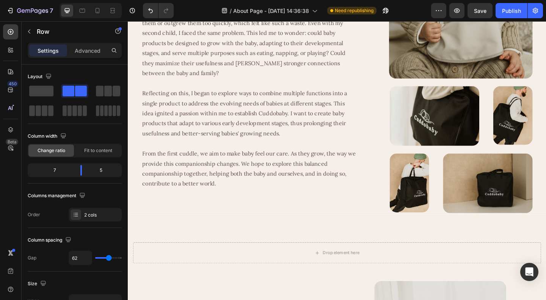
scroll to position [1100, 0]
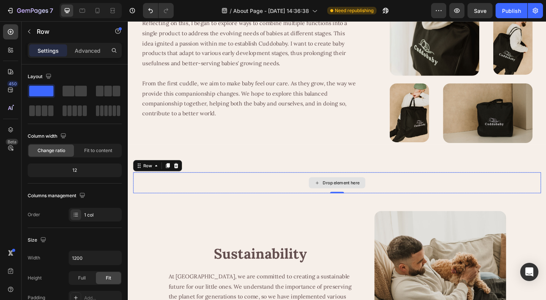
click at [444, 197] on div "Drop element here" at bounding box center [356, 196] width 444 height 23
click at [181, 176] on icon at bounding box center [180, 178] width 5 height 5
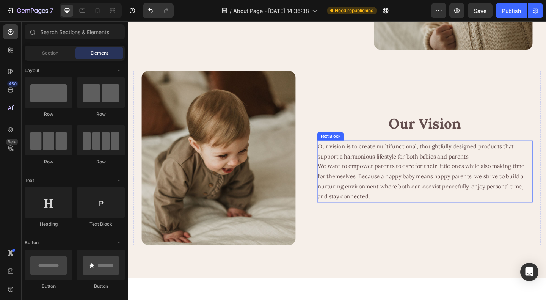
scroll to position [303, 0]
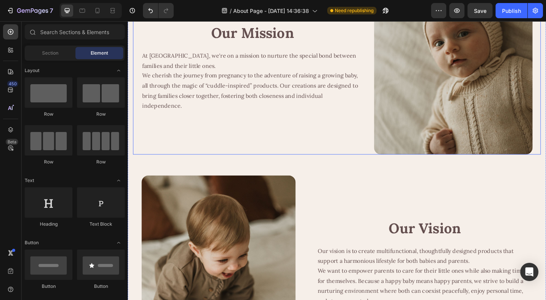
click at [372, 152] on div "Our Mission Heading At Cuddobaby, we're on a mission to nurture the special bon…" at bounding box center [264, 71] width 242 height 190
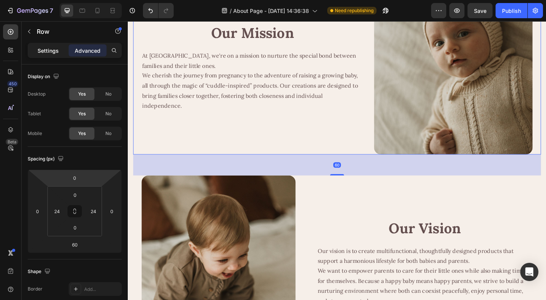
click at [43, 51] on p "Settings" at bounding box center [48, 51] width 21 height 8
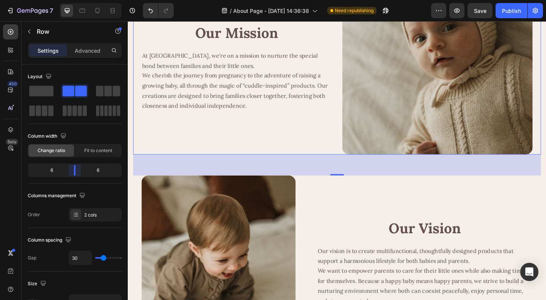
drag, startPoint x: 79, startPoint y: 173, endPoint x: 74, endPoint y: 172, distance: 5.7
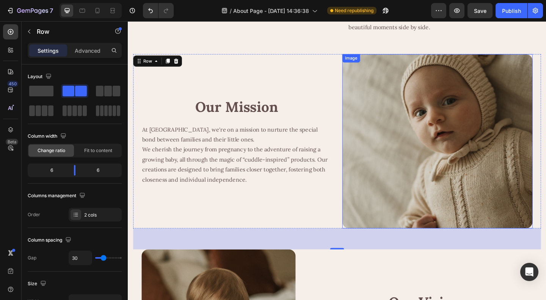
scroll to position [152, 0]
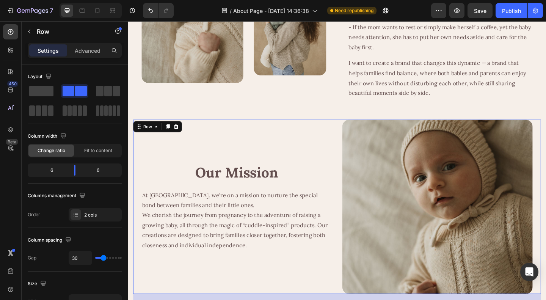
click at [292, 272] on div "Our Mission Heading At Cuddobaby, we're on a mission to nurture the special bon…" at bounding box center [246, 223] width 207 height 190
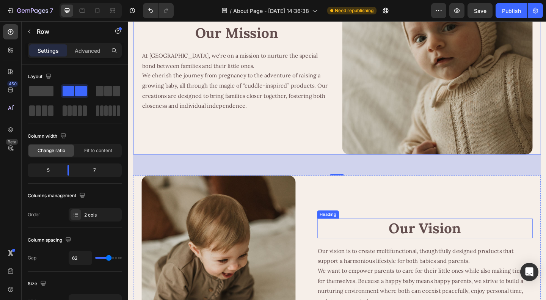
click at [334, 221] on div "Our Vision Heading Our vision is to create multifunctional, thoughtfully design…" at bounding box center [451, 284] width 234 height 190
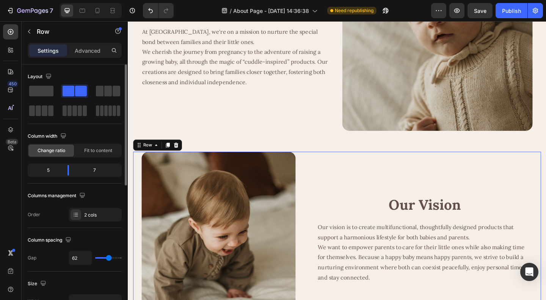
scroll to position [341, 0]
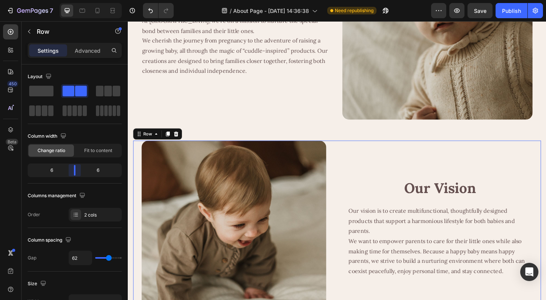
drag, startPoint x: 68, startPoint y: 169, endPoint x: 45, endPoint y: 164, distance: 24.0
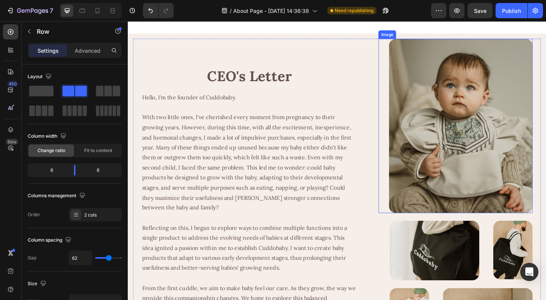
scroll to position [910, 0]
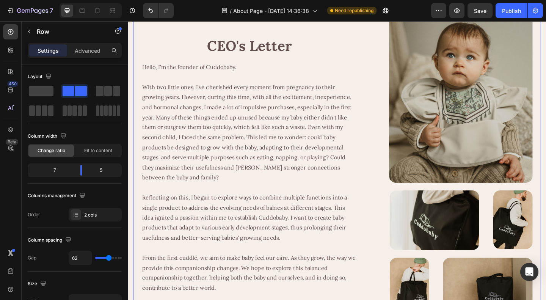
click at [385, 165] on div "CEO's Letter Heading Hello, I'm the founder of Cuddobaby. With two little ones,…" at bounding box center [356, 175] width 444 height 336
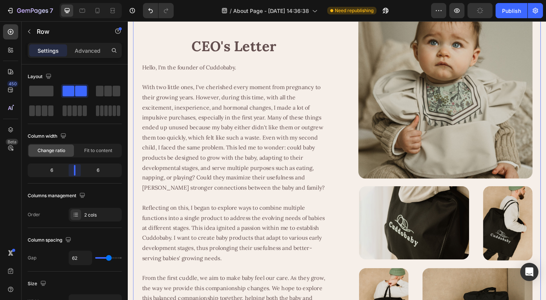
drag, startPoint x: 77, startPoint y: 173, endPoint x: 73, endPoint y: 173, distance: 3.8
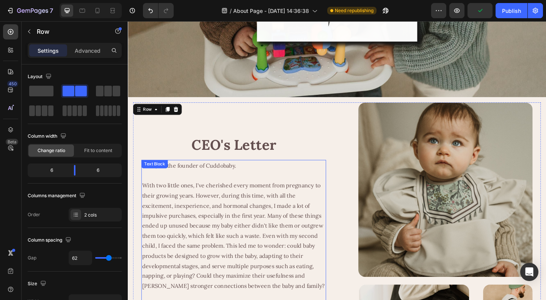
scroll to position [801, 0]
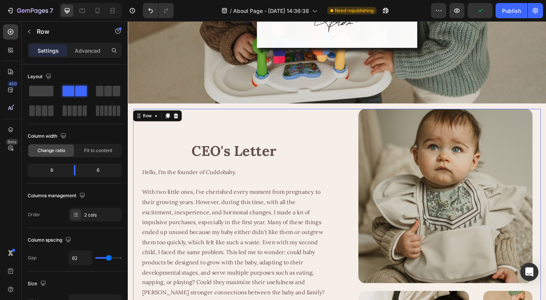
drag, startPoint x: 363, startPoint y: 170, endPoint x: 367, endPoint y: 178, distance: 9.2
click at [363, 169] on div "CEO's Letter Heading Hello, I'm the founder of Cuddobaby. With two little ones,…" at bounding box center [356, 300] width 444 height 368
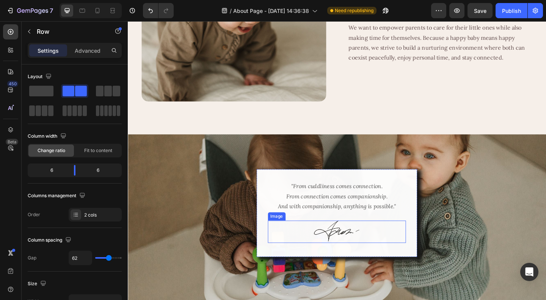
scroll to position [763, 0]
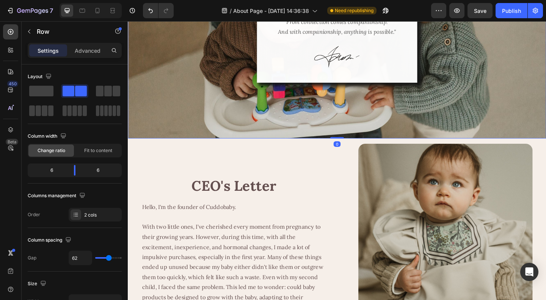
click at [344, 134] on div ""From cuddliness comes connection. From connection comes companionship. And wit…" at bounding box center [355, 51] width 455 height 194
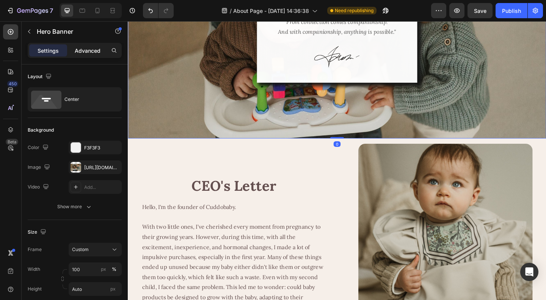
click at [84, 52] on p "Advanced" at bounding box center [88, 51] width 26 height 8
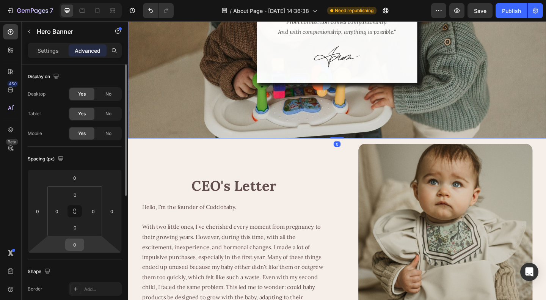
click at [70, 245] on input "0" at bounding box center [74, 244] width 15 height 11
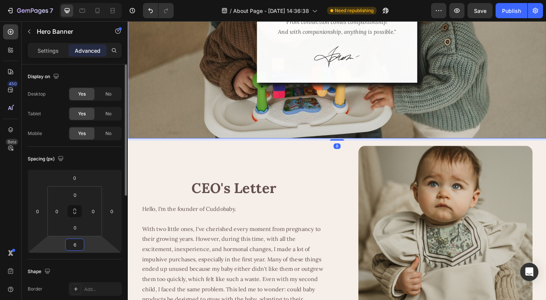
type input "60"
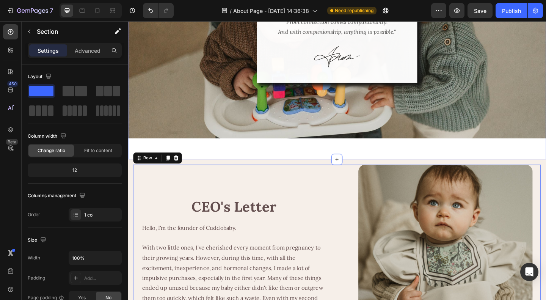
click at [310, 160] on div ""From cuddliness comes connection. From connection comes companionship. And wit…" at bounding box center [355, 62] width 455 height 217
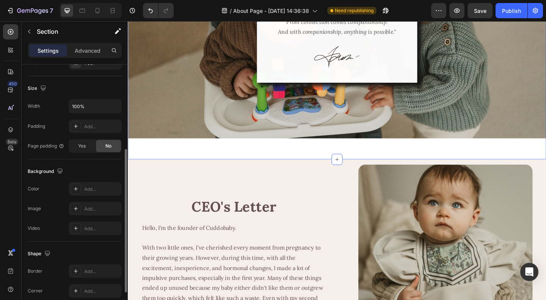
scroll to position [190, 0]
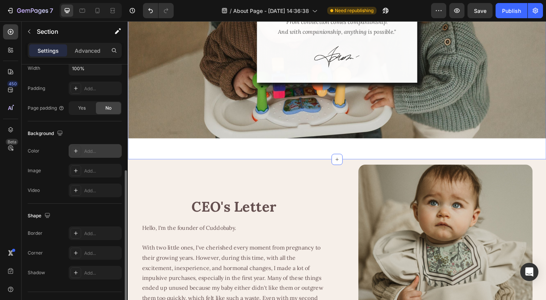
click at [92, 151] on div "Add..." at bounding box center [102, 151] width 36 height 7
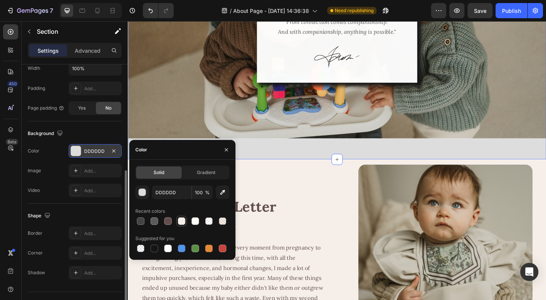
click at [182, 222] on div at bounding box center [182, 221] width 8 height 8
type input "F6EFE9"
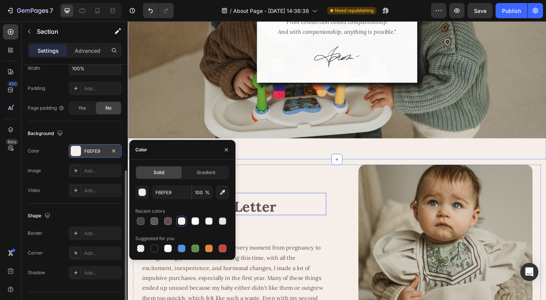
click at [305, 218] on h2 "CEO's Letter" at bounding box center [243, 223] width 201 height 18
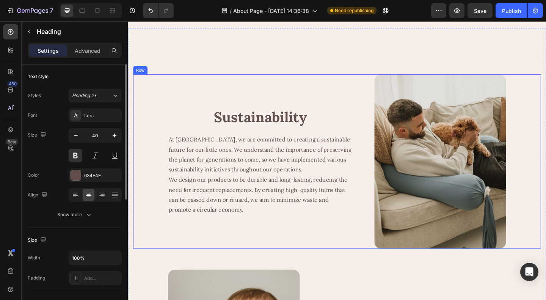
scroll to position [1294, 0]
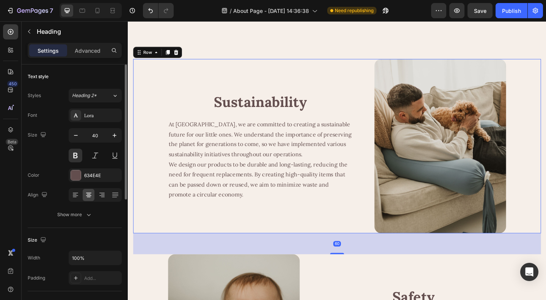
click at [333, 242] on div "Sustainability Heading At Cuddobaby, we are committed to creating a sustainable…" at bounding box center [271, 157] width 201 height 190
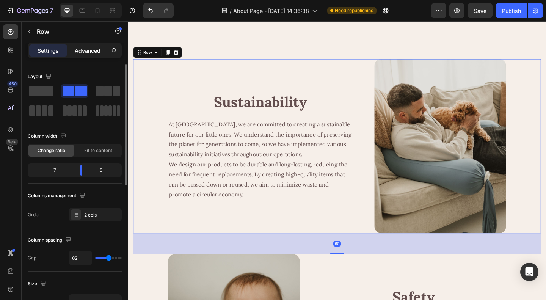
click at [87, 47] on p "Advanced" at bounding box center [88, 51] width 26 height 8
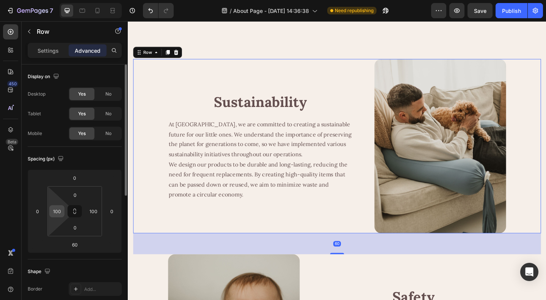
click at [62, 211] on input "100" at bounding box center [56, 211] width 11 height 11
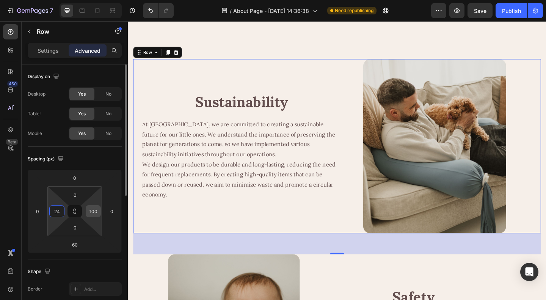
type input "24"
click at [96, 210] on input "100" at bounding box center [93, 211] width 11 height 11
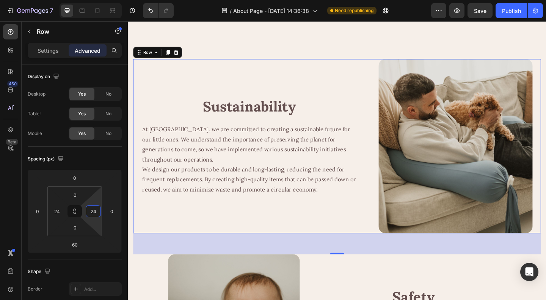
type input "24"
click at [332, 250] on div "Sustainability Heading At Cuddobaby, we are committed to creating a sustainable…" at bounding box center [260, 157] width 234 height 190
click at [349, 226] on div "Sustainability Heading At Cuddobaby, we are committed to creating a sustainable…" at bounding box center [260, 157] width 234 height 190
click at [48, 47] on p "Settings" at bounding box center [48, 51] width 21 height 8
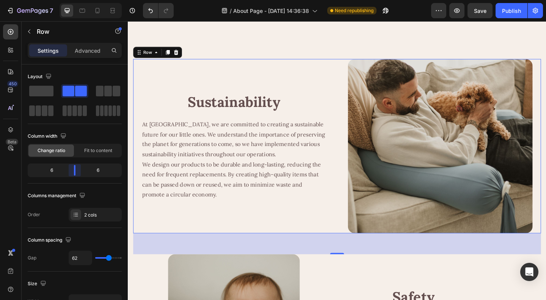
drag, startPoint x: 82, startPoint y: 165, endPoint x: 75, endPoint y: 165, distance: 6.4
click at [343, 240] on div "Sustainability Heading At Cuddobaby, we are committed to creating a sustainable…" at bounding box center [356, 157] width 444 height 190
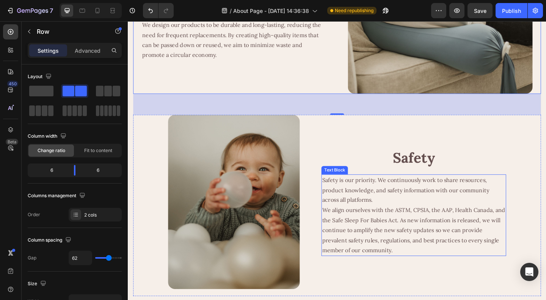
scroll to position [1484, 0]
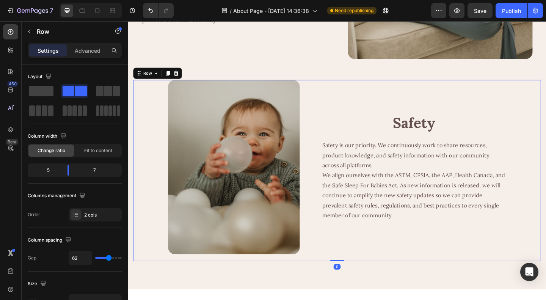
click at [328, 197] on div "Image Safety Heading Safety is our priority. We continuously work to share reso…" at bounding box center [356, 183] width 444 height 197
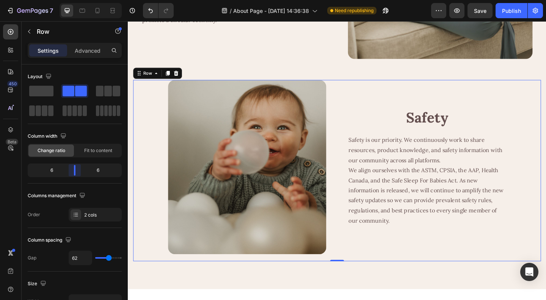
drag, startPoint x: 68, startPoint y: 171, endPoint x: 75, endPoint y: 172, distance: 7.2
click at [91, 51] on p "Advanced" at bounding box center [88, 51] width 26 height 8
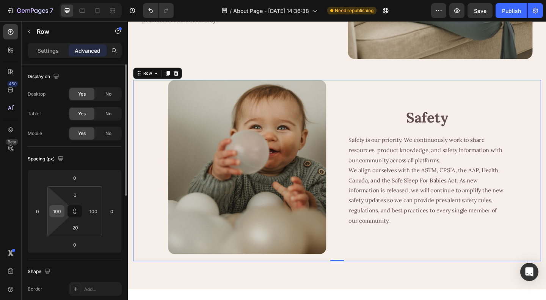
click at [57, 213] on input "100" at bounding box center [56, 211] width 11 height 11
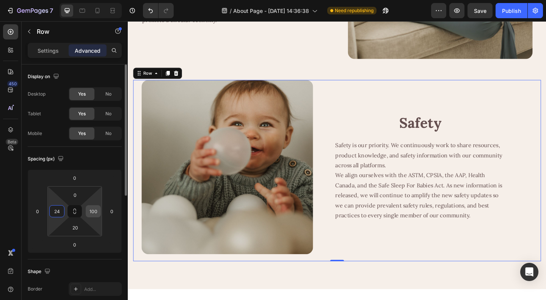
type input "24"
click at [90, 211] on input "100" at bounding box center [93, 211] width 11 height 11
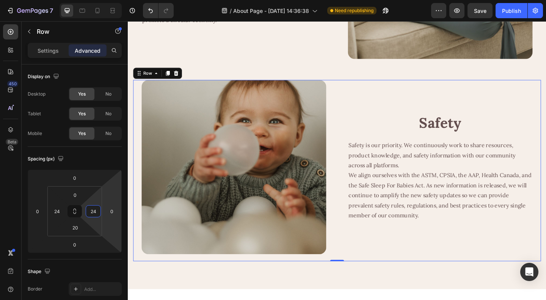
type input "24"
click at [429, 259] on div "Safety Heading Safety is our priority. We continuously work to share resources,…" at bounding box center [467, 180] width 201 height 190
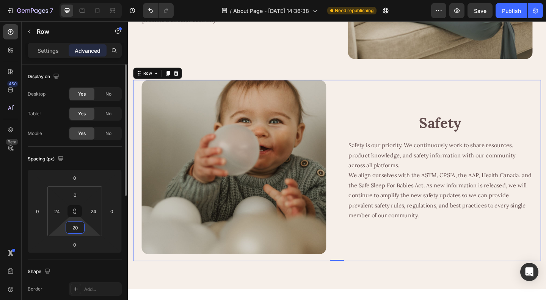
click at [73, 228] on input "20" at bounding box center [75, 227] width 15 height 11
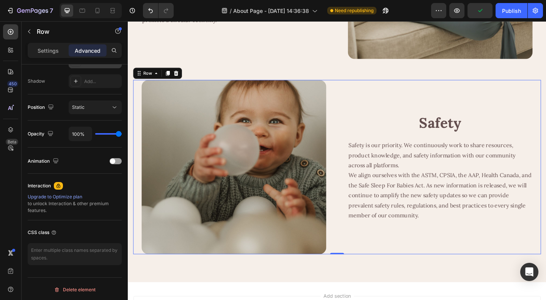
scroll to position [0, 0]
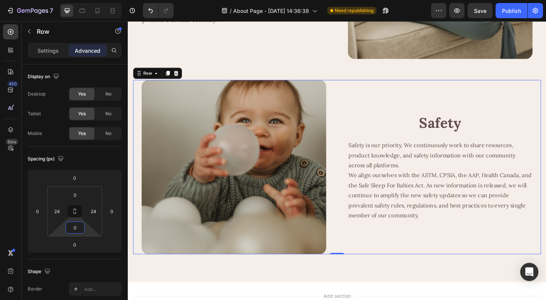
type input "0"
click at [433, 253] on div "Safety Heading Safety is our priority. We continuously work to share resources,…" at bounding box center [467, 180] width 201 height 190
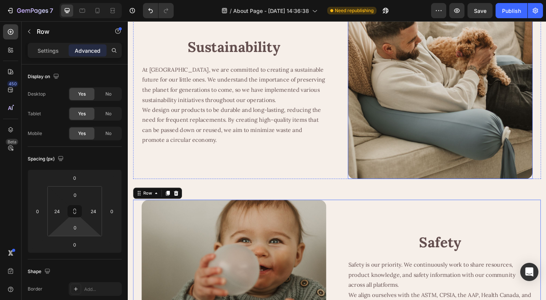
scroll to position [1446, 0]
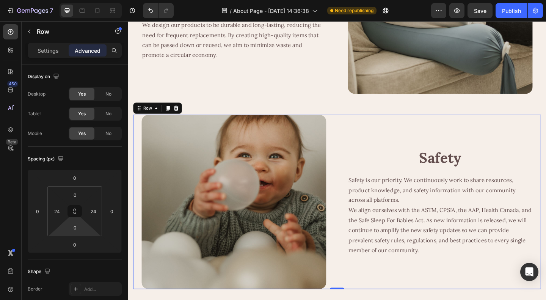
click at [444, 292] on div "Safety Heading Safety is our priority. We continuously work to share resources,…" at bounding box center [467, 218] width 201 height 190
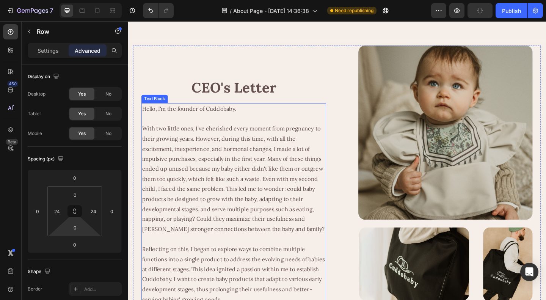
scroll to position [915, 0]
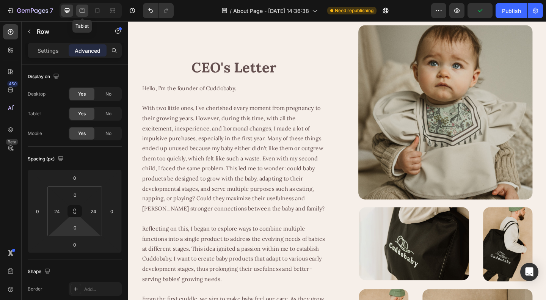
click at [85, 11] on icon at bounding box center [83, 11] width 6 height 4
type input "30"
type input "20"
type input "30"
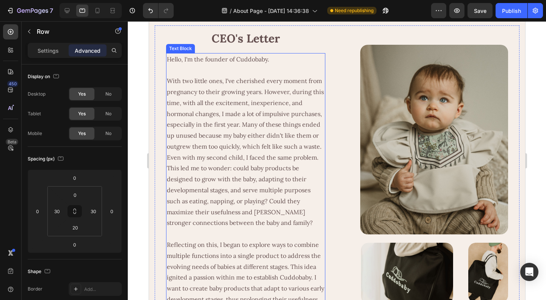
click at [220, 134] on p "With two little ones, I've cherished every moment from pregnancy to their growi…" at bounding box center [246, 151] width 158 height 153
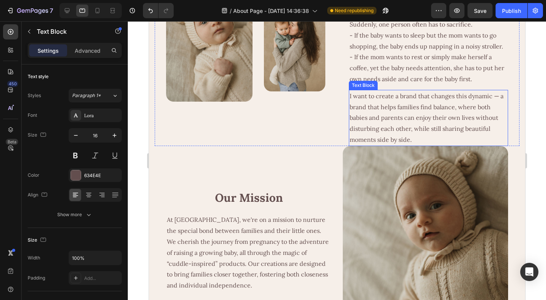
scroll to position [76, 0]
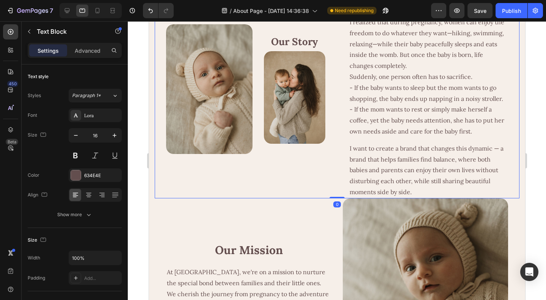
click at [331, 170] on div "Image Our Story Heading Image Row Text Block Founder’s Insight Heading I realiz…" at bounding box center [336, 92] width 365 height 212
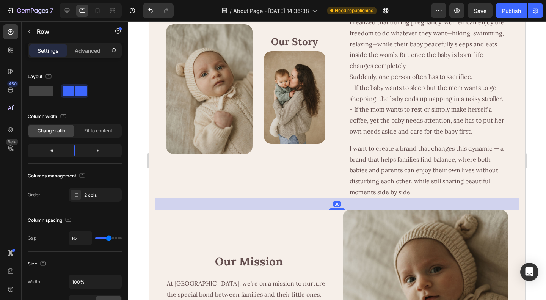
drag, startPoint x: 335, startPoint y: 197, endPoint x: 342, endPoint y: 208, distance: 13.3
click at [342, 198] on div "30" at bounding box center [336, 198] width 365 height 0
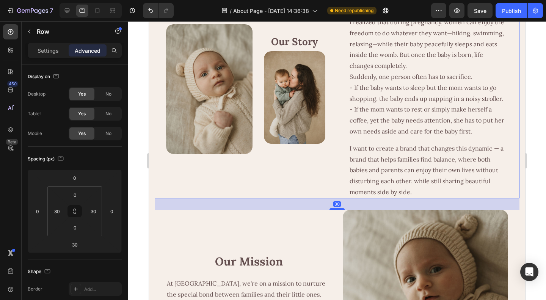
click at [328, 190] on div "Image Our Story Heading Image Row Text Block Founder’s Insight Heading I realiz…" at bounding box center [336, 92] width 365 height 212
click at [322, 172] on div "Image Our Story Heading Image Row Text Block Founder’s Insight Heading I realiz…" at bounding box center [336, 92] width 365 height 212
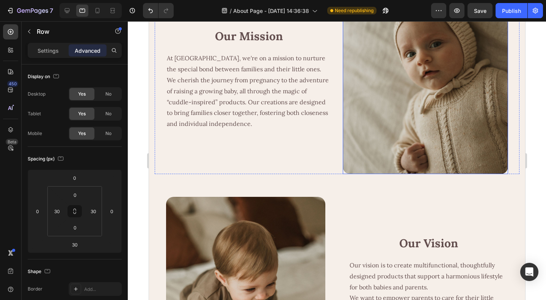
scroll to position [303, 0]
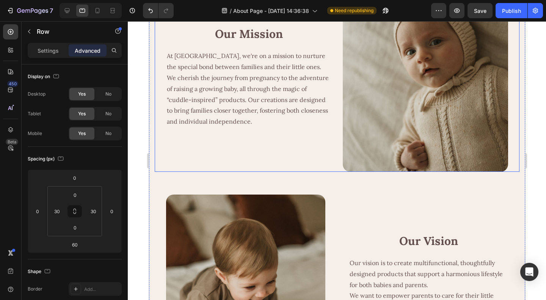
click at [322, 154] on div "Our Mission Heading At Cuddobaby, we're on a mission to nurture the special bon…" at bounding box center [248, 77] width 165 height 190
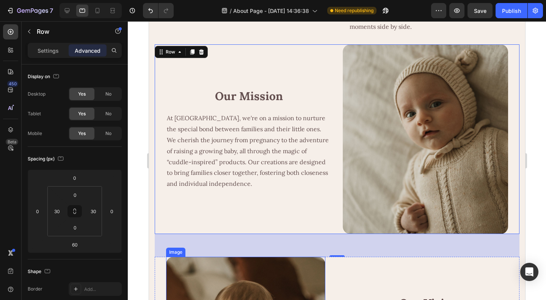
scroll to position [152, 0]
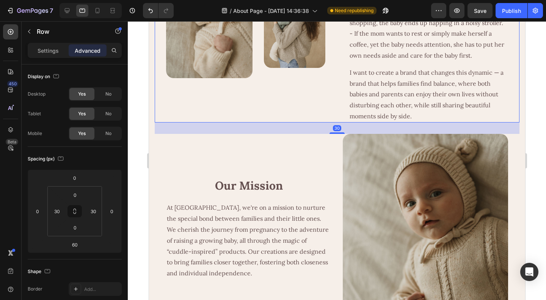
click at [321, 122] on div "Image Our Story Heading Image Row Text Block Founder’s Insight Heading I realiz…" at bounding box center [336, 16] width 365 height 212
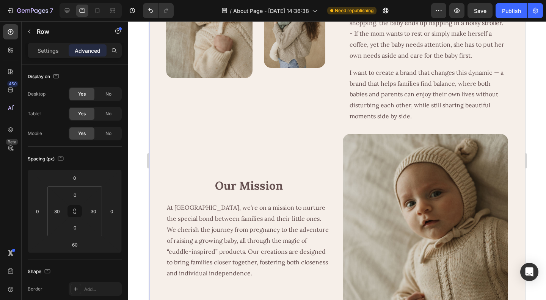
click at [332, 123] on div "Image Our Story Heading Image Row Text Block Founder’s Insight Heading I realiz…" at bounding box center [336, 234] width 365 height 649
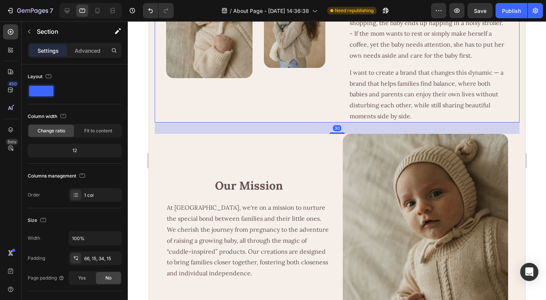
click at [333, 121] on div "Image Our Story Heading Image Row Text Block Founder’s Insight Heading I realiz…" at bounding box center [336, 16] width 365 height 212
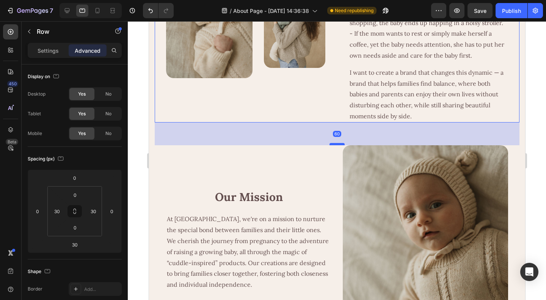
drag, startPoint x: 333, startPoint y: 132, endPoint x: 338, endPoint y: 143, distance: 12.3
click at [338, 143] on div at bounding box center [336, 144] width 15 height 2
type input "60"
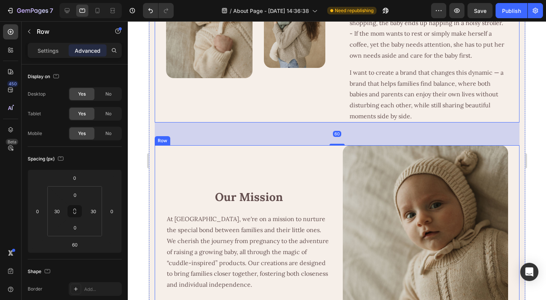
click at [313, 173] on div "Our Mission Heading At Cuddobaby, we're on a mission to nurture the special bon…" at bounding box center [248, 240] width 165 height 190
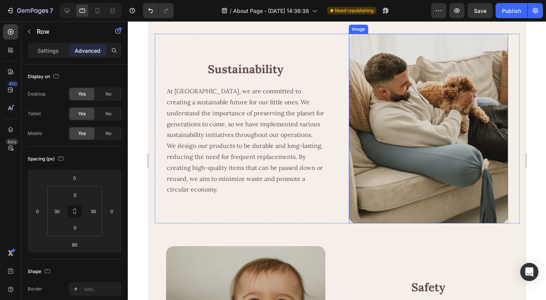
scroll to position [1366, 0]
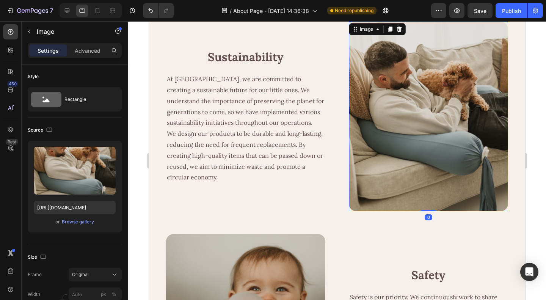
click at [349, 154] on img at bounding box center [428, 117] width 159 height 190
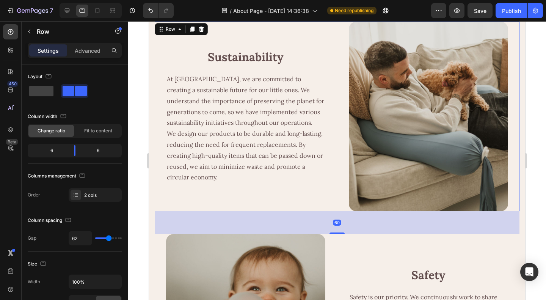
click at [338, 158] on div "Sustainability Heading At Cuddobaby, we are committed to creating a sustainable…" at bounding box center [336, 117] width 365 height 190
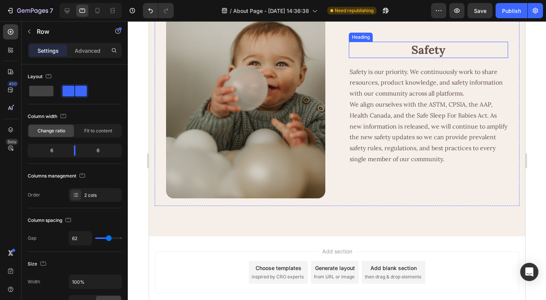
scroll to position [1593, 0]
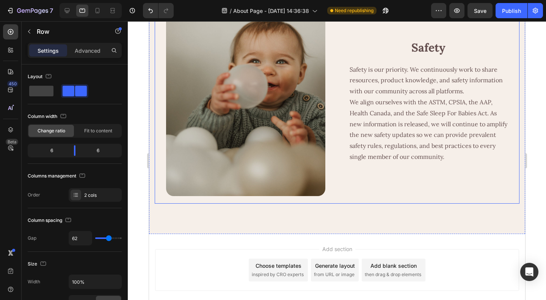
click at [336, 176] on div "Image Safety Heading Safety is our priority. We continuously work to share reso…" at bounding box center [336, 104] width 365 height 197
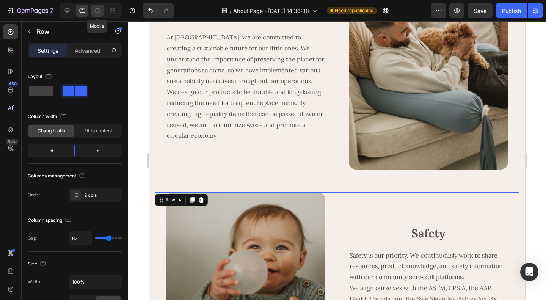
click at [98, 12] on icon at bounding box center [98, 11] width 8 height 8
type input "0"
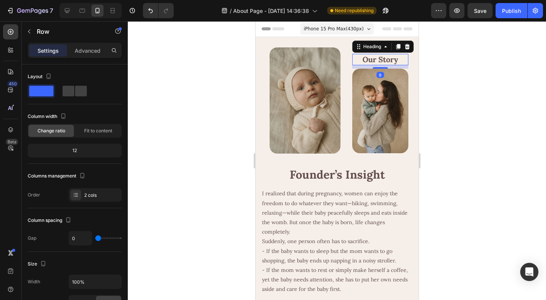
click at [374, 57] on h2 "Our Story" at bounding box center [380, 59] width 56 height 11
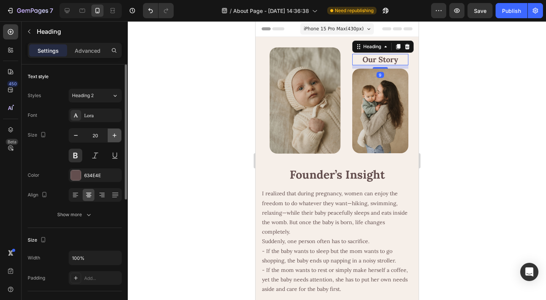
click at [115, 138] on icon "button" at bounding box center [115, 136] width 8 height 8
type input "24"
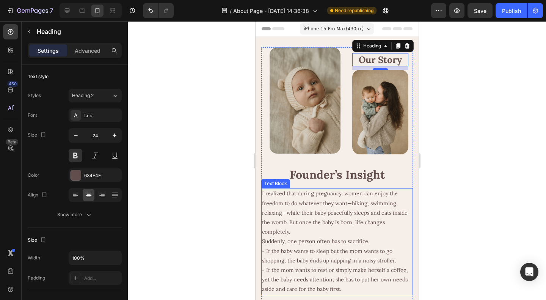
click at [343, 214] on p "I realized that during pregnancy, women can enjoy the freedom to do whatever th…" at bounding box center [337, 241] width 150 height 105
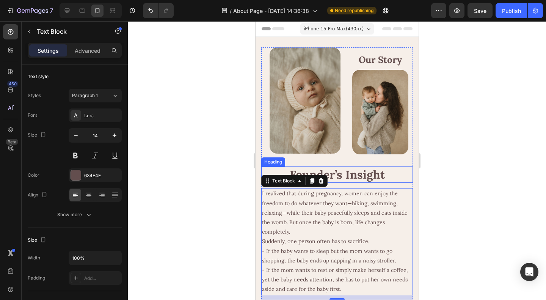
click at [366, 171] on h2 "Founder’s Insight" at bounding box center [337, 175] width 152 height 16
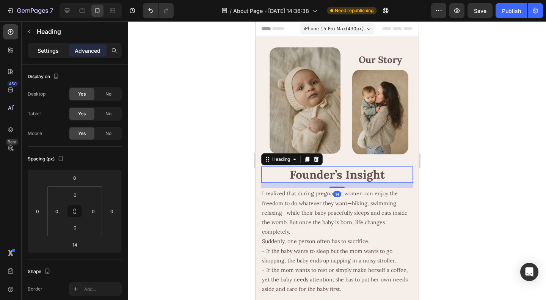
click at [49, 52] on p "Settings" at bounding box center [48, 51] width 21 height 8
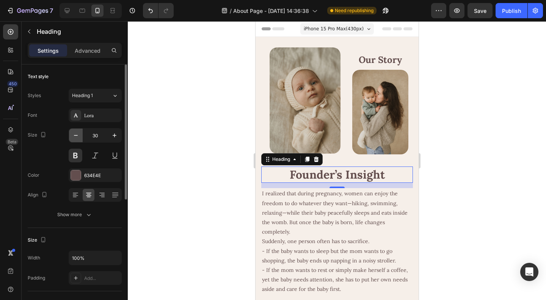
click at [77, 134] on icon "button" at bounding box center [76, 136] width 8 height 8
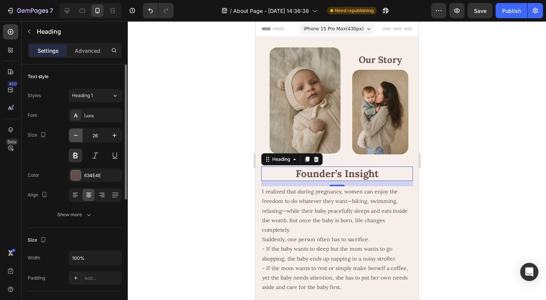
click at [77, 134] on icon "button" at bounding box center [76, 136] width 8 height 8
click at [79, 135] on icon "button" at bounding box center [76, 136] width 8 height 8
type input "24"
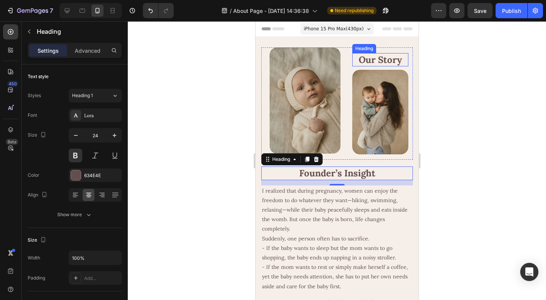
click at [366, 63] on h2 "Our Story" at bounding box center [380, 59] width 56 height 13
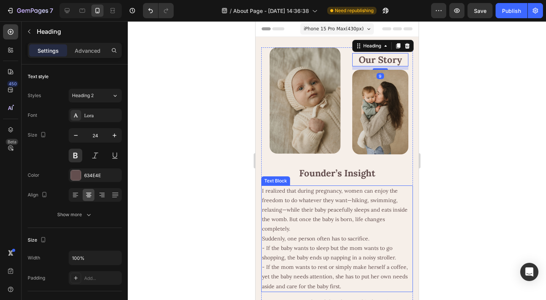
click at [349, 229] on p "I realized that during pregnancy, women can enjoy the freedom to do whatever th…" at bounding box center [337, 238] width 150 height 105
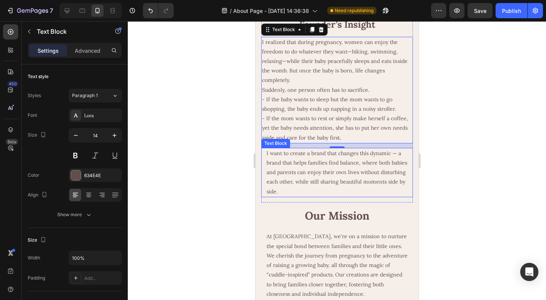
scroll to position [152, 0]
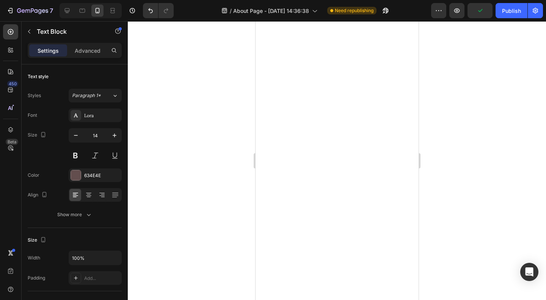
click at [86, 51] on p "Advanced" at bounding box center [88, 51] width 26 height 8
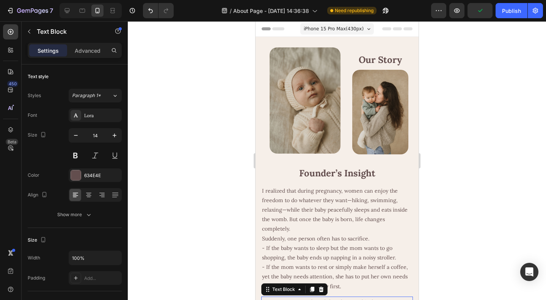
scroll to position [152, 0]
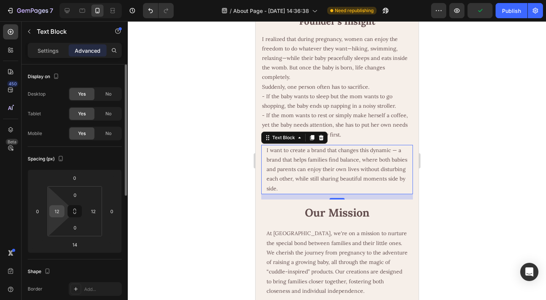
click at [59, 207] on input "12" at bounding box center [56, 211] width 11 height 11
type input "0"
click at [86, 210] on div "12" at bounding box center [93, 211] width 15 height 12
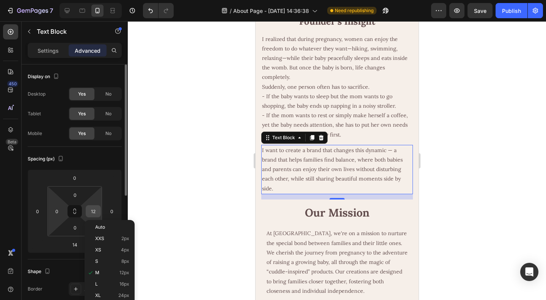
click at [96, 211] on input "12" at bounding box center [93, 211] width 11 height 11
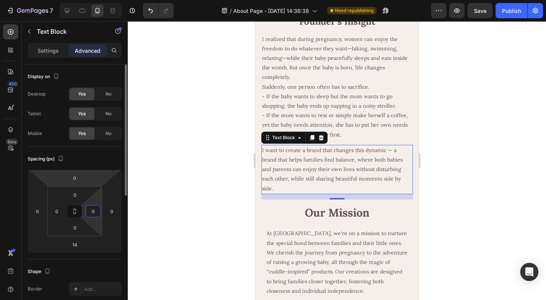
type input "0"
click at [111, 161] on div "Spacing (px)" at bounding box center [75, 159] width 94 height 12
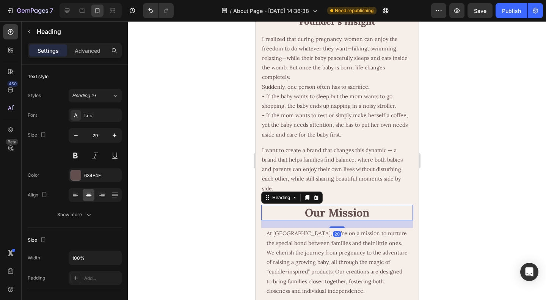
click at [383, 206] on p "Our Mission" at bounding box center [337, 213] width 150 height 14
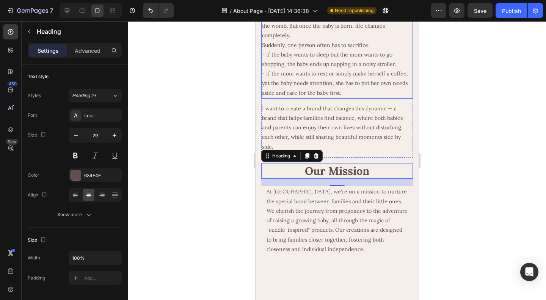
scroll to position [228, 0]
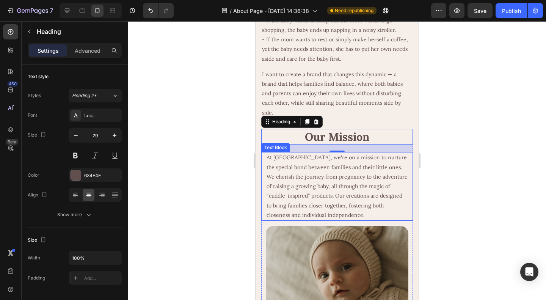
click at [362, 176] on p "At [GEOGRAPHIC_DATA], we're on a mission to nurture the special bond between fa…" at bounding box center [336, 186] width 141 height 67
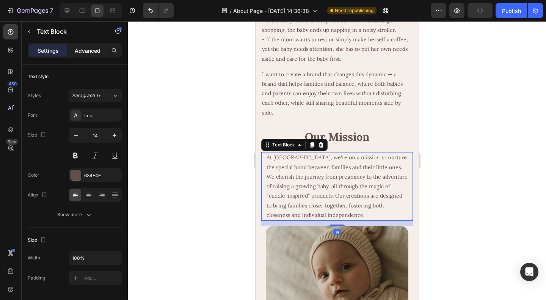
click at [89, 49] on p "Advanced" at bounding box center [88, 51] width 26 height 8
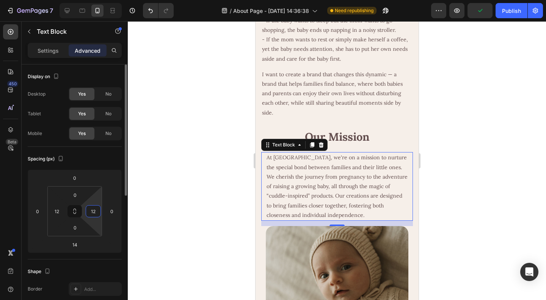
click at [92, 215] on input "12" at bounding box center [93, 211] width 11 height 11
type input "0"
click at [56, 209] on input "12" at bounding box center [56, 211] width 11 height 11
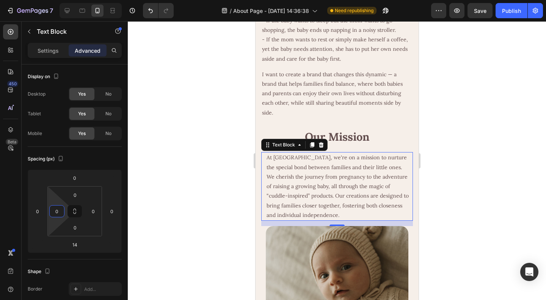
type input "0"
click at [302, 182] on p "At [GEOGRAPHIC_DATA], we're on a mission to nurture the special bond between fa…" at bounding box center [339, 186] width 146 height 67
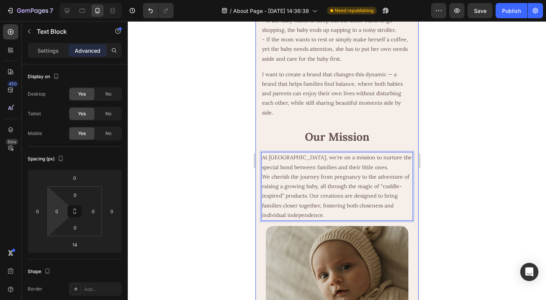
click at [365, 121] on div "Image Our Story Heading Image Row Text Block Founder’s Insight Heading I realiz…" at bounding box center [337, 245] width 152 height 851
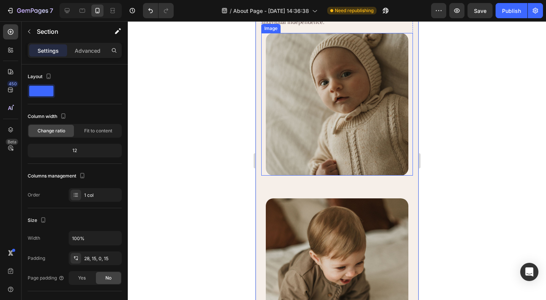
scroll to position [493, 0]
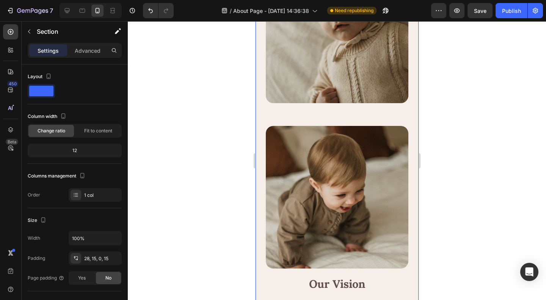
click at [338, 170] on img at bounding box center [337, 197] width 143 height 143
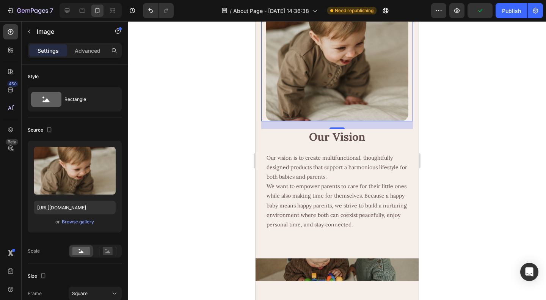
scroll to position [531, 0]
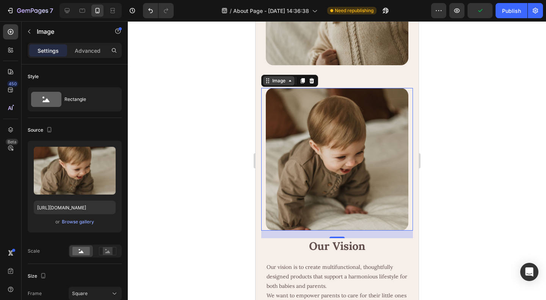
click at [286, 77] on div "Image" at bounding box center [278, 80] width 16 height 7
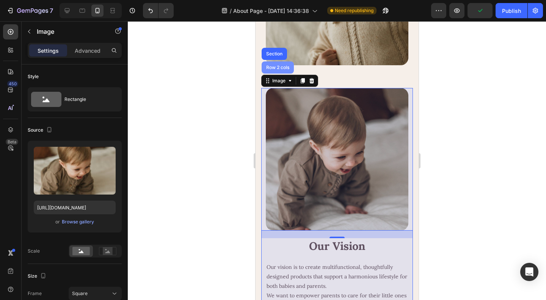
click at [284, 65] on div "Row 2 cols" at bounding box center [277, 67] width 26 height 5
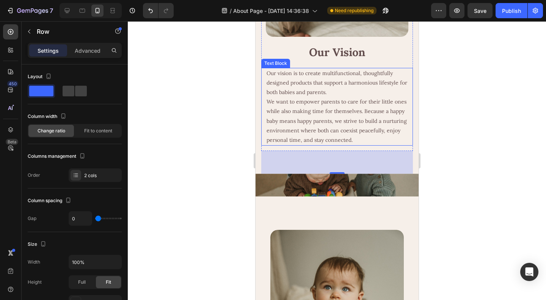
scroll to position [797, 0]
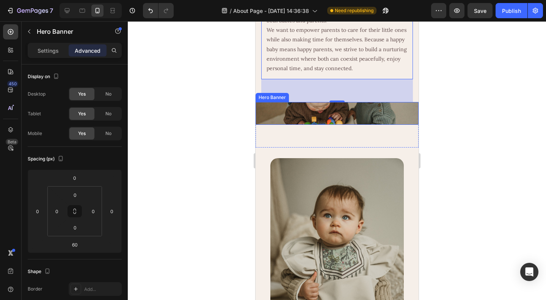
click at [341, 102] on div ""From cuddliness comes connection. From connection comes companionship. And wit…" at bounding box center [336, 113] width 163 height 23
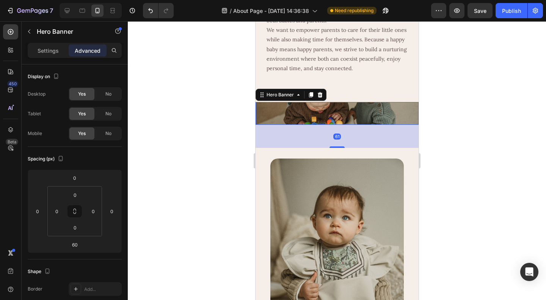
drag, startPoint x: 335, startPoint y: 129, endPoint x: 345, endPoint y: 129, distance: 9.5
click at [345, 125] on div "61" at bounding box center [336, 125] width 163 height 0
type input "61"
click at [51, 49] on p "Settings" at bounding box center [48, 51] width 21 height 8
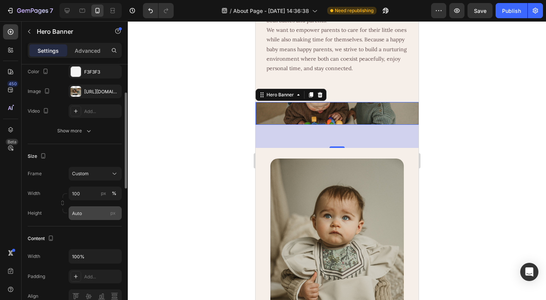
scroll to position [114, 0]
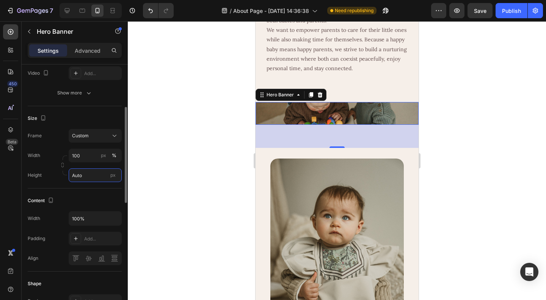
click at [92, 174] on input "Auto" at bounding box center [95, 175] width 53 height 14
click at [89, 156] on input "100" at bounding box center [95, 156] width 53 height 14
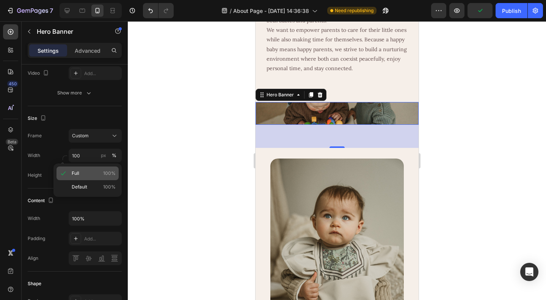
click at [75, 176] on span "Full" at bounding box center [76, 173] width 8 height 7
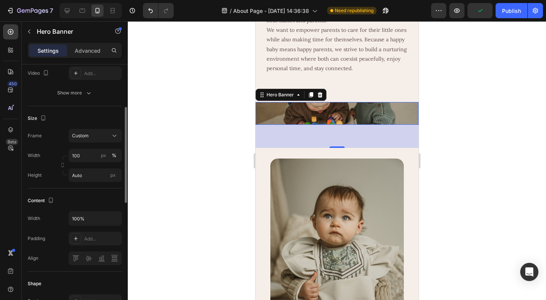
click at [79, 184] on div "Size Frame Custom Width 100 px % Height Auto px" at bounding box center [75, 147] width 94 height 82
click at [90, 156] on input "100" at bounding box center [95, 156] width 53 height 14
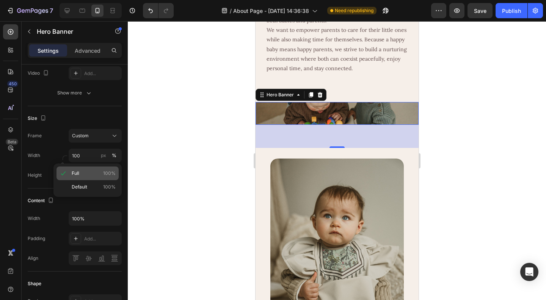
click at [80, 175] on p "Full 100%" at bounding box center [94, 173] width 44 height 7
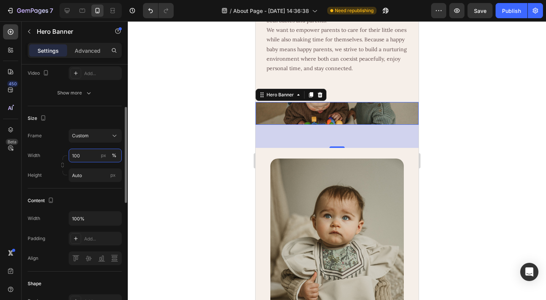
click at [93, 150] on input "100" at bounding box center [95, 156] width 53 height 14
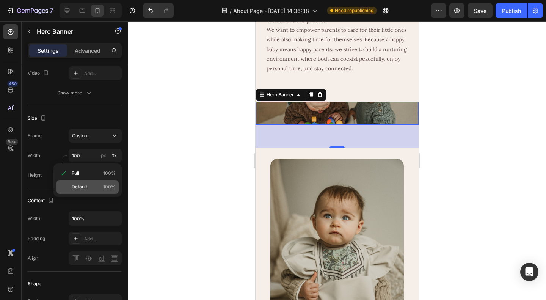
click at [87, 184] on p "Default 100%" at bounding box center [94, 187] width 44 height 7
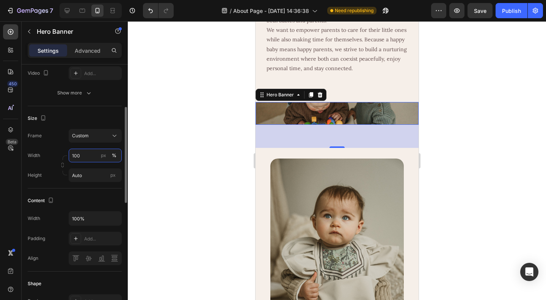
click at [84, 156] on input "100" at bounding box center [95, 156] width 53 height 14
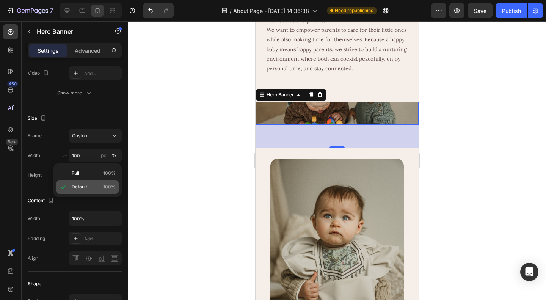
click at [86, 184] on span "Default" at bounding box center [80, 187] width 16 height 7
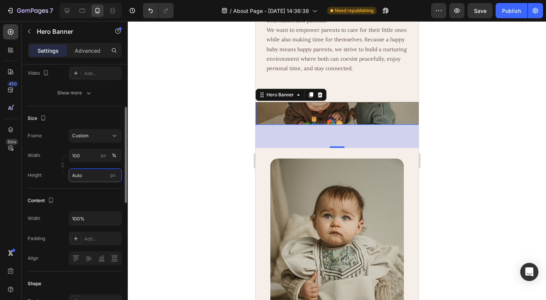
click at [91, 174] on input "Auto" at bounding box center [95, 175] width 53 height 14
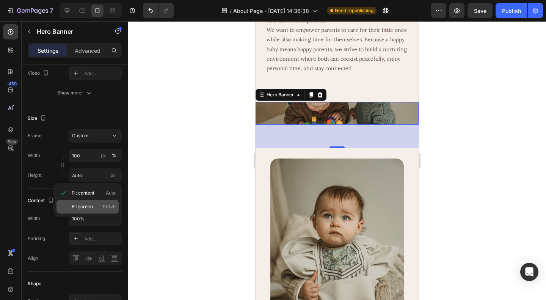
click at [84, 207] on span "Fit screen" at bounding box center [82, 206] width 21 height 7
type input "100 vh"
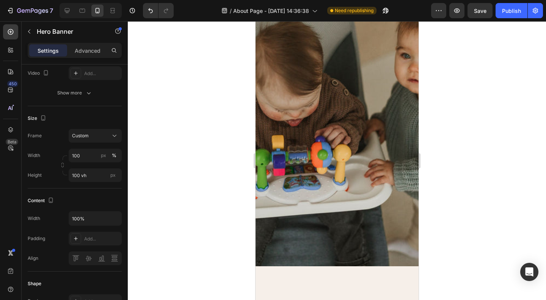
scroll to position [834, 0]
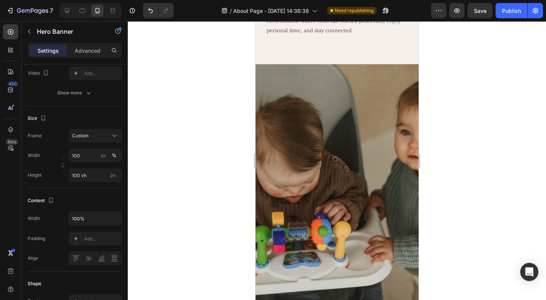
click at [323, 172] on div "Overlay" at bounding box center [336, 203] width 163 height 279
click at [83, 49] on p "Advanced" at bounding box center [88, 51] width 26 height 8
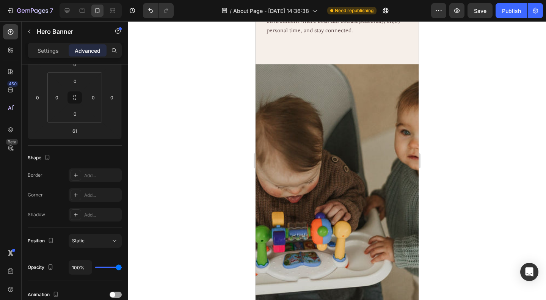
click at [301, 200] on div "Overlay" at bounding box center [336, 203] width 163 height 279
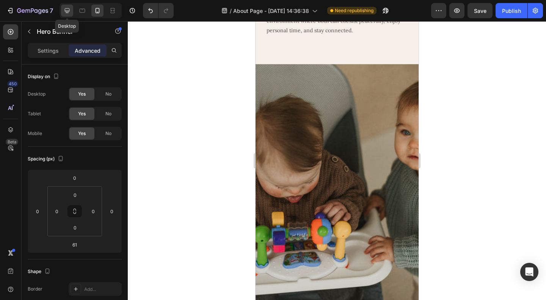
click at [66, 10] on icon at bounding box center [67, 10] width 5 height 5
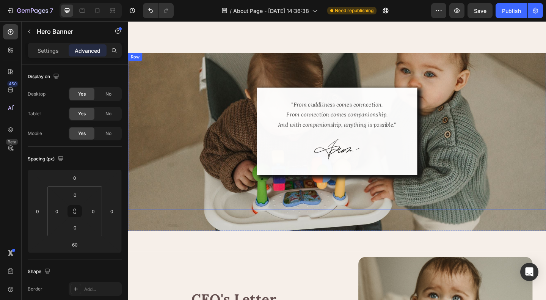
scroll to position [586, 0]
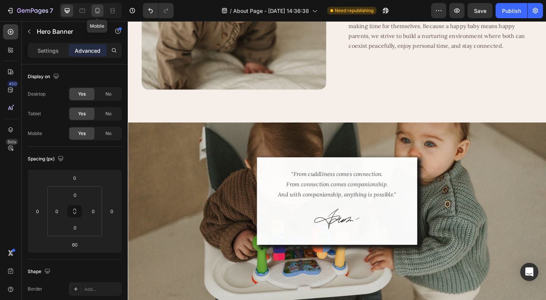
click at [97, 10] on icon at bounding box center [98, 11] width 8 height 8
type input "61"
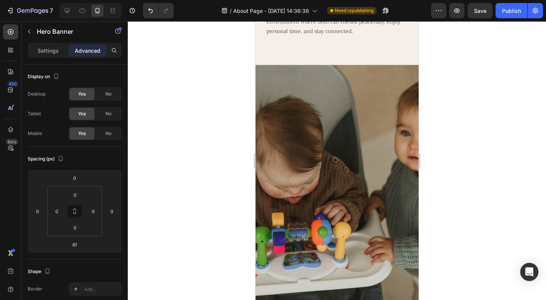
scroll to position [834, 0]
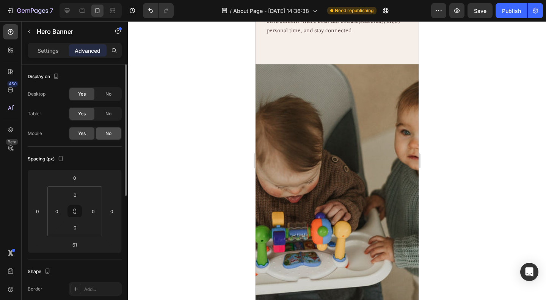
click at [106, 134] on span "No" at bounding box center [108, 133] width 6 height 7
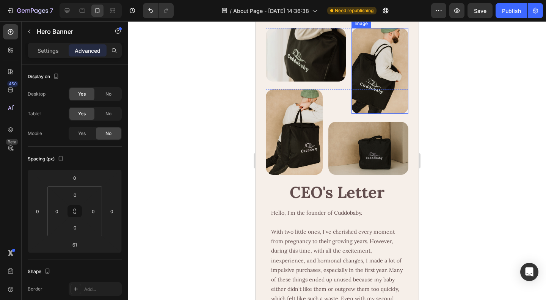
scroll to position [1138, 0]
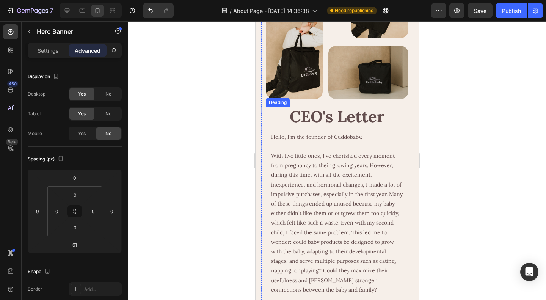
click at [338, 109] on h2 "CEO's Letter" at bounding box center [337, 116] width 143 height 19
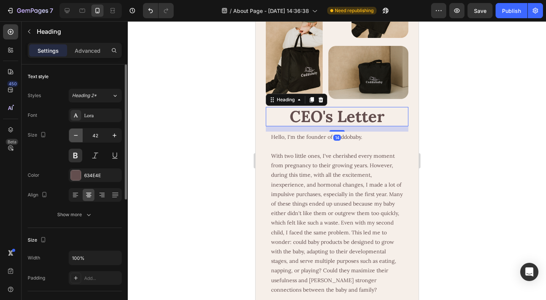
click at [71, 136] on button "button" at bounding box center [76, 136] width 14 height 14
click at [74, 135] on icon "button" at bounding box center [76, 136] width 8 height 8
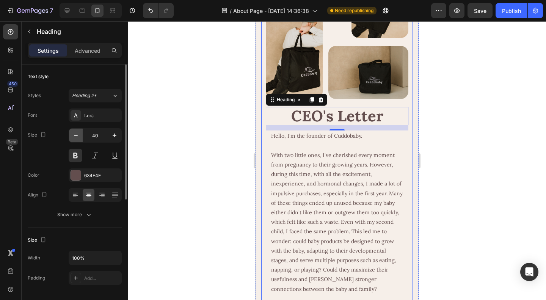
click at [75, 129] on button "button" at bounding box center [76, 136] width 14 height 14
click at [75, 132] on icon "button" at bounding box center [76, 136] width 8 height 8
click at [75, 133] on icon "button" at bounding box center [76, 136] width 8 height 8
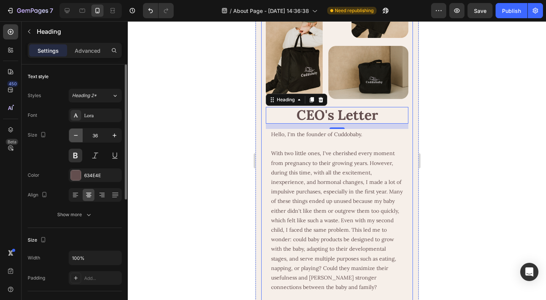
click at [75, 133] on icon "button" at bounding box center [76, 136] width 8 height 8
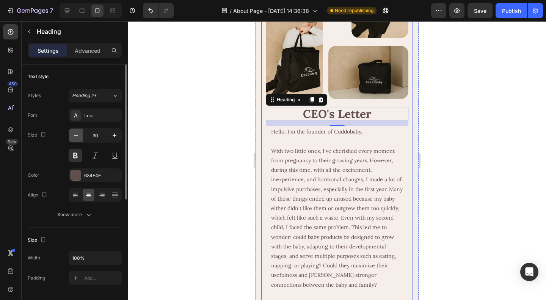
click at [75, 133] on icon "button" at bounding box center [76, 136] width 8 height 8
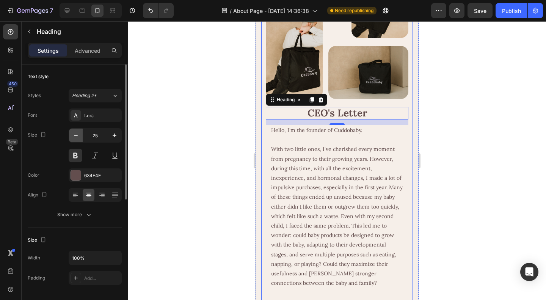
click at [75, 133] on icon "button" at bounding box center [76, 136] width 8 height 8
click at [111, 135] on button "button" at bounding box center [115, 136] width 14 height 14
type input "24"
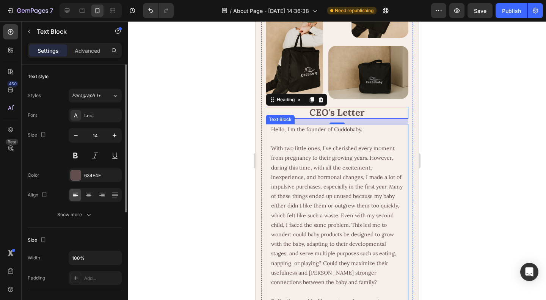
click at [335, 179] on p "With two little ones, I've cherished every moment from pregnancy to their growi…" at bounding box center [337, 215] width 132 height 143
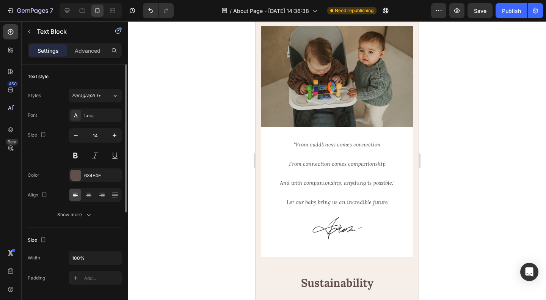
scroll to position [1631, 0]
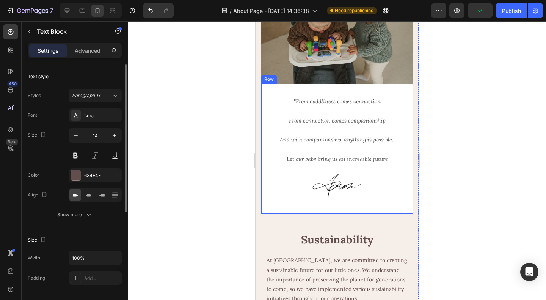
click at [264, 187] on div ""From cuddliness comes connection From connection comes companionship And with …" at bounding box center [337, 148] width 152 height 129
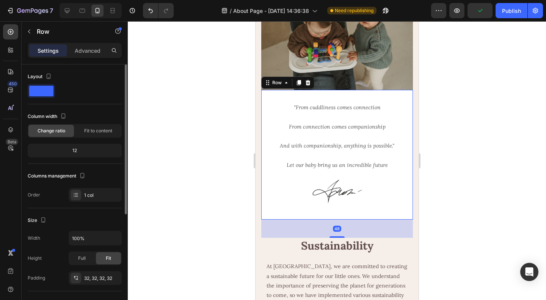
scroll to position [1517, 0]
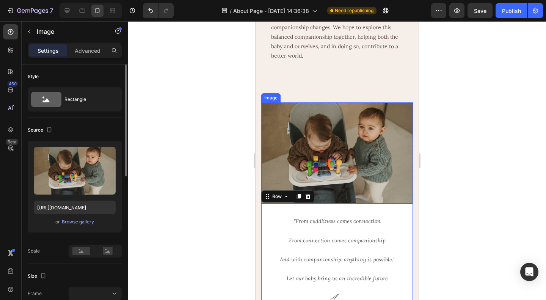
click at [320, 137] on img at bounding box center [337, 152] width 152 height 101
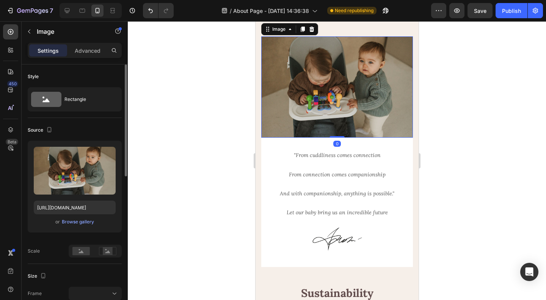
scroll to position [1593, 0]
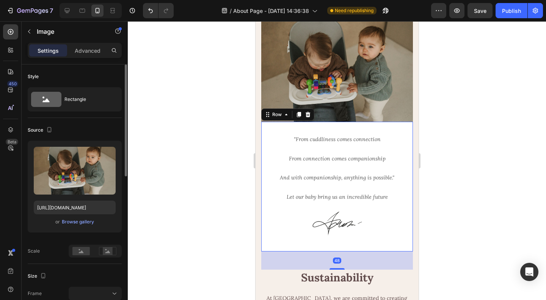
click at [267, 138] on div ""From cuddliness comes connection From connection comes companionship And with …" at bounding box center [337, 186] width 152 height 129
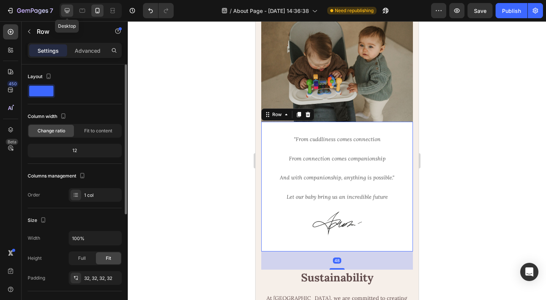
click at [65, 9] on icon at bounding box center [67, 11] width 8 height 8
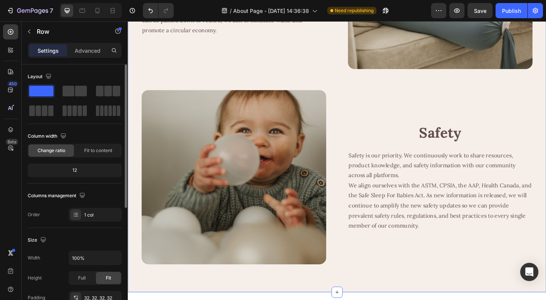
scroll to position [1573, 0]
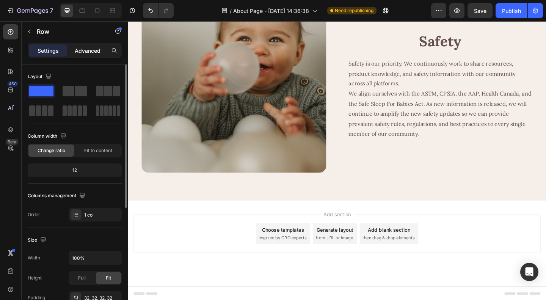
click at [85, 49] on p "Advanced" at bounding box center [88, 51] width 26 height 8
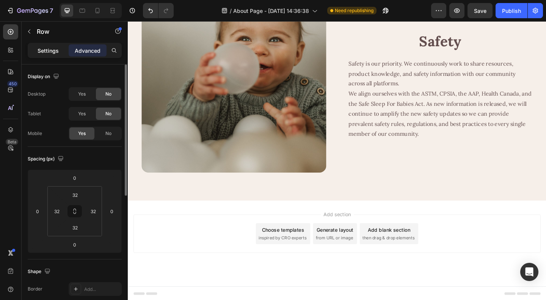
click at [47, 48] on p "Settings" at bounding box center [48, 51] width 21 height 8
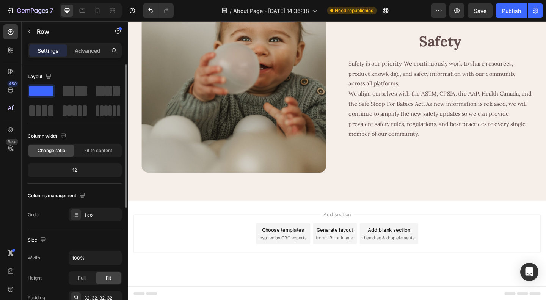
click at [51, 90] on span at bounding box center [41, 91] width 24 height 11
click at [48, 75] on icon "button" at bounding box center [49, 76] width 8 height 8
click at [71, 75] on div "Layout" at bounding box center [75, 77] width 94 height 12
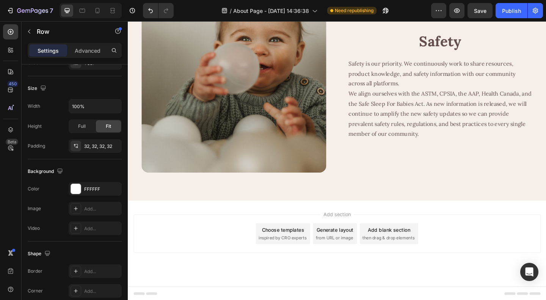
scroll to position [0, 0]
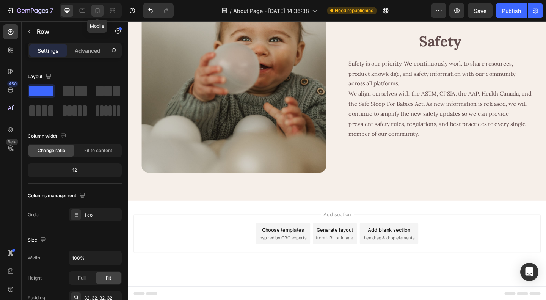
click at [97, 10] on icon at bounding box center [98, 11] width 8 height 8
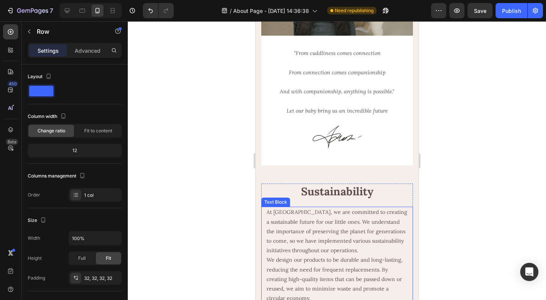
scroll to position [1743, 0]
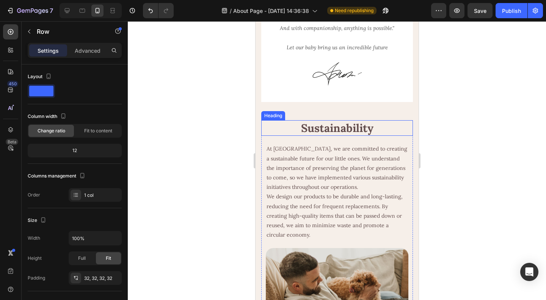
click at [333, 124] on h2 "Sustainability" at bounding box center [337, 128] width 152 height 16
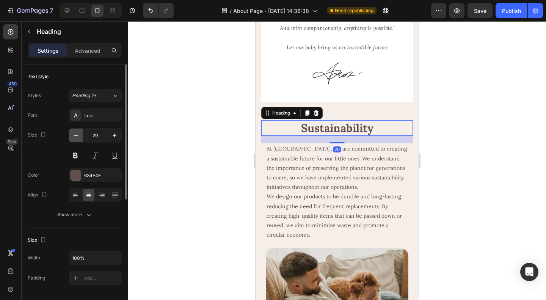
click at [78, 133] on icon "button" at bounding box center [76, 136] width 8 height 8
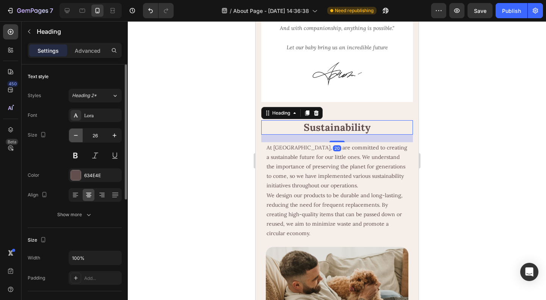
click at [77, 134] on icon "button" at bounding box center [76, 136] width 8 height 8
click at [76, 135] on icon "button" at bounding box center [76, 136] width 8 height 8
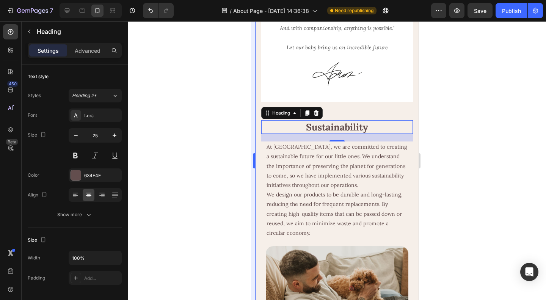
type input "24"
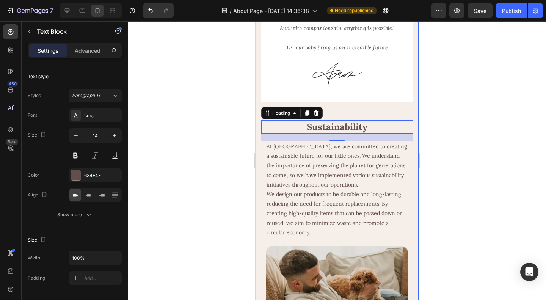
click at [373, 182] on p "At [GEOGRAPHIC_DATA], we are committed to creating a sustainable future for our…" at bounding box center [336, 166] width 141 height 48
click at [353, 122] on h2 "Sustainability" at bounding box center [337, 126] width 152 height 13
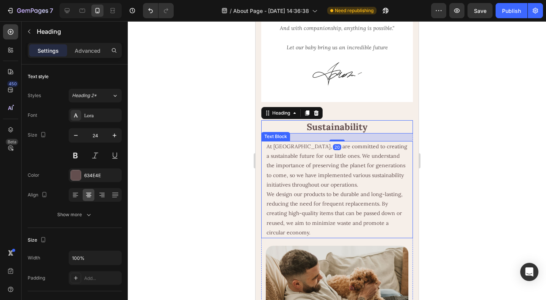
click at [354, 176] on p "At [GEOGRAPHIC_DATA], we are committed to creating a sustainable future for our…" at bounding box center [336, 166] width 141 height 48
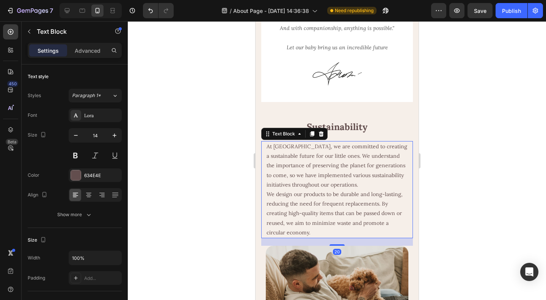
click at [516, 195] on div at bounding box center [337, 160] width 418 height 279
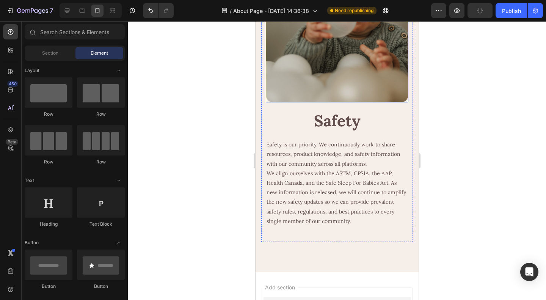
scroll to position [2198, 0]
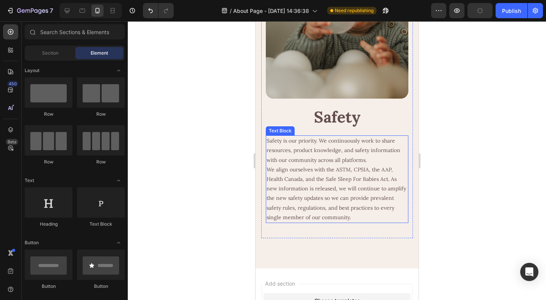
click at [306, 165] on p "We align ourselves with the ASTM, CPSIA, the AAP, Health Canada, and the Safe S…" at bounding box center [336, 193] width 141 height 57
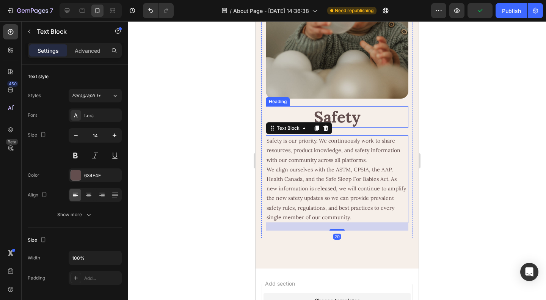
click at [341, 106] on h2 "Safety" at bounding box center [337, 117] width 143 height 22
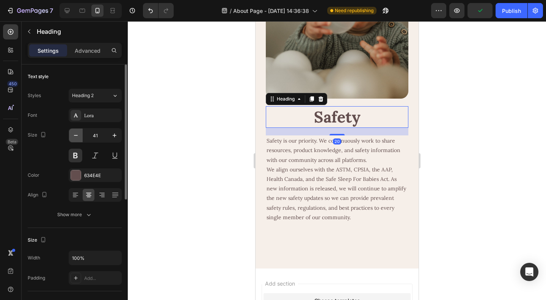
click at [75, 132] on icon "button" at bounding box center [76, 136] width 8 height 8
click at [75, 133] on icon "button" at bounding box center [76, 136] width 8 height 8
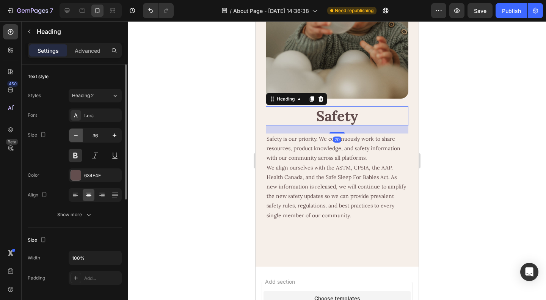
click at [75, 133] on icon "button" at bounding box center [76, 136] width 8 height 8
click at [75, 134] on icon "button" at bounding box center [76, 136] width 8 height 8
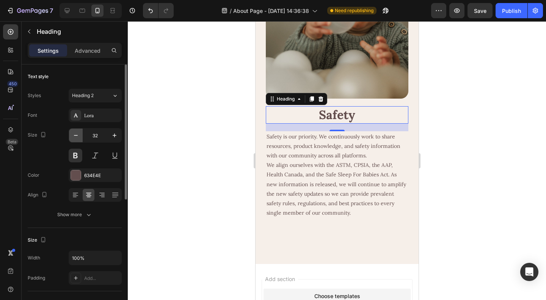
click at [75, 134] on icon "button" at bounding box center [76, 136] width 8 height 8
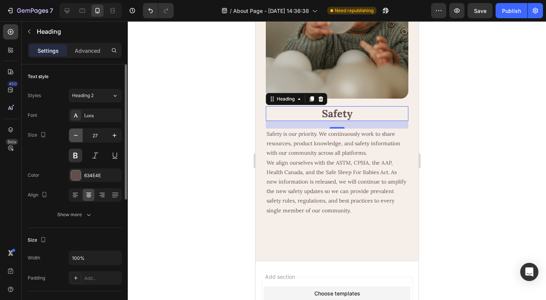
click at [75, 136] on icon "button" at bounding box center [76, 136] width 8 height 8
type input "24"
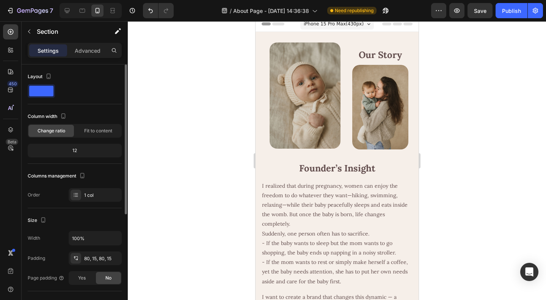
scroll to position [0, 0]
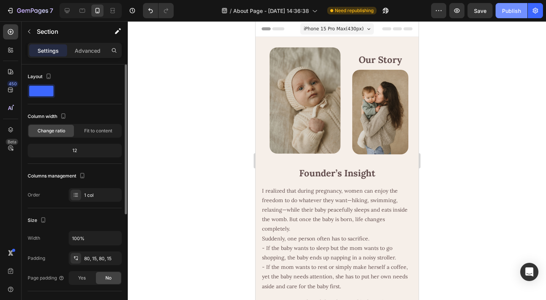
click at [508, 17] on button "Publish" at bounding box center [512, 10] width 32 height 15
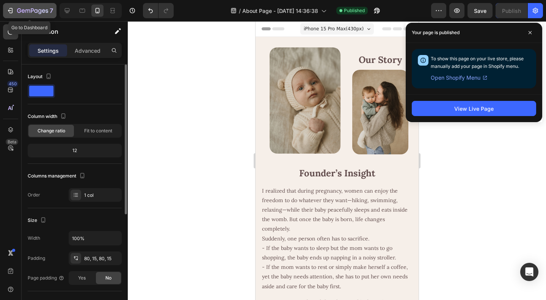
click at [31, 10] on icon "button" at bounding box center [32, 10] width 3 height 5
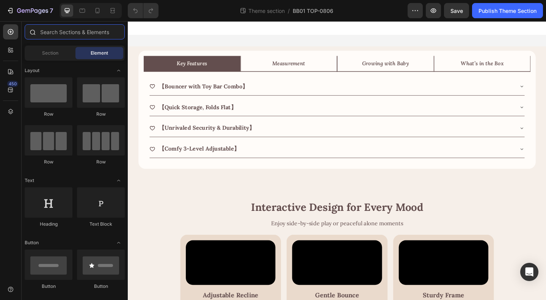
click at [70, 32] on input "text" at bounding box center [75, 31] width 100 height 15
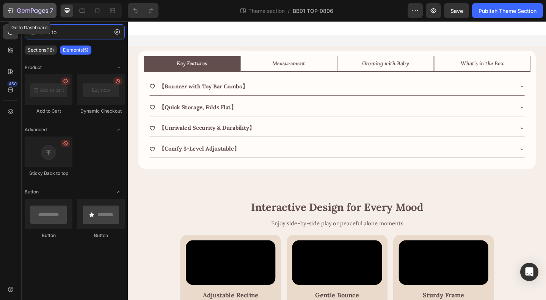
type input "add to"
click at [18, 10] on icon "button" at bounding box center [32, 11] width 31 height 6
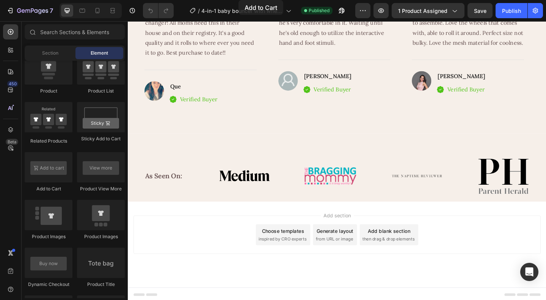
scroll to position [2895, 0]
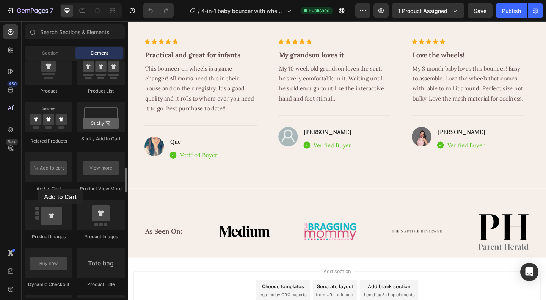
drag, startPoint x: 49, startPoint y: 167, endPoint x: 46, endPoint y: 192, distance: 25.3
click at [39, 188] on div "Add to Cart" at bounding box center [49, 172] width 48 height 40
click at [46, 168] on div at bounding box center [49, 167] width 48 height 30
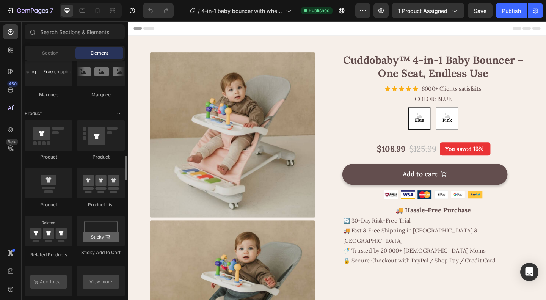
scroll to position [961, 0]
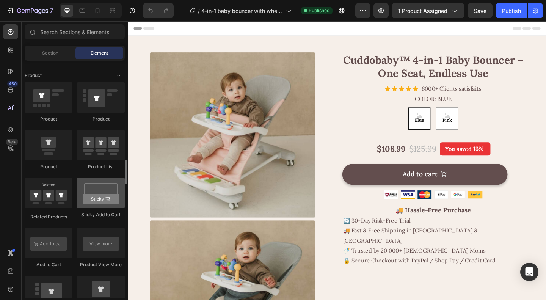
click at [104, 196] on div at bounding box center [101, 193] width 48 height 30
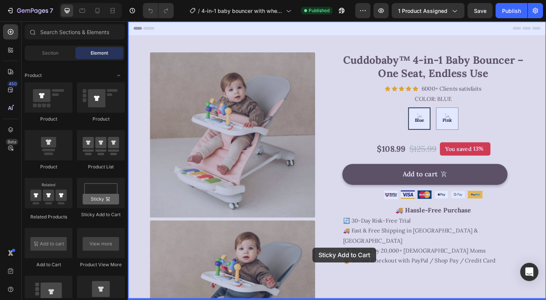
drag, startPoint x: 228, startPoint y: 217, endPoint x: 330, endPoint y: 268, distance: 113.5
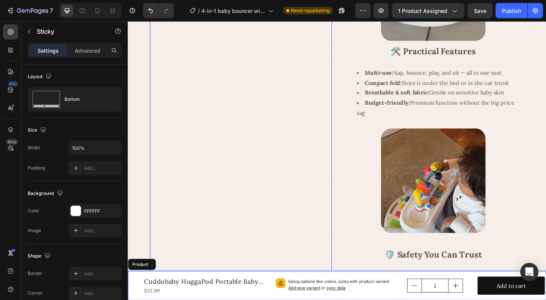
scroll to position [266, 0]
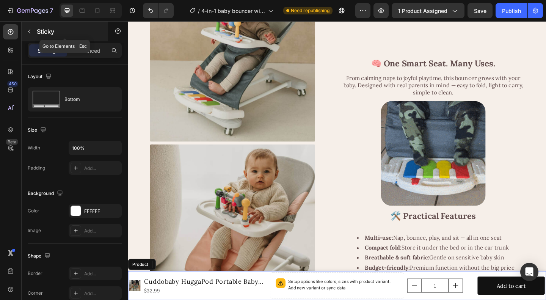
drag, startPoint x: 54, startPoint y: 31, endPoint x: 38, endPoint y: 30, distance: 16.0
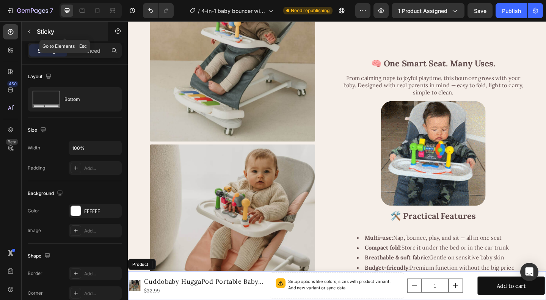
click at [38, 30] on p "Sticky" at bounding box center [69, 31] width 64 height 9
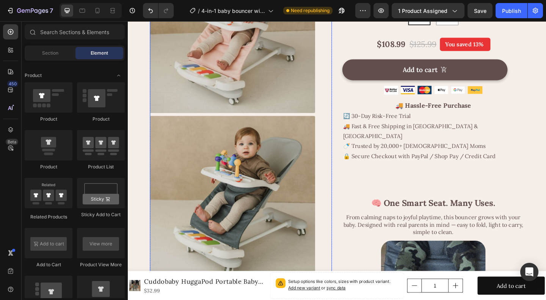
scroll to position [0, 0]
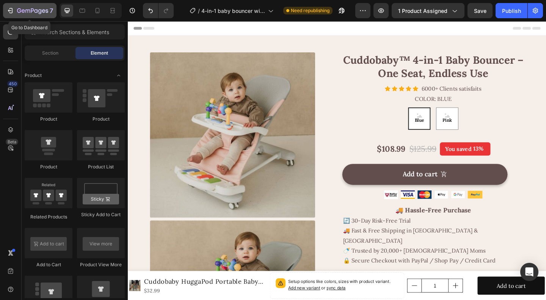
click at [19, 12] on icon "button" at bounding box center [32, 11] width 31 height 6
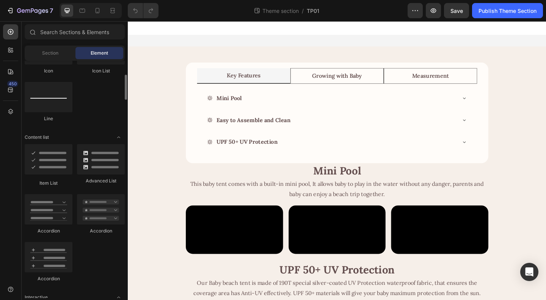
scroll to position [455, 0]
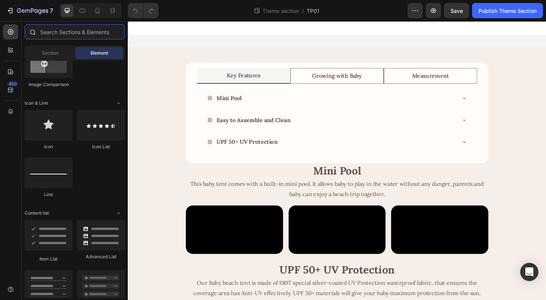
click at [68, 35] on input "text" at bounding box center [75, 31] width 100 height 15
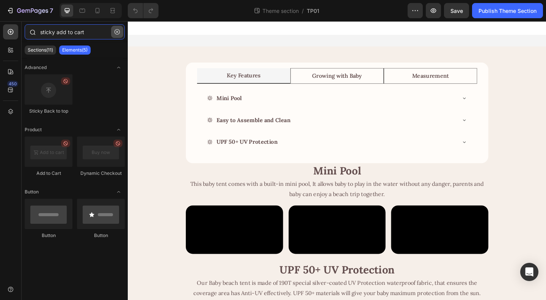
type input "sticky add to cart"
click at [116, 32] on icon "button" at bounding box center [117, 31] width 5 height 5
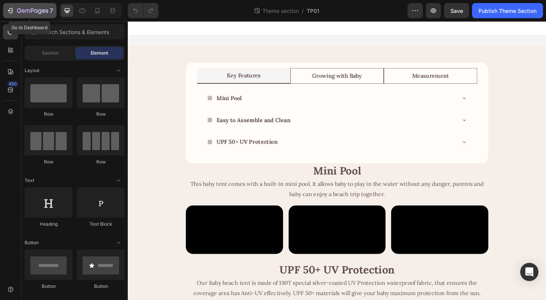
click at [25, 13] on icon "button" at bounding box center [32, 11] width 31 height 6
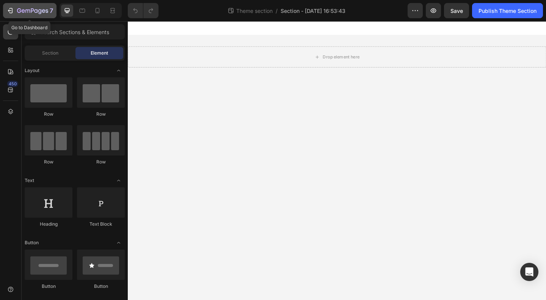
click at [20, 11] on icon "button" at bounding box center [19, 10] width 4 height 5
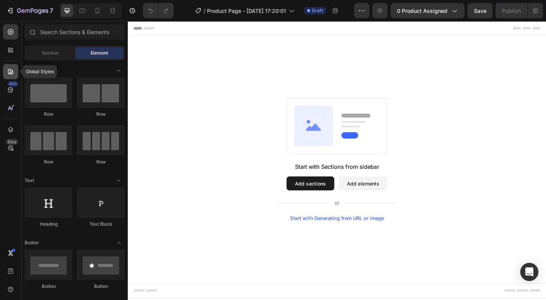
click at [6, 73] on div at bounding box center [10, 71] width 15 height 15
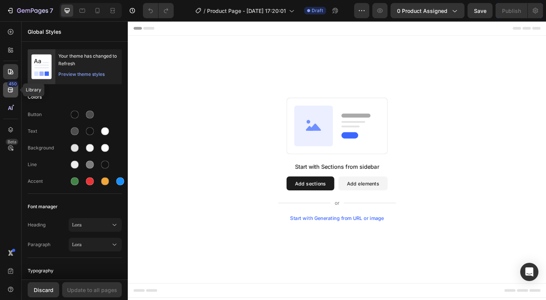
click at [13, 88] on icon at bounding box center [11, 90] width 8 height 8
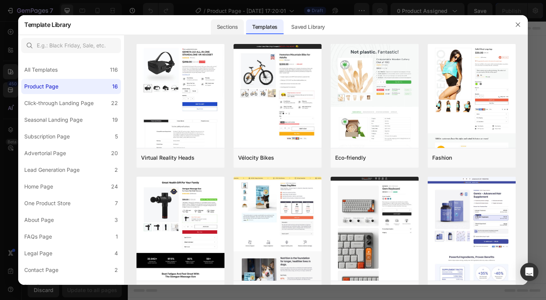
click at [218, 28] on div "Sections" at bounding box center [227, 26] width 33 height 15
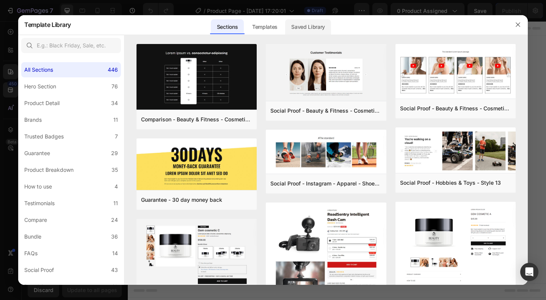
click at [303, 29] on div "Saved Library" at bounding box center [308, 26] width 46 height 15
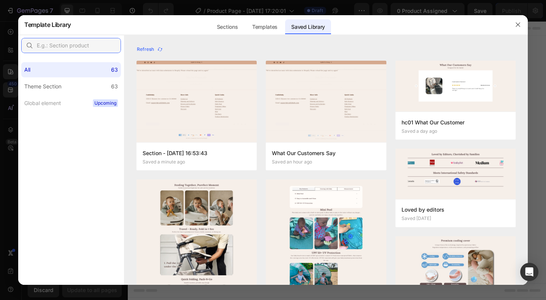
click at [85, 47] on input "text" at bounding box center [71, 45] width 100 height 15
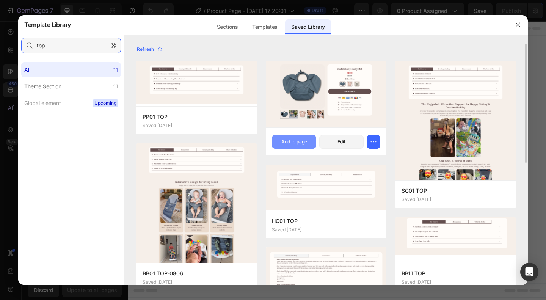
type input "top"
click at [292, 141] on div "Add to page" at bounding box center [294, 141] width 26 height 7
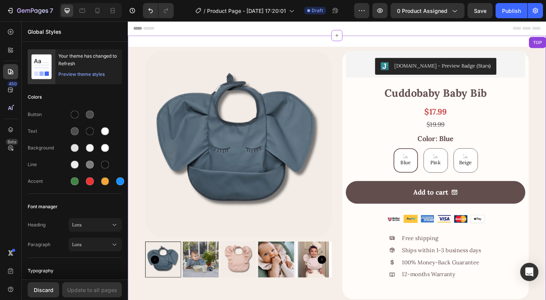
scroll to position [154, 0]
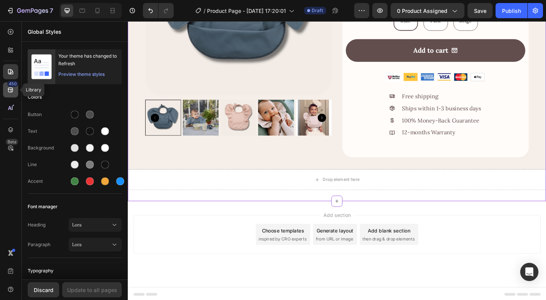
click at [8, 91] on icon at bounding box center [10, 90] width 5 height 5
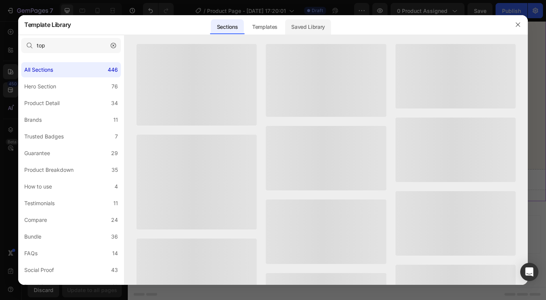
click at [322, 25] on div "Saved Library" at bounding box center [308, 26] width 46 height 15
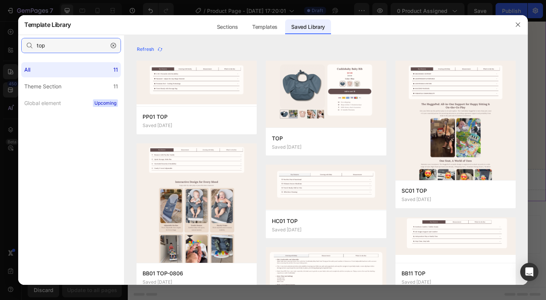
click at [80, 49] on input "top" at bounding box center [71, 45] width 100 height 15
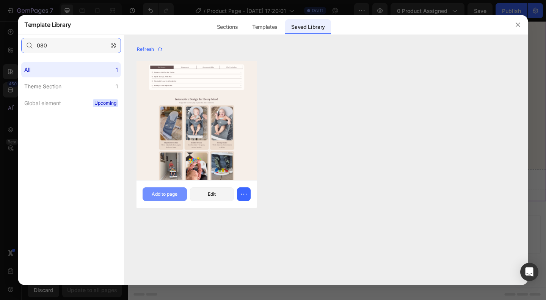
type input "080"
click at [163, 196] on div "Add to page" at bounding box center [165, 194] width 26 height 7
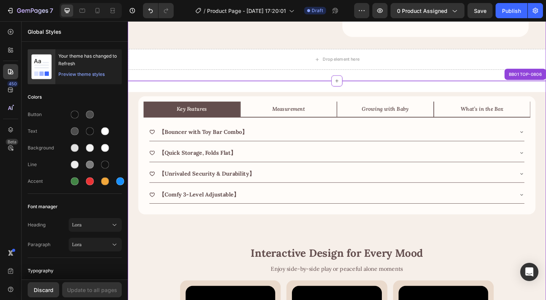
scroll to position [197, 0]
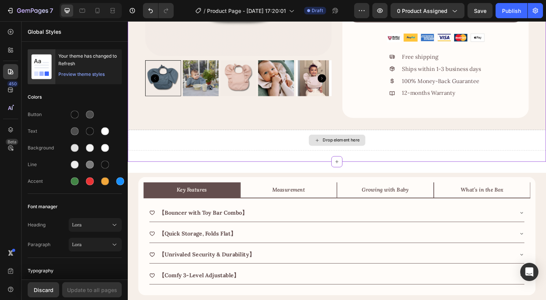
click at [277, 152] on div "Drop element here" at bounding box center [355, 150] width 455 height 23
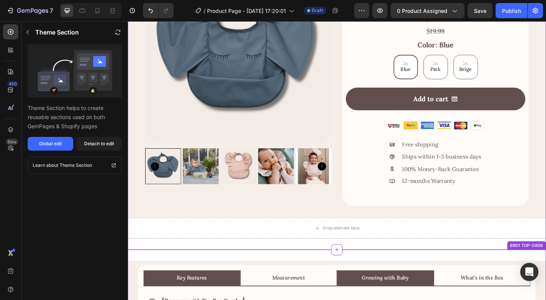
scroll to position [114, 0]
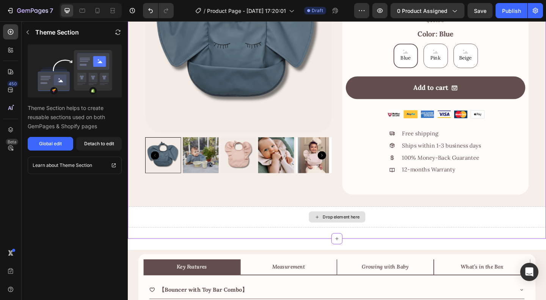
click at [309, 231] on div "Drop element here" at bounding box center [355, 234] width 455 height 23
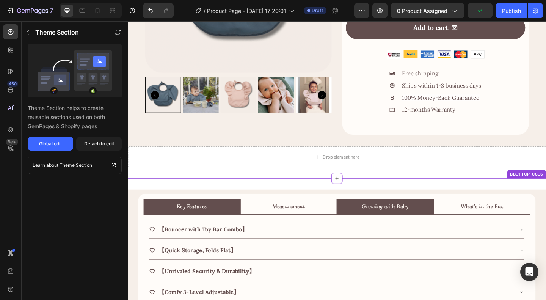
scroll to position [190, 0]
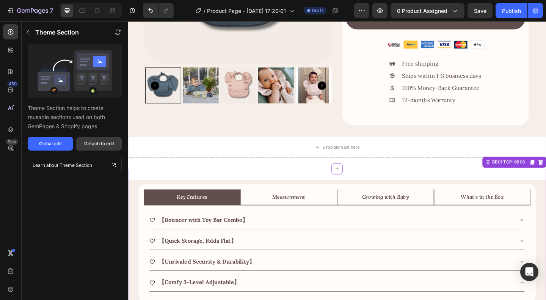
click at [96, 144] on div "Detach to edit" at bounding box center [99, 143] width 30 height 7
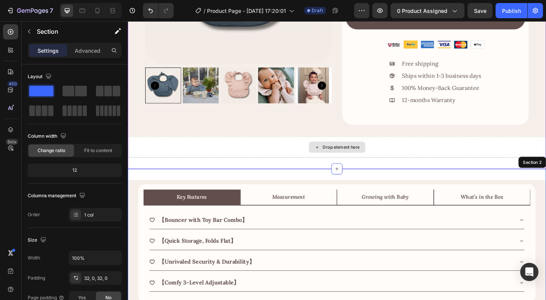
click at [280, 156] on div "Drop element here" at bounding box center [355, 158] width 455 height 23
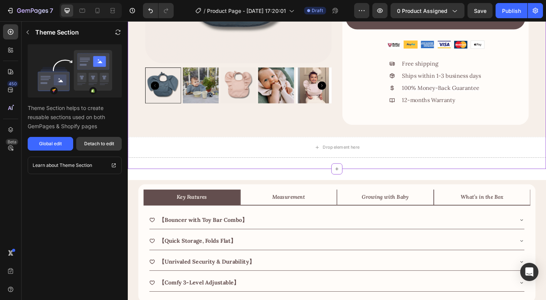
click at [96, 142] on div "Detach to edit" at bounding box center [99, 143] width 30 height 7
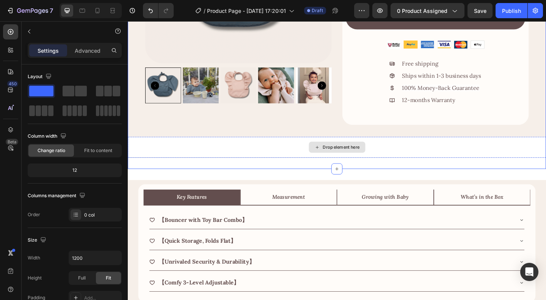
click at [429, 160] on div "Drop element here" at bounding box center [355, 158] width 455 height 23
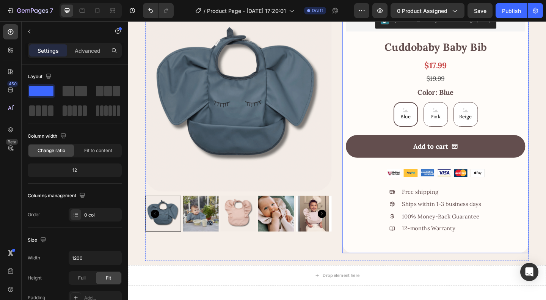
scroll to position [152, 0]
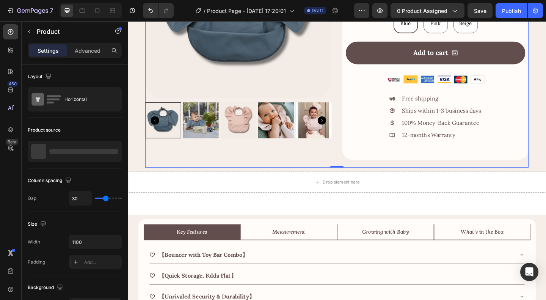
click at [337, 171] on div "Product Images" at bounding box center [248, 41] width 203 height 278
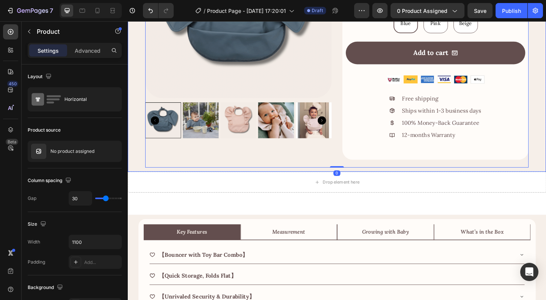
click at [176, 182] on div "Product Images [DOMAIN_NAME] - Preview Badge (Stars) [DOMAIN_NAME] Cuddobaby Ba…" at bounding box center [355, 41] width 455 height 288
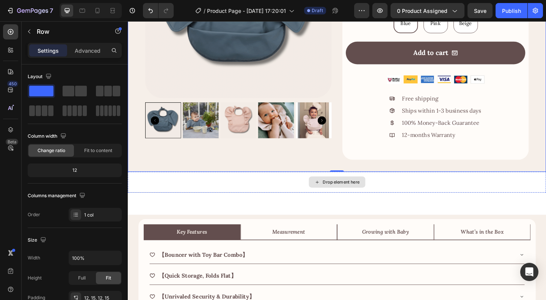
click at [176, 196] on div "Drop element here" at bounding box center [355, 196] width 455 height 23
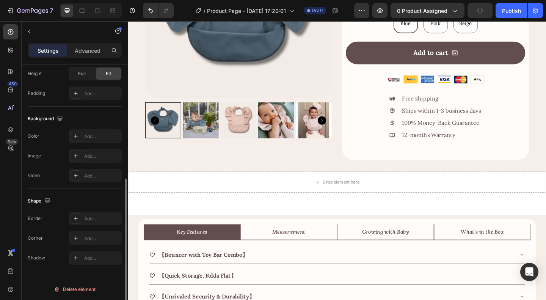
scroll to position [0, 0]
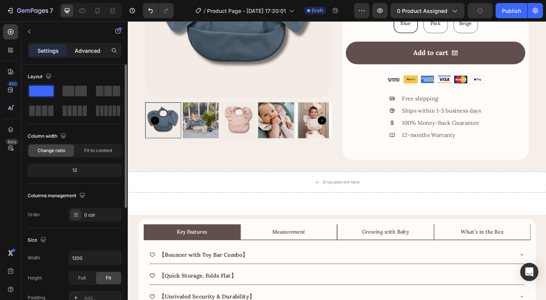
click at [83, 47] on p "Advanced" at bounding box center [88, 51] width 26 height 8
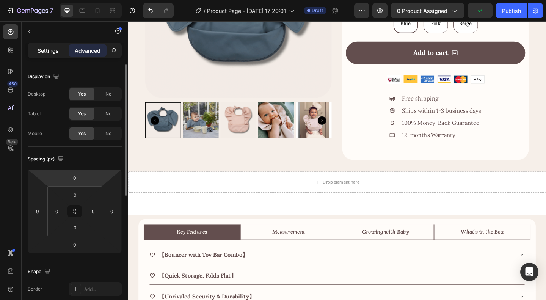
click at [48, 52] on p "Settings" at bounding box center [48, 51] width 21 height 8
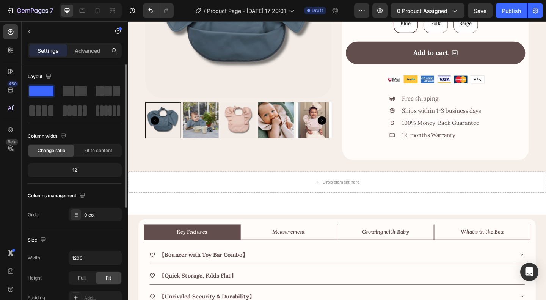
scroll to position [204, 0]
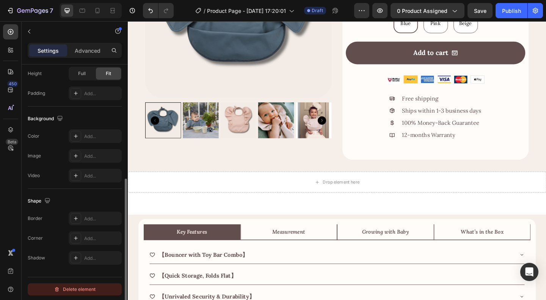
click at [84, 283] on button "Delete element" at bounding box center [75, 289] width 94 height 12
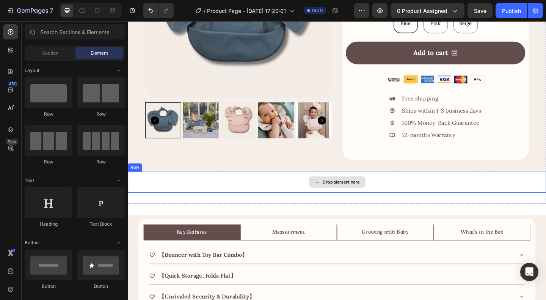
click at [271, 195] on div "Drop element here" at bounding box center [355, 196] width 455 height 23
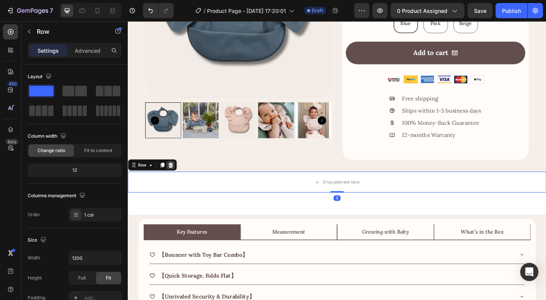
click at [177, 179] on icon at bounding box center [174, 177] width 6 height 6
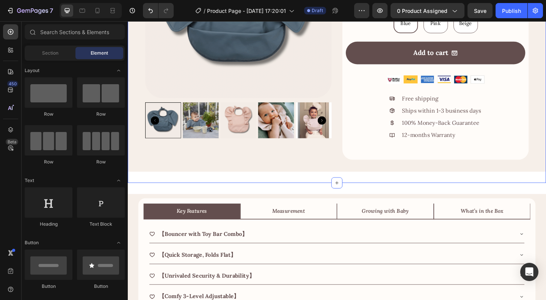
click at [295, 194] on div "Product Images [DOMAIN_NAME] - Preview Badge (Stars) [DOMAIN_NAME] Cuddobaby Ba…" at bounding box center [355, 41] width 455 height 312
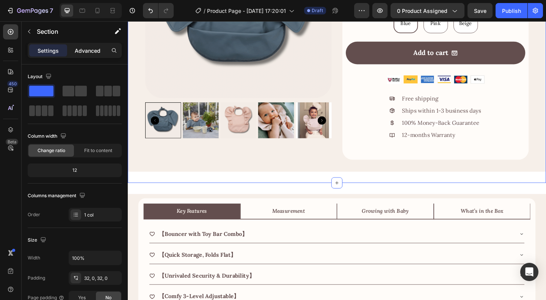
click at [88, 47] on p "Advanced" at bounding box center [88, 51] width 26 height 8
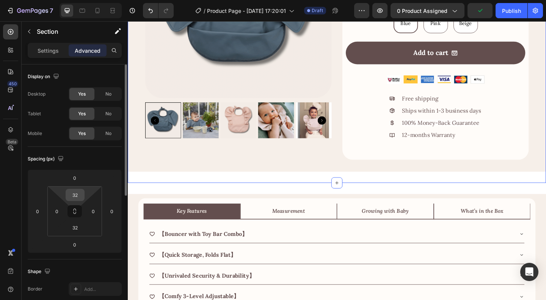
click at [74, 194] on input "32" at bounding box center [75, 194] width 15 height 11
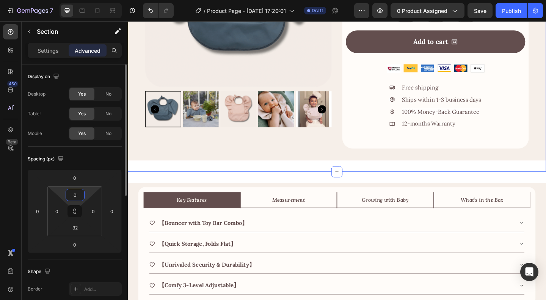
type input "0"
click at [94, 163] on div "Spacing (px)" at bounding box center [75, 159] width 94 height 12
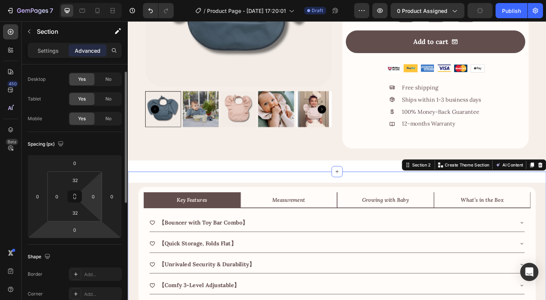
scroll to position [0, 0]
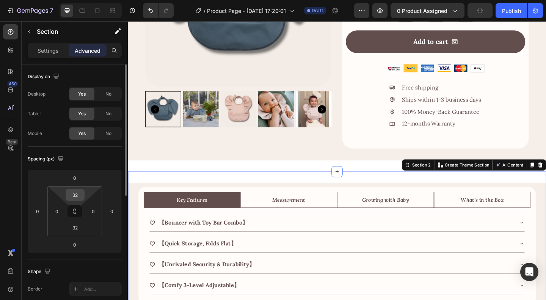
click at [75, 192] on input "32" at bounding box center [75, 194] width 15 height 11
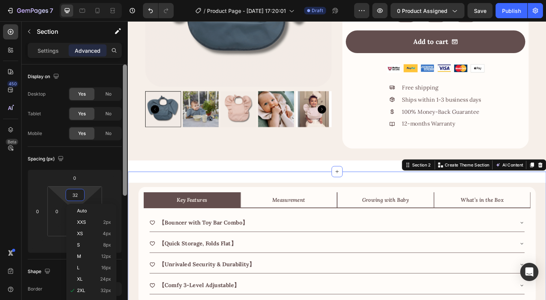
type input "0"
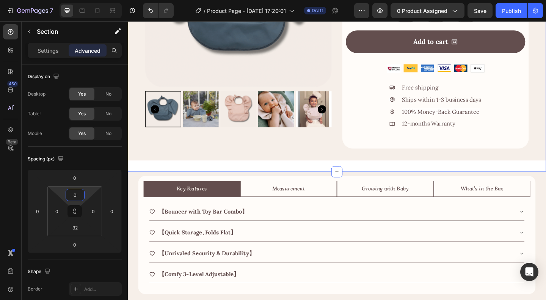
click at [302, 177] on div "Product Images [DOMAIN_NAME] - Preview Badge (Stars) [DOMAIN_NAME] Cuddobaby Ba…" at bounding box center [355, 35] width 455 height 300
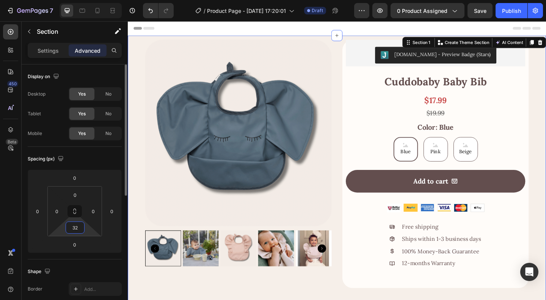
click at [72, 225] on input "32" at bounding box center [75, 227] width 15 height 11
type input "0"
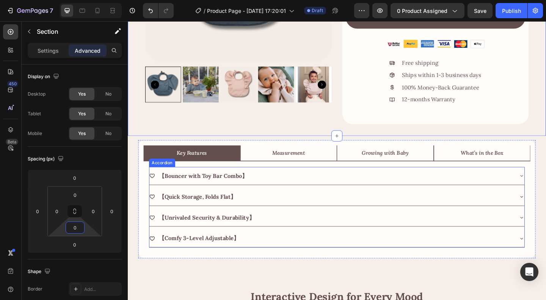
scroll to position [228, 0]
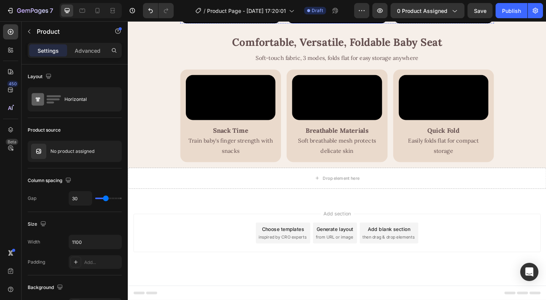
scroll to position [1246, 0]
click at [34, 34] on button "button" at bounding box center [29, 31] width 12 height 12
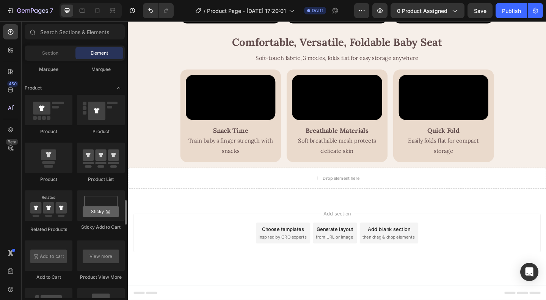
scroll to position [986, 0]
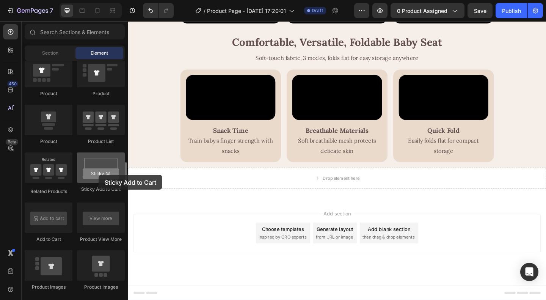
click at [99, 175] on div at bounding box center [101, 167] width 48 height 30
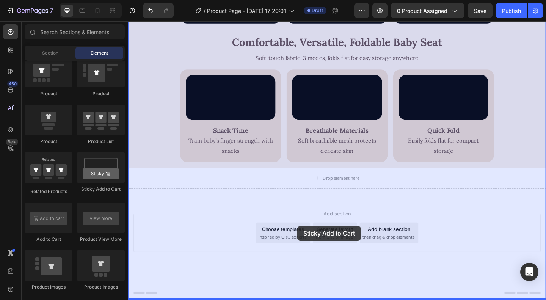
drag, startPoint x: 227, startPoint y: 190, endPoint x: 312, endPoint y: 244, distance: 100.6
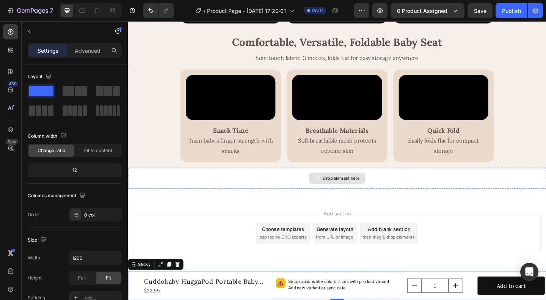
click at [443, 198] on div "Drop element here" at bounding box center [355, 192] width 455 height 23
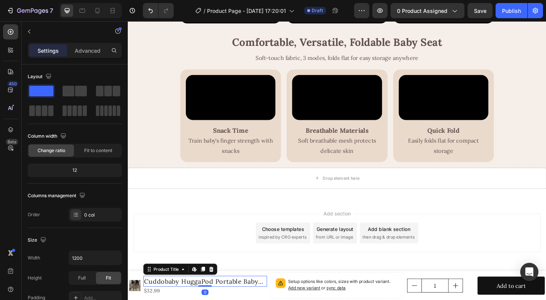
click at [228, 300] on h1 "Cuddobaby HuggaPod Portable Baby Seated Support" at bounding box center [212, 304] width 135 height 12
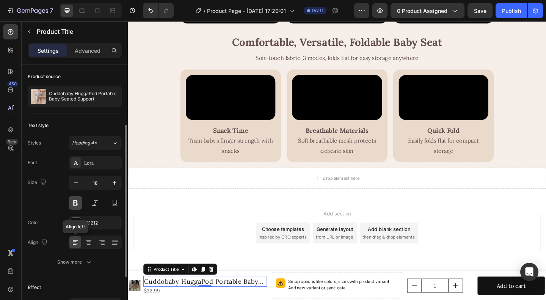
scroll to position [38, 0]
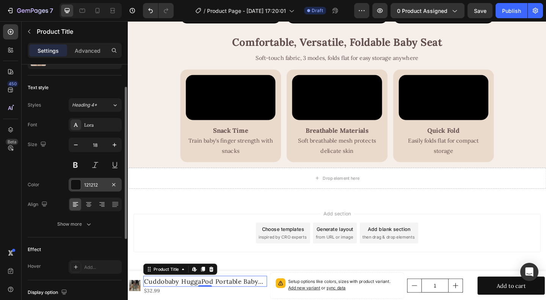
click at [74, 183] on div at bounding box center [76, 185] width 10 height 10
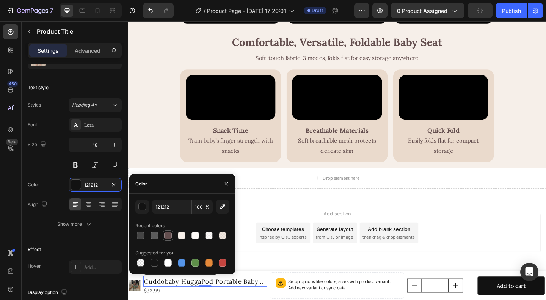
click at [165, 238] on div at bounding box center [168, 236] width 8 height 8
type input "634E4E"
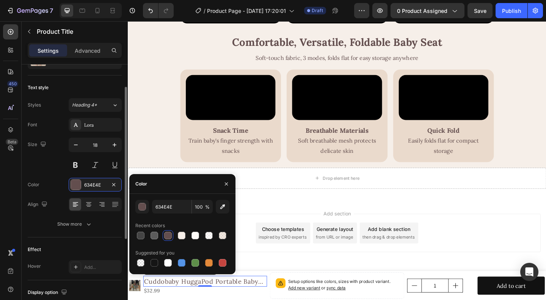
click at [47, 174] on div "Font [PERSON_NAME] Size 18 Color 634E4E Align Show more" at bounding box center [75, 174] width 94 height 113
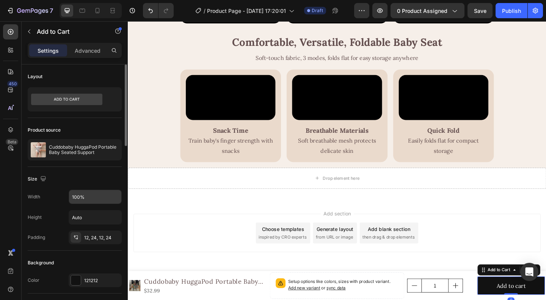
scroll to position [76, 0]
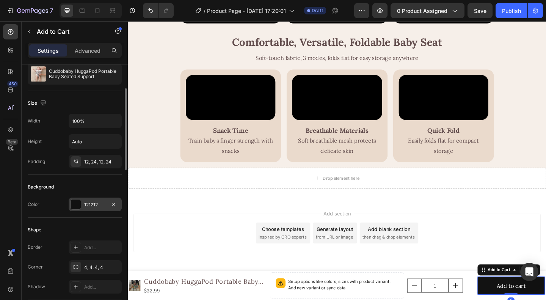
click at [85, 201] on div "121212" at bounding box center [95, 204] width 22 height 7
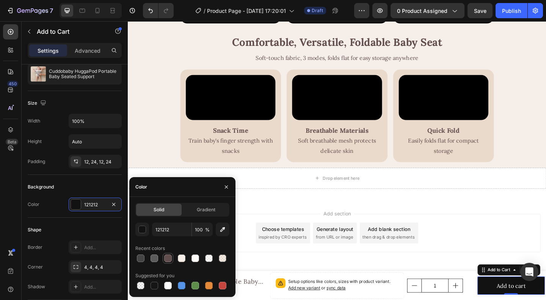
click at [170, 259] on div at bounding box center [168, 259] width 8 height 8
type input "634E4E"
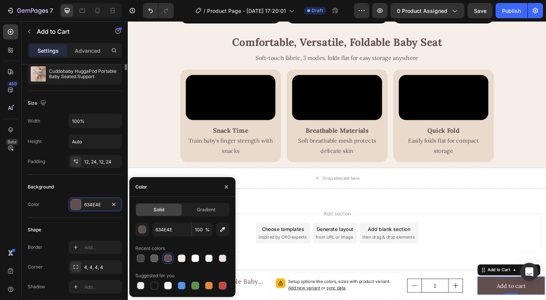
scroll to position [0, 0]
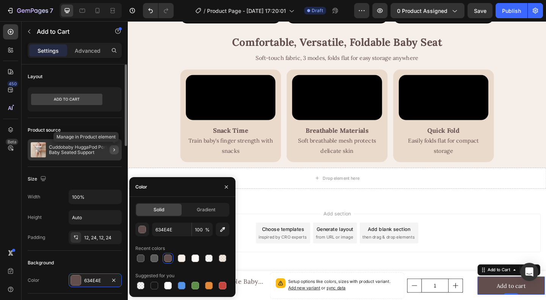
click at [112, 150] on icon "button" at bounding box center [114, 150] width 6 height 6
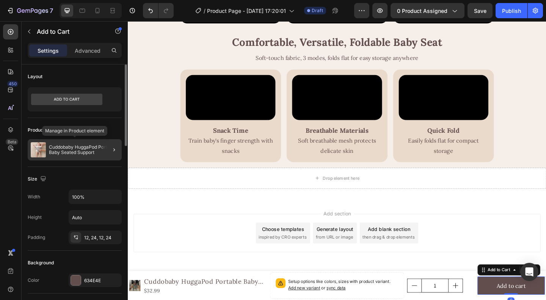
click at [67, 147] on p "Cuddobaby HuggaPod Portable Baby Seated Support" at bounding box center [84, 150] width 70 height 11
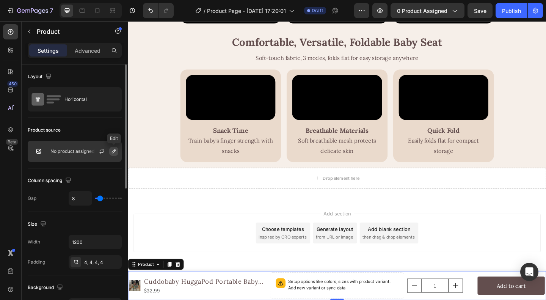
click at [113, 151] on icon "button" at bounding box center [114, 151] width 6 height 6
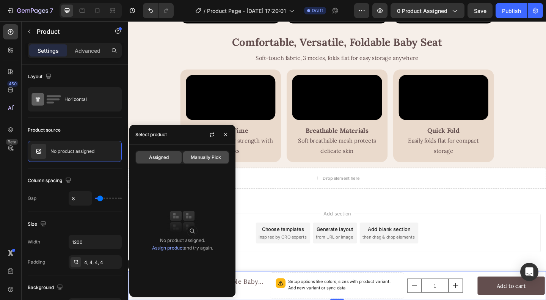
click at [201, 157] on span "Manually Pick" at bounding box center [206, 157] width 30 height 7
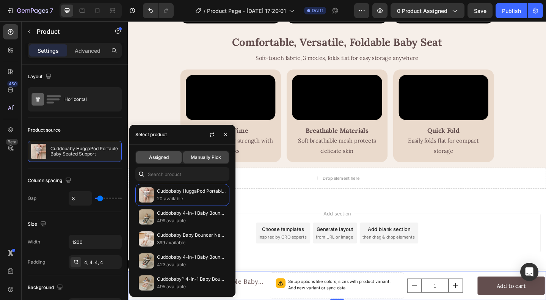
click at [160, 160] on span "Assigned" at bounding box center [159, 157] width 20 height 7
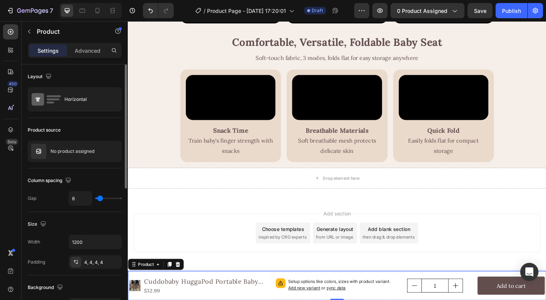
click at [93, 127] on div "Product source" at bounding box center [75, 130] width 94 height 12
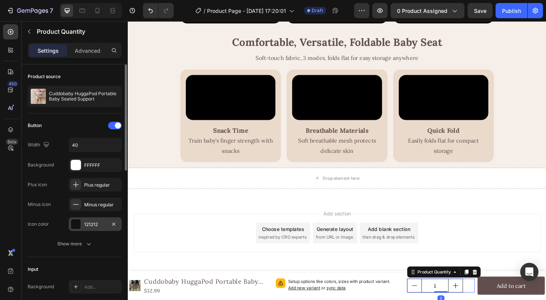
click at [74, 224] on div at bounding box center [76, 224] width 10 height 10
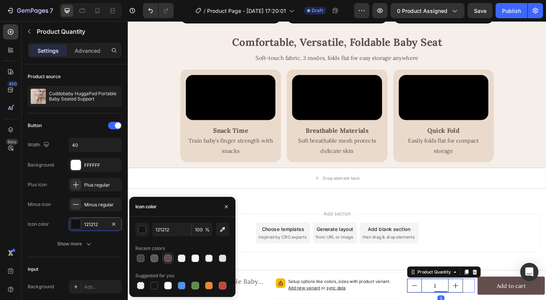
click at [171, 260] on div at bounding box center [168, 259] width 8 height 8
type input "634E4E"
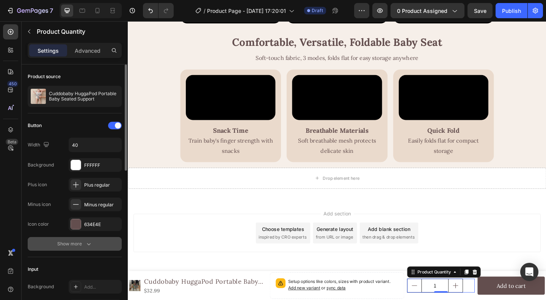
drag, startPoint x: 29, startPoint y: 243, endPoint x: 42, endPoint y: 255, distance: 17.7
click at [29, 243] on button "Show more" at bounding box center [75, 244] width 94 height 14
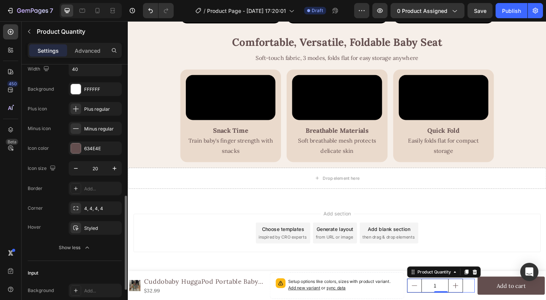
scroll to position [190, 0]
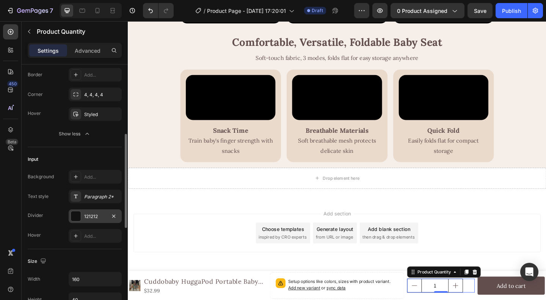
click at [88, 216] on div "121212" at bounding box center [95, 216] width 22 height 7
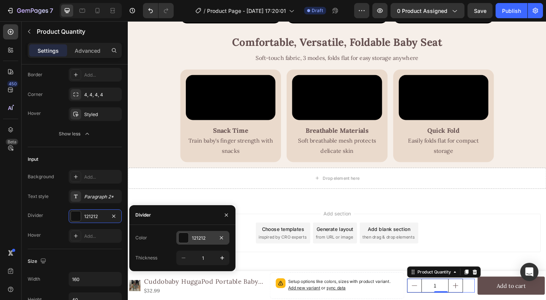
click at [184, 239] on div at bounding box center [184, 238] width 10 height 10
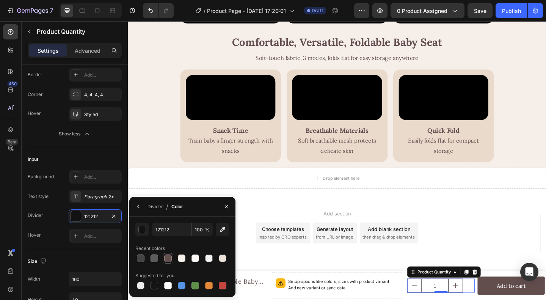
click at [169, 258] on div at bounding box center [168, 259] width 8 height 8
type input "634E4E"
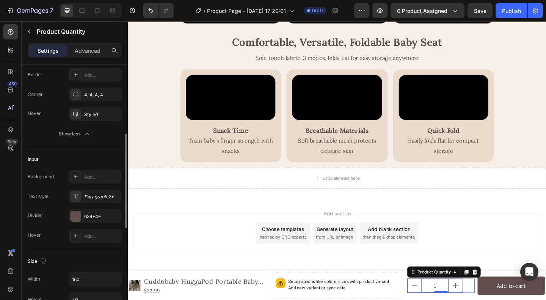
click at [56, 225] on div "Background Add... Text style Paragraph 2* Divider 634E4E Hover Add..." at bounding box center [75, 206] width 94 height 73
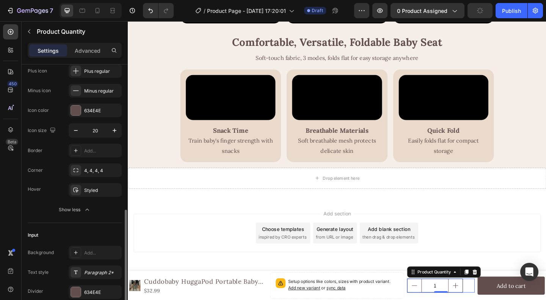
scroll to position [228, 0]
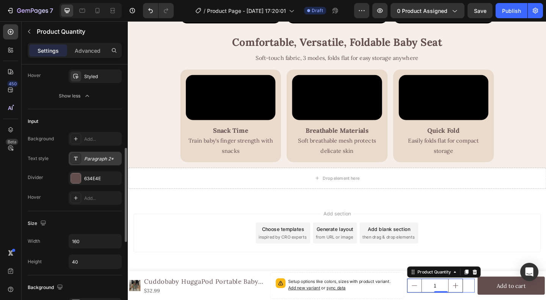
click at [91, 160] on div "Paragraph 2*" at bounding box center [102, 159] width 36 height 7
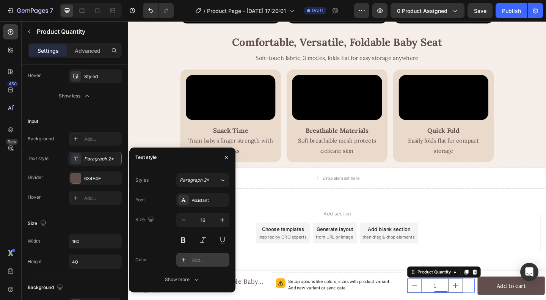
drag, startPoint x: 185, startPoint y: 260, endPoint x: 63, endPoint y: 260, distance: 122.1
click at [185, 260] on icon at bounding box center [184, 260] width 6 height 6
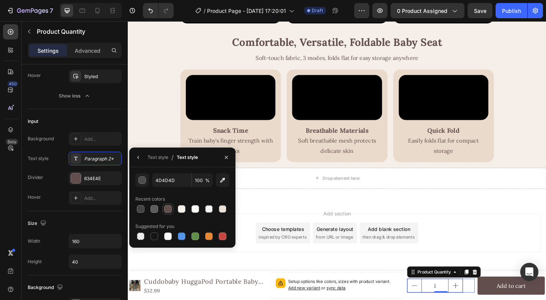
click at [167, 211] on div at bounding box center [168, 209] width 8 height 8
type input "634E4E"
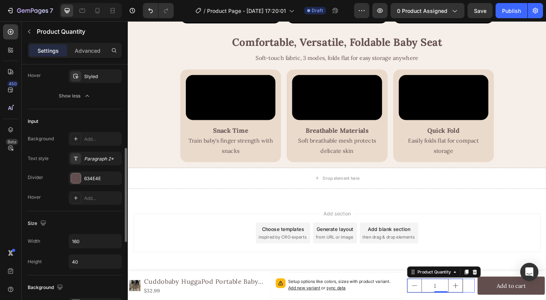
click at [77, 119] on div "Input" at bounding box center [75, 121] width 94 height 12
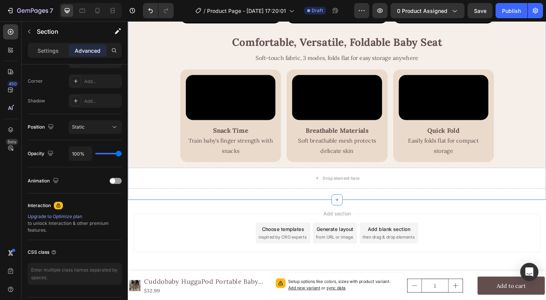
scroll to position [0, 0]
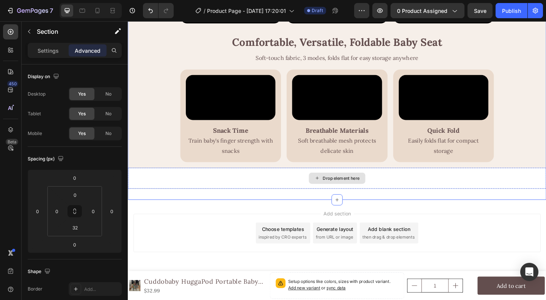
click at [280, 198] on div "Drop element here" at bounding box center [355, 192] width 455 height 23
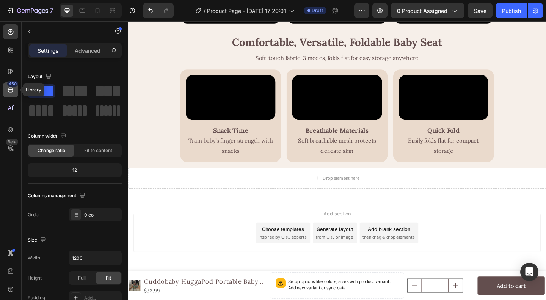
click at [9, 91] on icon at bounding box center [11, 90] width 8 height 8
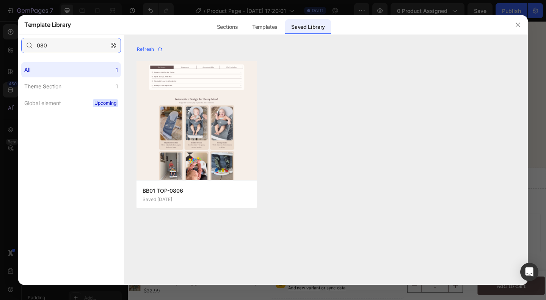
click at [61, 47] on input "080" at bounding box center [71, 45] width 100 height 15
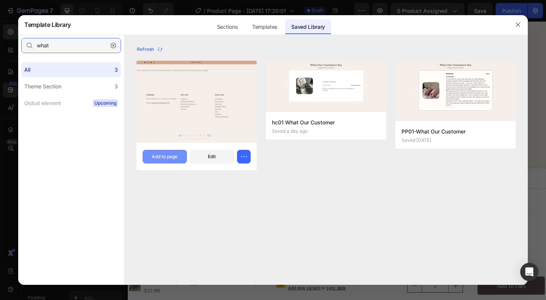
type input "what"
click at [160, 156] on div "Add to page" at bounding box center [165, 156] width 26 height 7
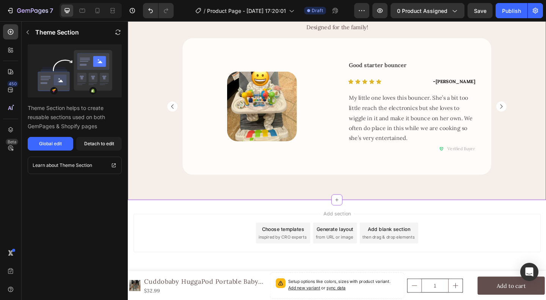
scroll to position [1289, 0]
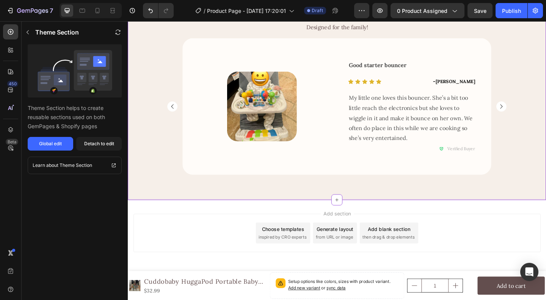
click at [270, 182] on div "What Our Customers Say Heading Designed for the family! Text Block Image Row Go…" at bounding box center [355, 104] width 455 height 223
drag, startPoint x: 99, startPoint y: 145, endPoint x: 83, endPoint y: 144, distance: 15.9
click at [99, 145] on div "Detach to edit" at bounding box center [99, 143] width 30 height 7
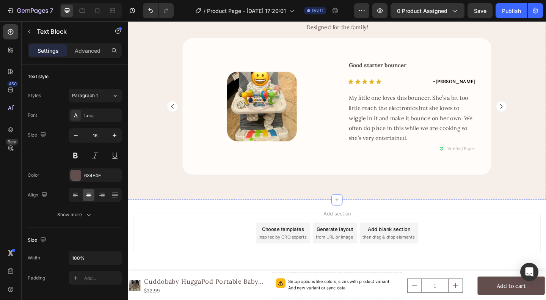
click at [523, 34] on div "Designed for the family!" at bounding box center [355, 27] width 455 height 13
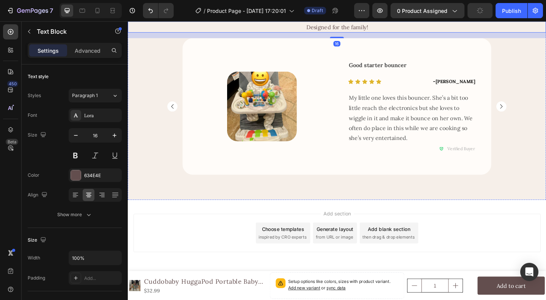
click at [512, 184] on div "What Our Customers Say Heading Designed for the family! Text Block 16 Image Row…" at bounding box center [355, 104] width 455 height 223
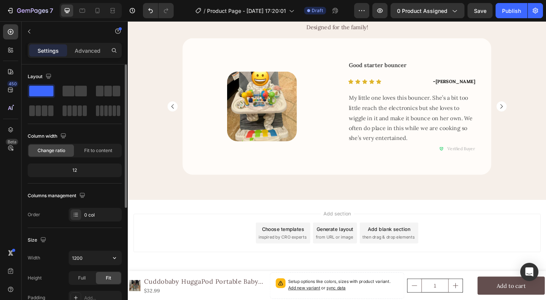
scroll to position [204, 0]
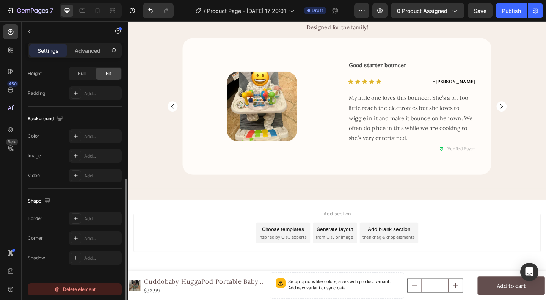
click at [80, 286] on div "Delete element" at bounding box center [75, 289] width 42 height 9
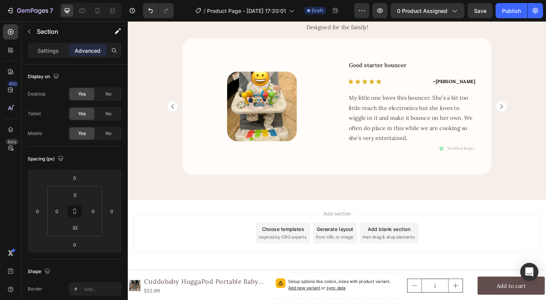
click at [77, 229] on input "32" at bounding box center [75, 227] width 15 height 11
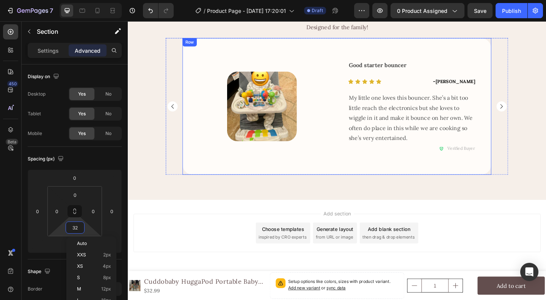
type input "0"
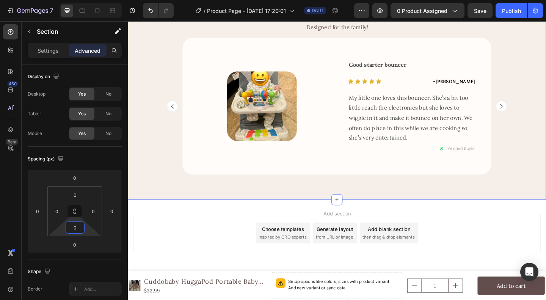
click at [546, 185] on div "Image Row Good starter bouncer Text Block Icon Icon Icon Icon Icon Icon List - …" at bounding box center [355, 120] width 455 height 163
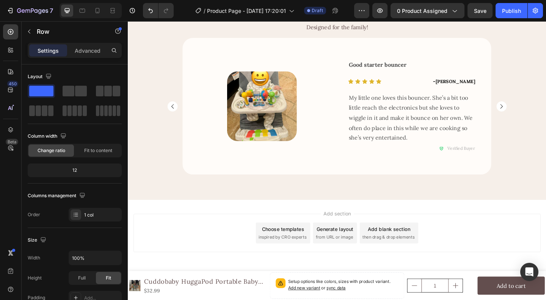
scroll to position [1434, 0]
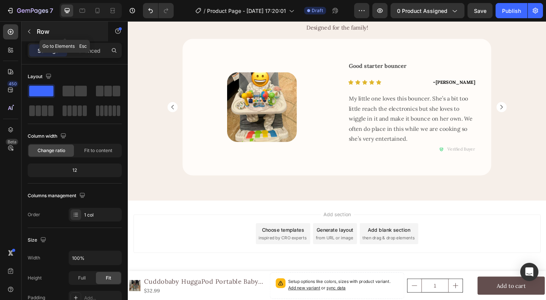
click at [44, 32] on p "Row" at bounding box center [69, 31] width 64 height 9
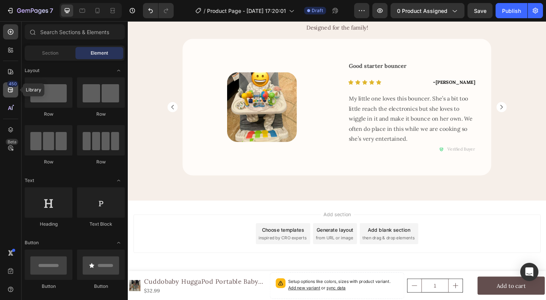
click at [8, 87] on icon at bounding box center [11, 90] width 8 height 8
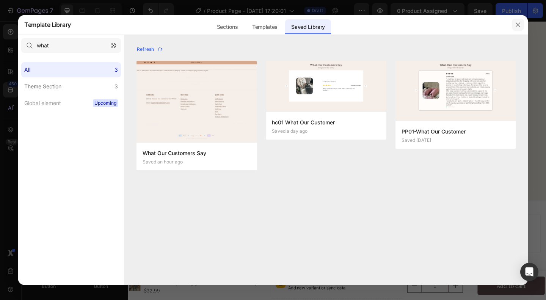
click at [519, 26] on icon "button" at bounding box center [518, 25] width 6 height 6
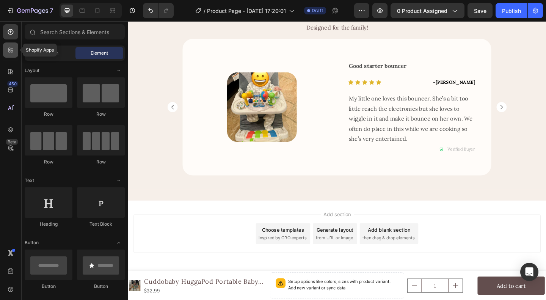
click at [10, 50] on icon at bounding box center [9, 51] width 2 height 2
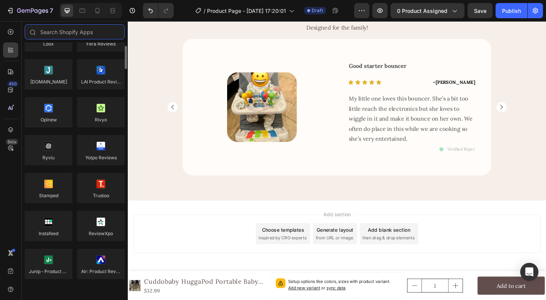
scroll to position [0, 0]
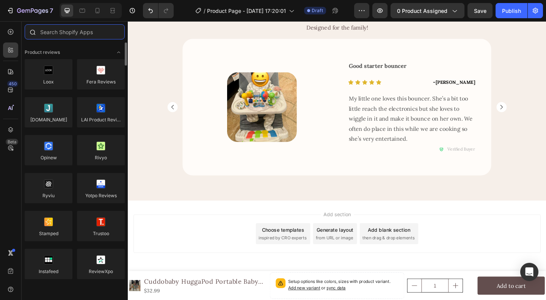
click at [75, 34] on input "text" at bounding box center [75, 31] width 100 height 15
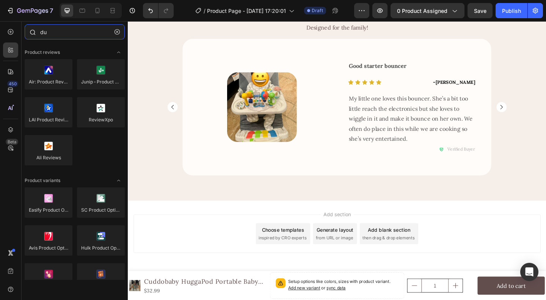
type input "d"
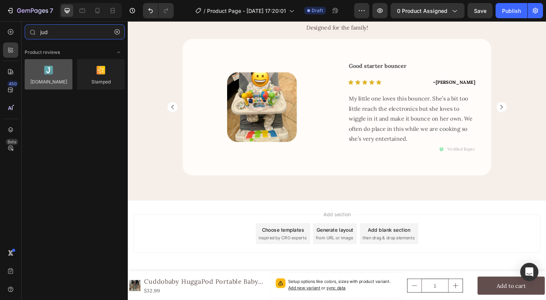
type input "jud"
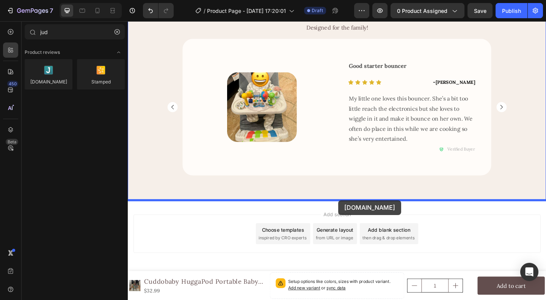
drag, startPoint x: 176, startPoint y: 99, endPoint x: 357, endPoint y: 216, distance: 216.0
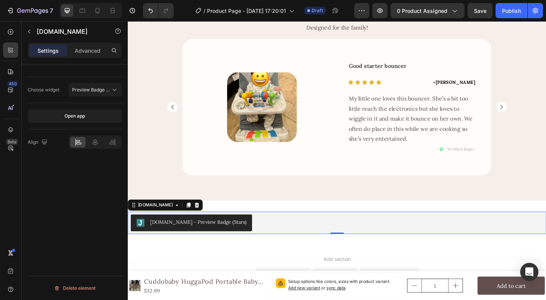
click at [192, 241] on div "[DOMAIN_NAME] - Preview Badge (Stars)" at bounding box center [204, 240] width 105 height 8
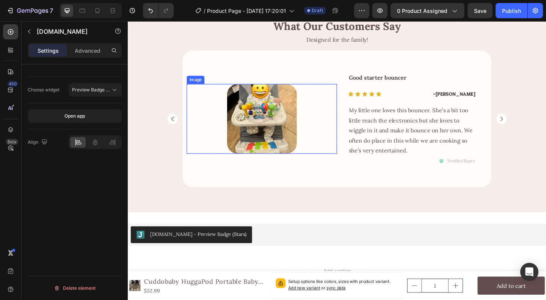
scroll to position [1476, 0]
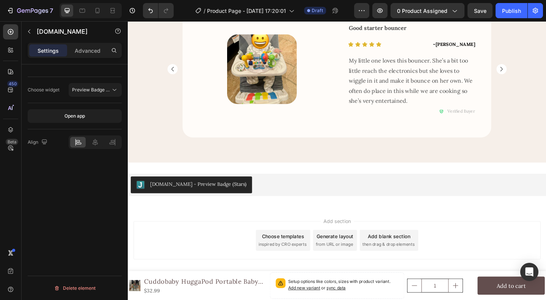
click at [203, 200] on div "[DOMAIN_NAME] - Preview Badge (Stars)" at bounding box center [204, 199] width 105 height 8
click at [100, 87] on span "Preview Badge (Stars)" at bounding box center [96, 90] width 48 height 6
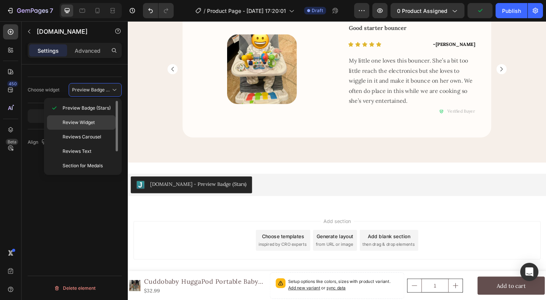
click at [93, 122] on span "Review Widget" at bounding box center [79, 122] width 32 height 7
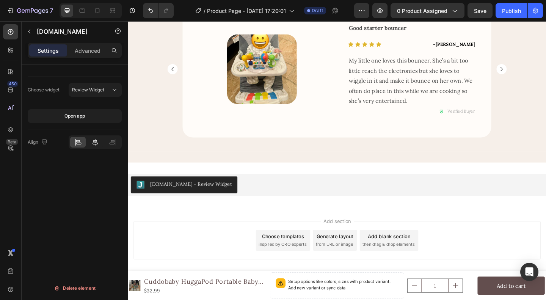
click at [92, 141] on icon at bounding box center [95, 142] width 8 height 8
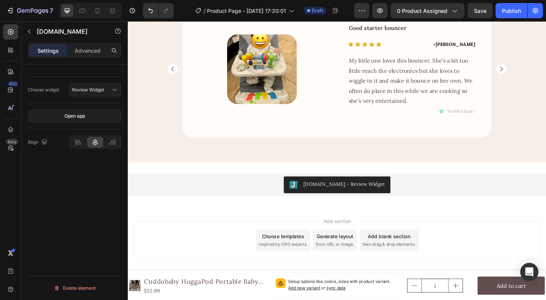
click at [282, 199] on div "[DOMAIN_NAME] - Review Widget" at bounding box center [355, 199] width 449 height 18
click at [85, 51] on p "Advanced" at bounding box center [88, 51] width 26 height 8
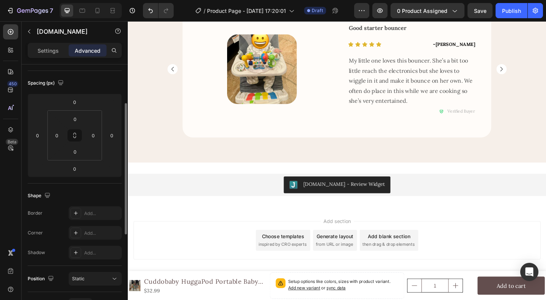
scroll to position [0, 0]
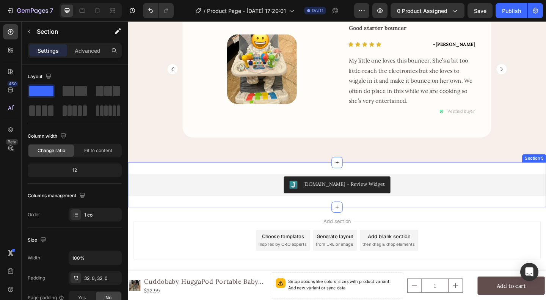
click at [290, 179] on div "Judge.me - Review Widget Judge.me Section 5" at bounding box center [355, 199] width 455 height 49
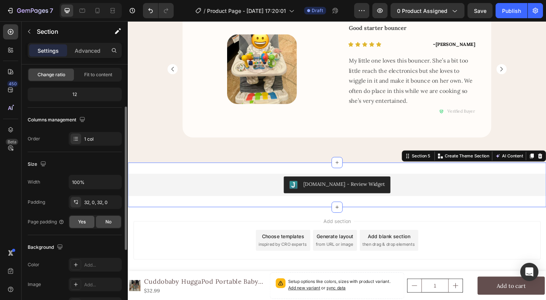
scroll to position [152, 0]
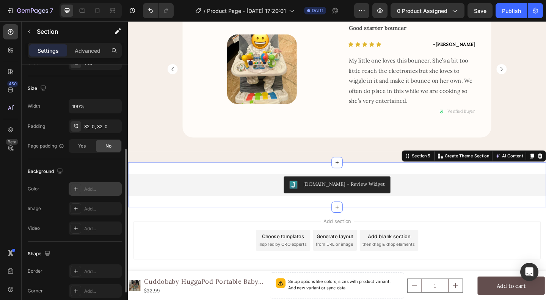
click at [91, 189] on div "Add..." at bounding box center [102, 189] width 36 height 7
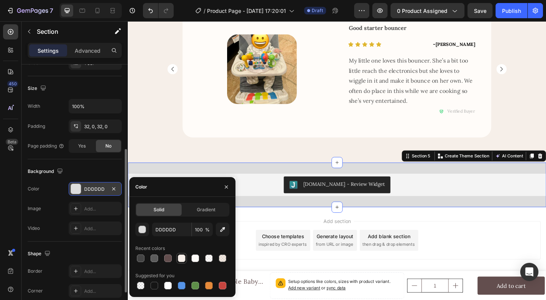
click at [183, 258] on div at bounding box center [182, 259] width 8 height 8
type input "F6EFE9"
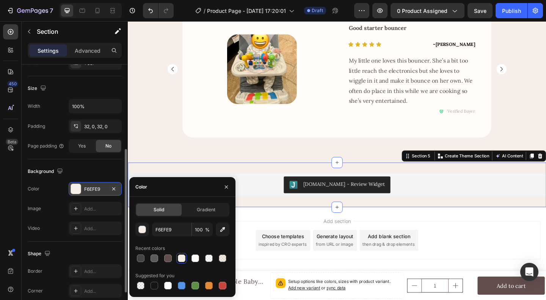
click at [91, 166] on div "Background" at bounding box center [75, 171] width 94 height 12
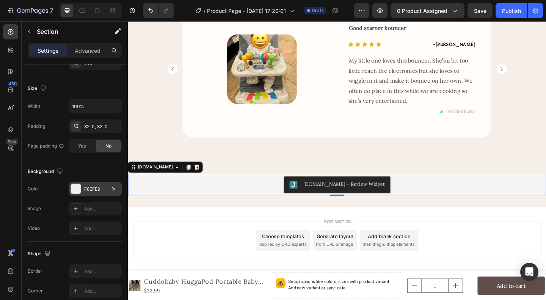
click at [233, 203] on div "[DOMAIN_NAME] - Review Widget" at bounding box center [355, 199] width 449 height 18
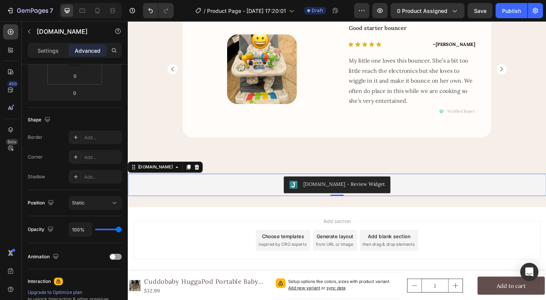
scroll to position [0, 0]
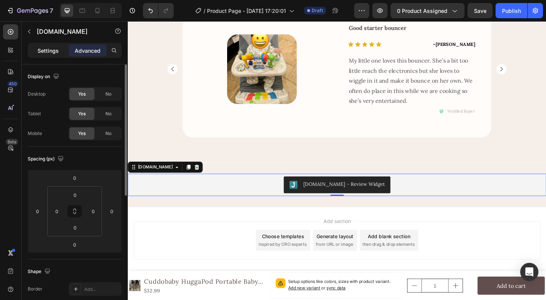
click at [44, 50] on p "Settings" at bounding box center [48, 51] width 21 height 8
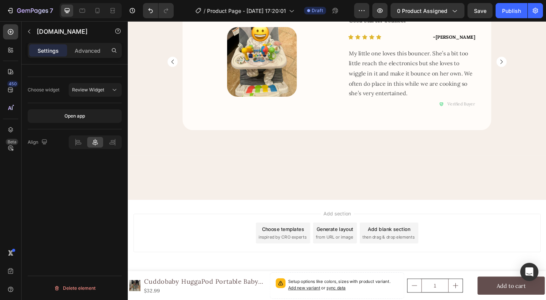
scroll to position [1347, 0]
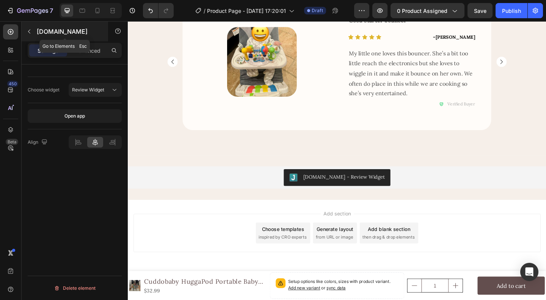
click at [30, 33] on icon "button" at bounding box center [29, 31] width 6 height 6
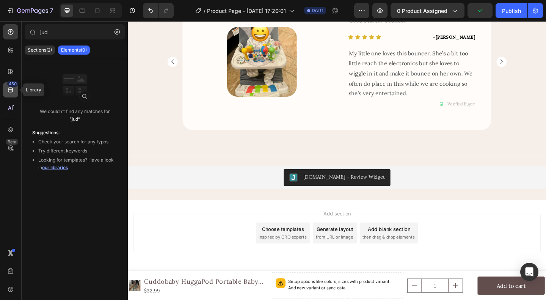
click at [9, 92] on icon at bounding box center [11, 90] width 8 height 8
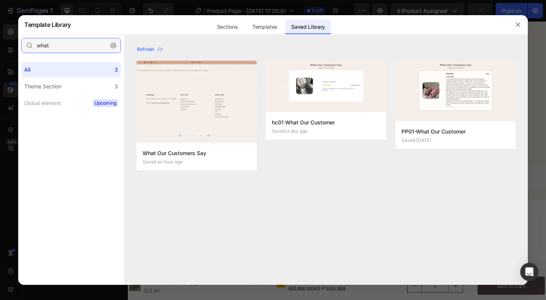
click at [76, 44] on input "what" at bounding box center [71, 45] width 100 height 15
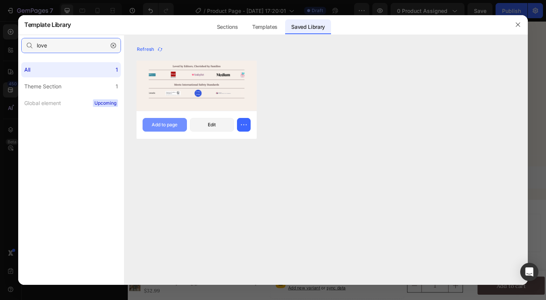
type input "love"
click at [169, 124] on div "Add to page" at bounding box center [165, 124] width 26 height 7
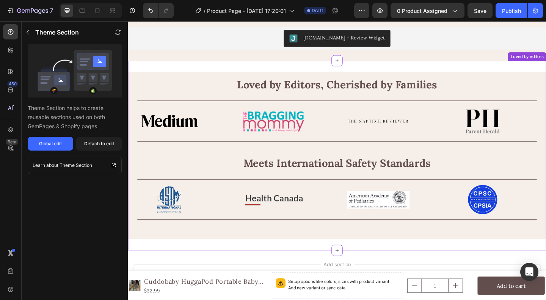
scroll to position [1564, 0]
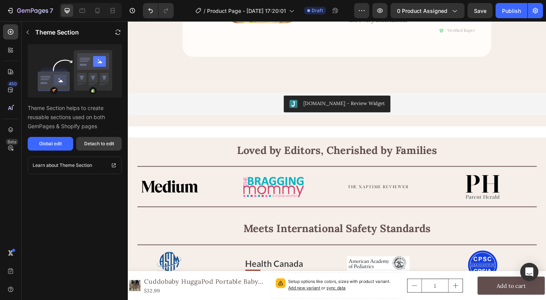
click at [94, 145] on div "Detach to edit" at bounding box center [99, 143] width 30 height 7
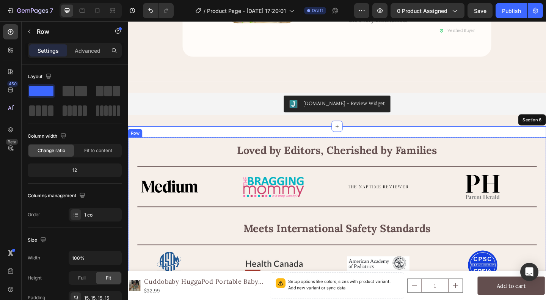
click at [192, 152] on div "Loved by Editors, Cherished by Families Heading Image Image Image Image Image I…" at bounding box center [355, 239] width 455 height 182
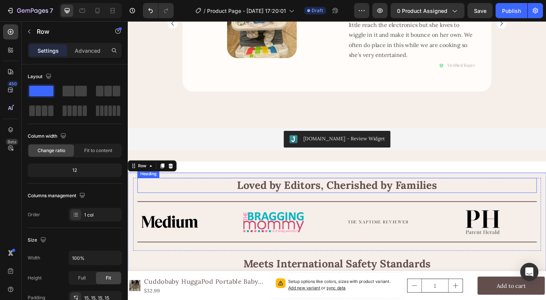
scroll to position [1488, 0]
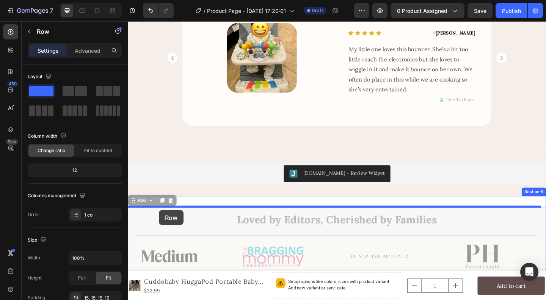
drag, startPoint x: 134, startPoint y: 215, endPoint x: 162, endPoint y: 227, distance: 29.6
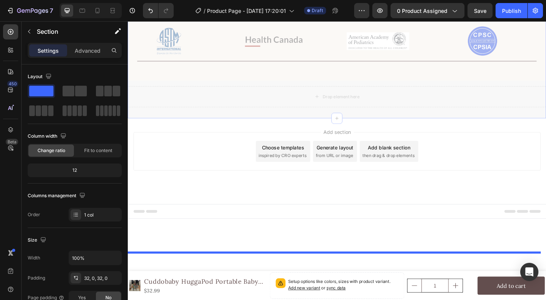
scroll to position [1380, 0]
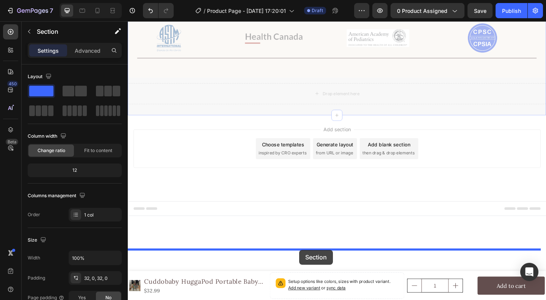
drag, startPoint x: 280, startPoint y: 218, endPoint x: 314, endPoint y: 270, distance: 62.7
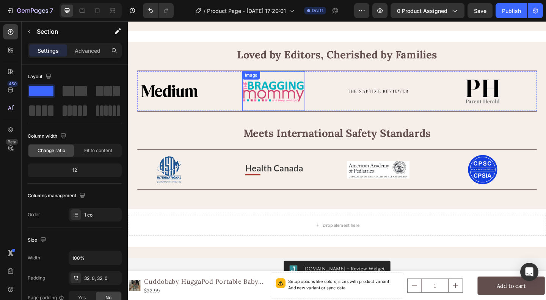
scroll to position [1543, 0]
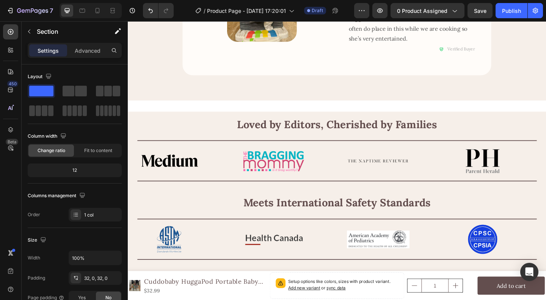
click at [252, 112] on div "Loved by Editors, Cherished by Families Heading Image Image Image Image Image I…" at bounding box center [355, 224] width 455 height 235
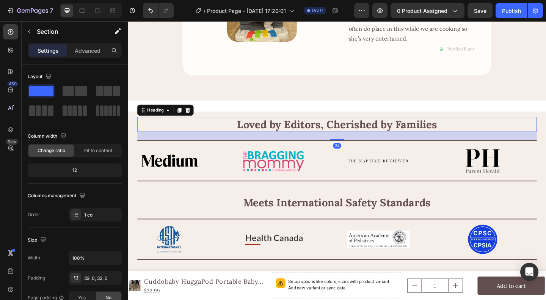
click at [222, 128] on h2 "Loved by Editors, Cherished by Families" at bounding box center [355, 133] width 435 height 16
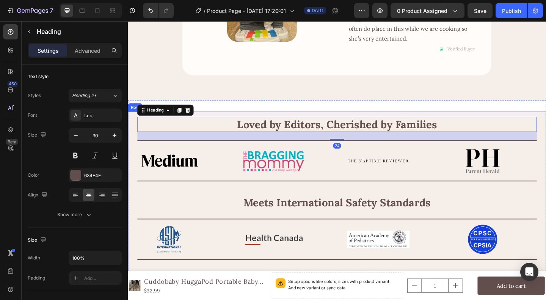
click at [213, 122] on div "Loved by Editors, Cherished by Families Heading 24 Image Image Image Image Imag…" at bounding box center [355, 210] width 455 height 182
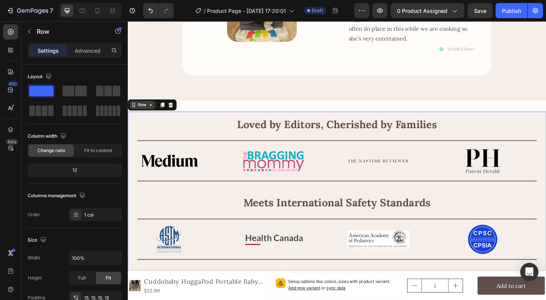
click at [145, 112] on div "Row" at bounding box center [143, 112] width 13 height 7
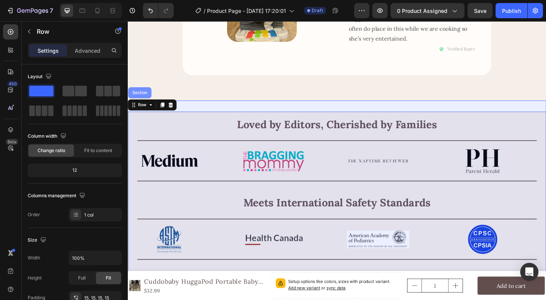
click at [138, 100] on div "Section" at bounding box center [140, 99] width 19 height 5
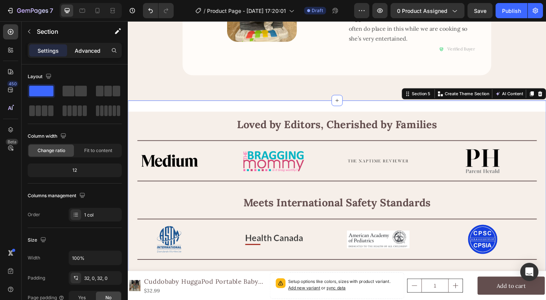
click at [90, 48] on p "Advanced" at bounding box center [88, 51] width 26 height 8
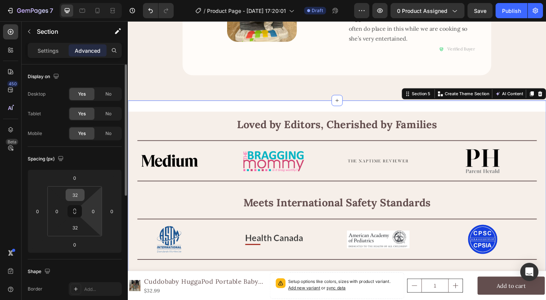
click at [80, 193] on input "32" at bounding box center [75, 194] width 15 height 11
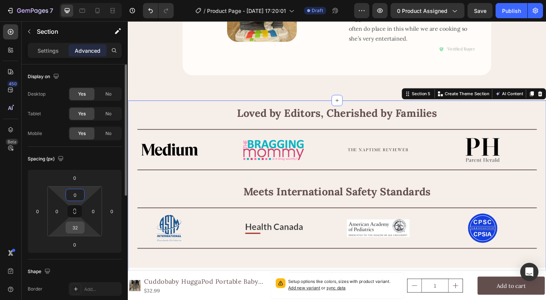
type input "0"
click at [75, 229] on input "32" at bounding box center [75, 227] width 15 height 11
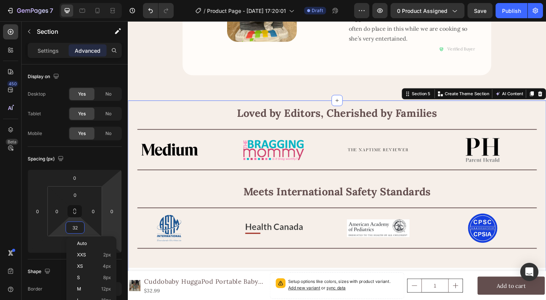
type input "0"
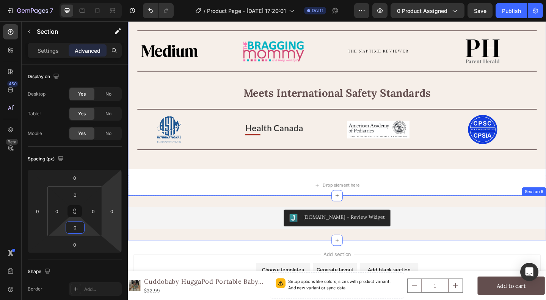
scroll to position [1657, 0]
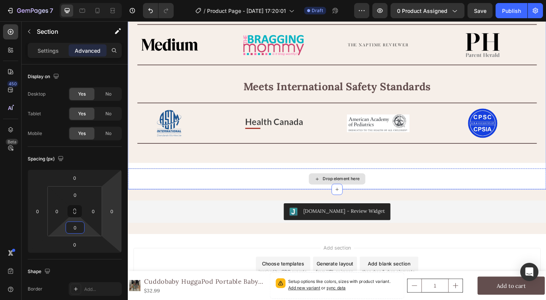
click at [225, 187] on div "Drop element here" at bounding box center [355, 192] width 455 height 23
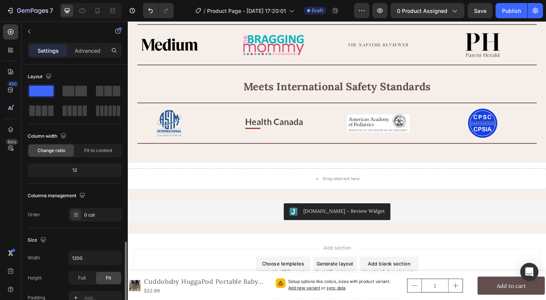
scroll to position [204, 0]
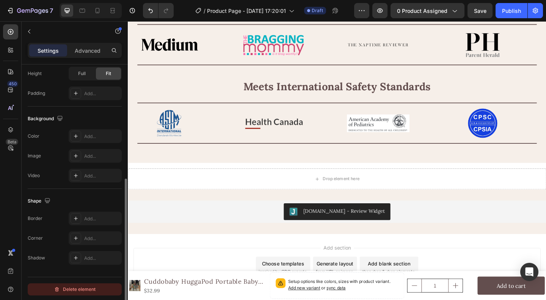
click at [70, 290] on div "Delete element" at bounding box center [75, 289] width 42 height 9
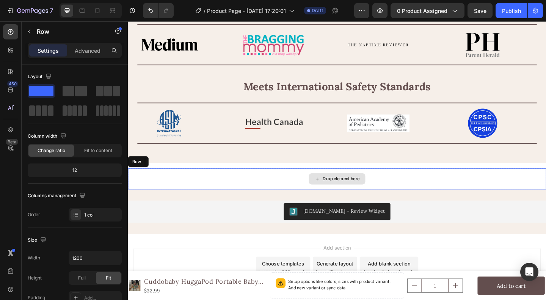
click at [223, 191] on div "Drop element here" at bounding box center [355, 192] width 455 height 23
click at [175, 174] on icon at bounding box center [174, 173] width 5 height 5
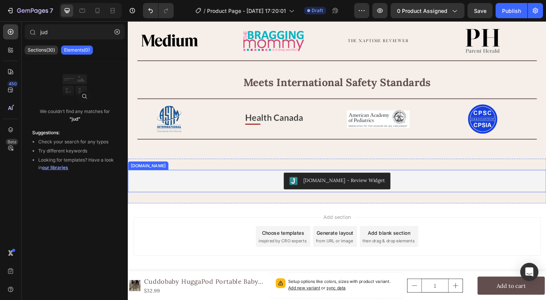
scroll to position [1665, 0]
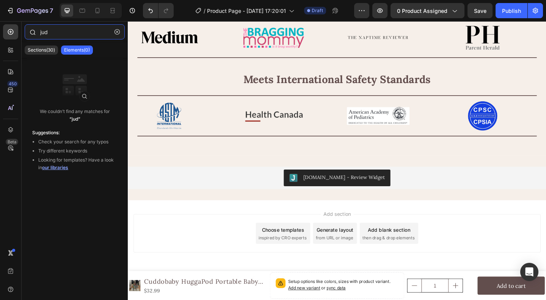
click at [55, 31] on input "jud" at bounding box center [75, 31] width 100 height 15
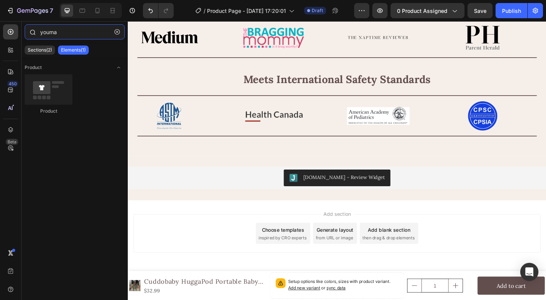
type input "youmay"
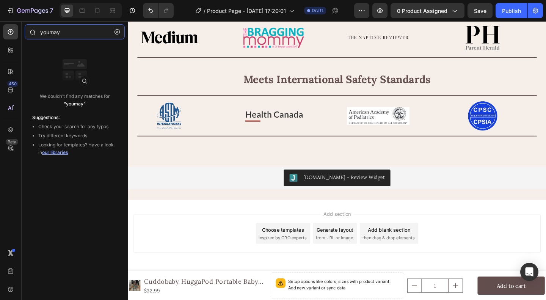
click at [83, 39] on input "youmay" at bounding box center [75, 31] width 100 height 15
click at [84, 35] on input "youmay" at bounding box center [75, 31] width 100 height 15
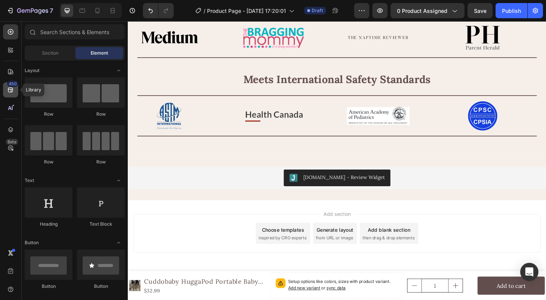
click at [10, 89] on icon at bounding box center [10, 90] width 5 height 5
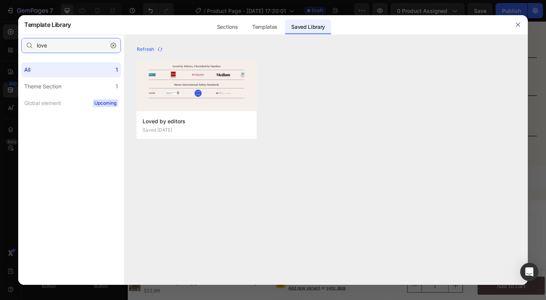
click at [60, 44] on input "love" at bounding box center [71, 45] width 100 height 15
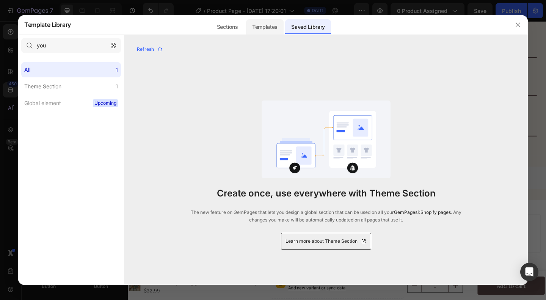
click at [269, 25] on div "Templates" at bounding box center [265, 26] width 38 height 15
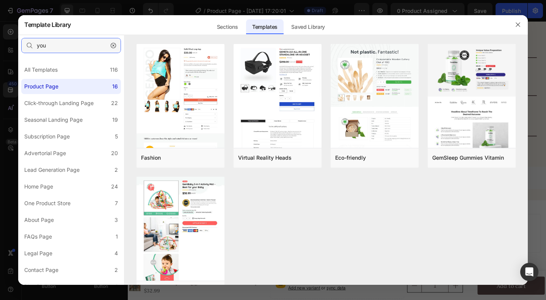
click at [61, 43] on input "you" at bounding box center [71, 45] width 100 height 15
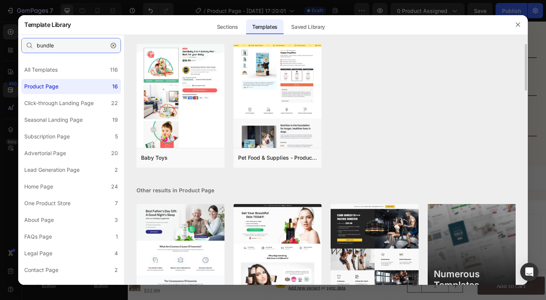
scroll to position [52, 0]
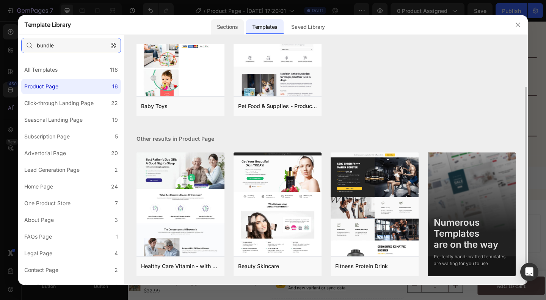
type input "bundle"
click at [228, 25] on div "Sections" at bounding box center [227, 26] width 33 height 15
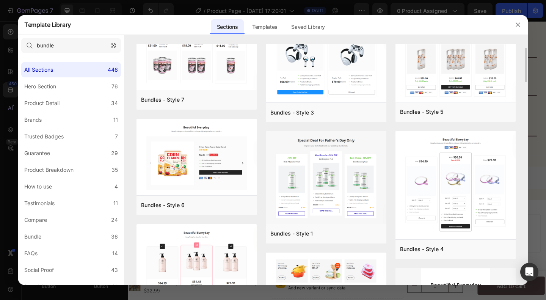
scroll to position [0, 0]
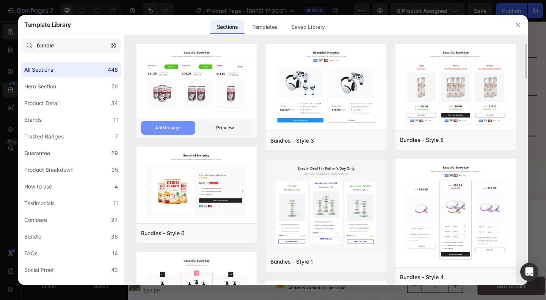
click at [165, 126] on div "Add to page" at bounding box center [168, 127] width 26 height 7
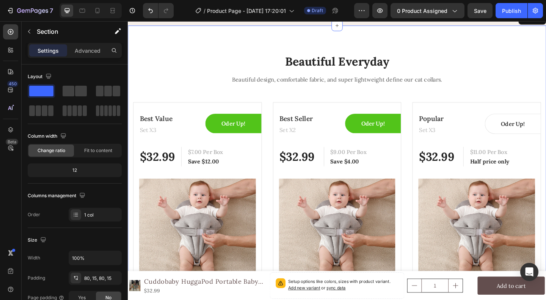
scroll to position [1859, 0]
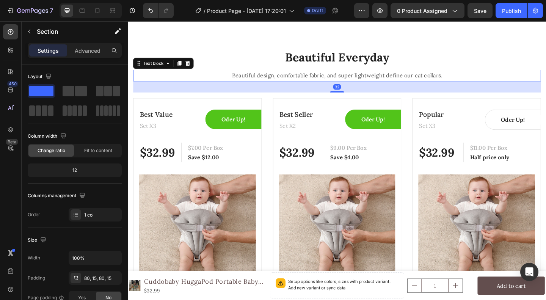
click at [237, 75] on p "Beautiful design, comfortable fabric, and super lightweight define our cat coll…" at bounding box center [355, 80] width 442 height 11
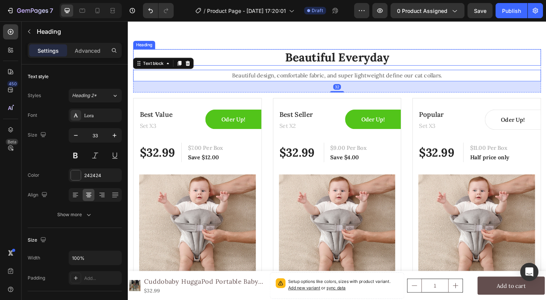
click at [230, 68] on p "Beautiful Everyday" at bounding box center [355, 60] width 442 height 16
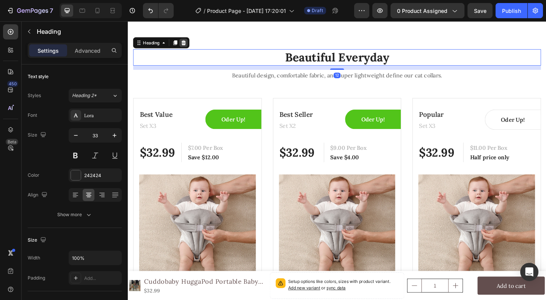
click at [190, 46] on icon at bounding box center [188, 44] width 5 height 5
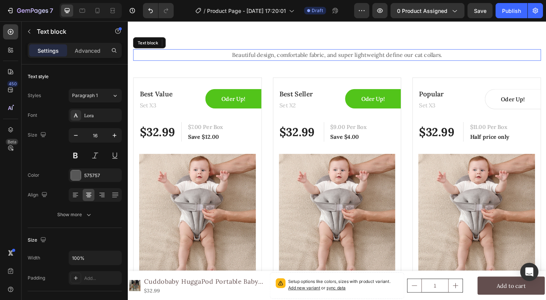
click at [224, 60] on p "Beautiful design, comfortable fabric, and super lightweight define our cat coll…" at bounding box center [355, 57] width 442 height 11
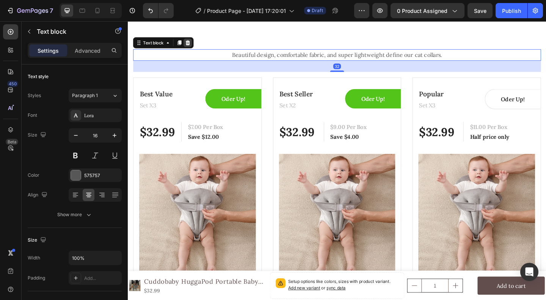
click at [193, 46] on icon at bounding box center [193, 44] width 5 height 5
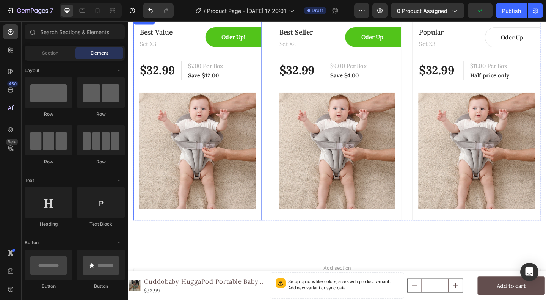
scroll to position [1897, 0]
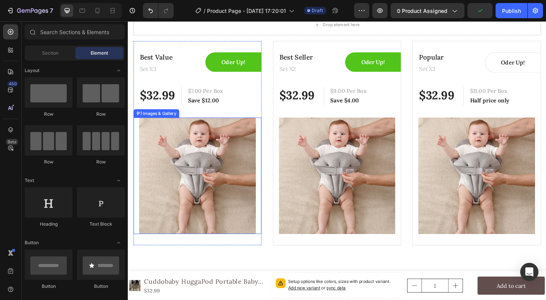
click at [186, 207] on img at bounding box center [203, 189] width 127 height 127
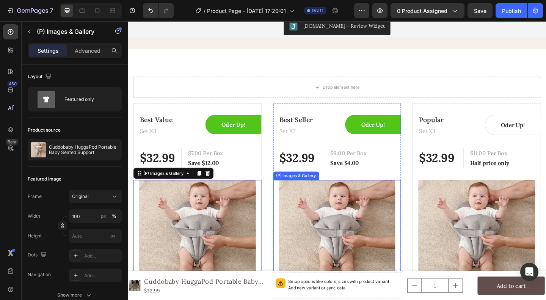
scroll to position [1754, 0]
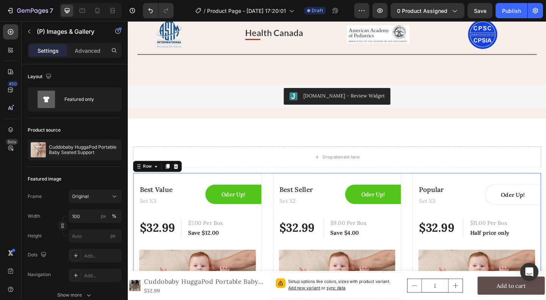
click at [274, 215] on div "Best Value Heading Set X3 Text block Oder Up! Text block Row Row $32.99 (P) Pri…" at bounding box center [356, 297] width 444 height 223
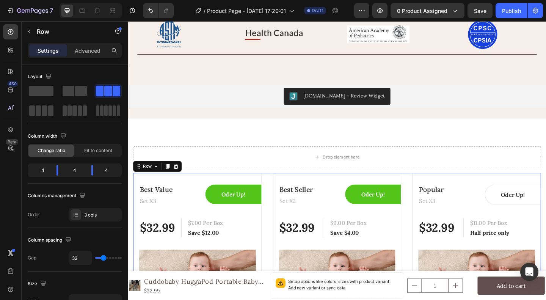
click at [181, 180] on icon at bounding box center [180, 178] width 5 height 5
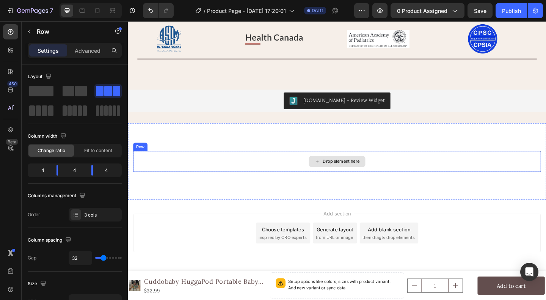
scroll to position [1748, 0]
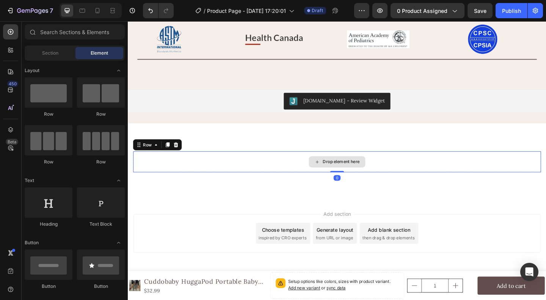
click at [283, 177] on div "Drop element here" at bounding box center [356, 174] width 444 height 23
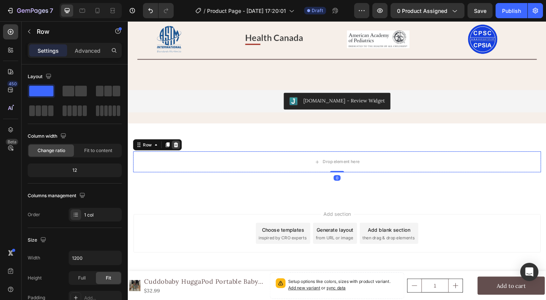
click at [179, 153] on icon at bounding box center [180, 155] width 5 height 5
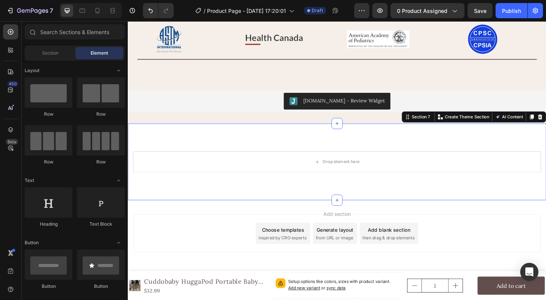
click at [278, 155] on div "Drop element here Section 7 Create Theme Section AI Content Write with GemAI Wh…" at bounding box center [355, 173] width 455 height 83
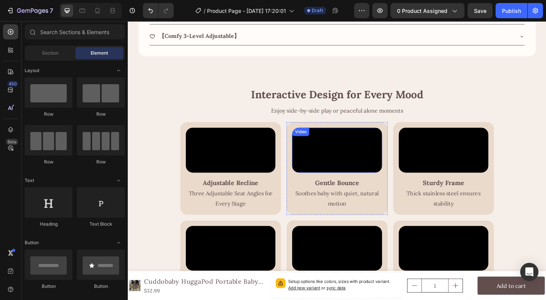
scroll to position [493, 0]
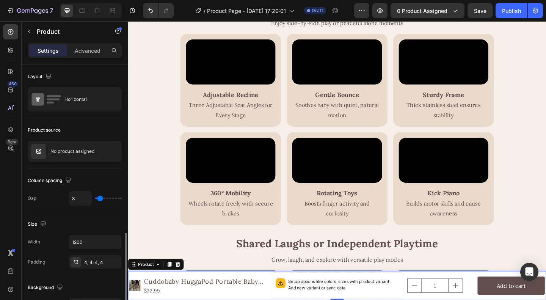
scroll to position [152, 0]
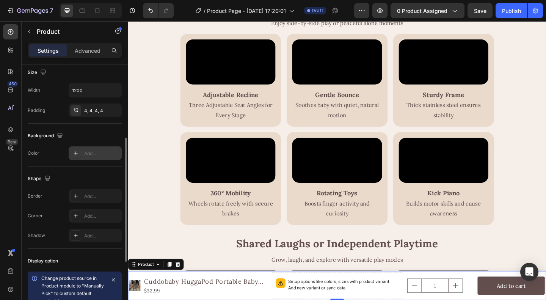
click at [89, 150] on div "Add..." at bounding box center [102, 153] width 36 height 7
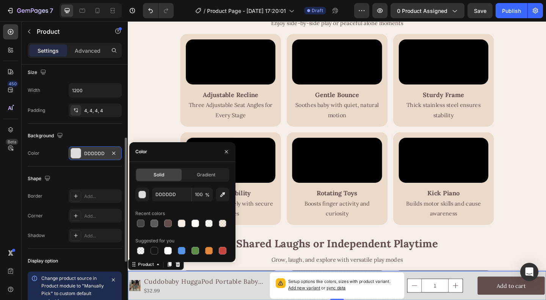
click at [91, 152] on div "DDDDDD" at bounding box center [95, 153] width 22 height 7
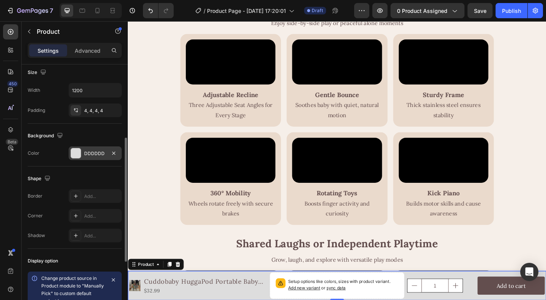
click at [91, 151] on div "DDDDDD" at bounding box center [95, 153] width 22 height 7
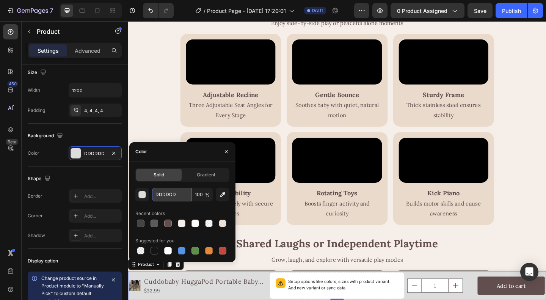
click at [168, 192] on input "DDDDDD" at bounding box center [171, 195] width 39 height 14
paste input "FFFCF9"
type input "FFFCF9"
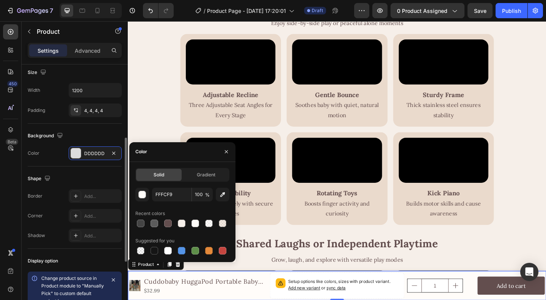
click at [99, 135] on div "Background" at bounding box center [75, 136] width 94 height 12
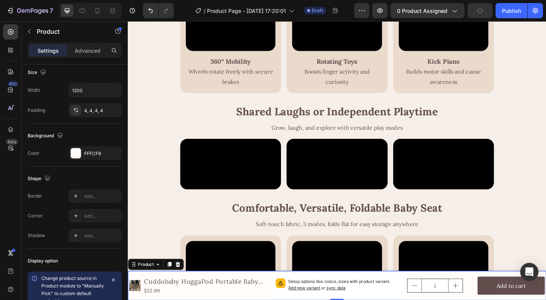
scroll to position [645, 0]
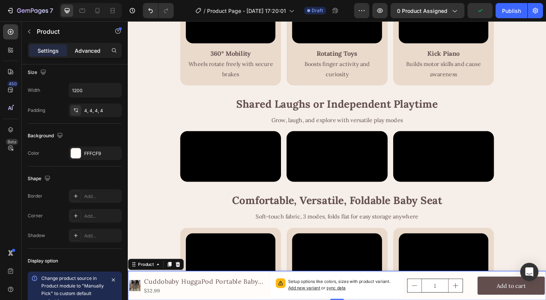
click at [80, 52] on p "Advanced" at bounding box center [88, 51] width 26 height 8
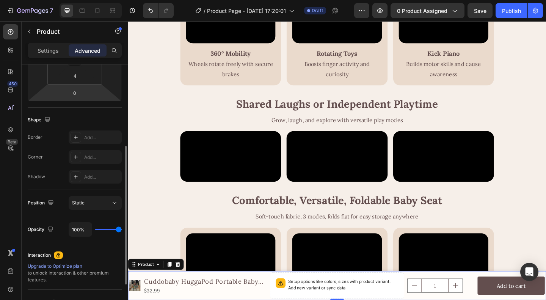
scroll to position [0, 0]
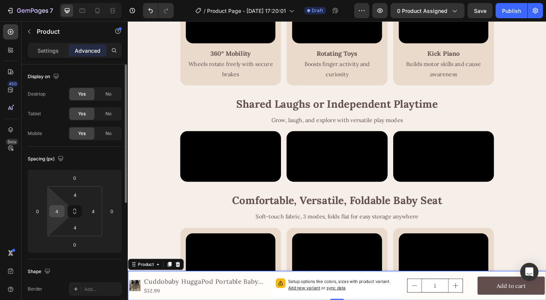
click at [55, 212] on input "4" at bounding box center [56, 211] width 11 height 11
type input "12"
click at [94, 213] on input "4" at bounding box center [93, 211] width 11 height 11
type input "12"
click at [90, 159] on div "Spacing (px)" at bounding box center [75, 159] width 94 height 12
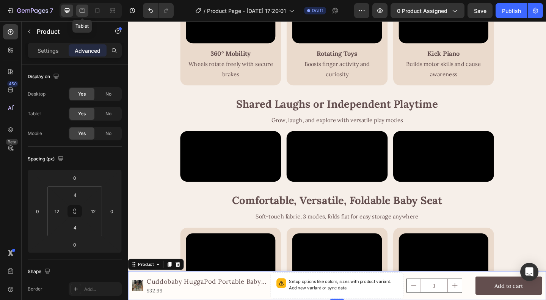
click at [79, 11] on icon at bounding box center [83, 11] width 8 height 8
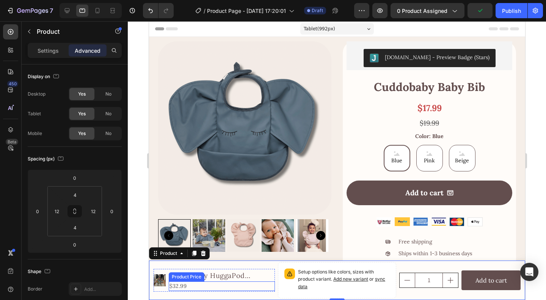
click at [181, 286] on div "$32.99" at bounding box center [221, 285] width 106 height 9
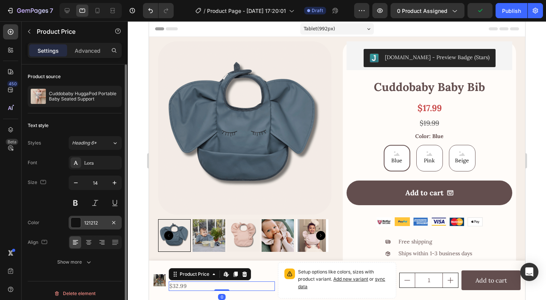
click at [81, 224] on div "121212" at bounding box center [95, 223] width 53 height 14
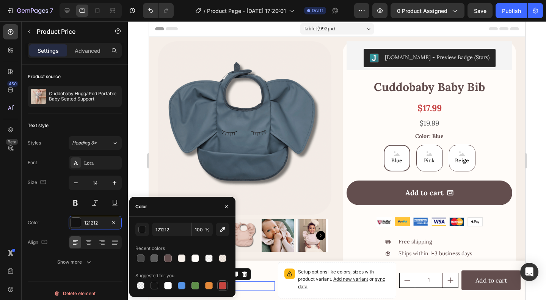
click at [222, 283] on div at bounding box center [223, 286] width 8 height 8
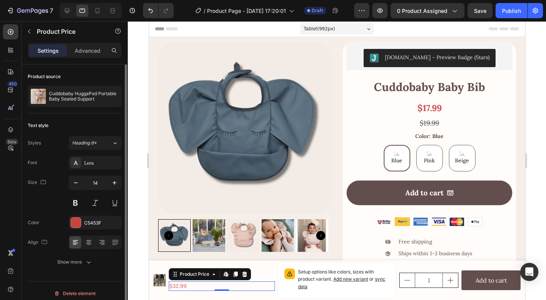
click at [40, 204] on div "Size 14" at bounding box center [75, 193] width 94 height 34
click at [77, 225] on div at bounding box center [76, 223] width 10 height 10
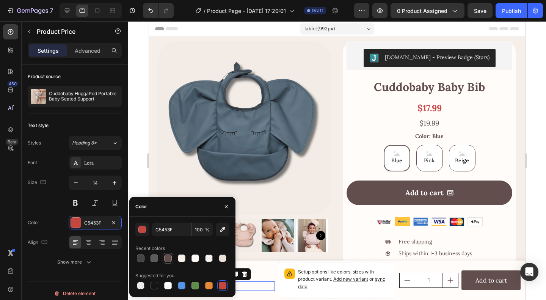
click at [168, 260] on div at bounding box center [168, 259] width 8 height 8
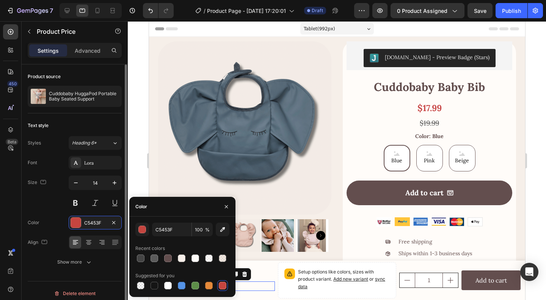
type input "634E4E"
click at [40, 201] on div "Size 14" at bounding box center [75, 193] width 94 height 34
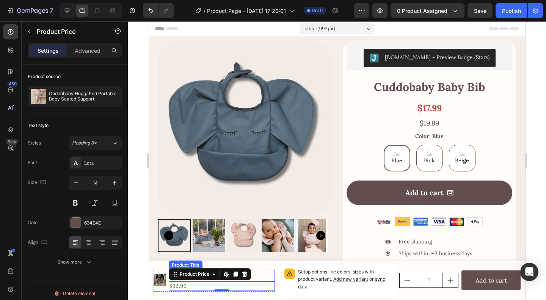
click at [256, 274] on h1 "Cuddobaby HuggaPod Portable Baby Seated Support" at bounding box center [221, 276] width 106 height 12
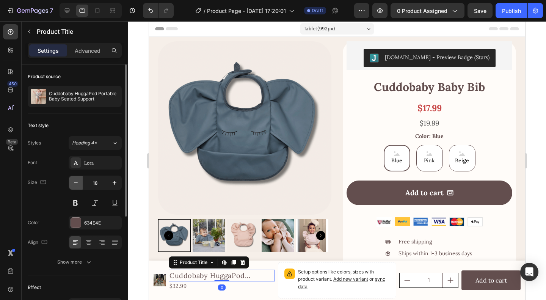
click at [77, 182] on icon "button" at bounding box center [76, 182] width 4 height 1
type input "16"
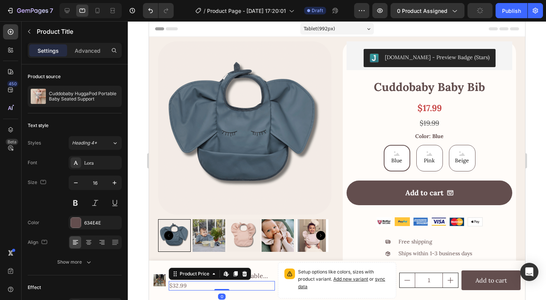
click at [191, 287] on div "$32.99" at bounding box center [221, 285] width 106 height 9
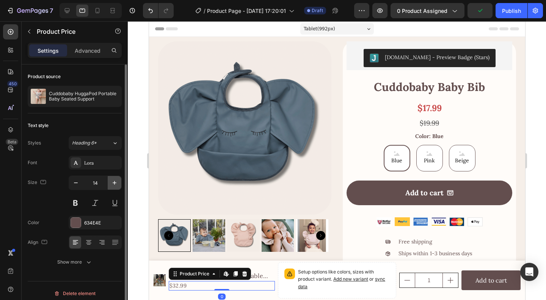
click at [114, 185] on icon "button" at bounding box center [115, 183] width 8 height 8
type input "16"
click at [50, 200] on div "Size 16" at bounding box center [75, 193] width 94 height 34
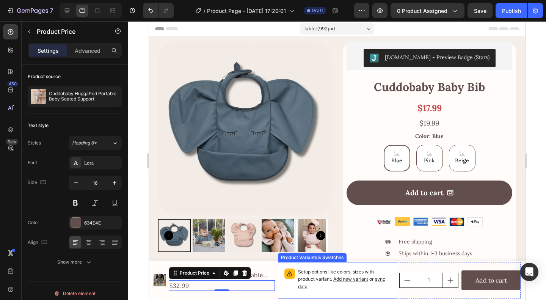
click at [281, 293] on div "Setup options like colors, sizes with product variant. Add new variant or sync …" at bounding box center [337, 281] width 112 height 30
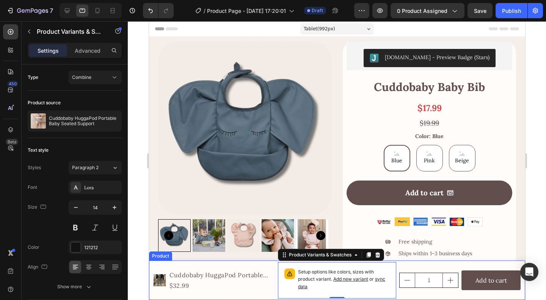
click at [257, 293] on div "Product Images Cuddobaby HuggaPod Portable Baby Seated Support Product Title $3…" at bounding box center [213, 280] width 121 height 36
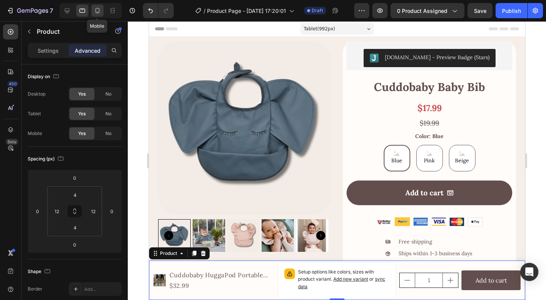
click at [100, 11] on icon at bounding box center [98, 11] width 8 height 8
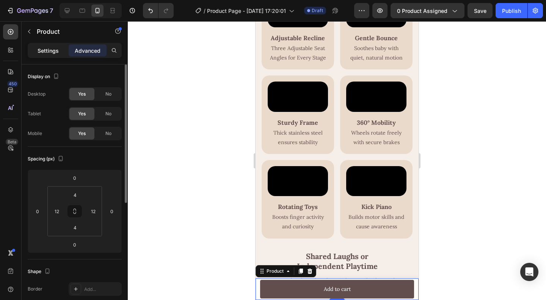
click at [46, 53] on p "Settings" at bounding box center [48, 51] width 21 height 8
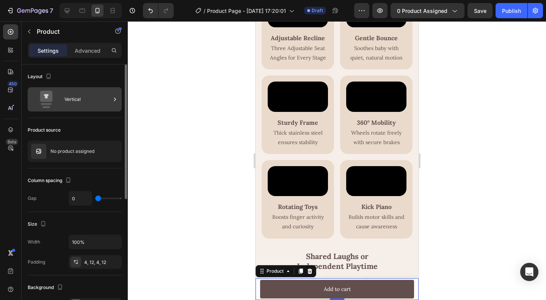
click at [112, 100] on icon at bounding box center [115, 100] width 8 height 8
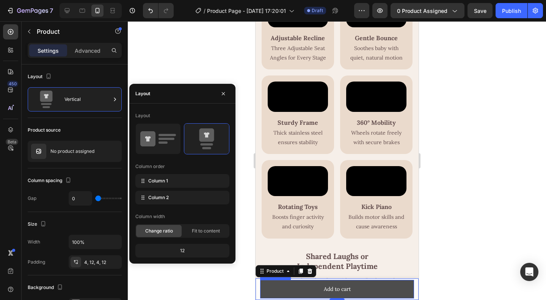
click at [284, 292] on button "Add to cart" at bounding box center [337, 289] width 154 height 19
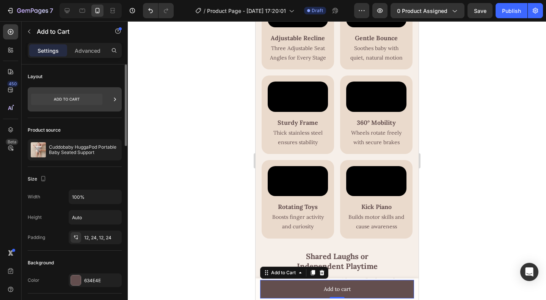
click at [118, 101] on icon at bounding box center [115, 100] width 8 height 8
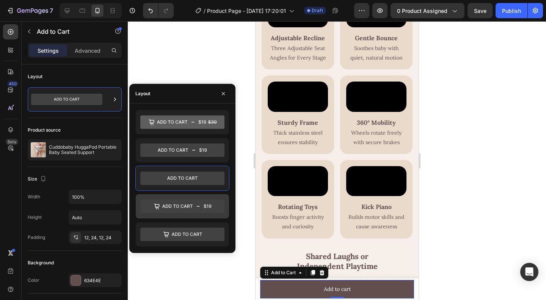
click at [191, 203] on icon at bounding box center [182, 207] width 84 height 14
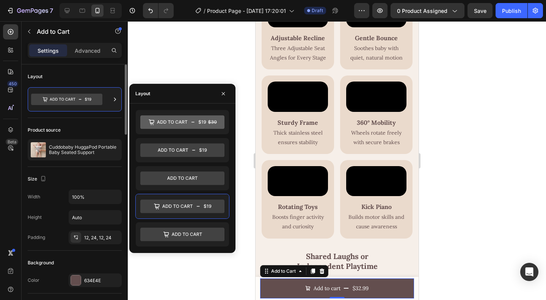
click at [99, 120] on div "Product source Cuddobaby HuggaPod Portable Baby Seated Support" at bounding box center [75, 142] width 94 height 49
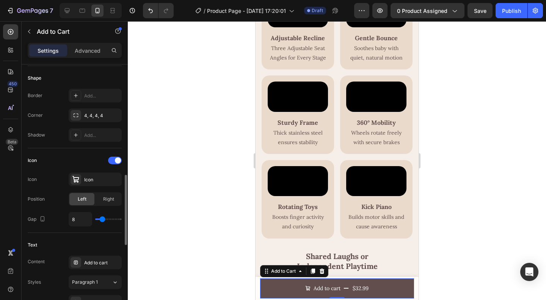
scroll to position [266, 0]
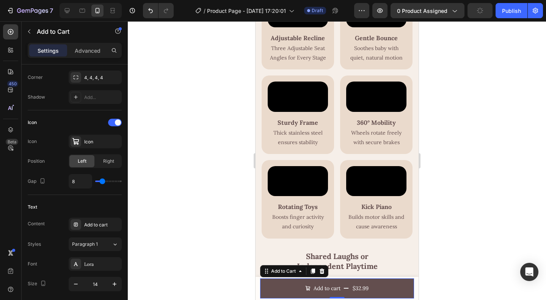
scroll to position [341, 0]
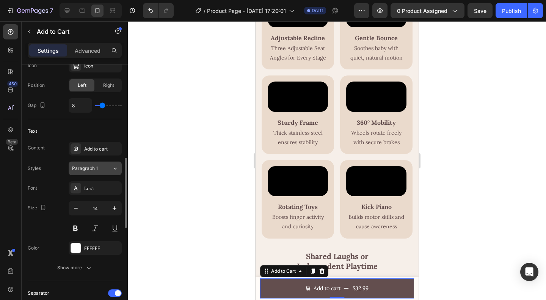
click at [111, 169] on div "Paragraph 1" at bounding box center [92, 168] width 40 height 7
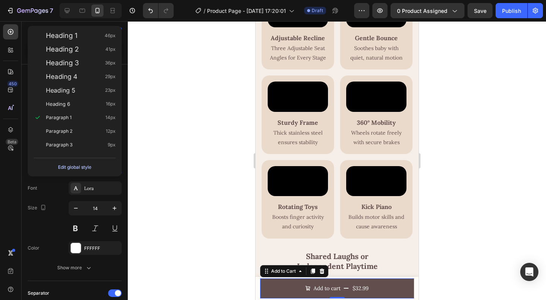
click at [109, 169] on button "Edit global style" at bounding box center [75, 167] width 82 height 12
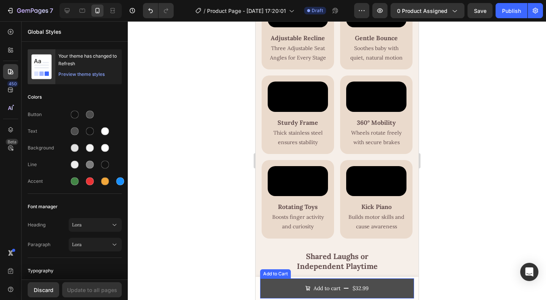
click at [260, 289] on button "Add to cart $32.99" at bounding box center [337, 288] width 154 height 20
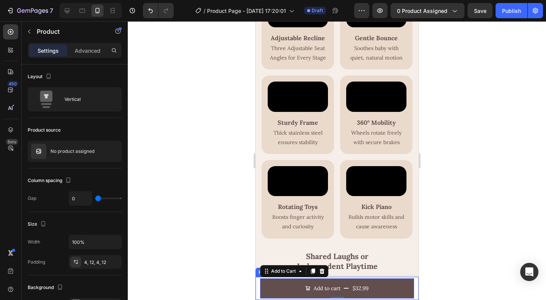
click at [257, 290] on div "Product Images Cuddobaby HuggaPod Portable Baby Seated Support Product Title $3…" at bounding box center [336, 288] width 163 height 23
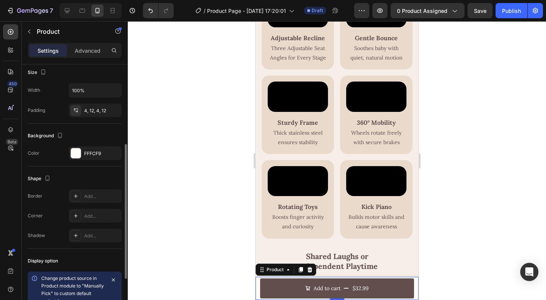
scroll to position [234, 0]
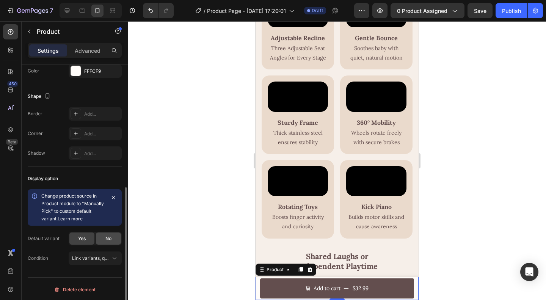
click at [104, 236] on div "No" at bounding box center [108, 239] width 25 height 12
click at [82, 237] on span "Yes" at bounding box center [82, 238] width 8 height 7
click at [111, 258] on icon at bounding box center [115, 259] width 8 height 8
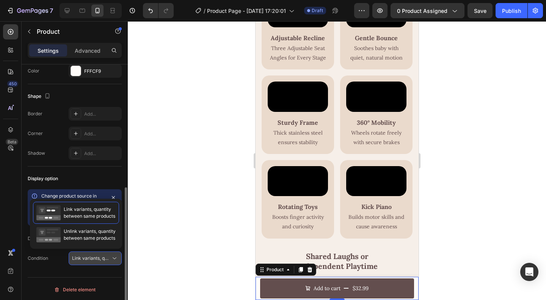
click at [112, 258] on icon at bounding box center [115, 259] width 8 height 8
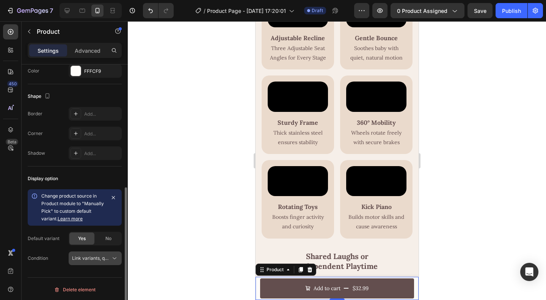
click at [114, 258] on icon at bounding box center [115, 259] width 8 height 8
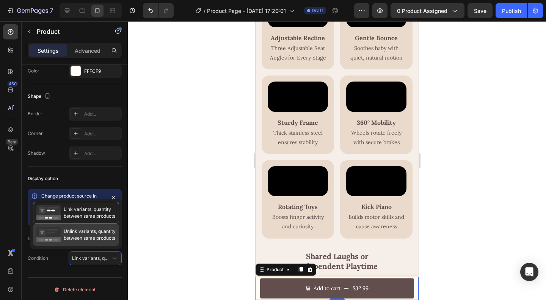
click at [89, 236] on span "Unlink variants, quantity between same products" at bounding box center [90, 235] width 52 height 14
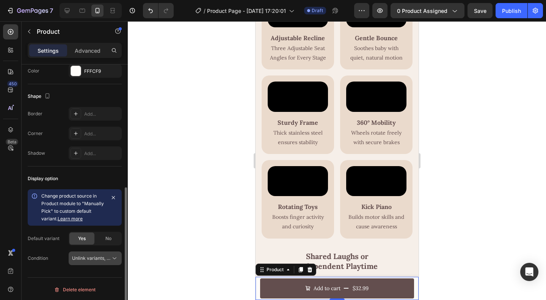
click at [112, 257] on icon at bounding box center [115, 259] width 8 height 8
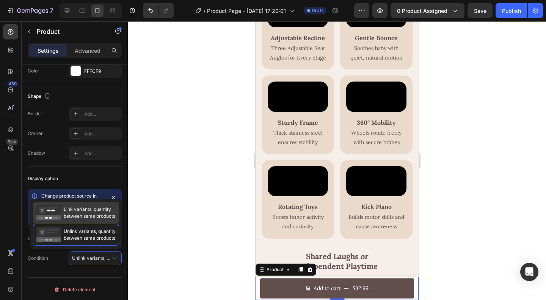
click at [79, 215] on span "Link variants, quantity between same products" at bounding box center [90, 213] width 52 height 14
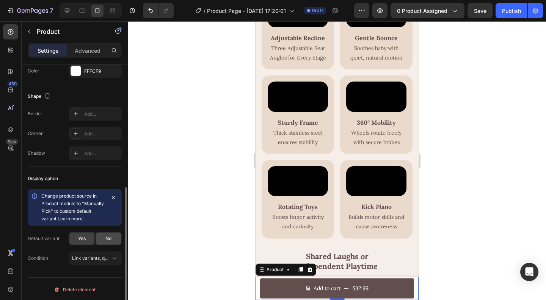
click at [112, 235] on span "No" at bounding box center [108, 238] width 6 height 7
click at [80, 235] on span "Yes" at bounding box center [82, 238] width 8 height 7
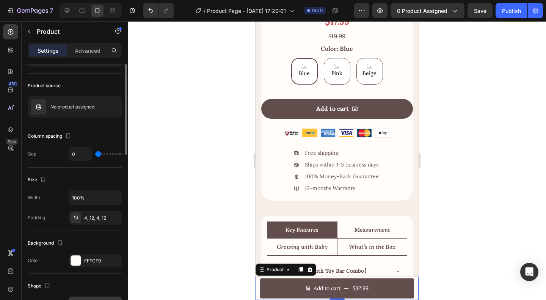
scroll to position [0, 0]
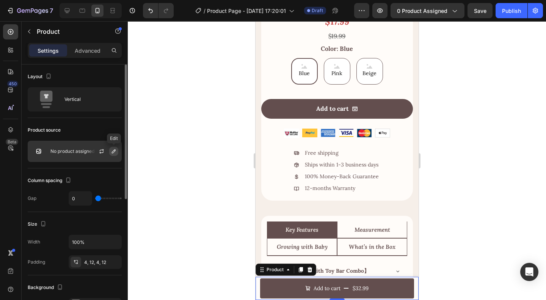
click at [114, 151] on icon "button" at bounding box center [114, 151] width 6 height 6
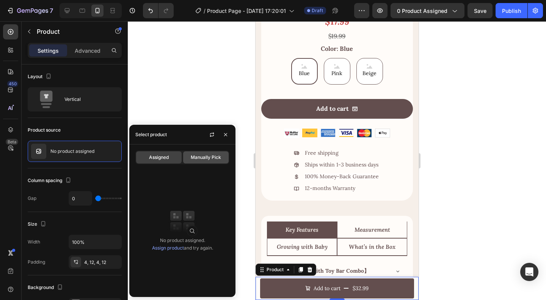
click at [199, 159] on span "Manually Pick" at bounding box center [206, 157] width 30 height 7
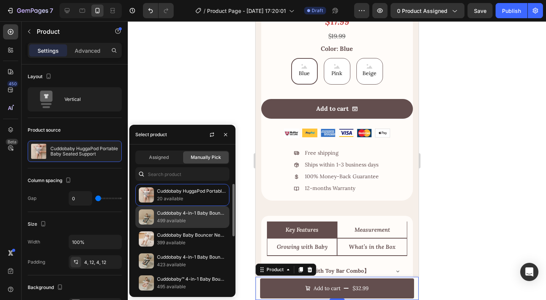
click at [181, 216] on p "Cuddobaby 4-in-1 Baby Bouncer" at bounding box center [191, 213] width 69 height 8
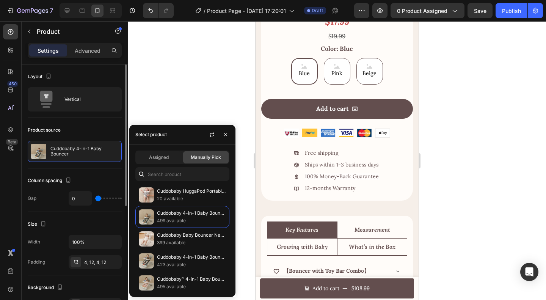
click at [90, 127] on div "Product source" at bounding box center [75, 130] width 94 height 12
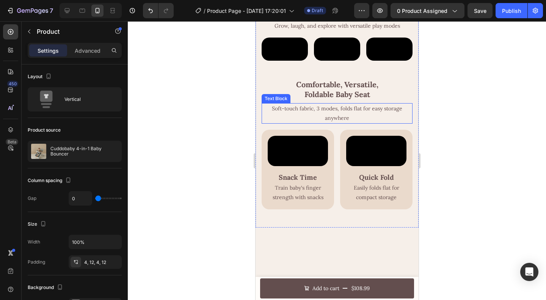
scroll to position [1024, 0]
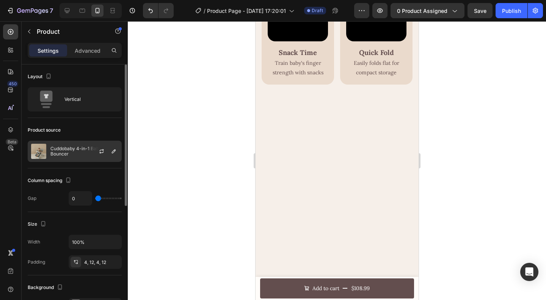
click at [71, 152] on p "Cuddobaby 4-in-1 Baby Bouncer" at bounding box center [84, 151] width 68 height 11
click at [101, 150] on icon "button" at bounding box center [102, 151] width 6 height 6
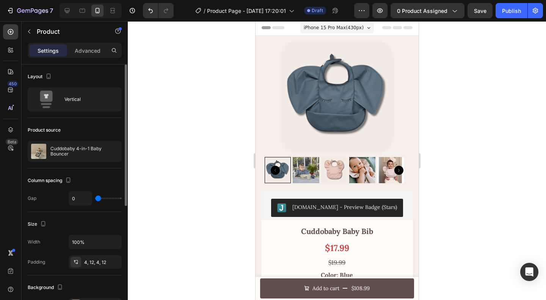
scroll to position [0, 0]
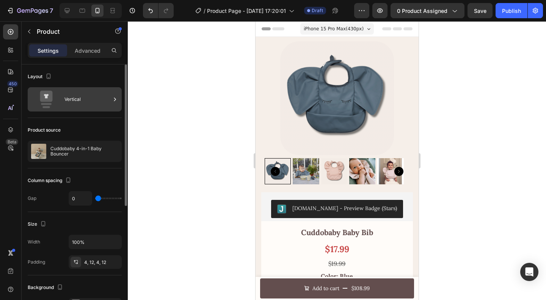
click at [87, 102] on div "Vertical" at bounding box center [87, 99] width 46 height 17
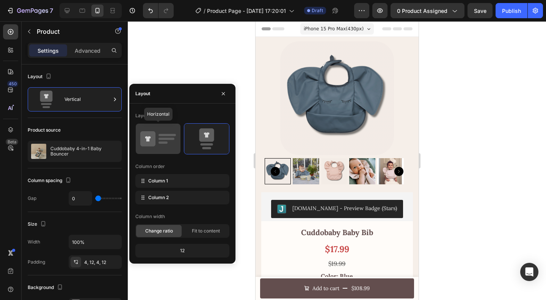
click at [162, 138] on rect at bounding box center [167, 139] width 16 height 2
type input "8"
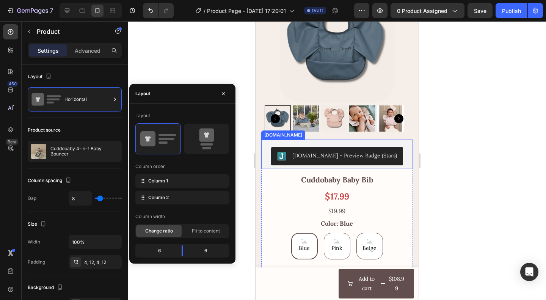
scroll to position [190, 0]
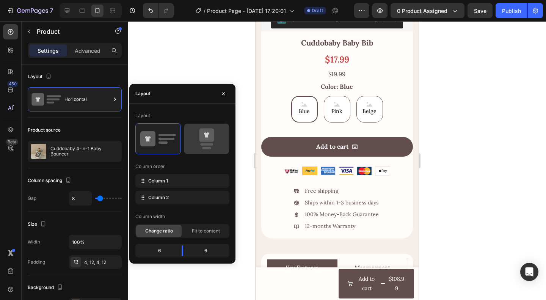
click at [212, 135] on icon at bounding box center [206, 135] width 15 height 13
type input "0"
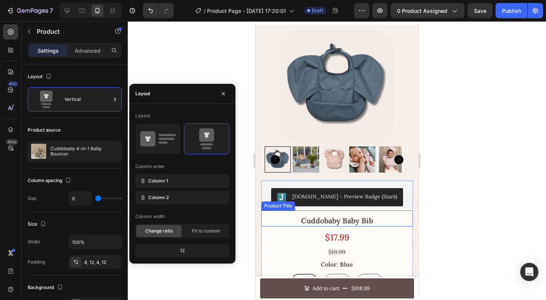
scroll to position [0, 0]
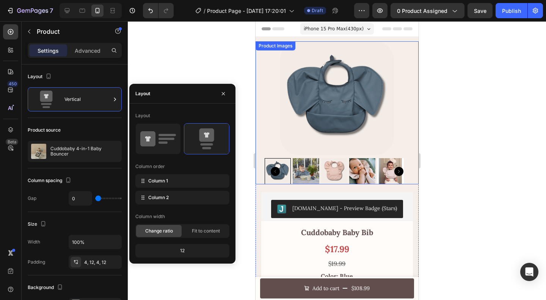
click at [451, 191] on div at bounding box center [337, 160] width 418 height 279
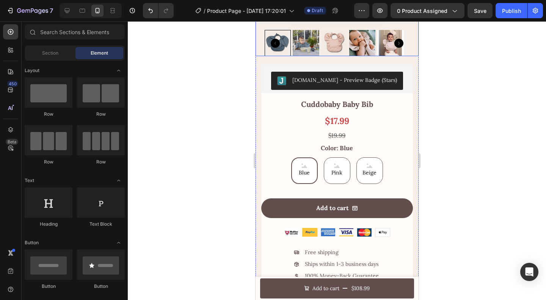
scroll to position [303, 0]
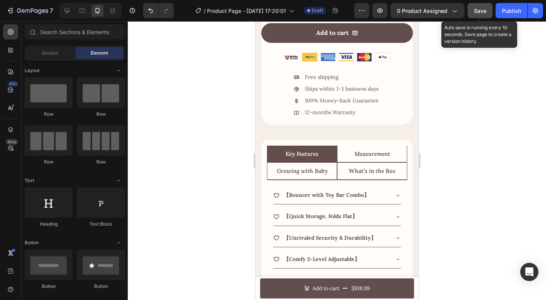
click at [478, 12] on span "Save" at bounding box center [480, 11] width 13 height 6
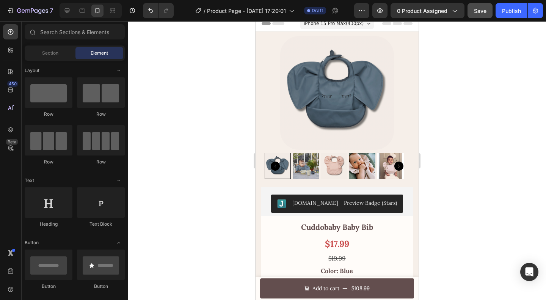
scroll to position [0, 0]
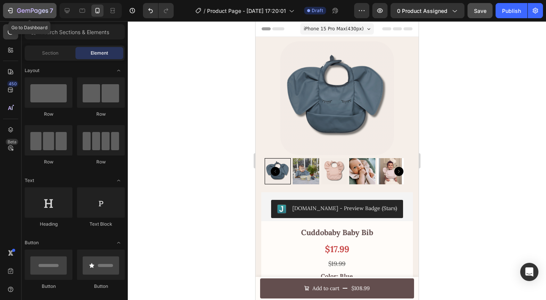
click at [20, 12] on icon "button" at bounding box center [19, 10] width 4 height 5
